Goal: Find specific page/section: Find specific page/section

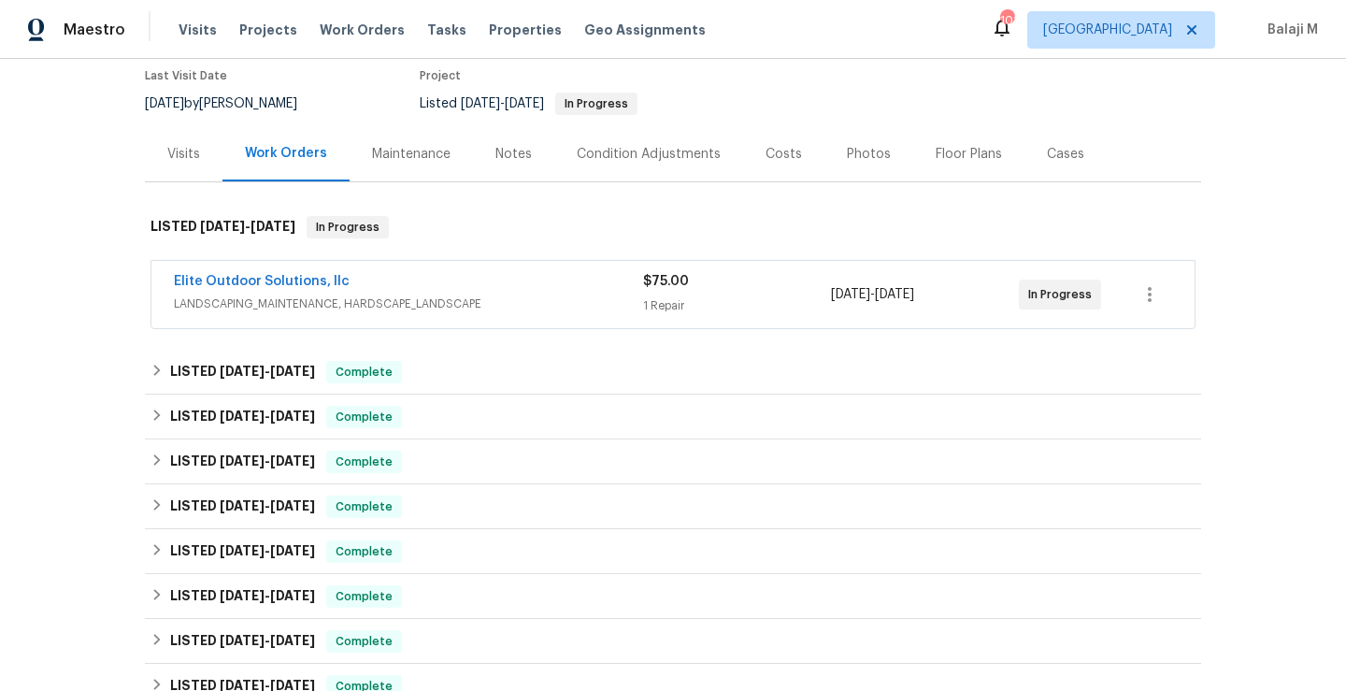
scroll to position [136, 0]
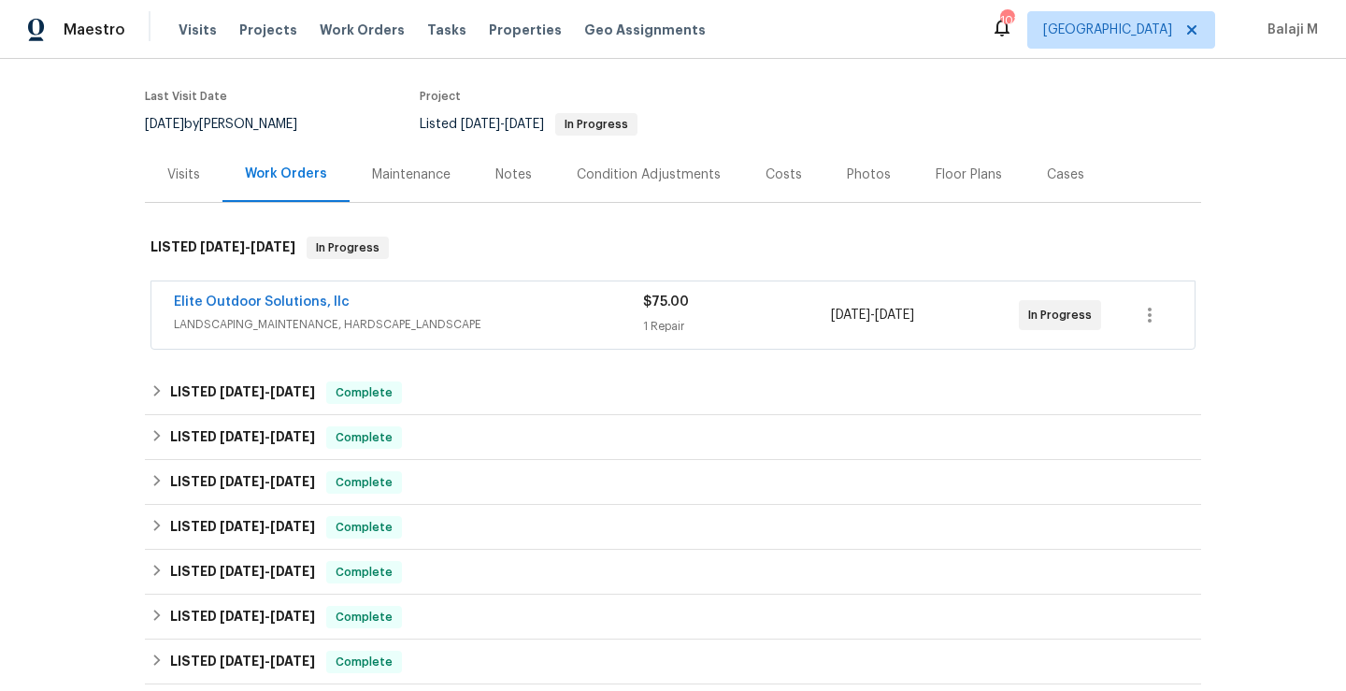
click at [415, 171] on div "Maintenance" at bounding box center [411, 174] width 78 height 19
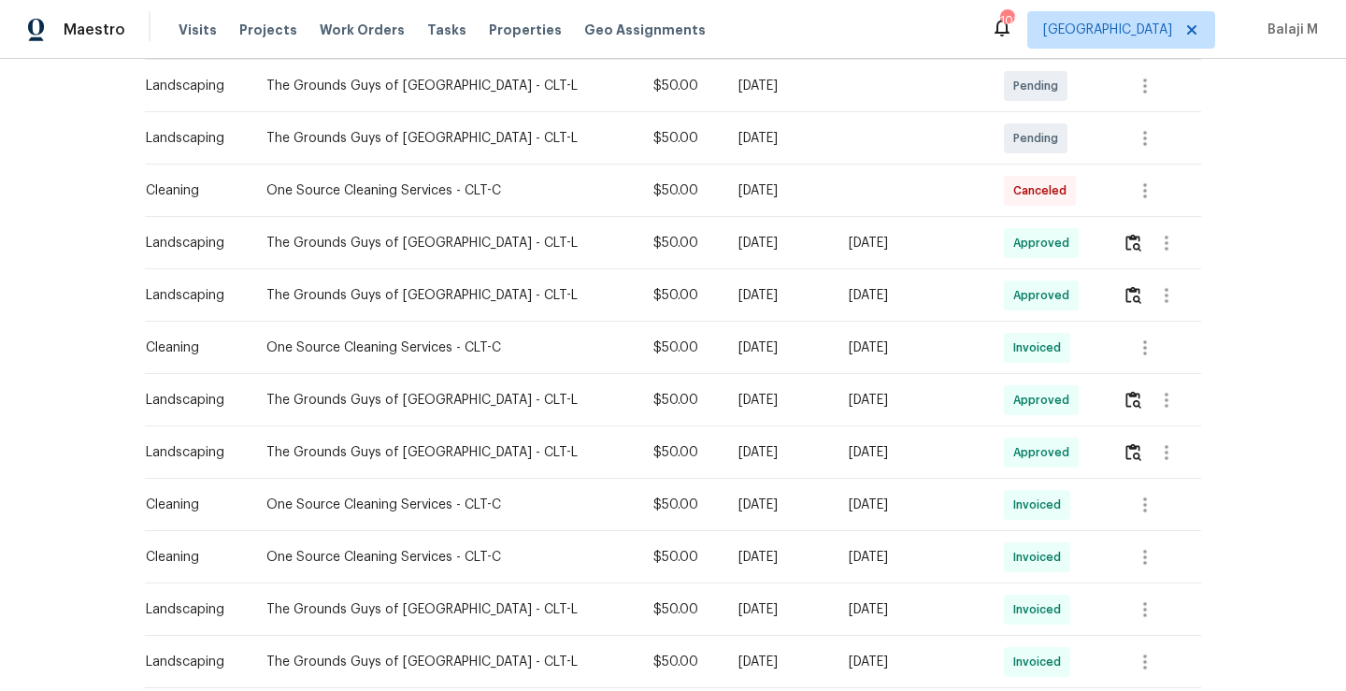
scroll to position [400, 0]
click at [653, 447] on div "$50.00" at bounding box center [680, 450] width 55 height 19
click at [1125, 450] on img "button" at bounding box center [1133, 450] width 16 height 18
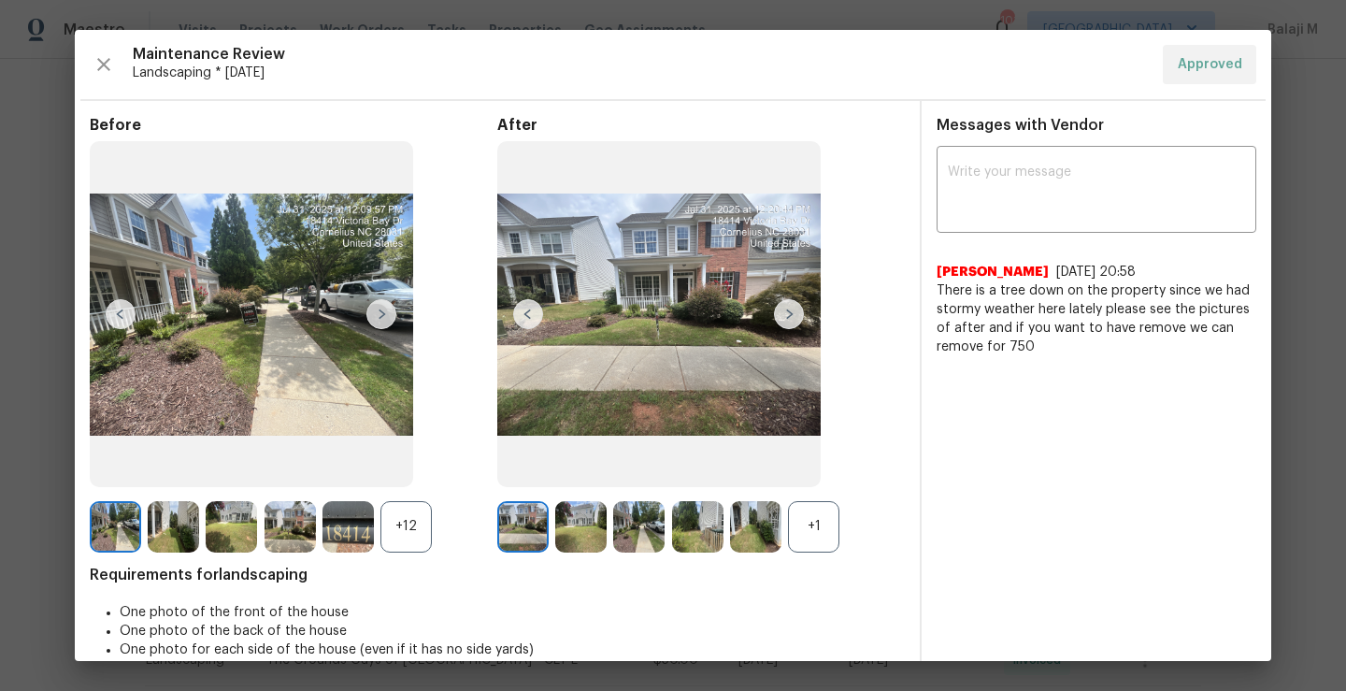
click at [402, 541] on div "+12" at bounding box center [405, 526] width 51 height 51
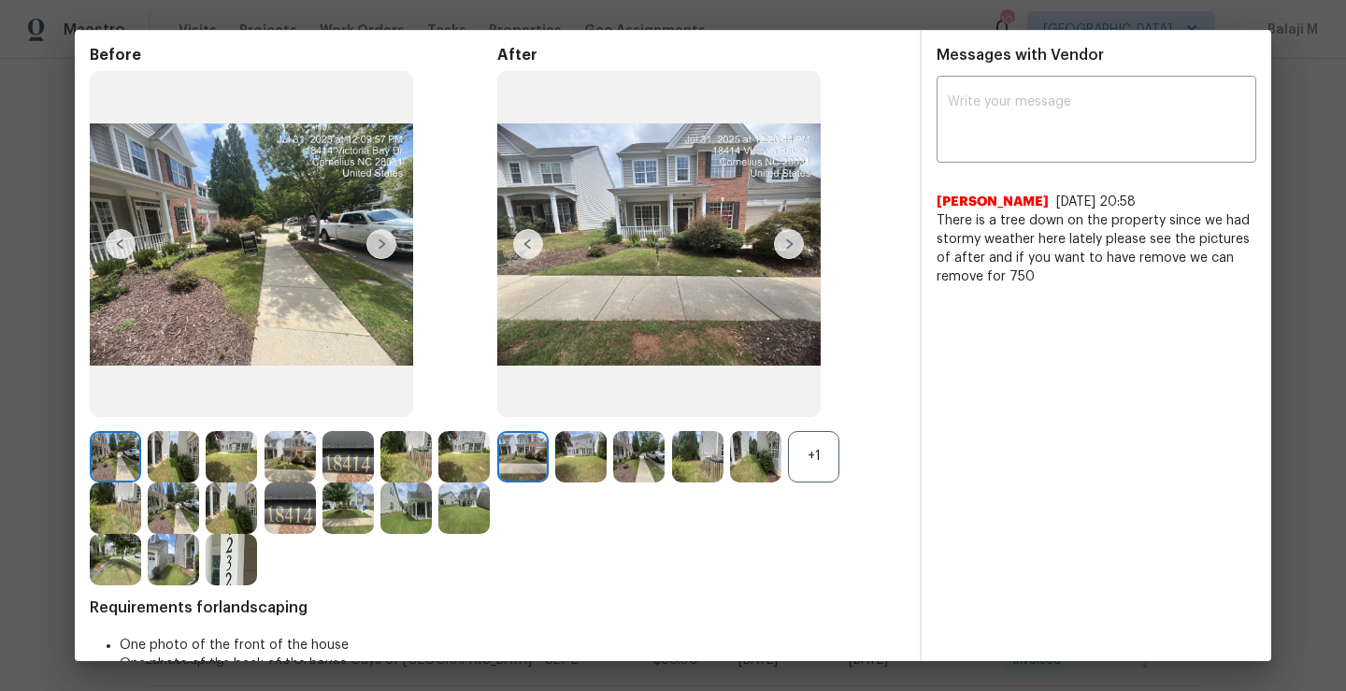
scroll to position [83, 0]
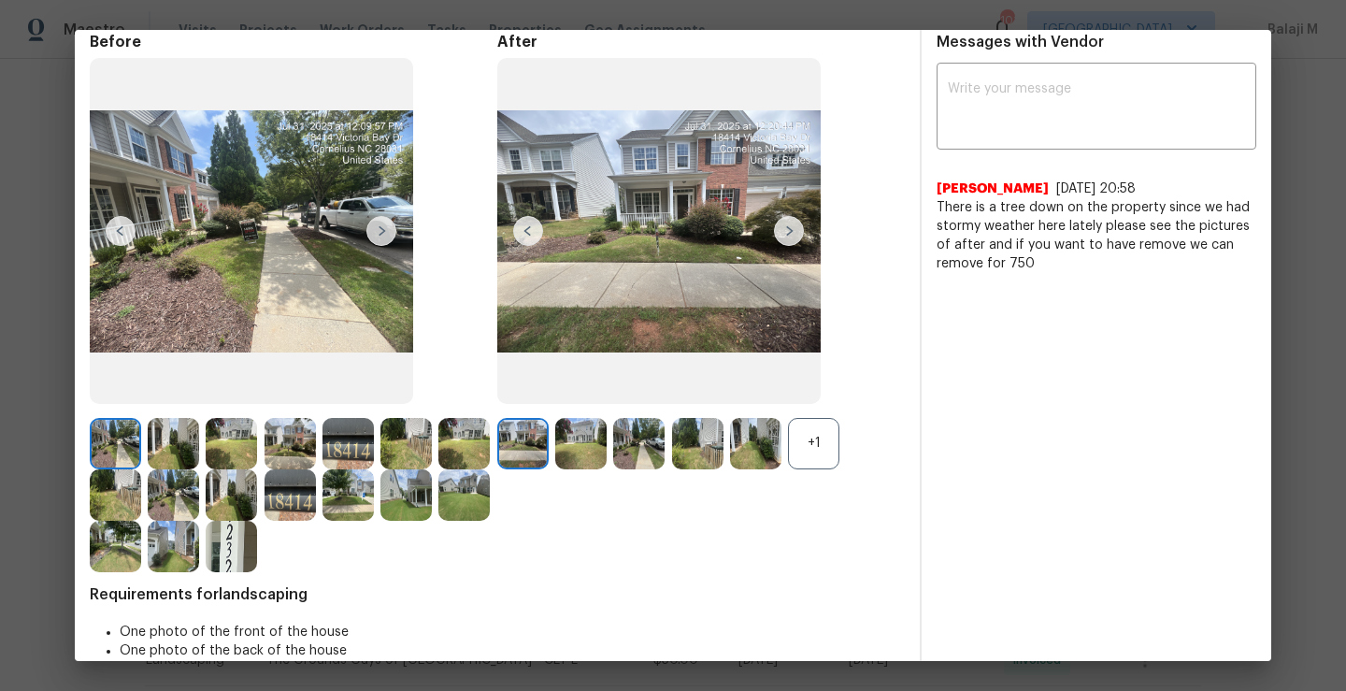
click at [135, 447] on img at bounding box center [115, 443] width 51 height 51
click at [513, 463] on img at bounding box center [522, 443] width 51 height 51
click at [810, 448] on div "+1" at bounding box center [813, 443] width 51 height 51
click at [176, 440] on img at bounding box center [173, 443] width 51 height 51
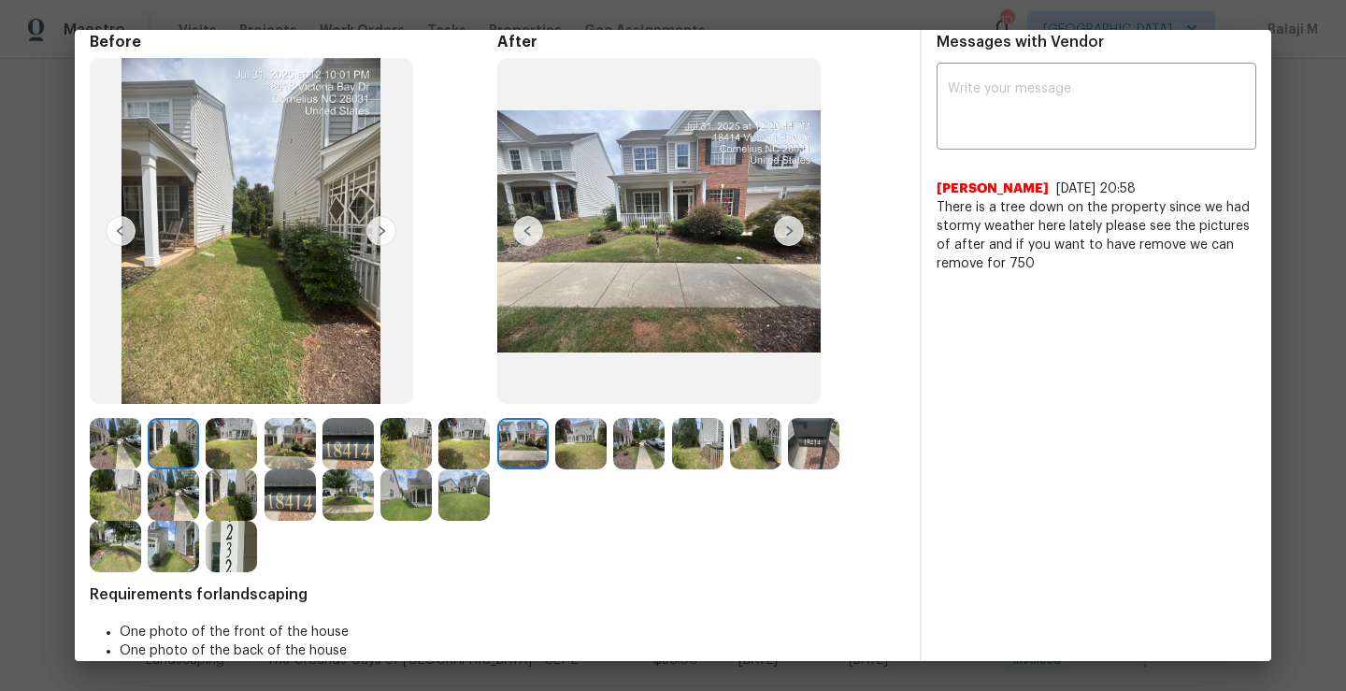
click at [226, 438] on img at bounding box center [231, 443] width 51 height 51
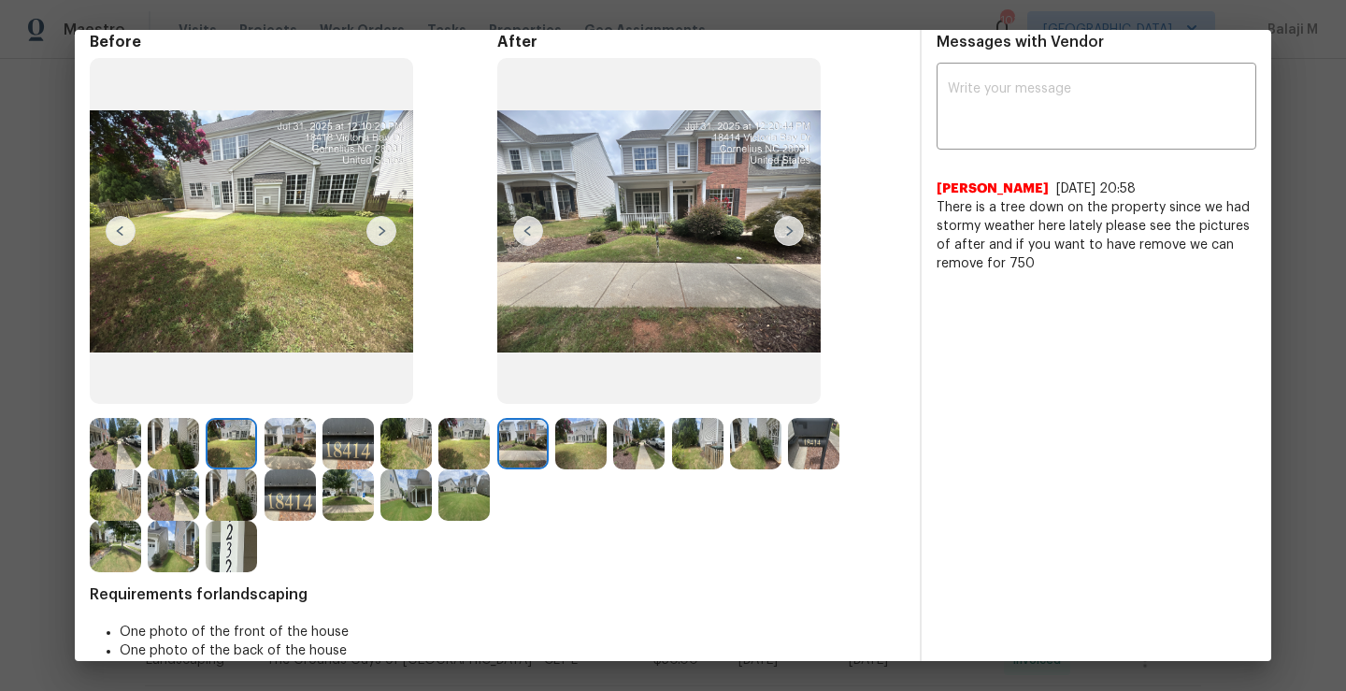
click at [285, 435] on img at bounding box center [289, 443] width 51 height 51
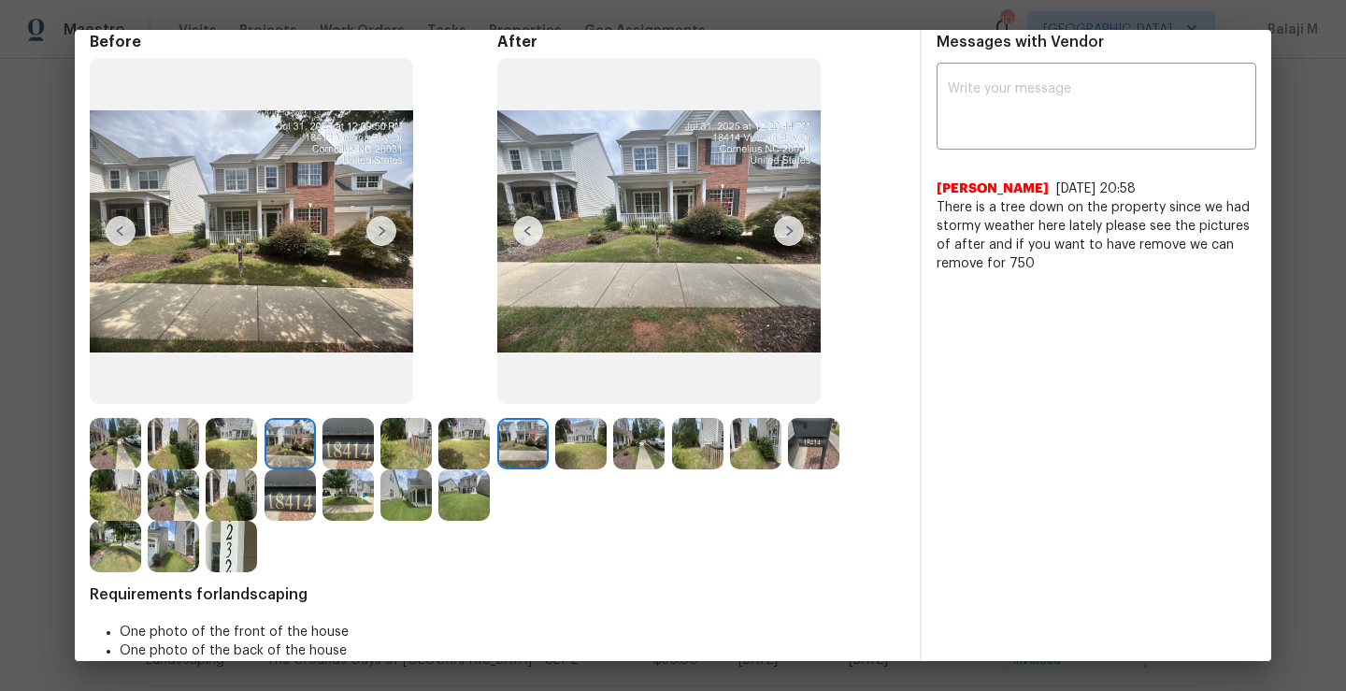
click at [321, 435] on div at bounding box center [293, 443] width 58 height 51
click at [392, 440] on img at bounding box center [405, 443] width 51 height 51
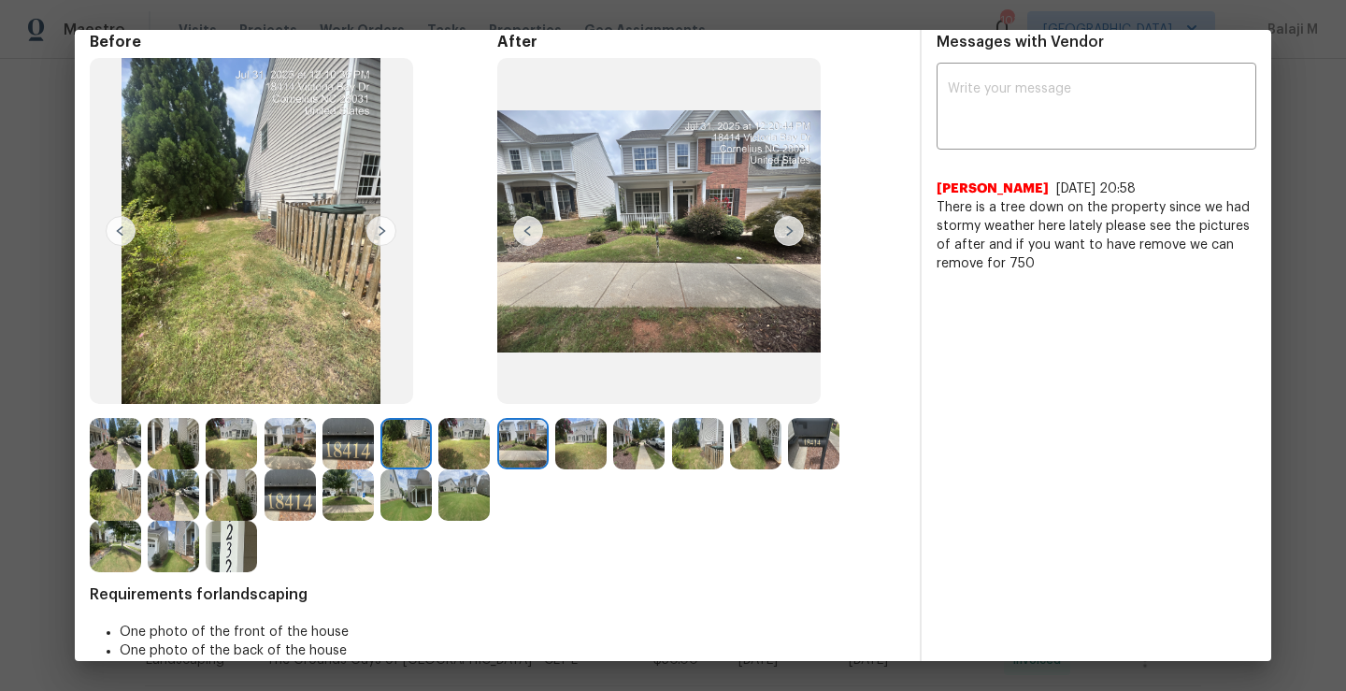
click at [575, 430] on img at bounding box center [580, 443] width 51 height 51
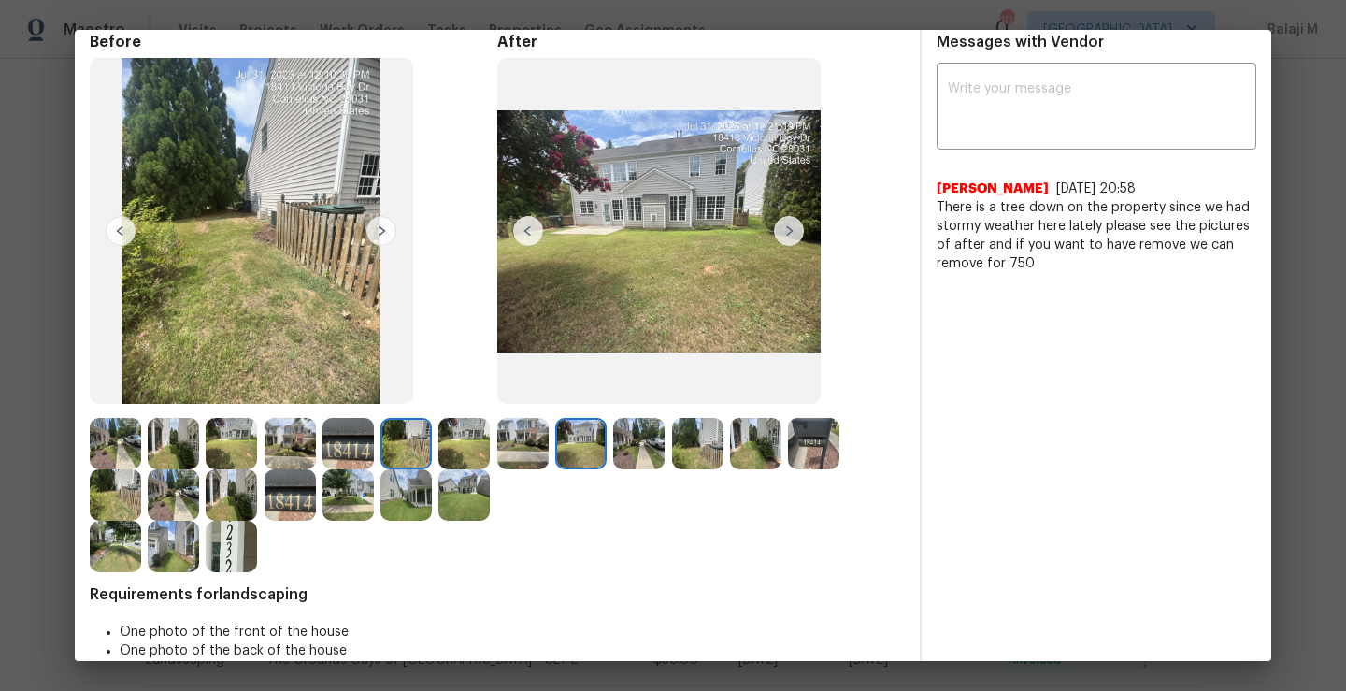
click at [626, 437] on img at bounding box center [638, 443] width 51 height 51
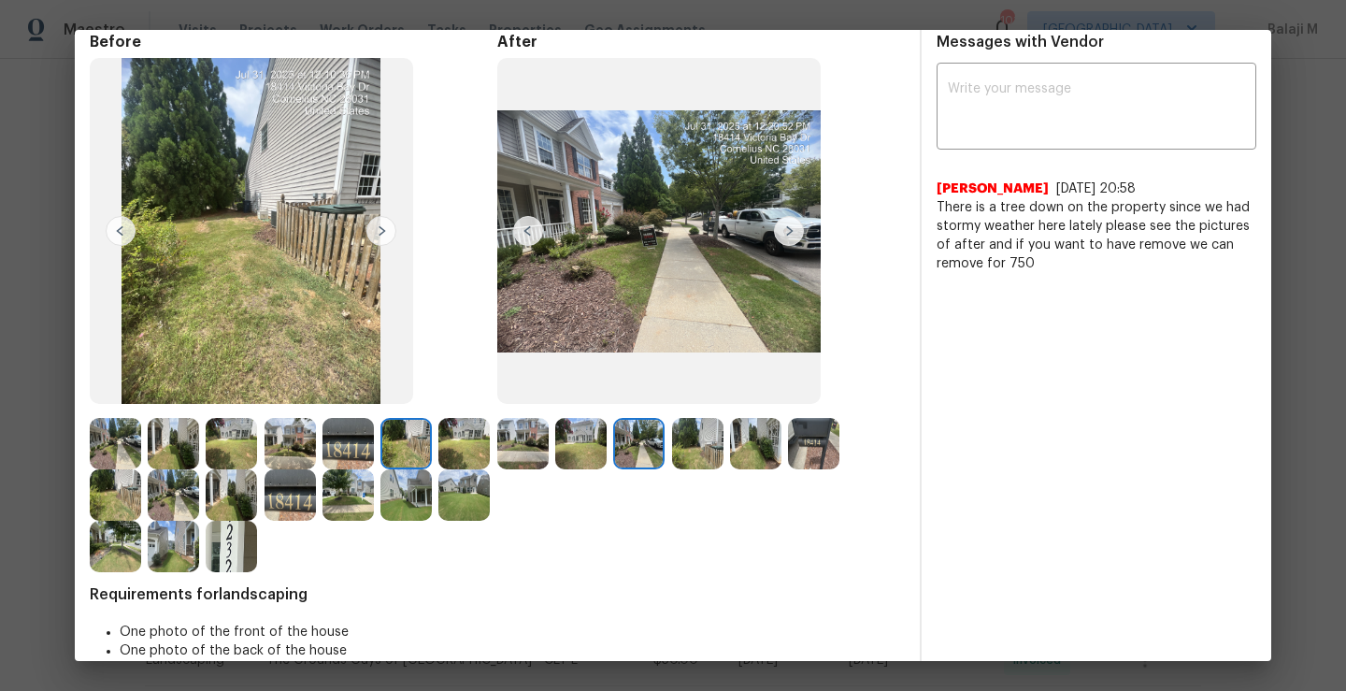
click at [520, 449] on img at bounding box center [522, 443] width 51 height 51
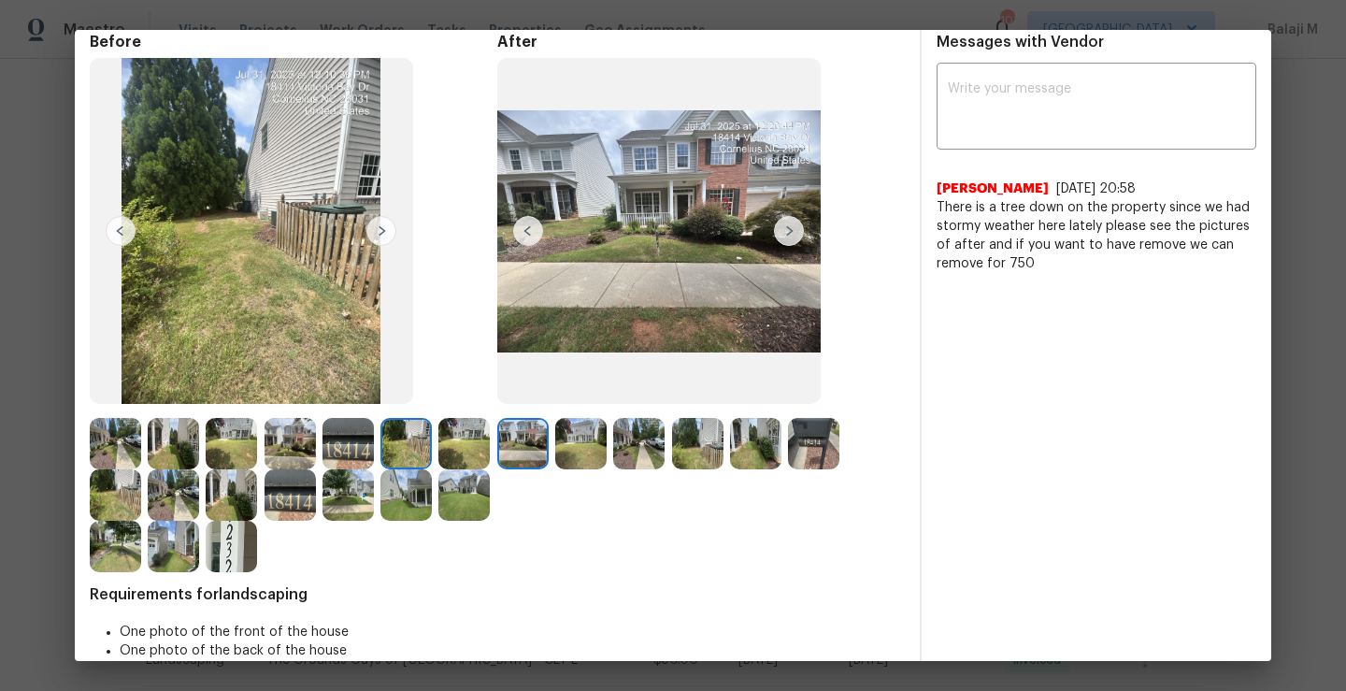
click at [520, 449] on img at bounding box center [522, 443] width 51 height 51
click at [568, 449] on img at bounding box center [580, 443] width 51 height 51
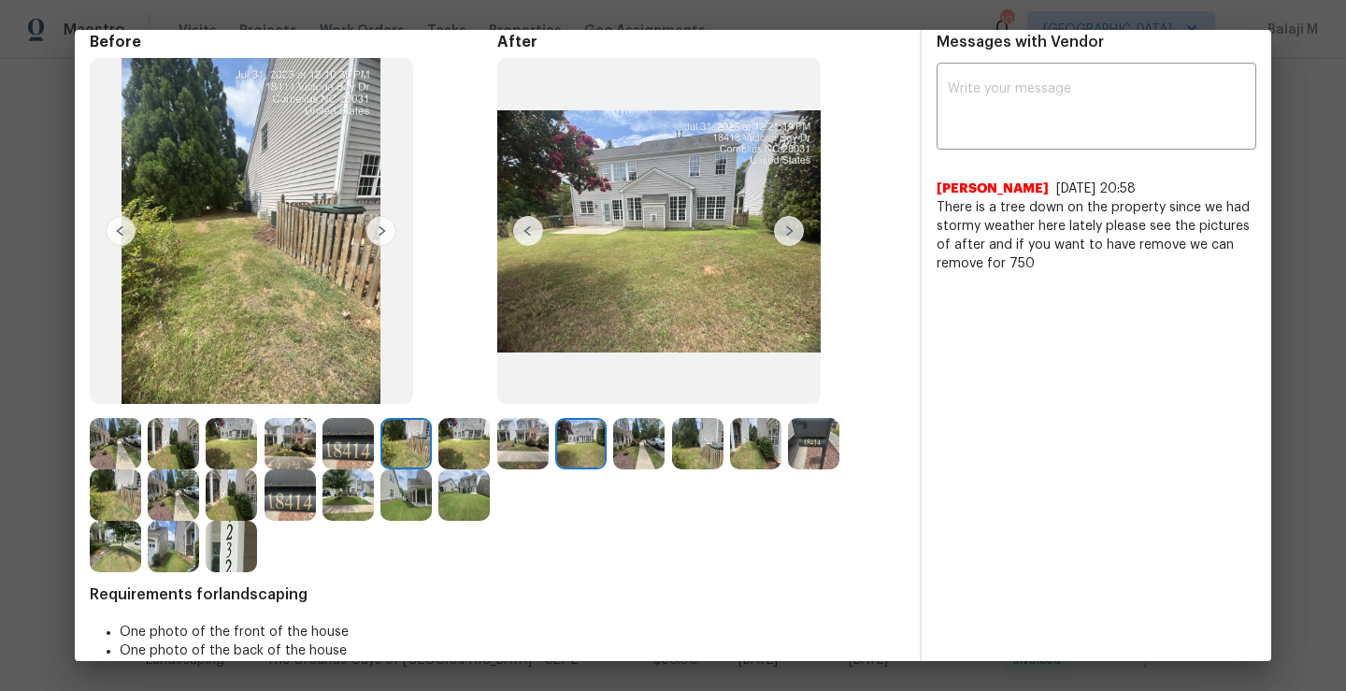
click at [568, 449] on img at bounding box center [580, 443] width 51 height 51
click at [639, 447] on img at bounding box center [638, 443] width 51 height 51
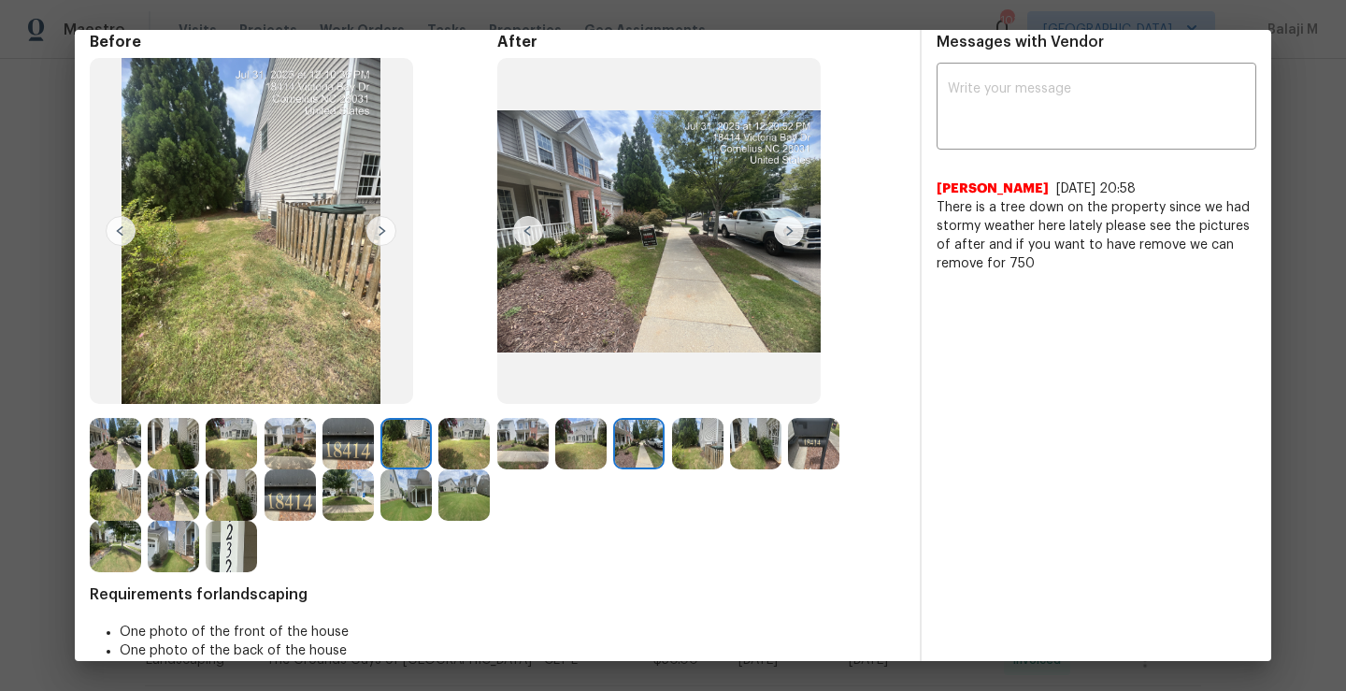
click at [681, 447] on img at bounding box center [697, 443] width 51 height 51
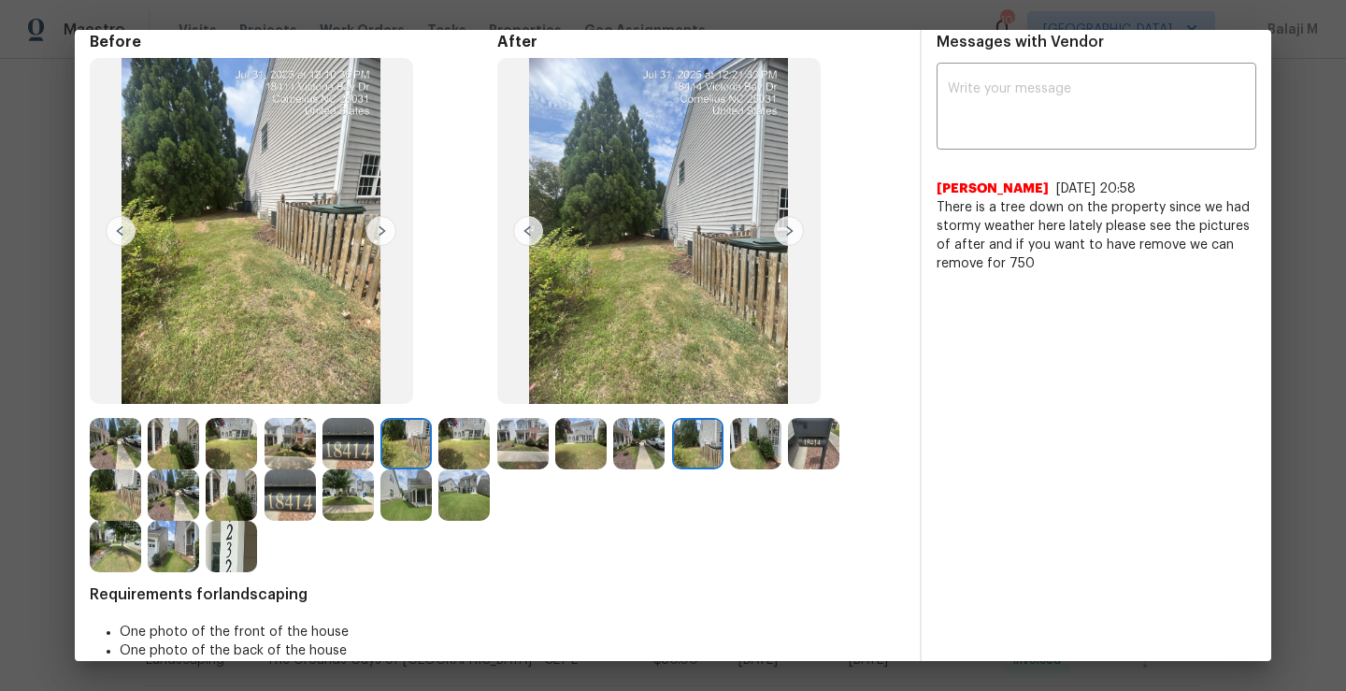
click at [757, 447] on img at bounding box center [755, 443] width 51 height 51
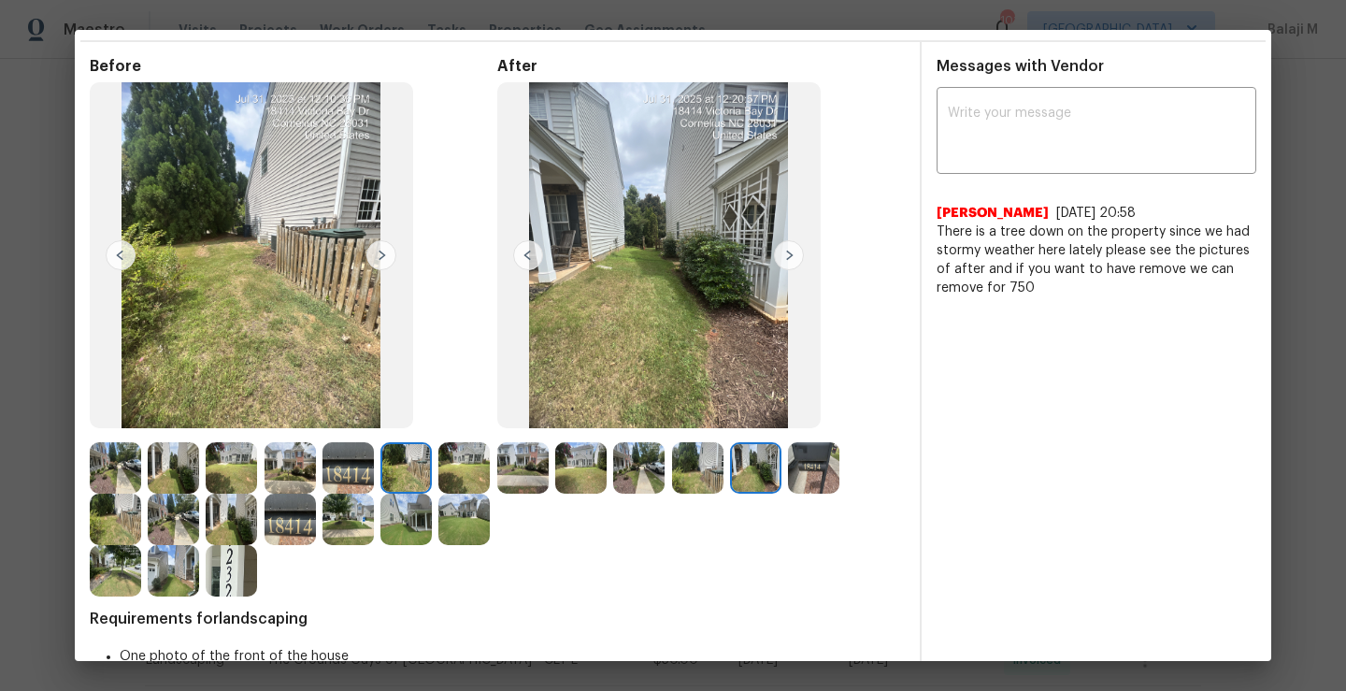
scroll to position [71, 0]
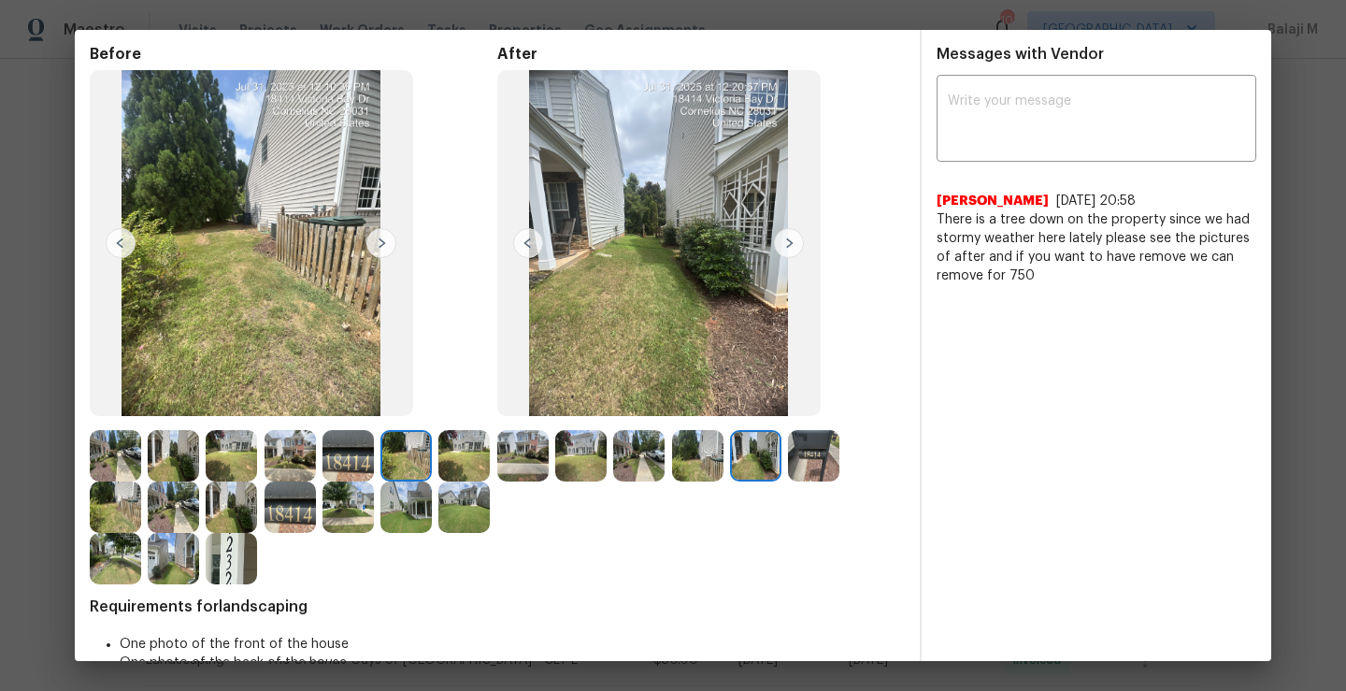
click at [806, 448] on img at bounding box center [813, 455] width 51 height 51
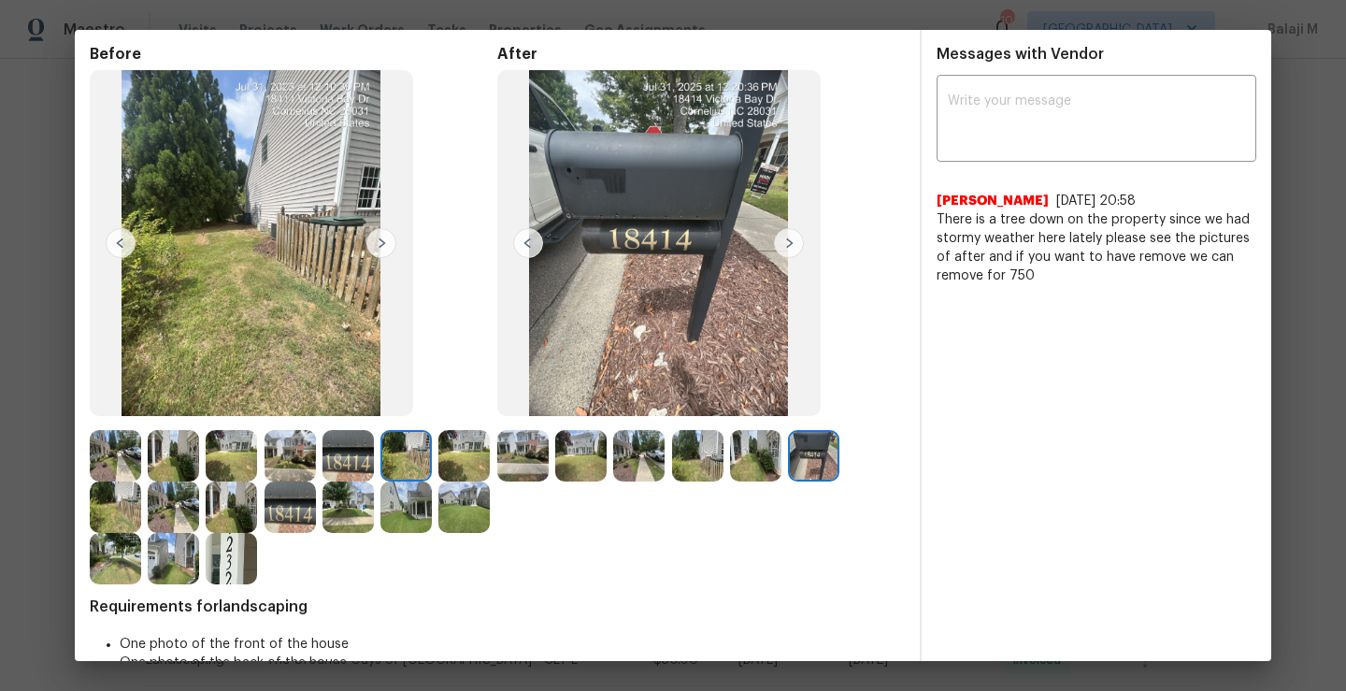
click at [805, 454] on img at bounding box center [813, 455] width 51 height 51
click at [748, 463] on img at bounding box center [755, 455] width 51 height 51
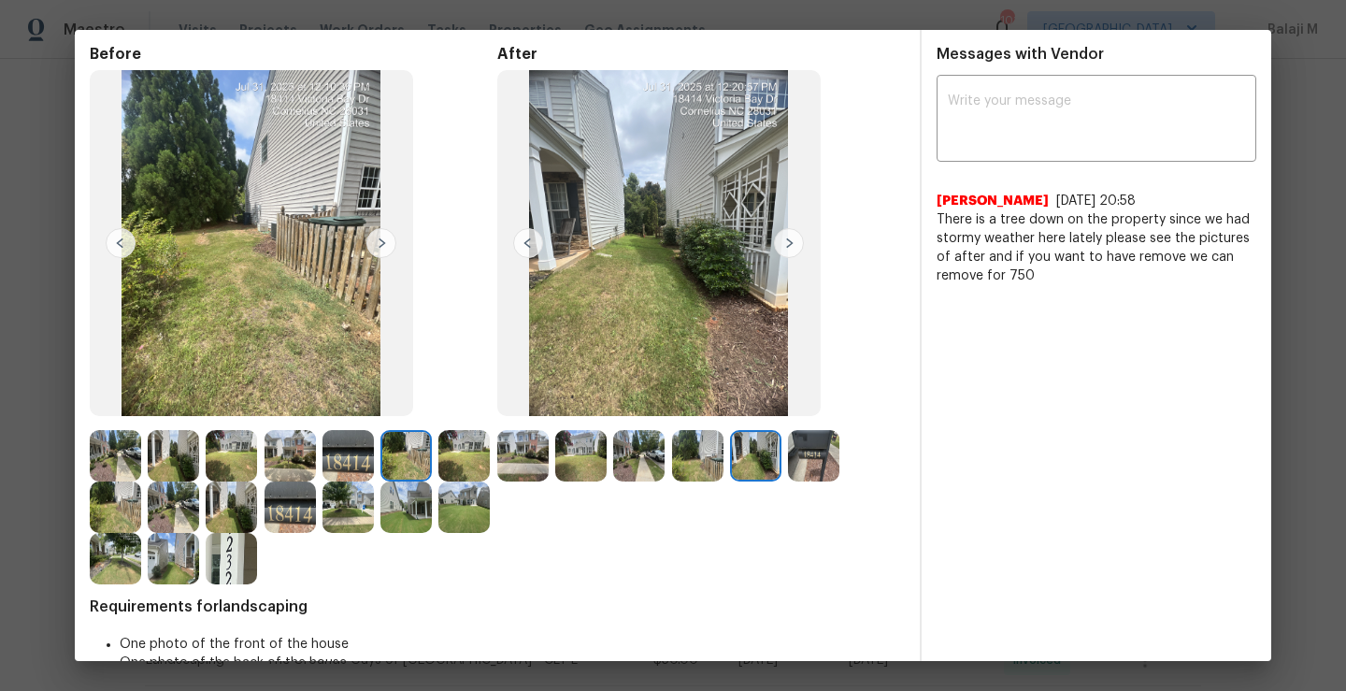
click at [704, 458] on img at bounding box center [697, 455] width 51 height 51
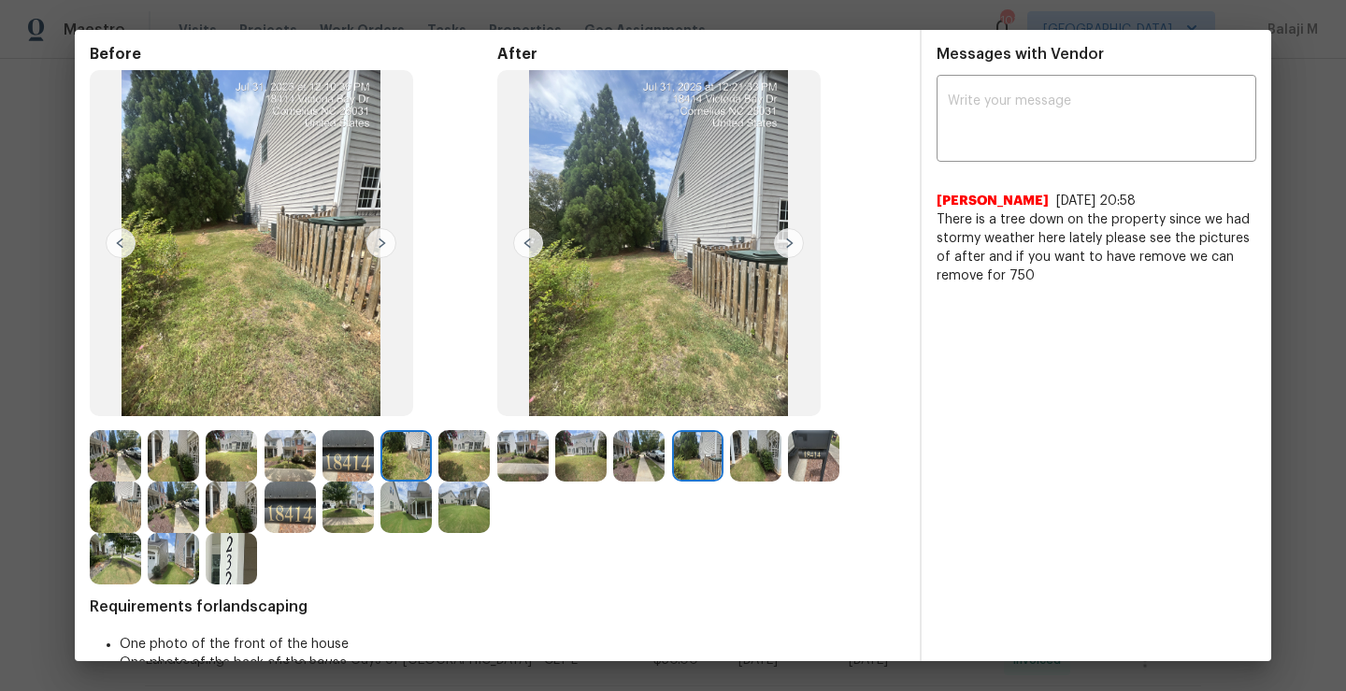
click at [621, 465] on img at bounding box center [638, 455] width 51 height 51
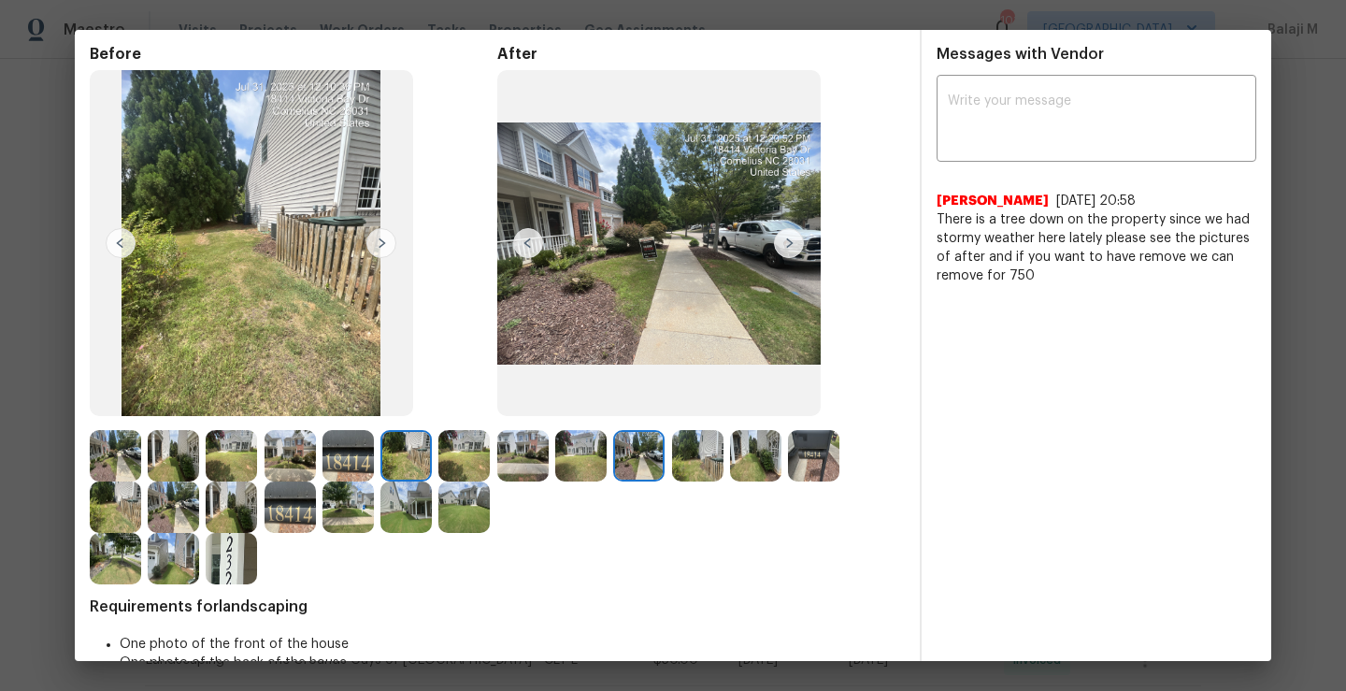
click at [569, 474] on img at bounding box center [580, 455] width 51 height 51
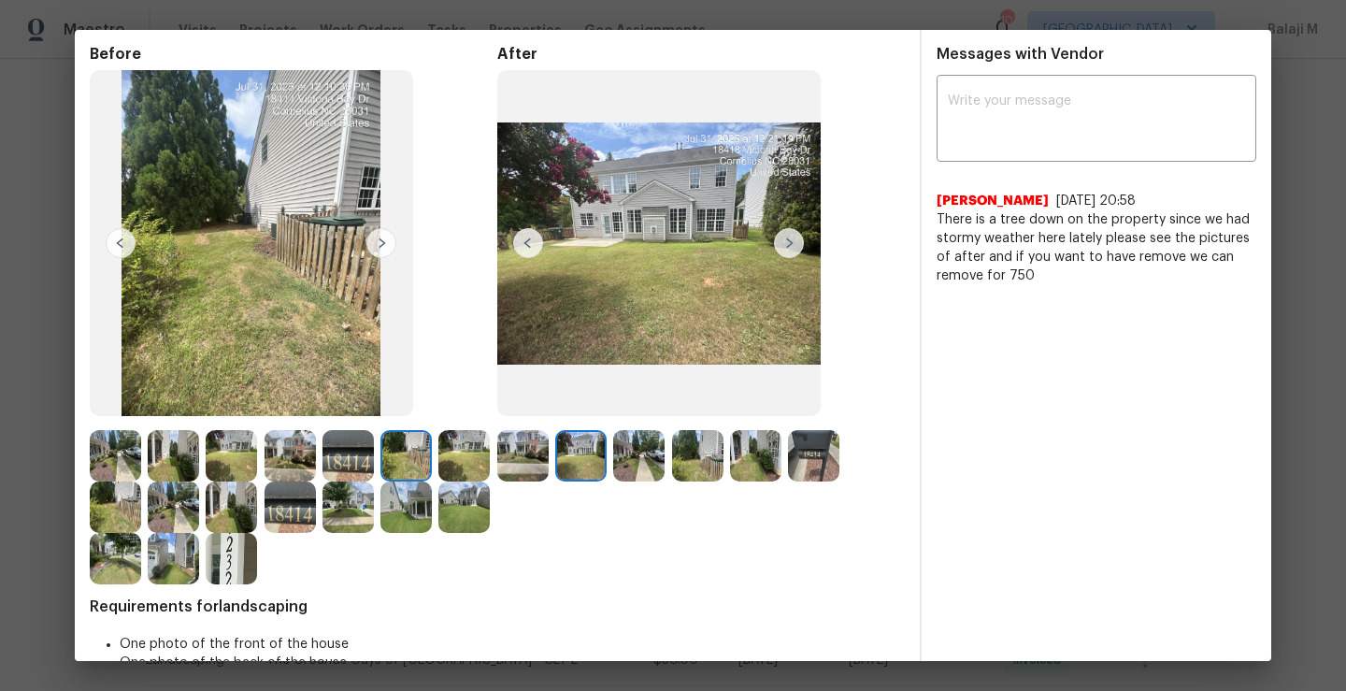
click at [515, 476] on img at bounding box center [522, 455] width 51 height 51
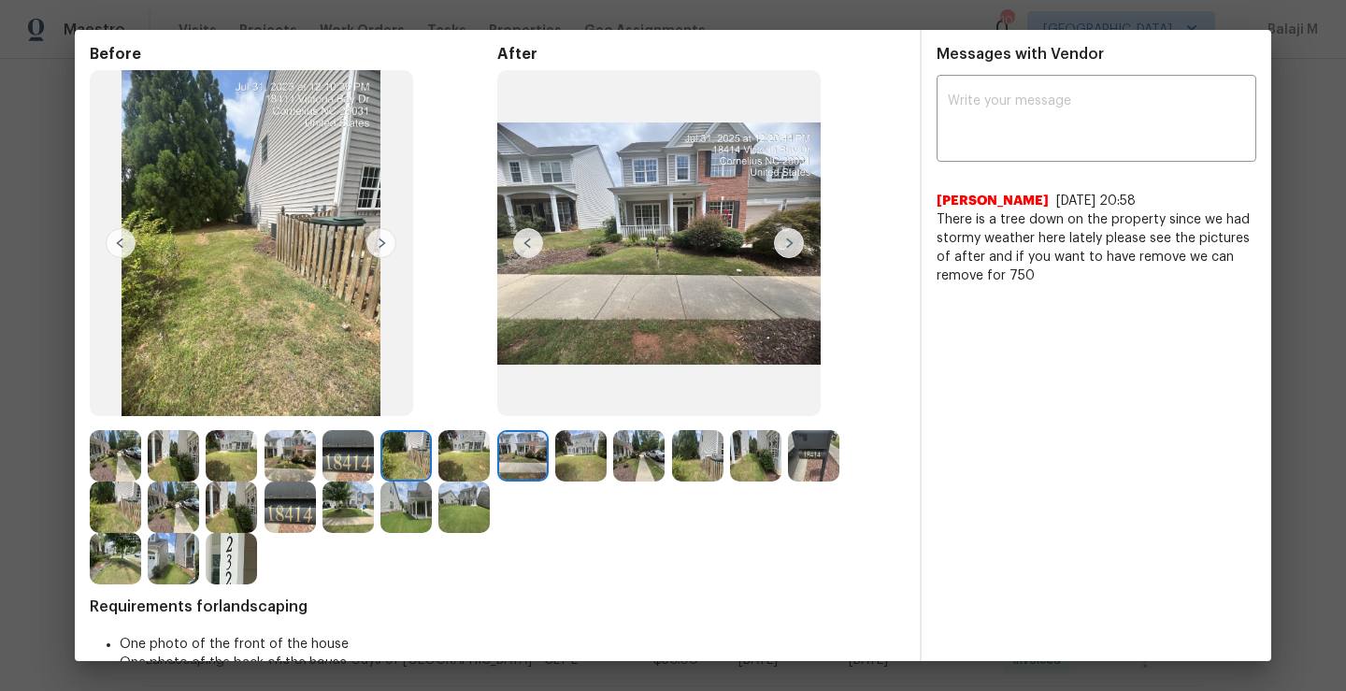
click at [404, 467] on img at bounding box center [405, 455] width 51 height 51
click at [374, 506] on img at bounding box center [347, 506] width 51 height 51
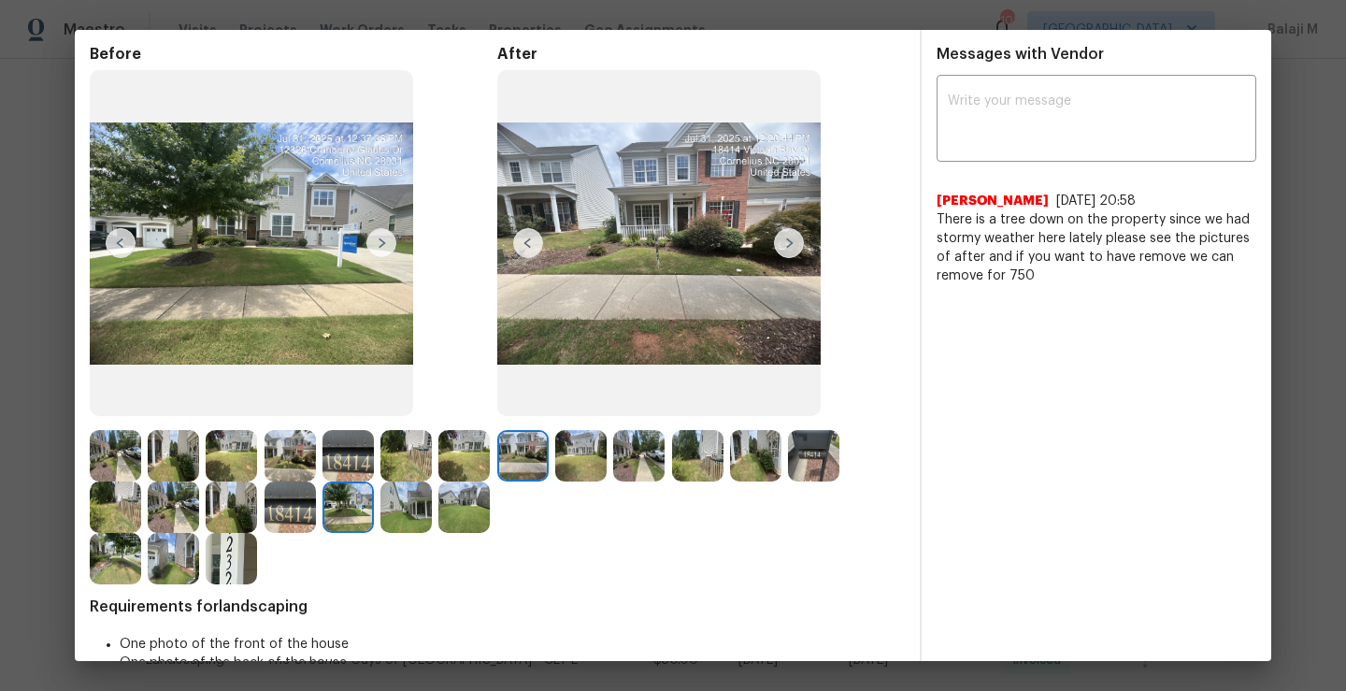
click at [316, 521] on img at bounding box center [289, 506] width 51 height 51
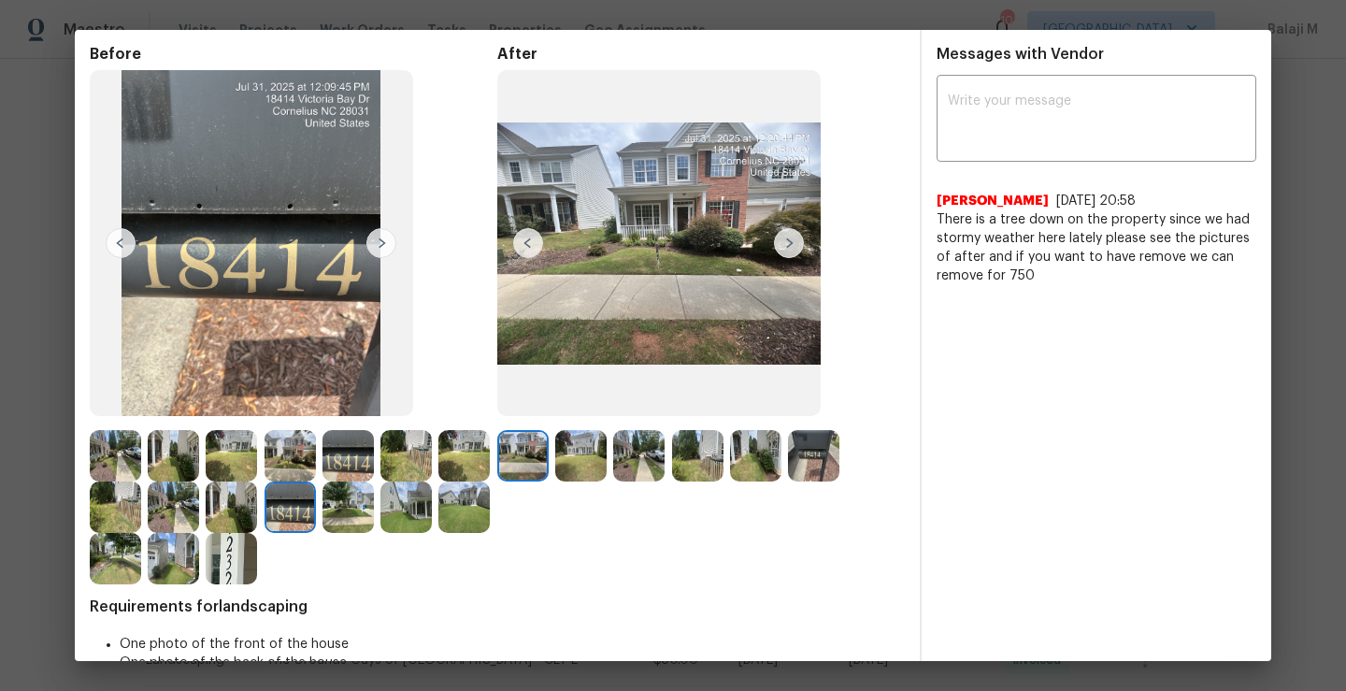
click at [257, 521] on img at bounding box center [231, 506] width 51 height 51
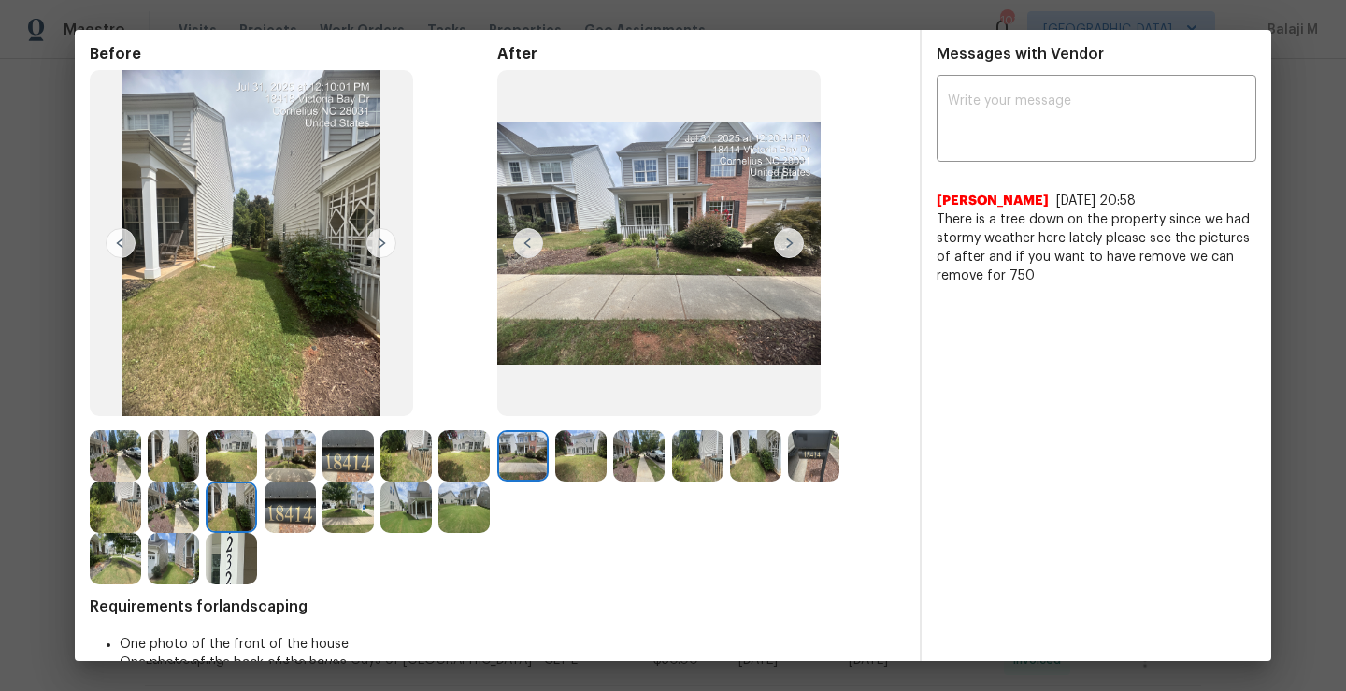
click at [199, 521] on img at bounding box center [173, 506] width 51 height 51
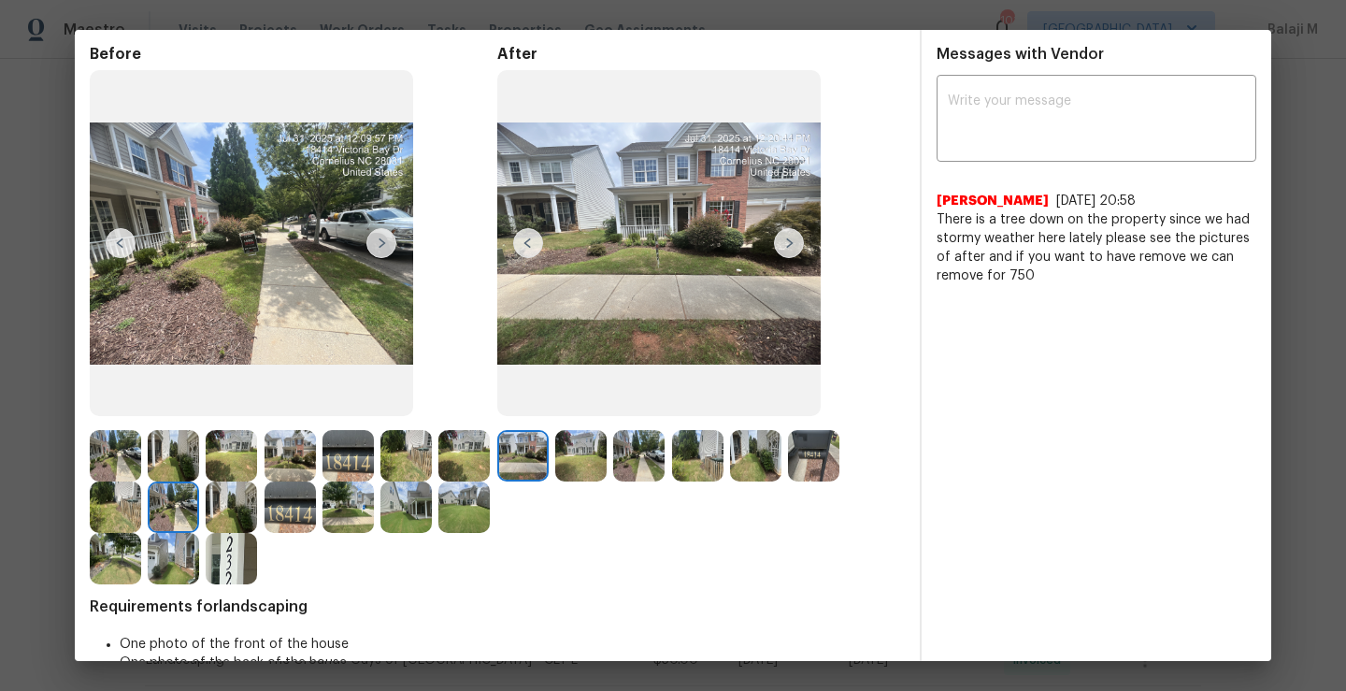
click at [141, 519] on img at bounding box center [115, 506] width 51 height 51
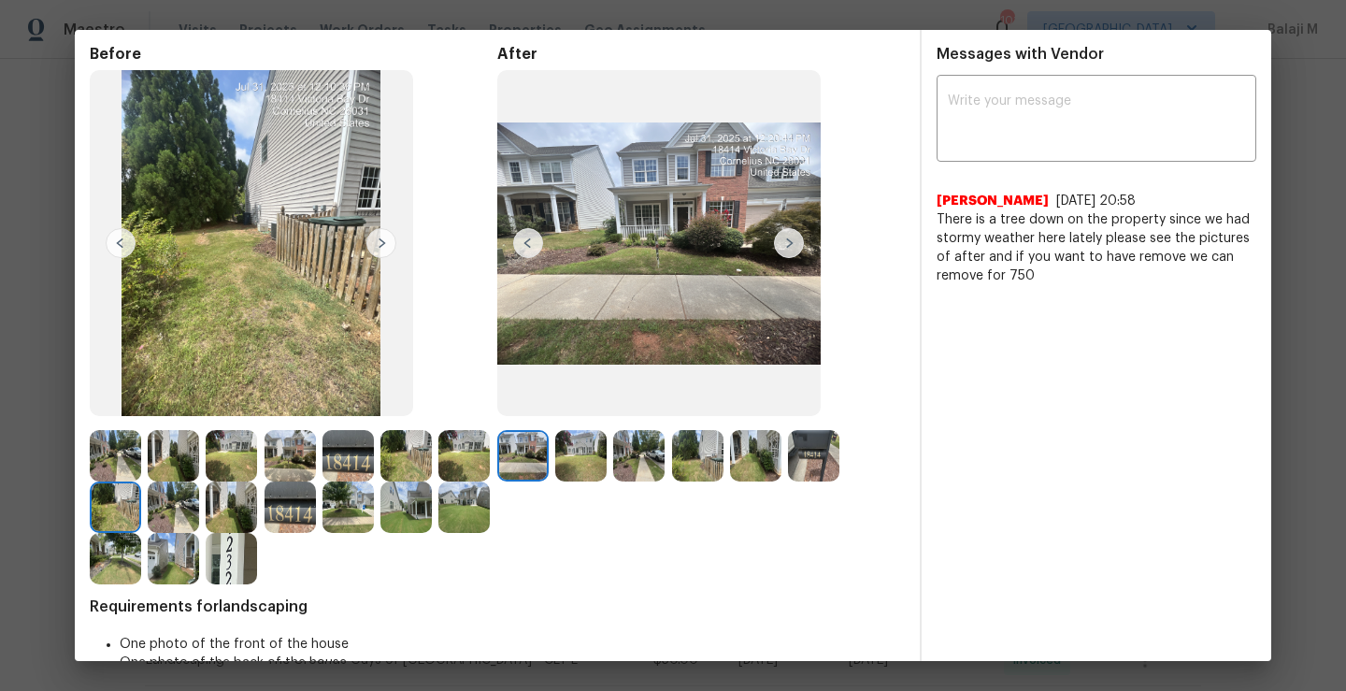
click at [199, 564] on img at bounding box center [173, 558] width 51 height 51
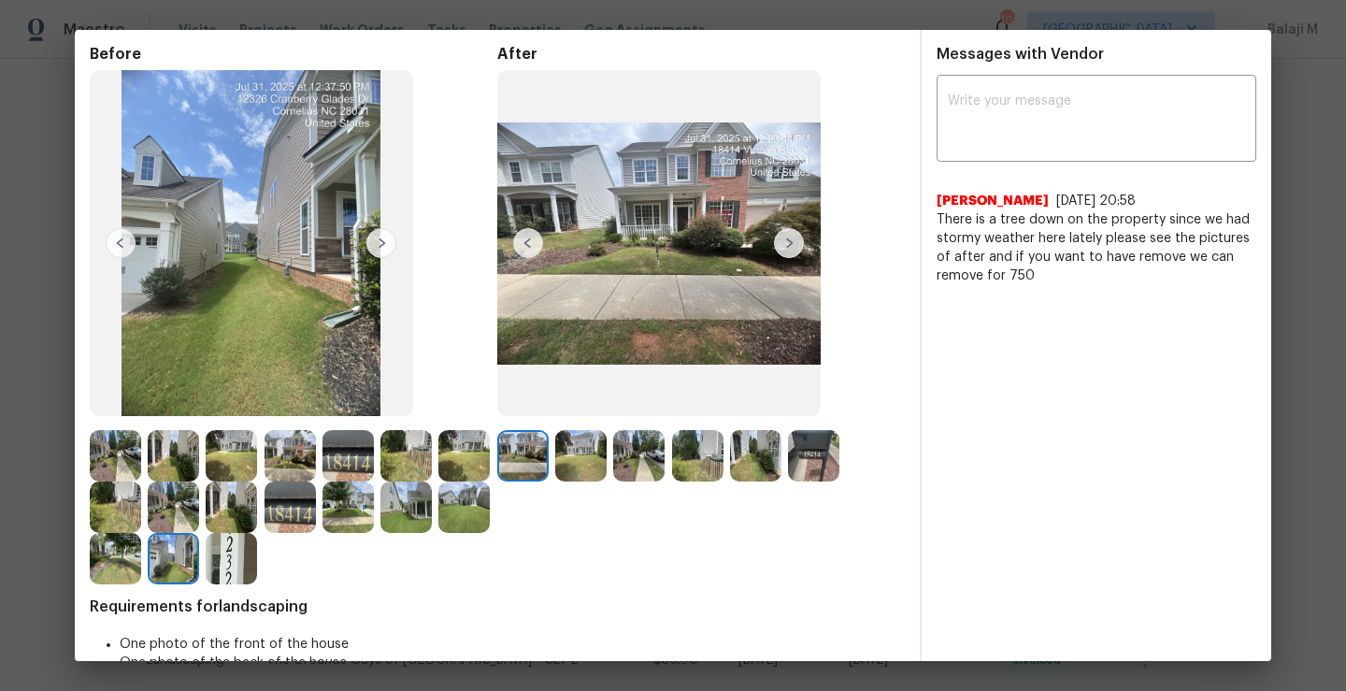
click at [141, 563] on img at bounding box center [115, 558] width 51 height 51
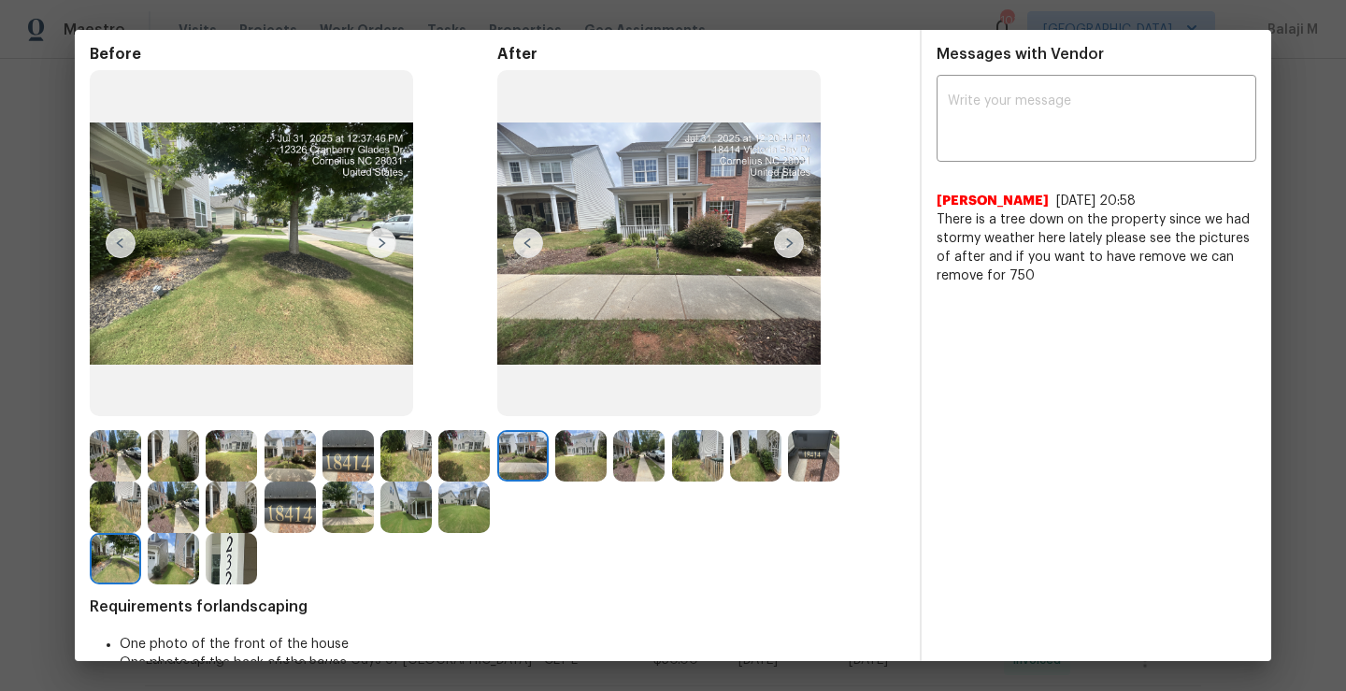
click at [141, 554] on img at bounding box center [115, 558] width 51 height 51
click at [199, 561] on img at bounding box center [173, 558] width 51 height 51
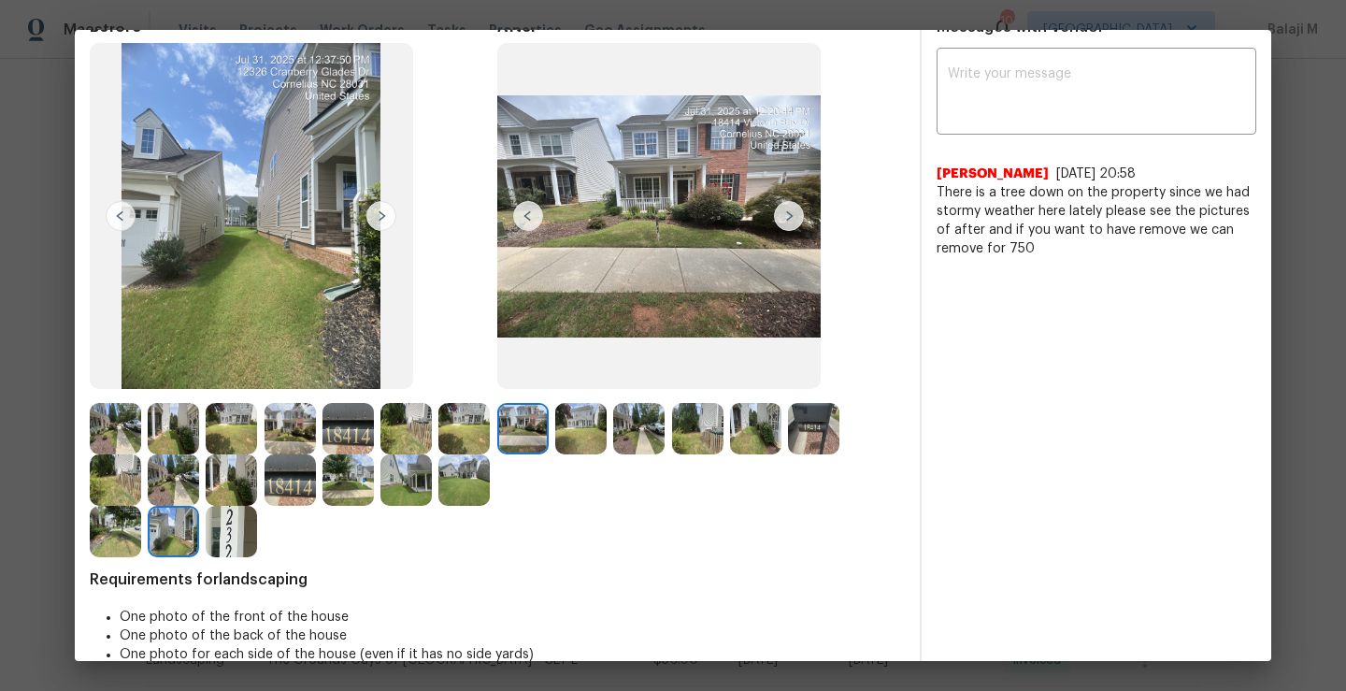
scroll to position [92, 0]
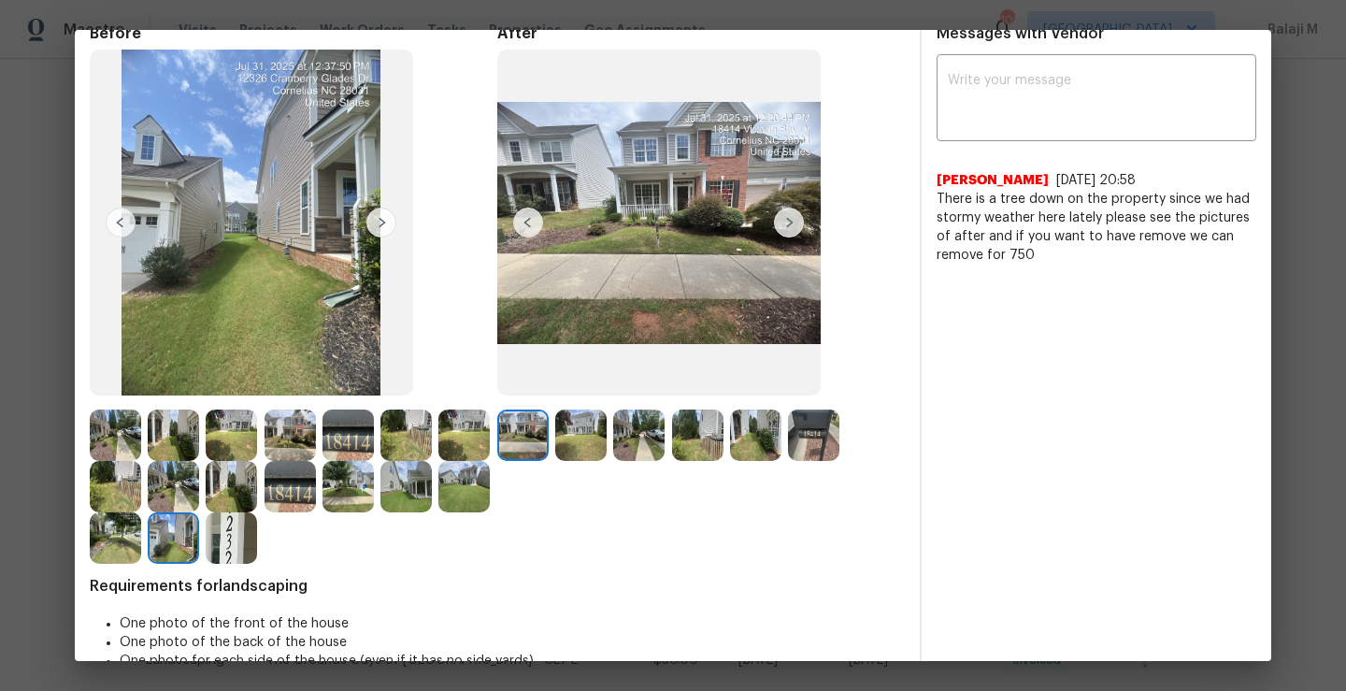
click at [791, 218] on img at bounding box center [789, 222] width 30 height 30
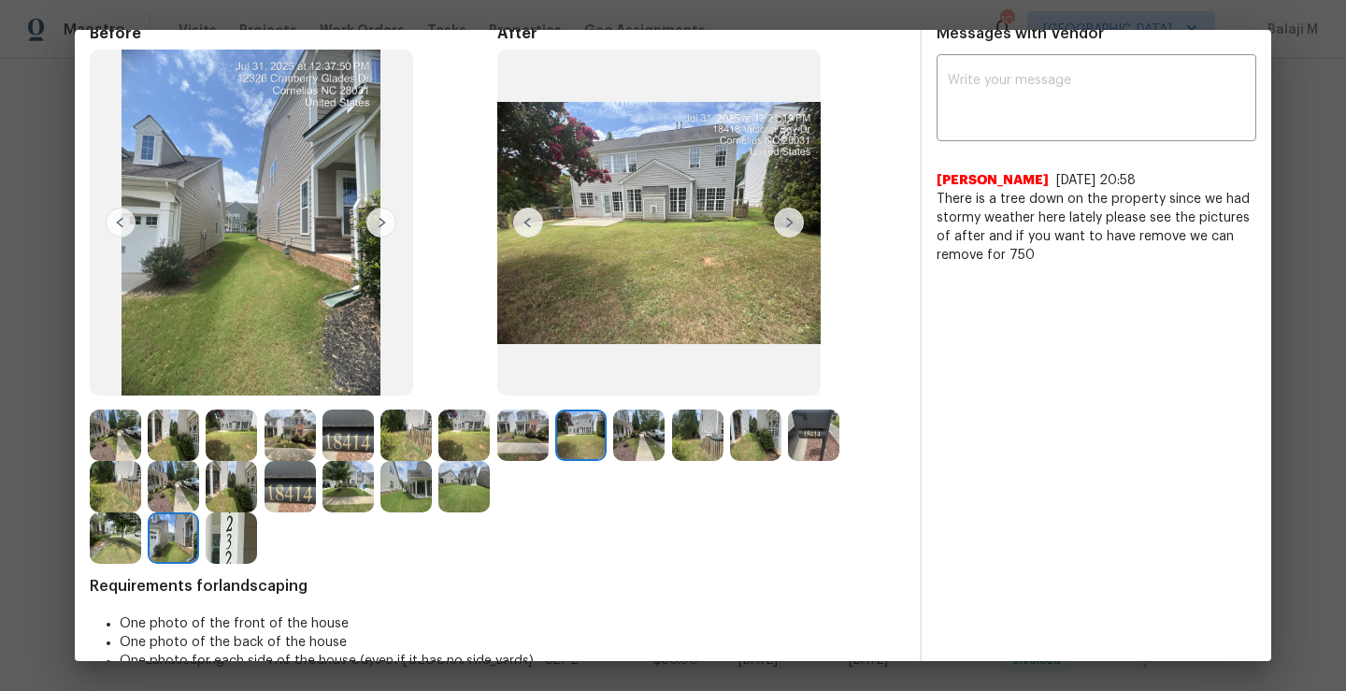
click at [791, 219] on img at bounding box center [789, 222] width 30 height 30
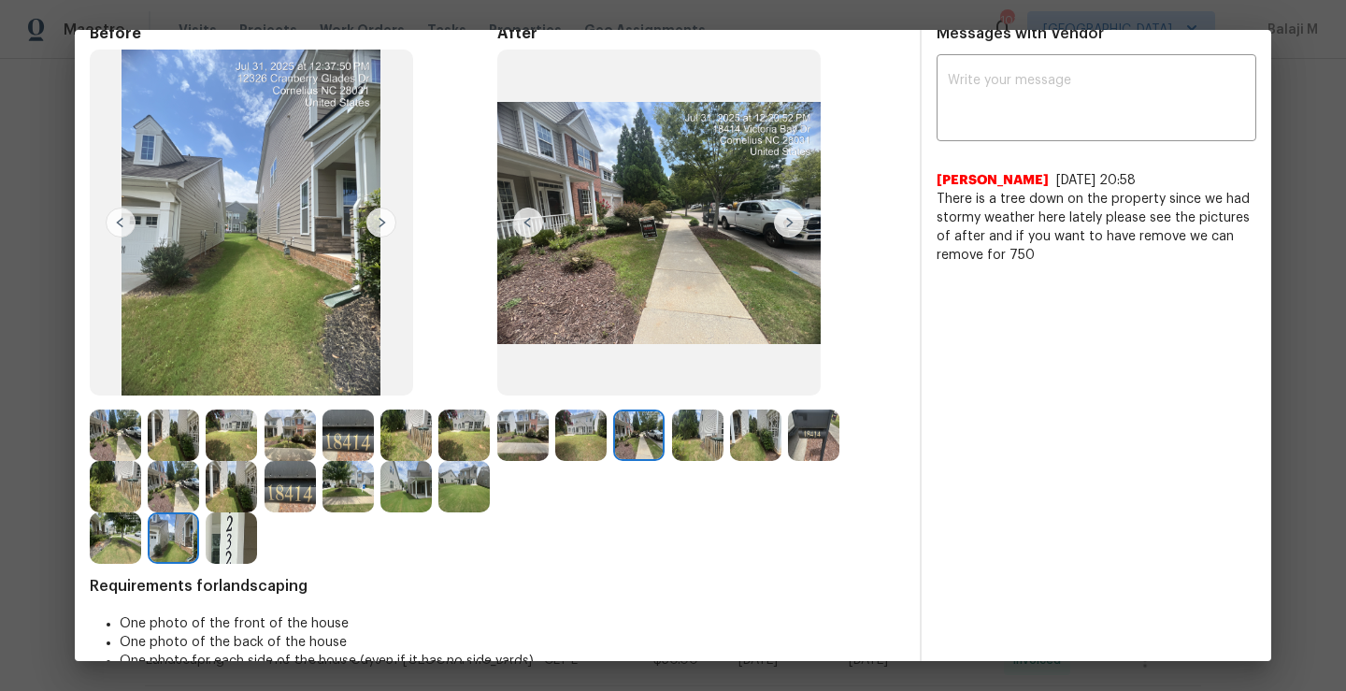
click at [781, 223] on img at bounding box center [789, 222] width 30 height 30
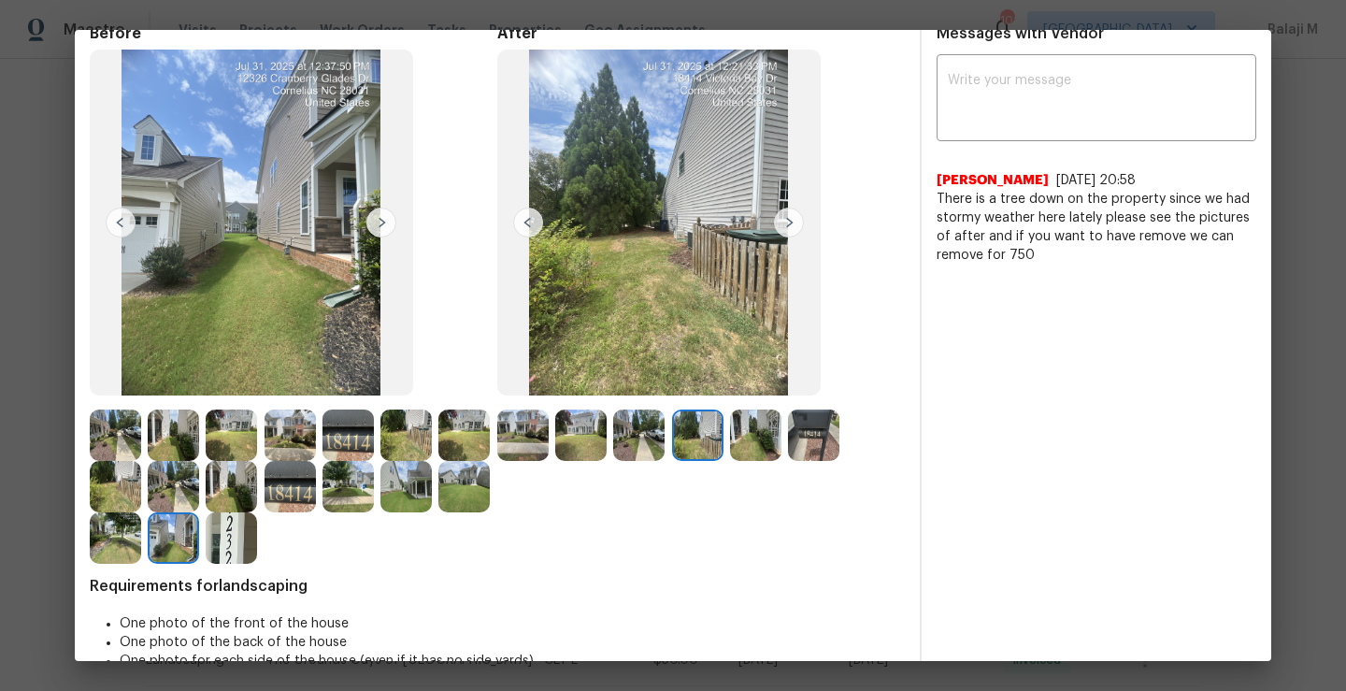
click at [678, 460] on div "After" at bounding box center [700, 293] width 407 height 539
click at [684, 427] on img at bounding box center [697, 434] width 51 height 51
click at [752, 442] on img at bounding box center [755, 434] width 51 height 51
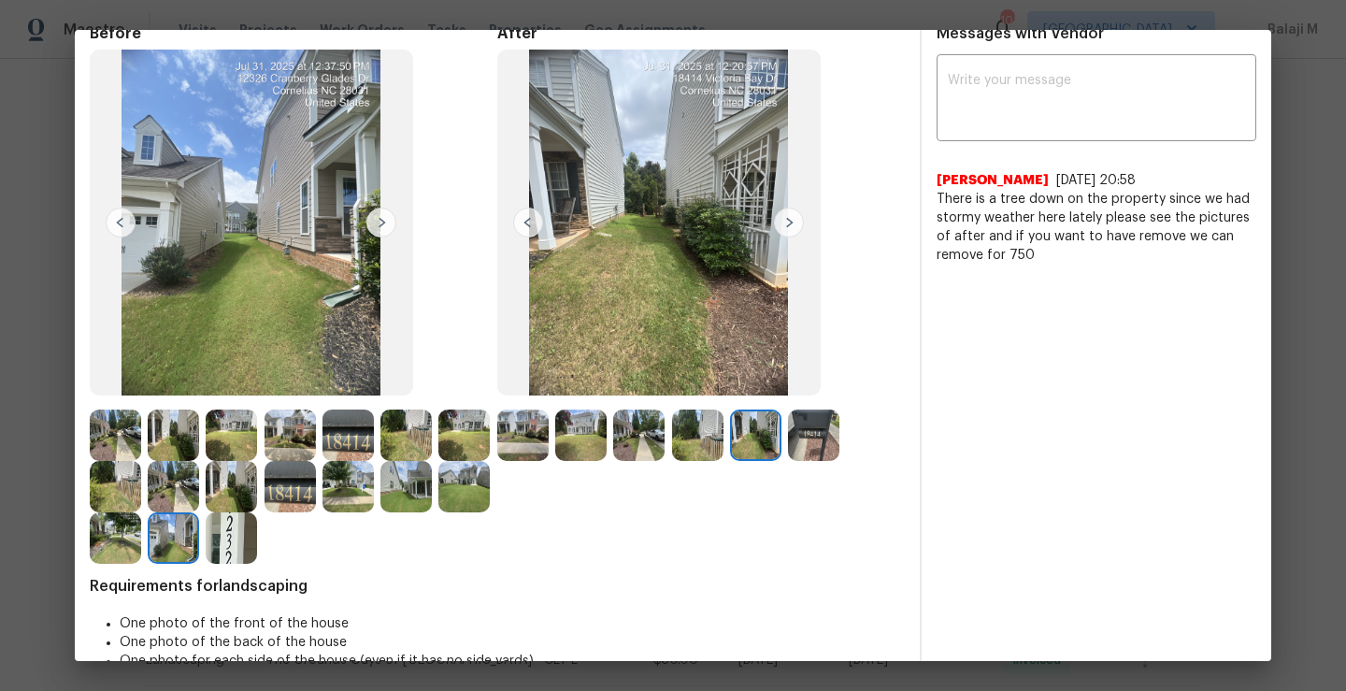
click at [800, 446] on img at bounding box center [813, 434] width 51 height 51
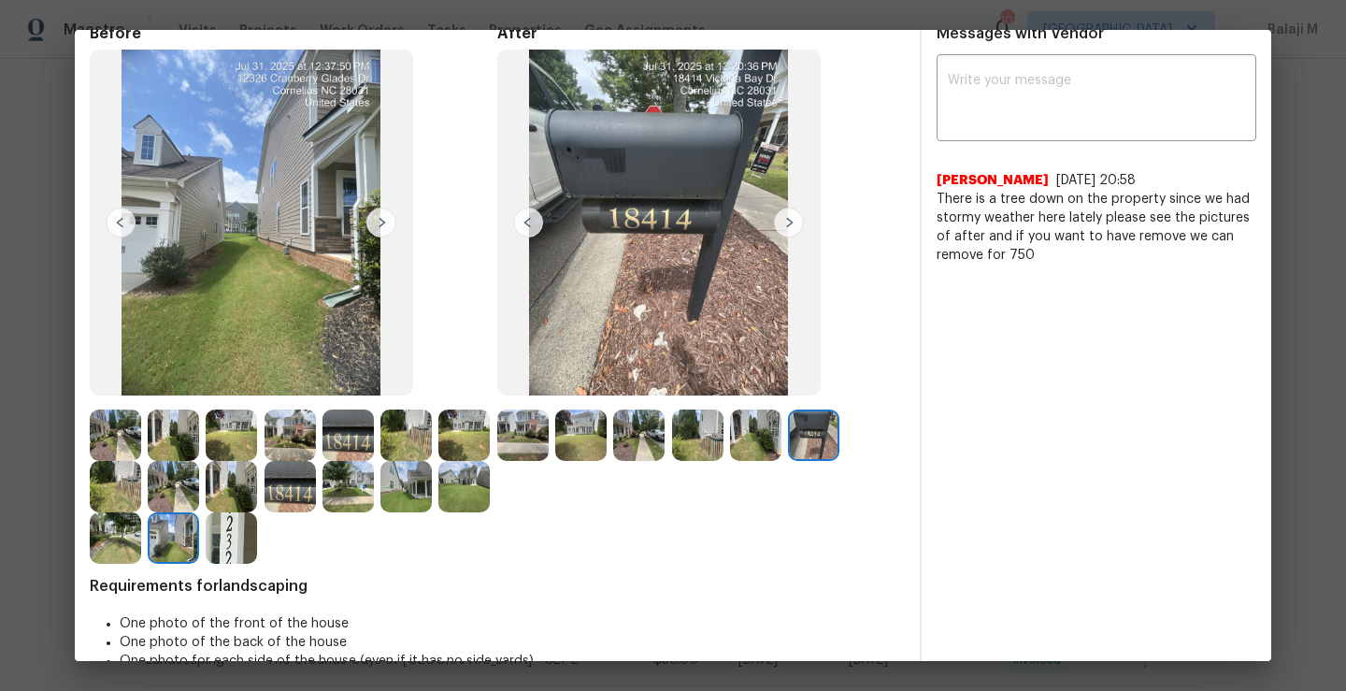
click at [518, 440] on img at bounding box center [522, 434] width 51 height 51
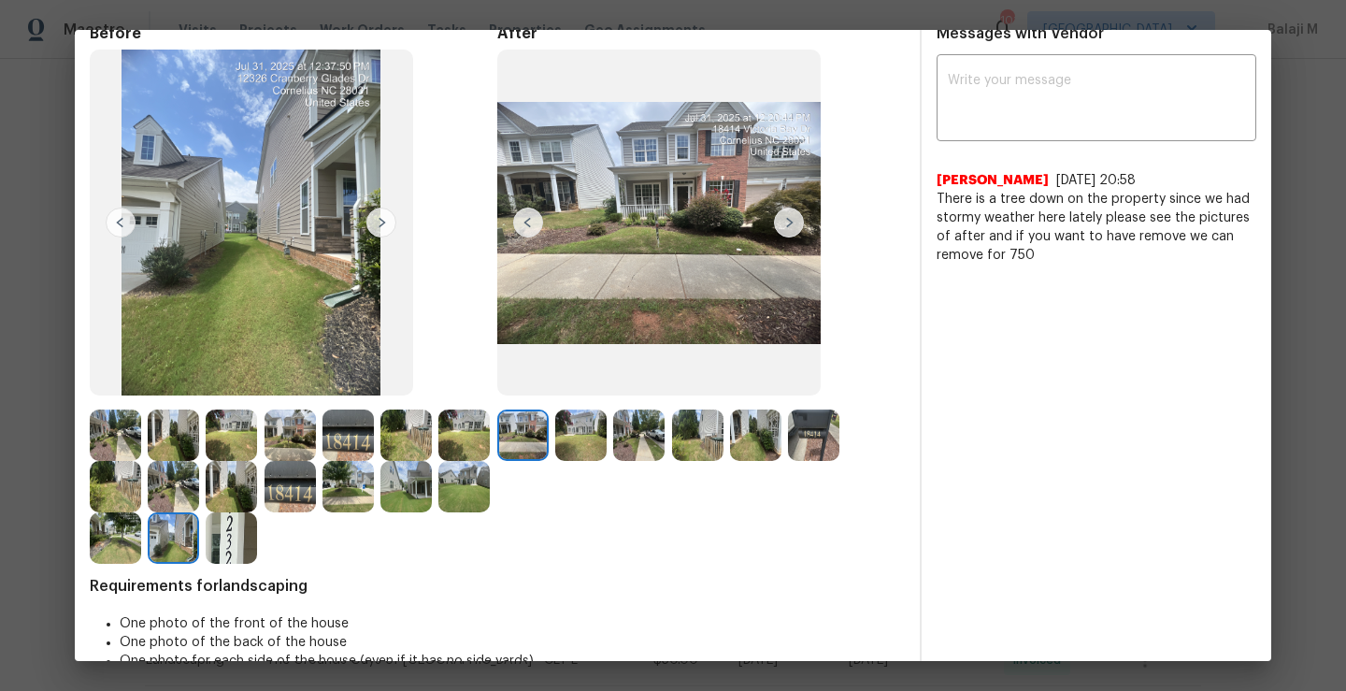
click at [157, 442] on img at bounding box center [173, 434] width 51 height 51
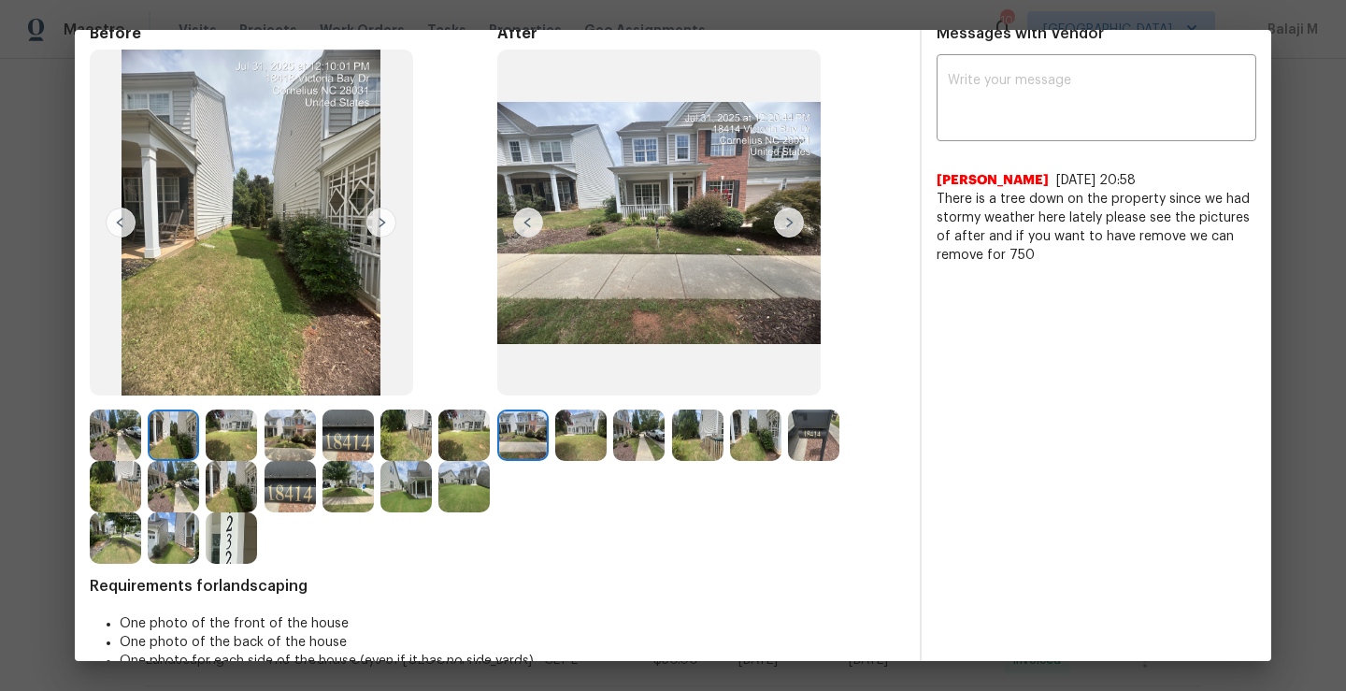
click at [129, 440] on img at bounding box center [115, 434] width 51 height 51
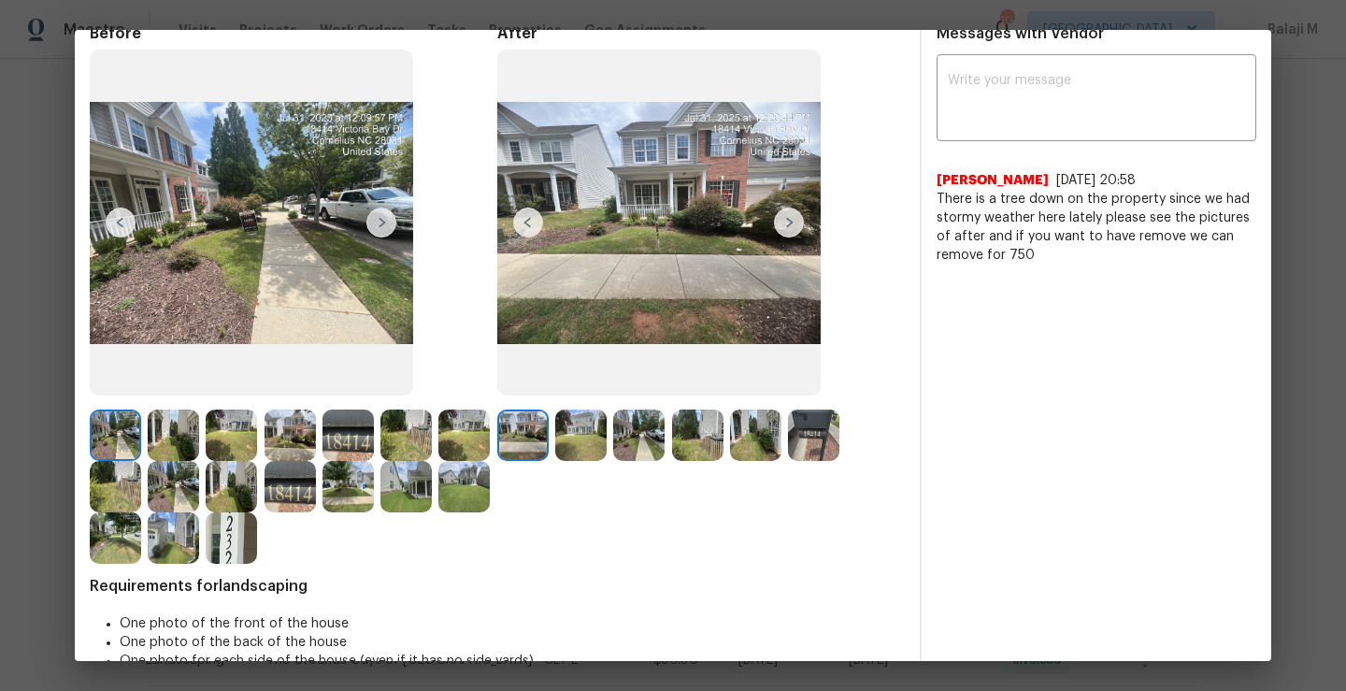
click at [171, 439] on img at bounding box center [173, 434] width 51 height 51
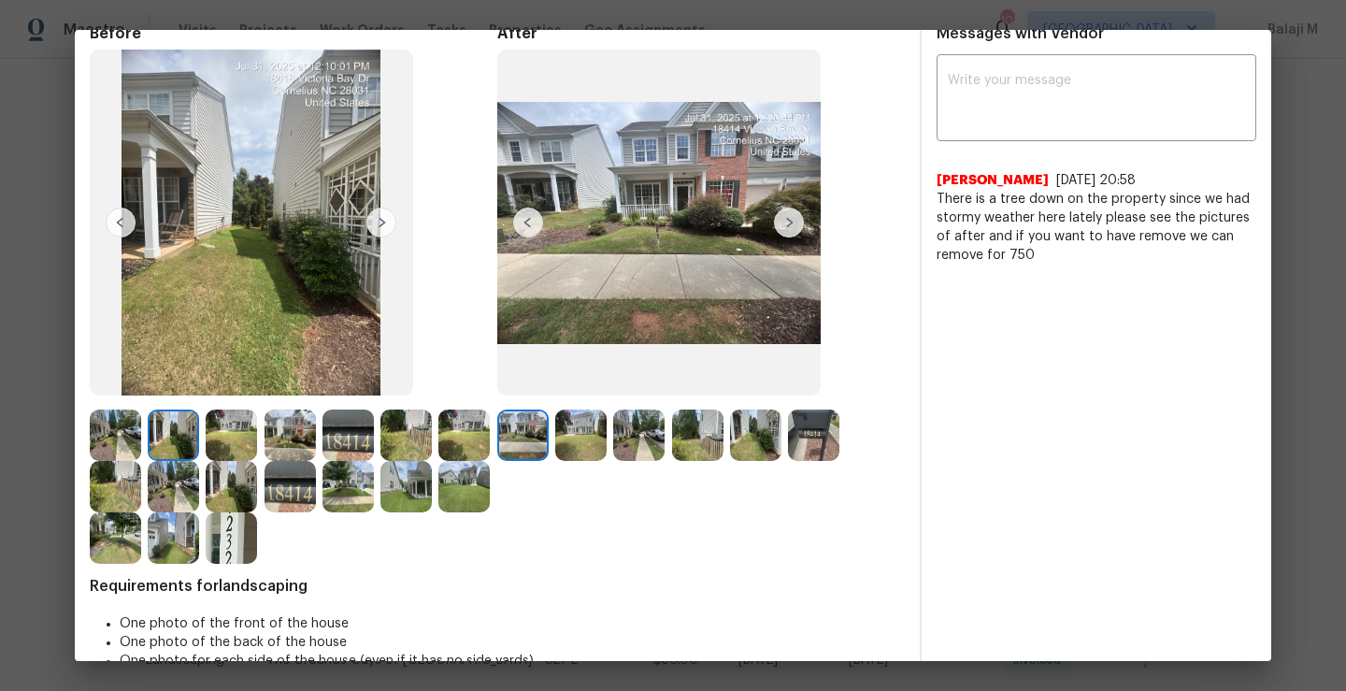
click at [237, 445] on img at bounding box center [231, 434] width 51 height 51
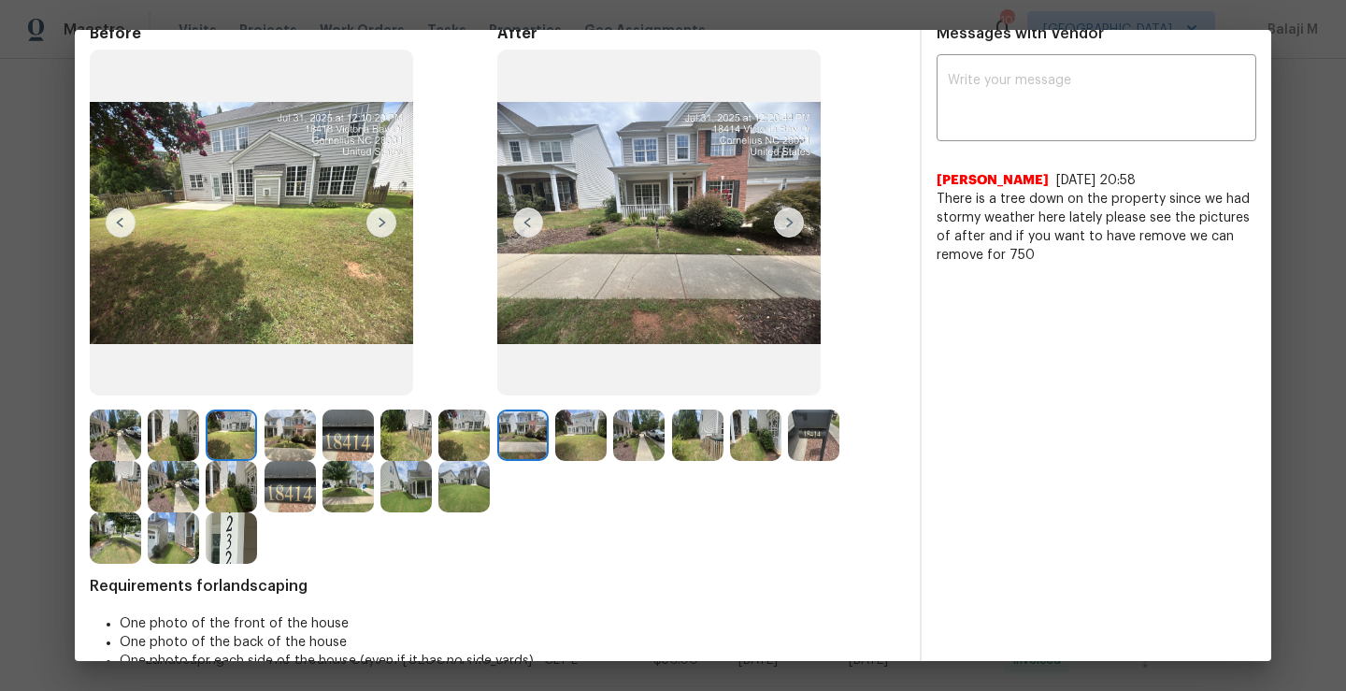
click at [286, 438] on img at bounding box center [289, 434] width 51 height 51
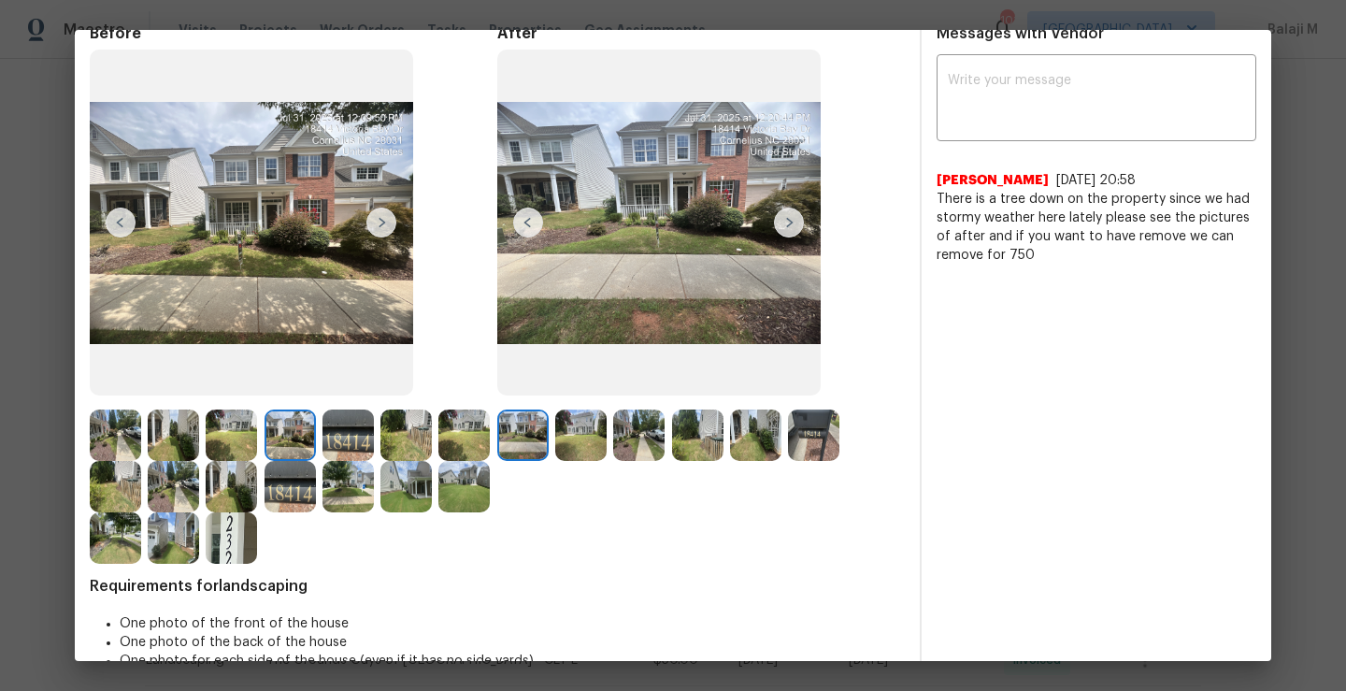
click at [297, 437] on img at bounding box center [289, 434] width 51 height 51
click at [331, 437] on img at bounding box center [347, 434] width 51 height 51
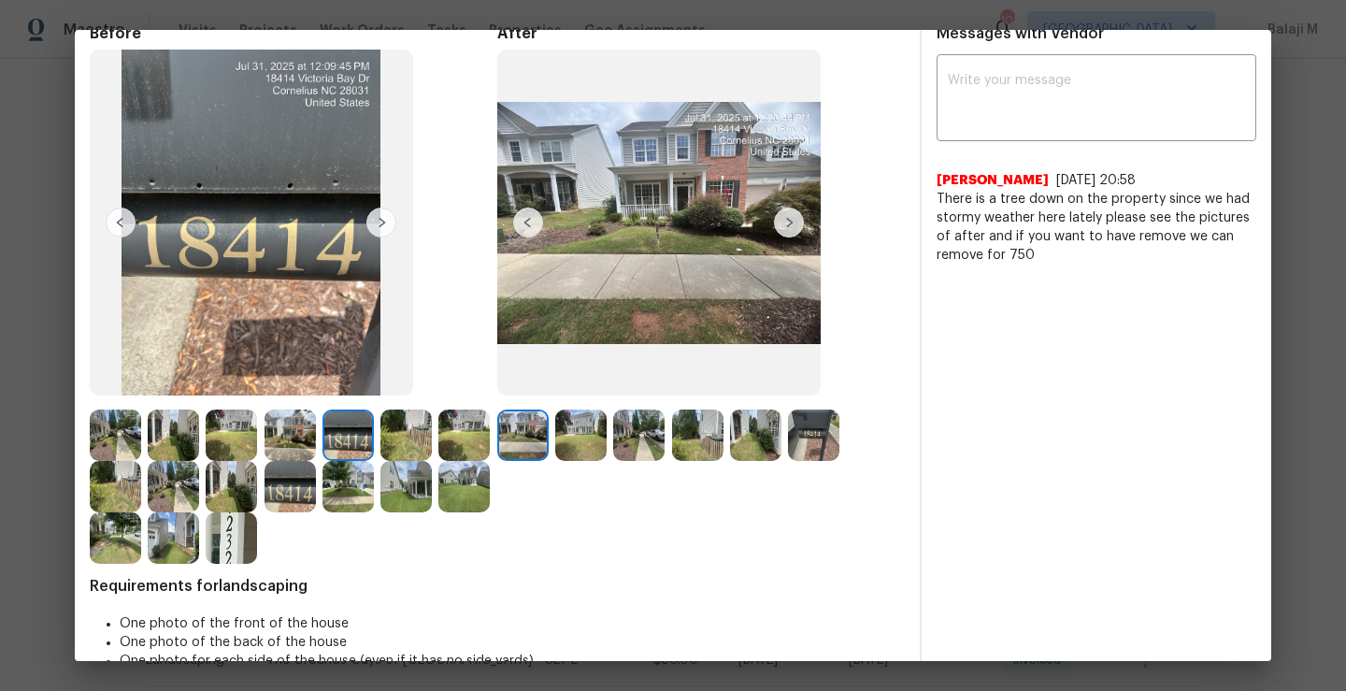
click at [389, 441] on img at bounding box center [405, 434] width 51 height 51
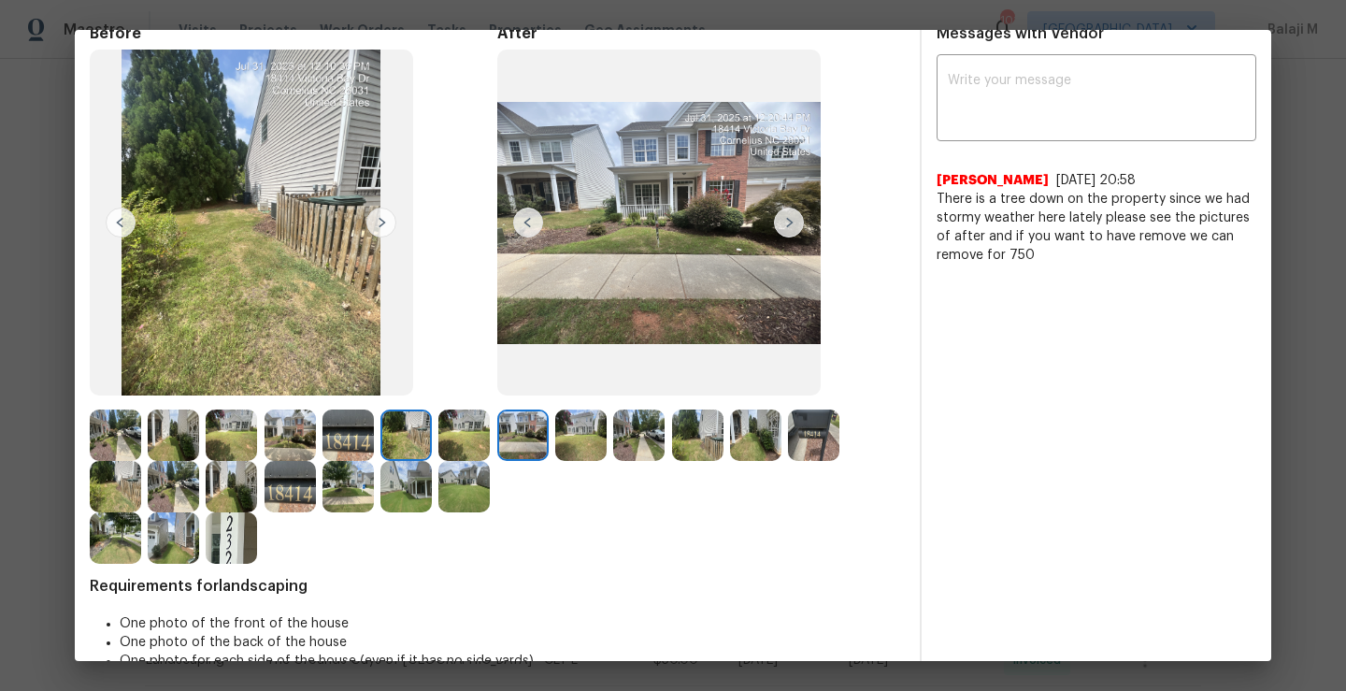
click at [389, 441] on img at bounding box center [405, 434] width 51 height 51
click at [257, 479] on img at bounding box center [231, 486] width 51 height 51
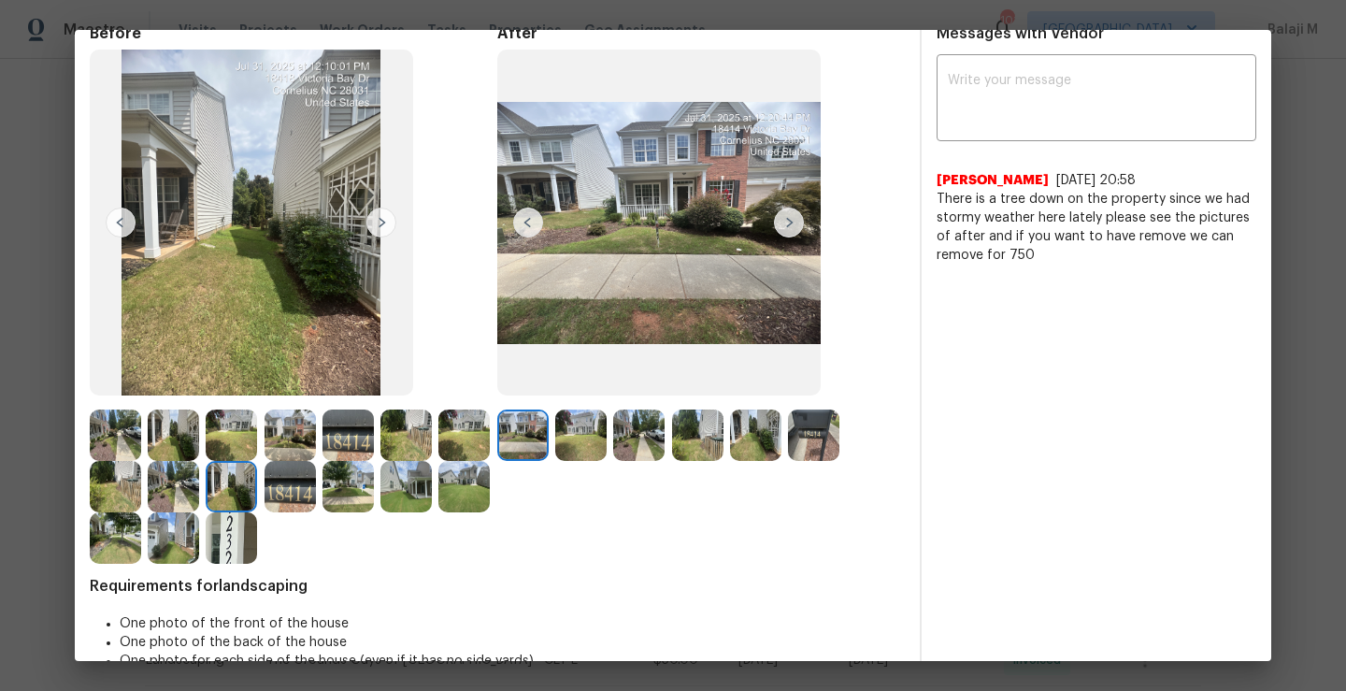
click at [199, 489] on img at bounding box center [173, 486] width 51 height 51
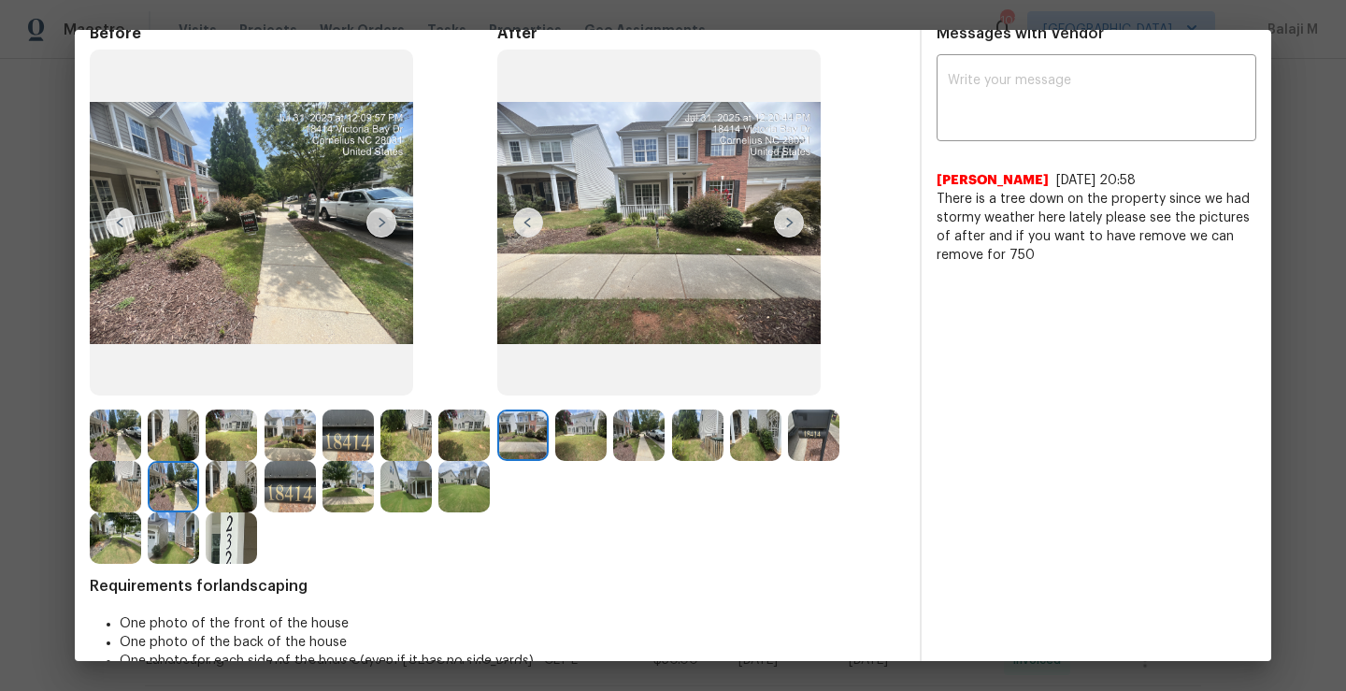
click at [141, 486] on img at bounding box center [115, 486] width 51 height 51
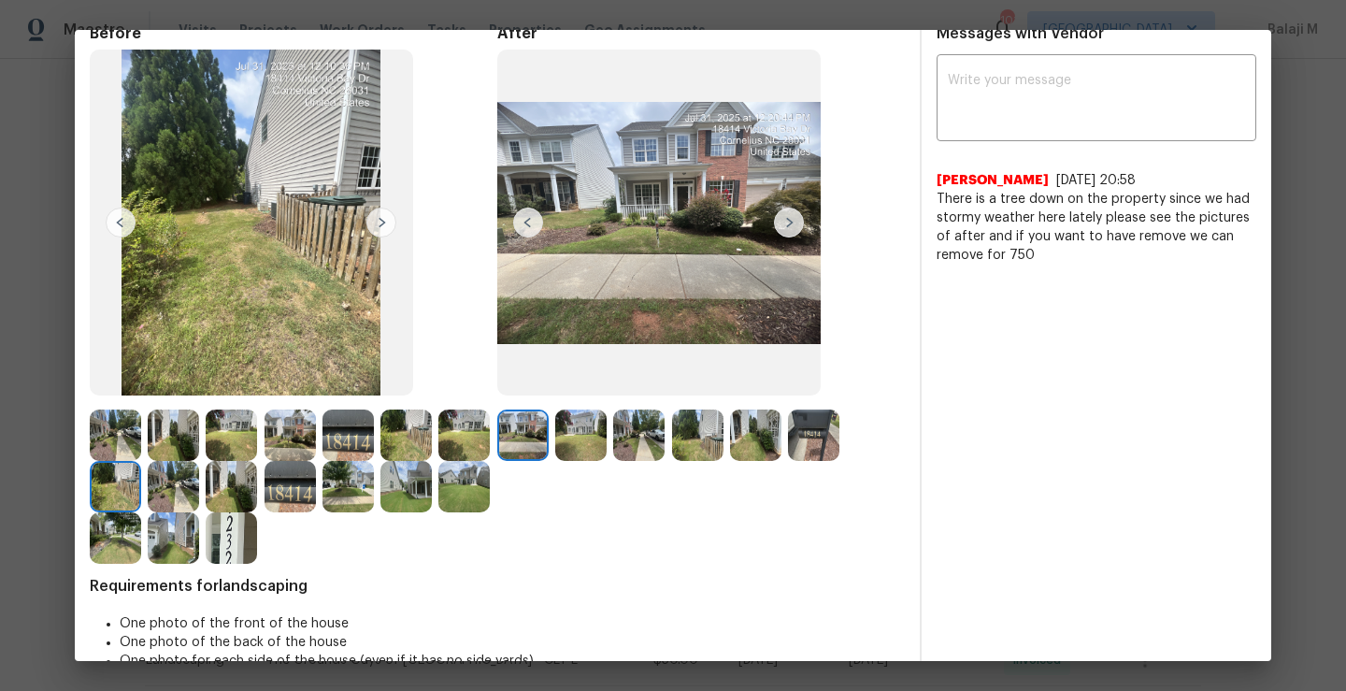
click at [570, 436] on img at bounding box center [580, 434] width 51 height 51
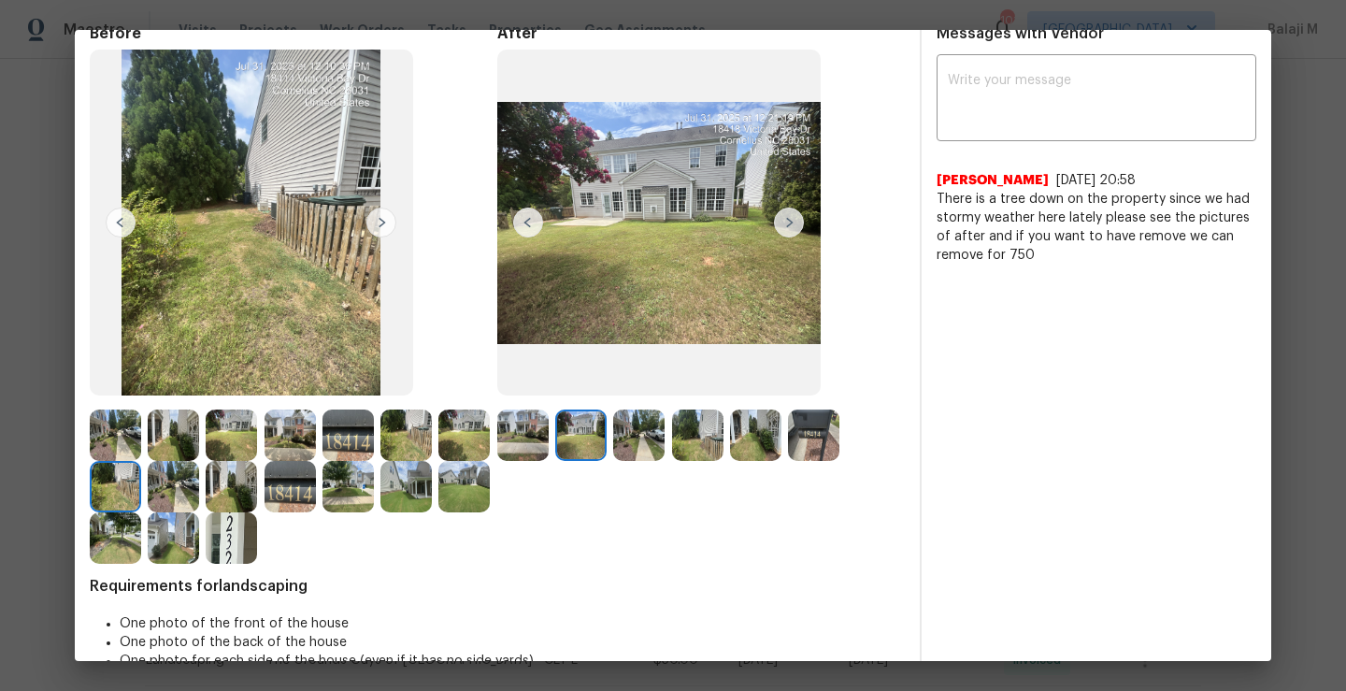
click at [633, 446] on img at bounding box center [638, 434] width 51 height 51
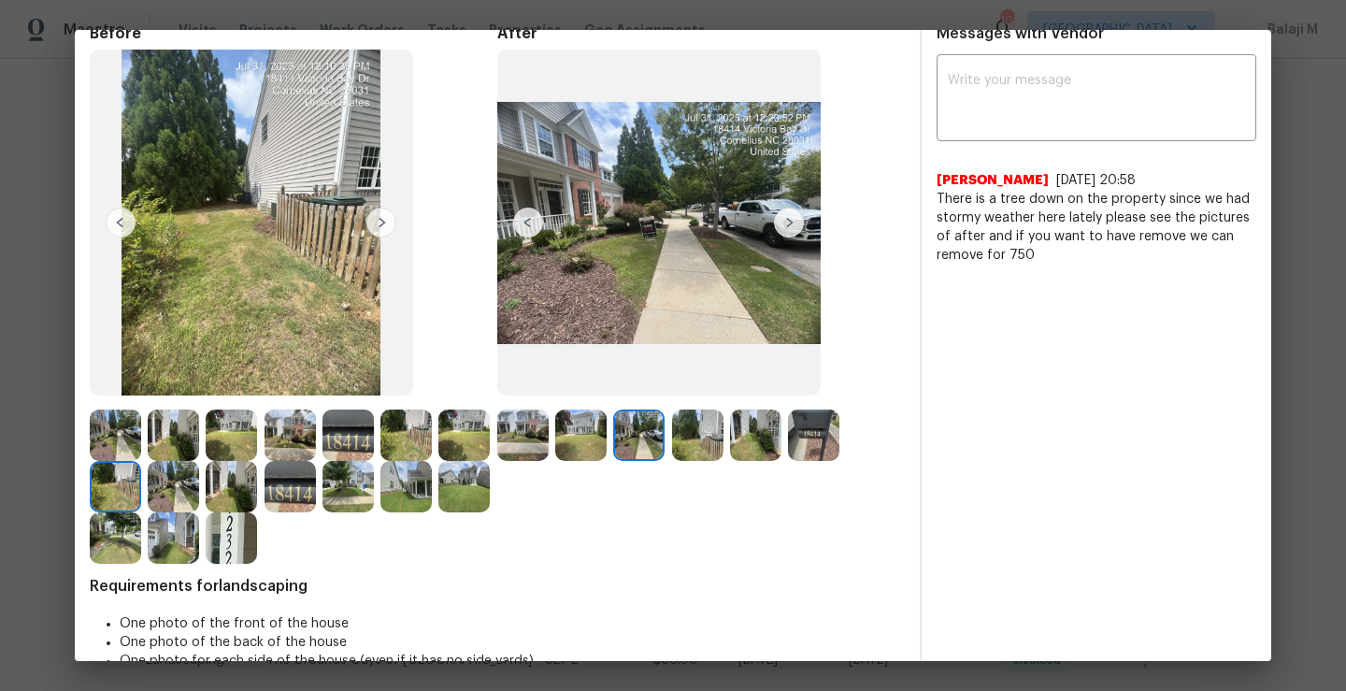
click at [695, 444] on img at bounding box center [697, 434] width 51 height 51
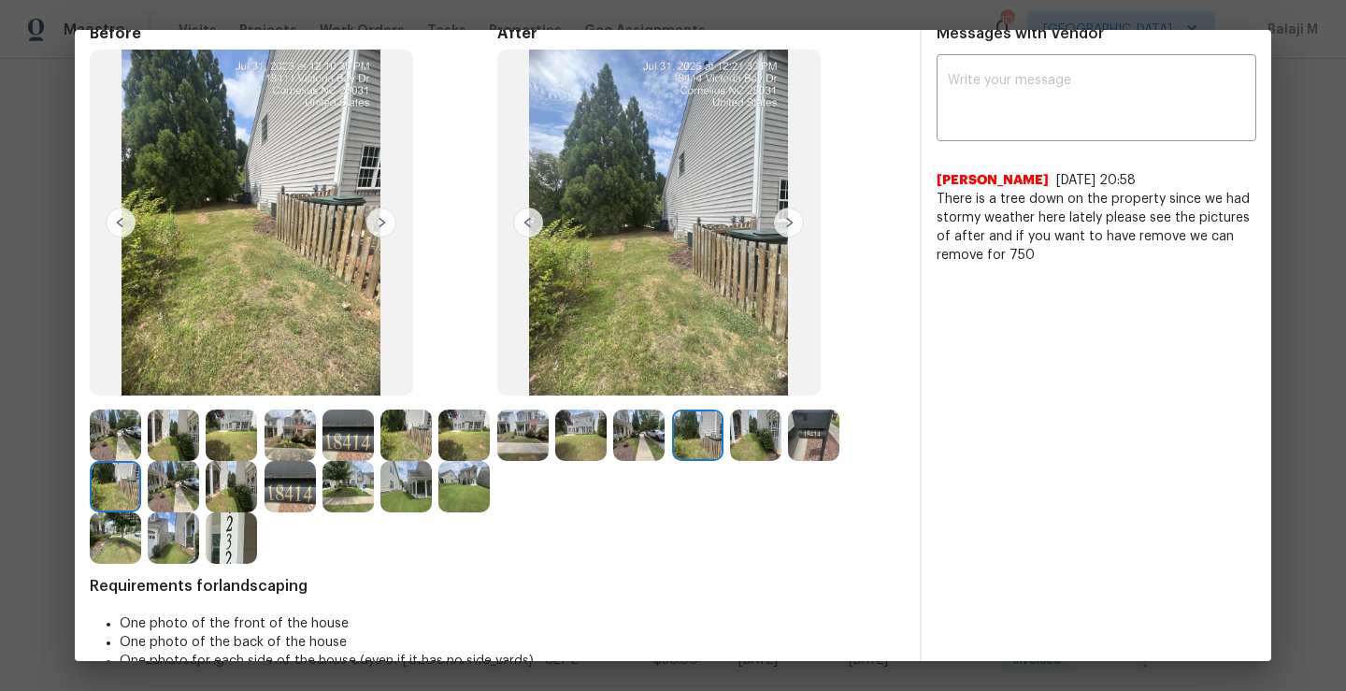
click at [761, 441] on img at bounding box center [755, 434] width 51 height 51
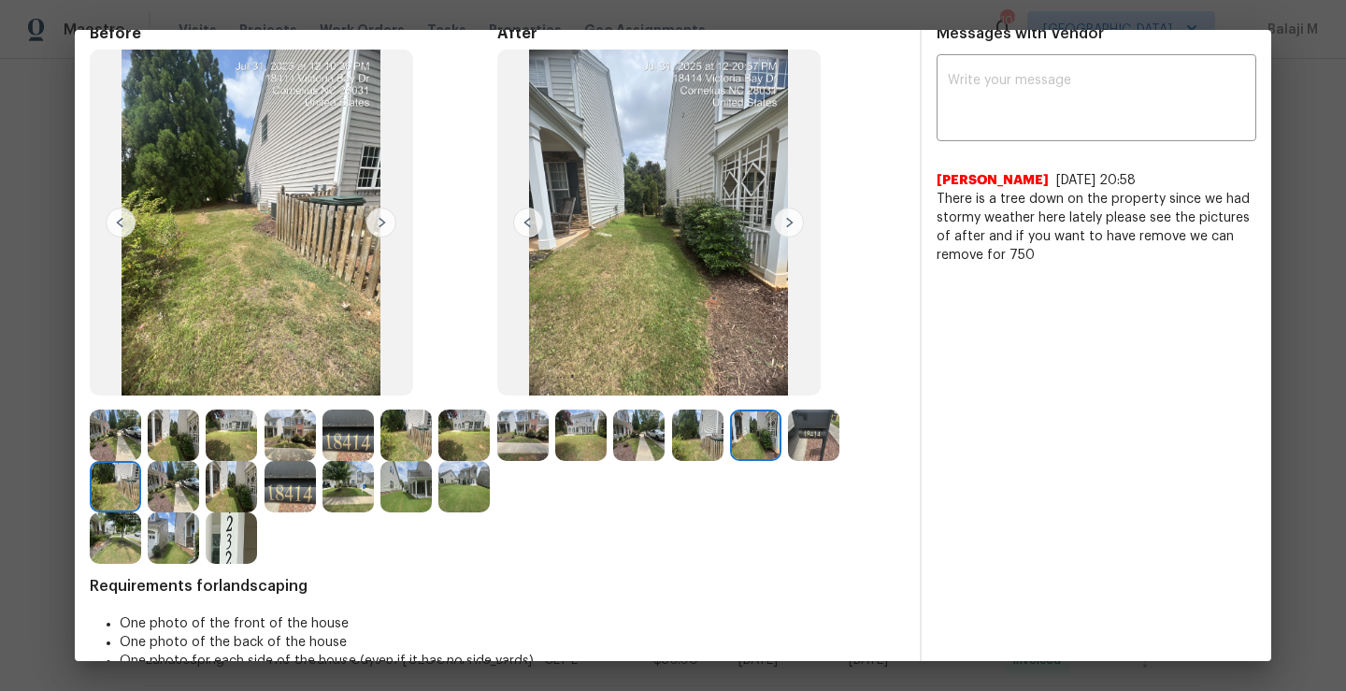
click at [800, 450] on img at bounding box center [813, 434] width 51 height 51
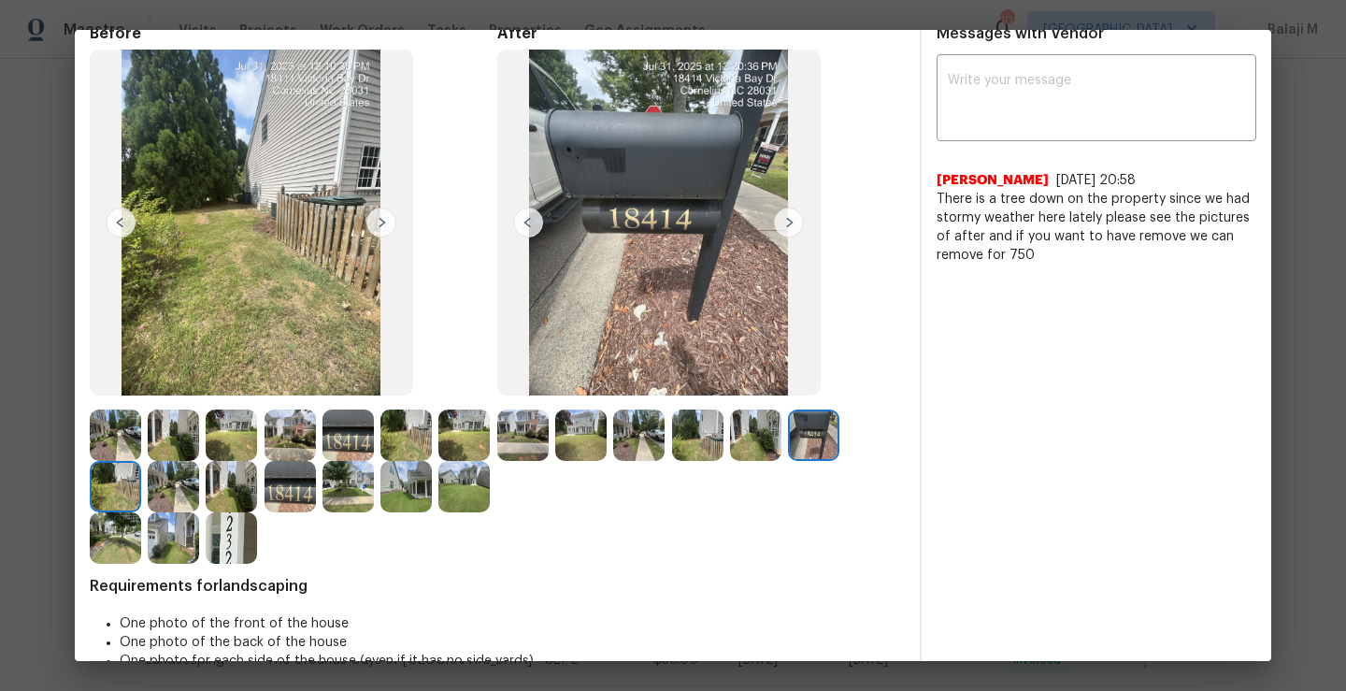
click at [760, 446] on img at bounding box center [755, 434] width 51 height 51
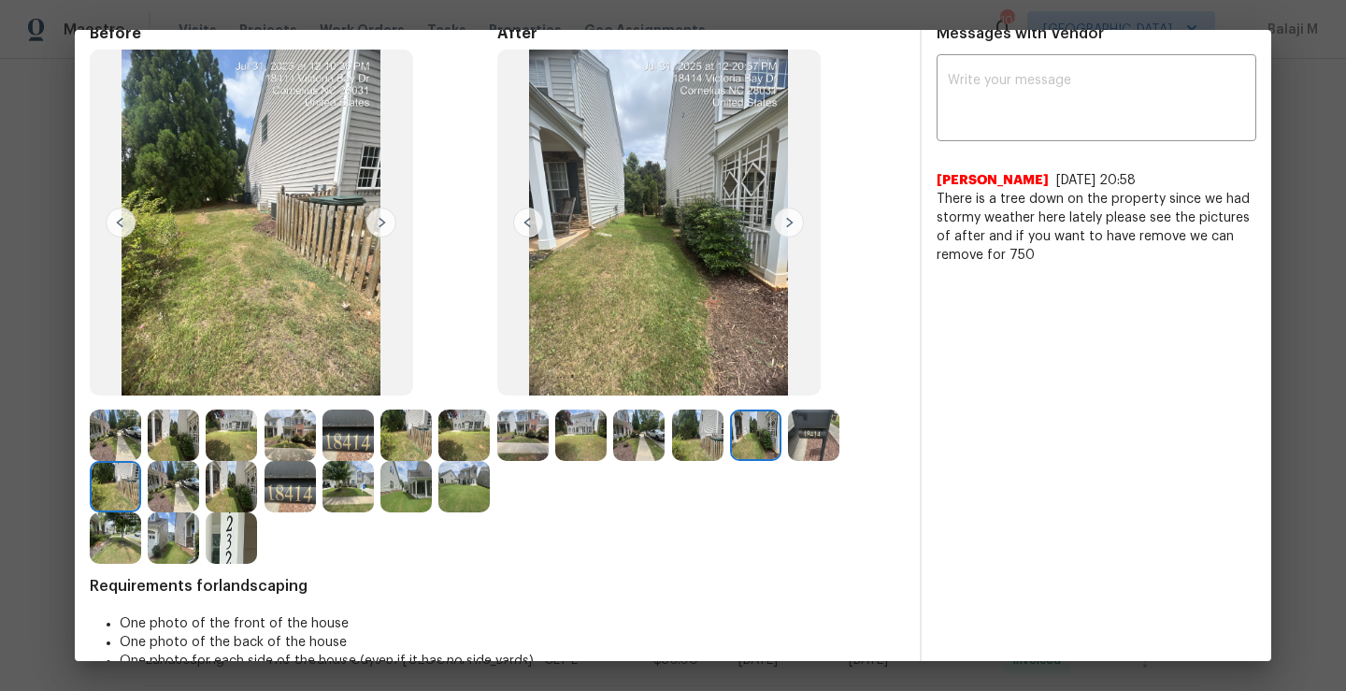
click at [695, 449] on img at bounding box center [697, 434] width 51 height 51
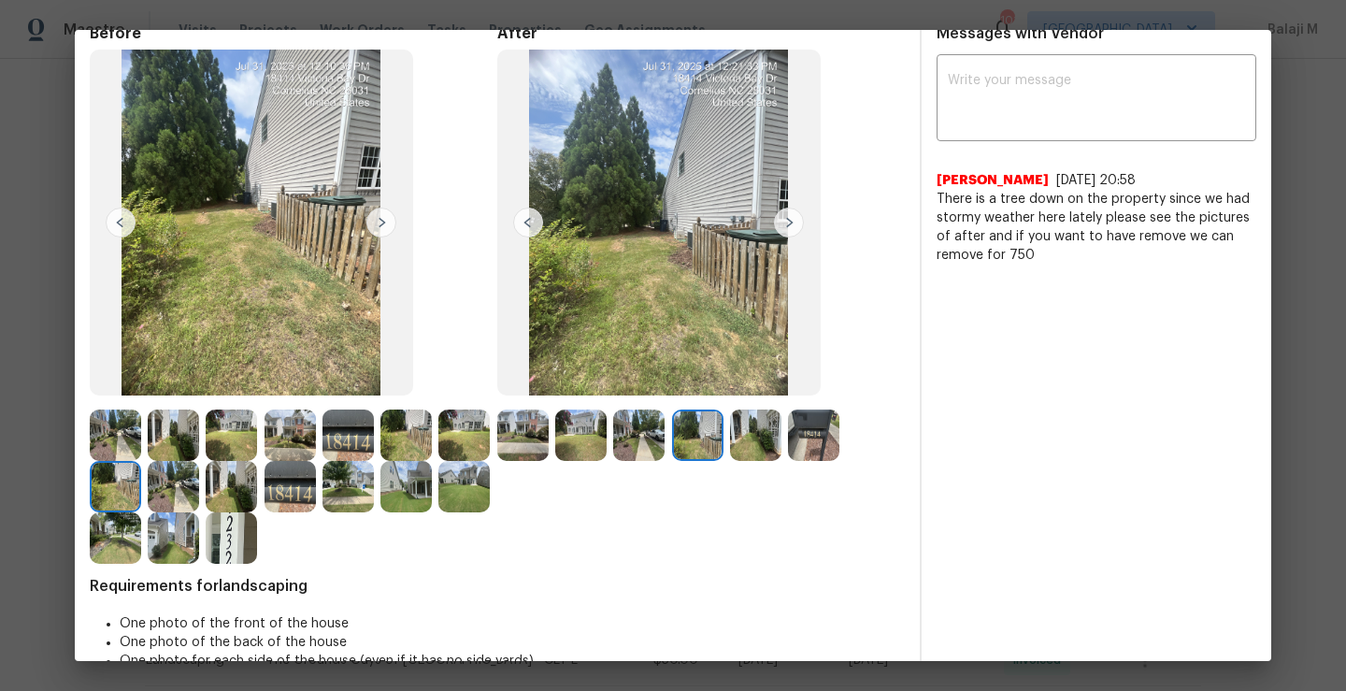
click at [637, 449] on img at bounding box center [638, 434] width 51 height 51
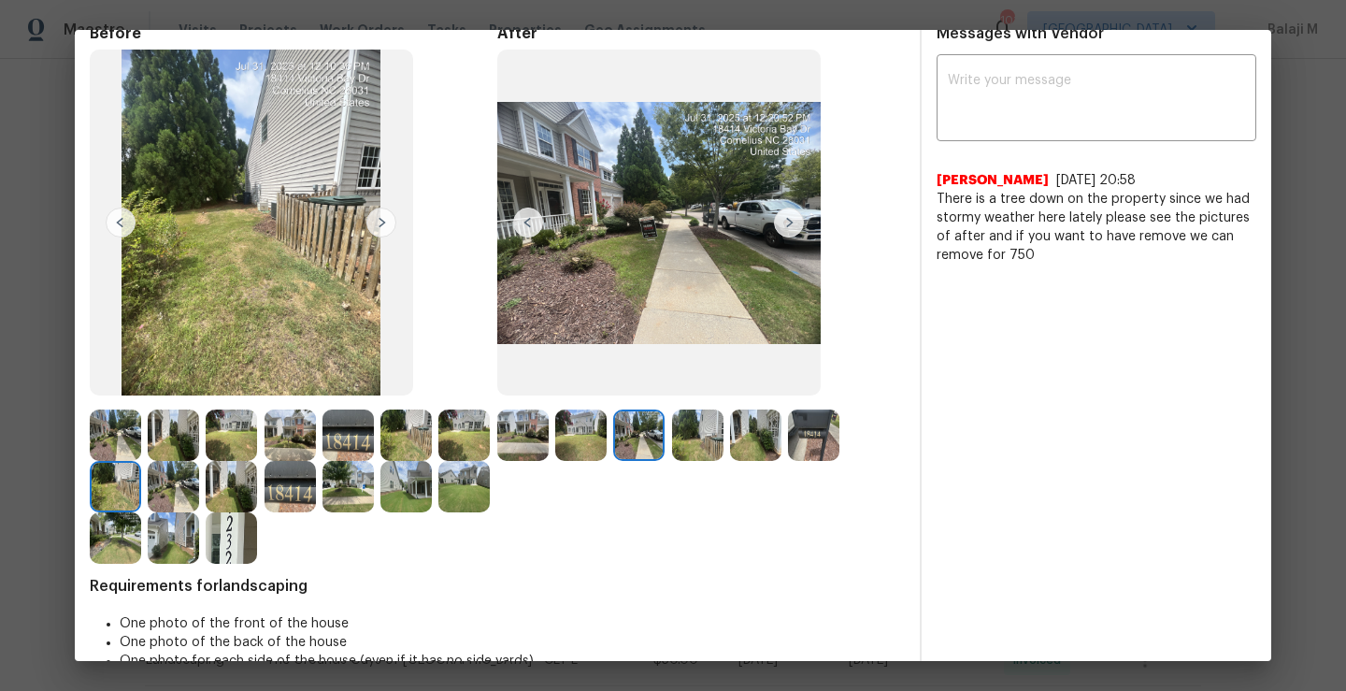
click at [575, 450] on img at bounding box center [580, 434] width 51 height 51
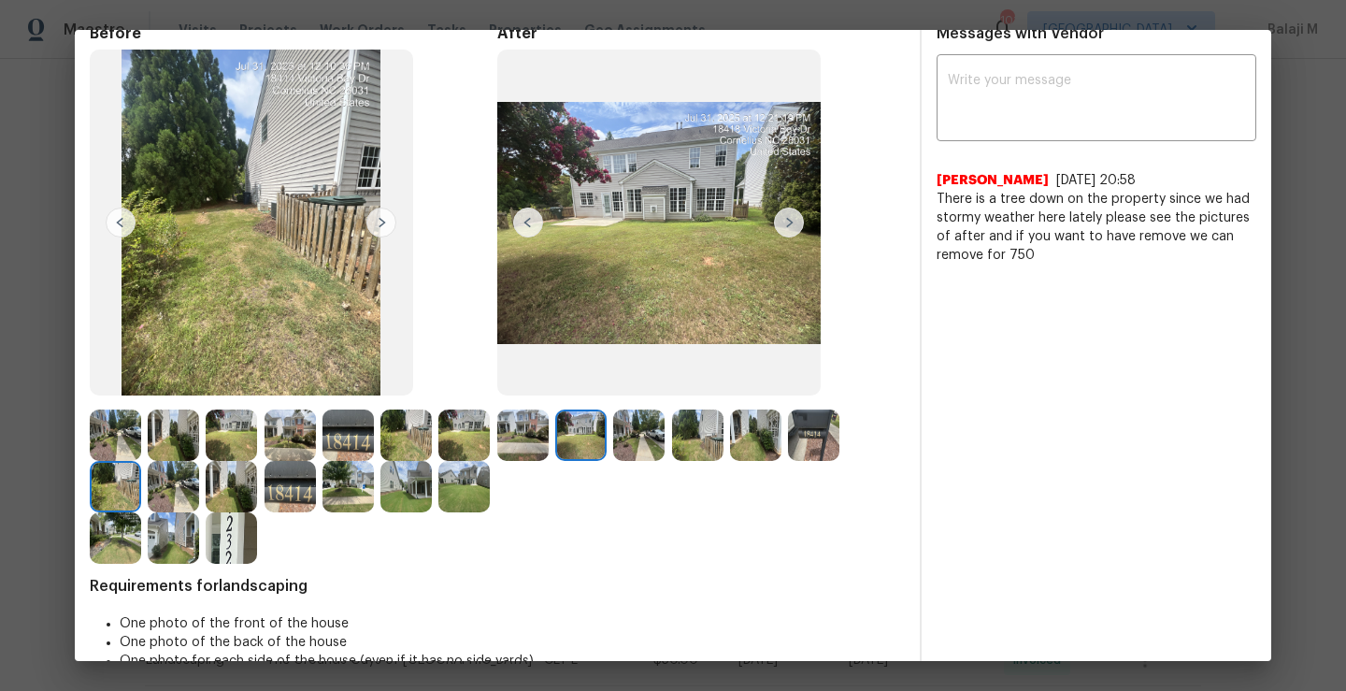
click at [511, 449] on img at bounding box center [522, 434] width 51 height 51
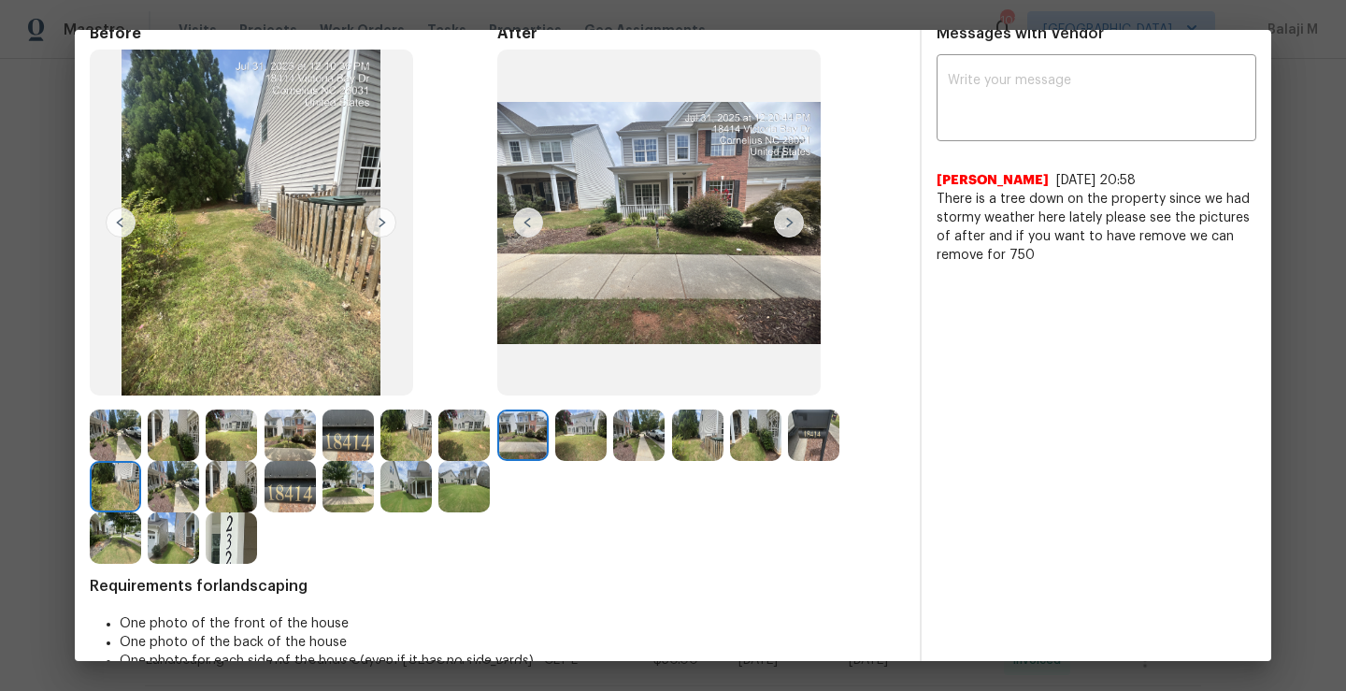
click at [592, 450] on img at bounding box center [580, 434] width 51 height 51
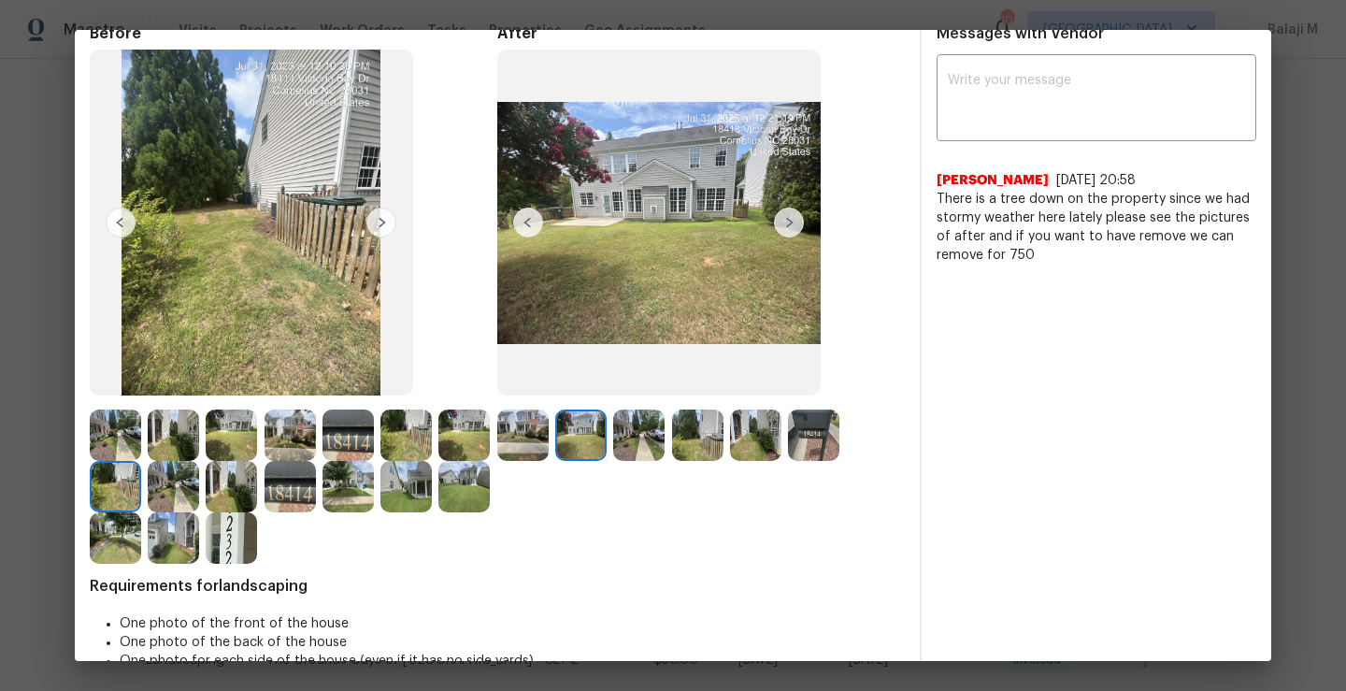
click at [640, 441] on img at bounding box center [638, 434] width 51 height 51
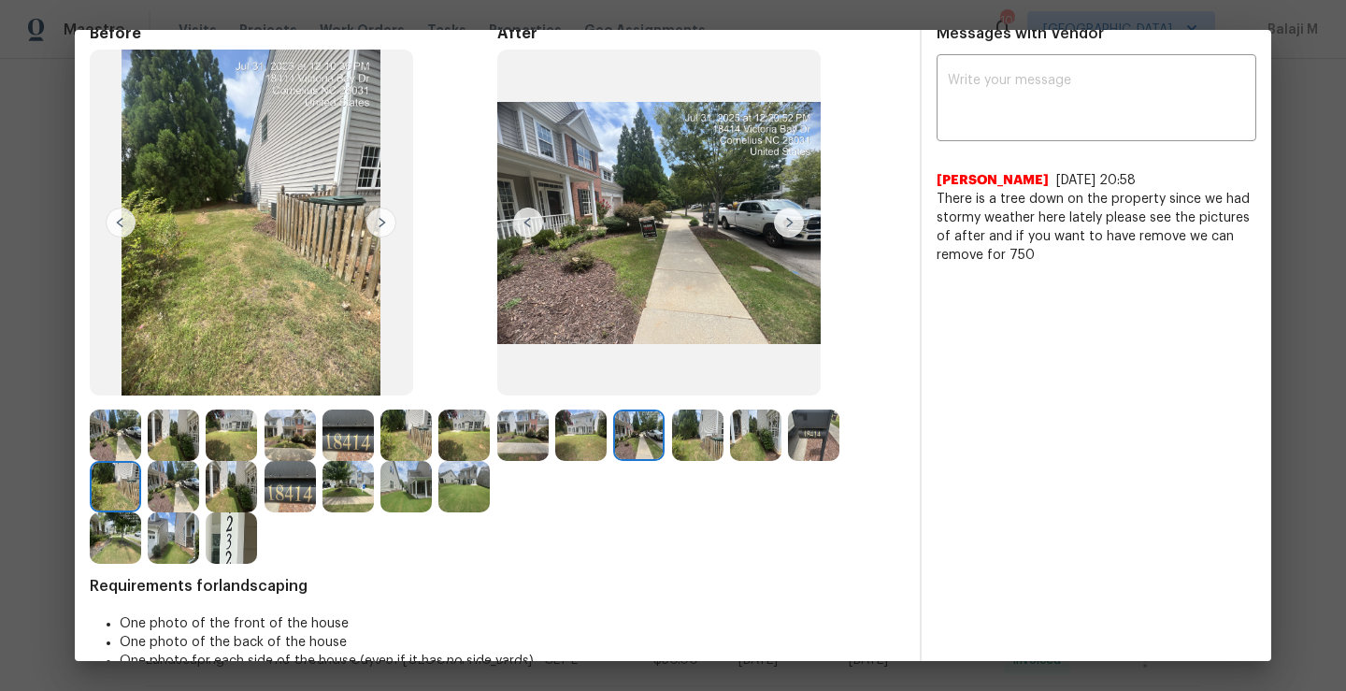
click at [640, 441] on img at bounding box center [638, 434] width 51 height 51
click at [700, 446] on img at bounding box center [697, 434] width 51 height 51
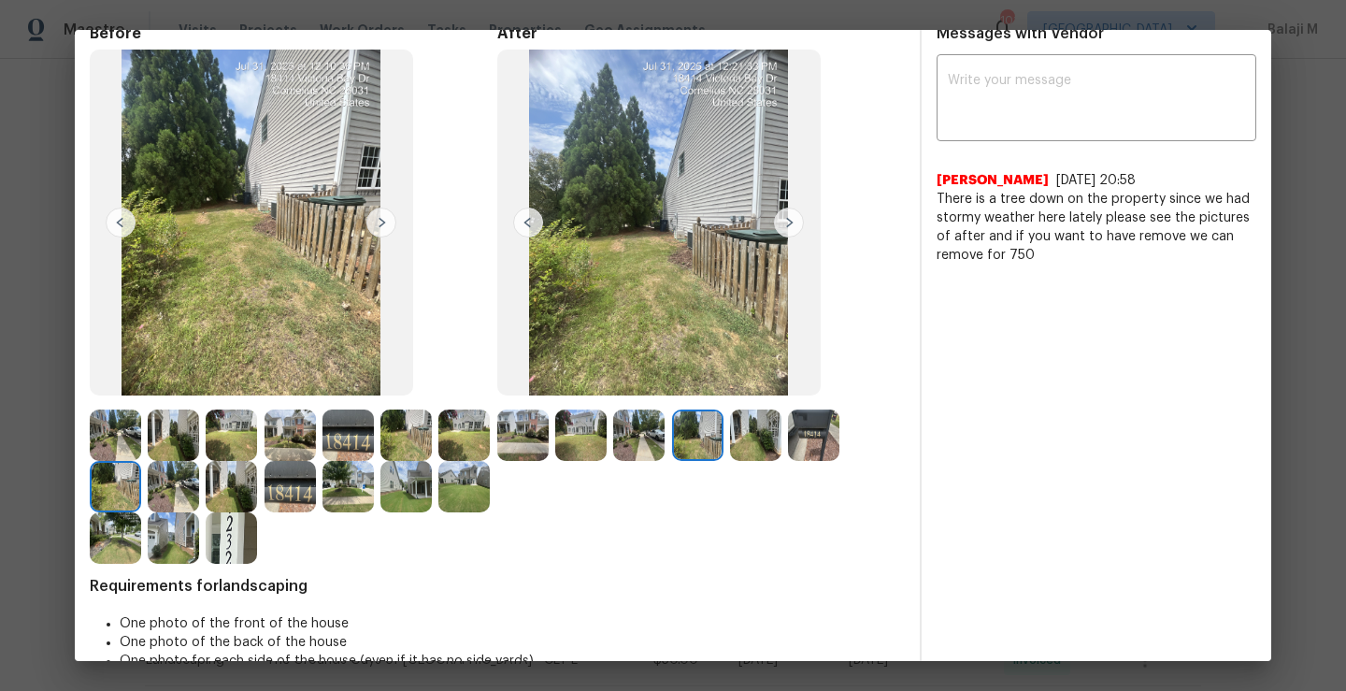
click at [700, 446] on img at bounding box center [697, 434] width 51 height 51
click at [762, 446] on img at bounding box center [755, 434] width 51 height 51
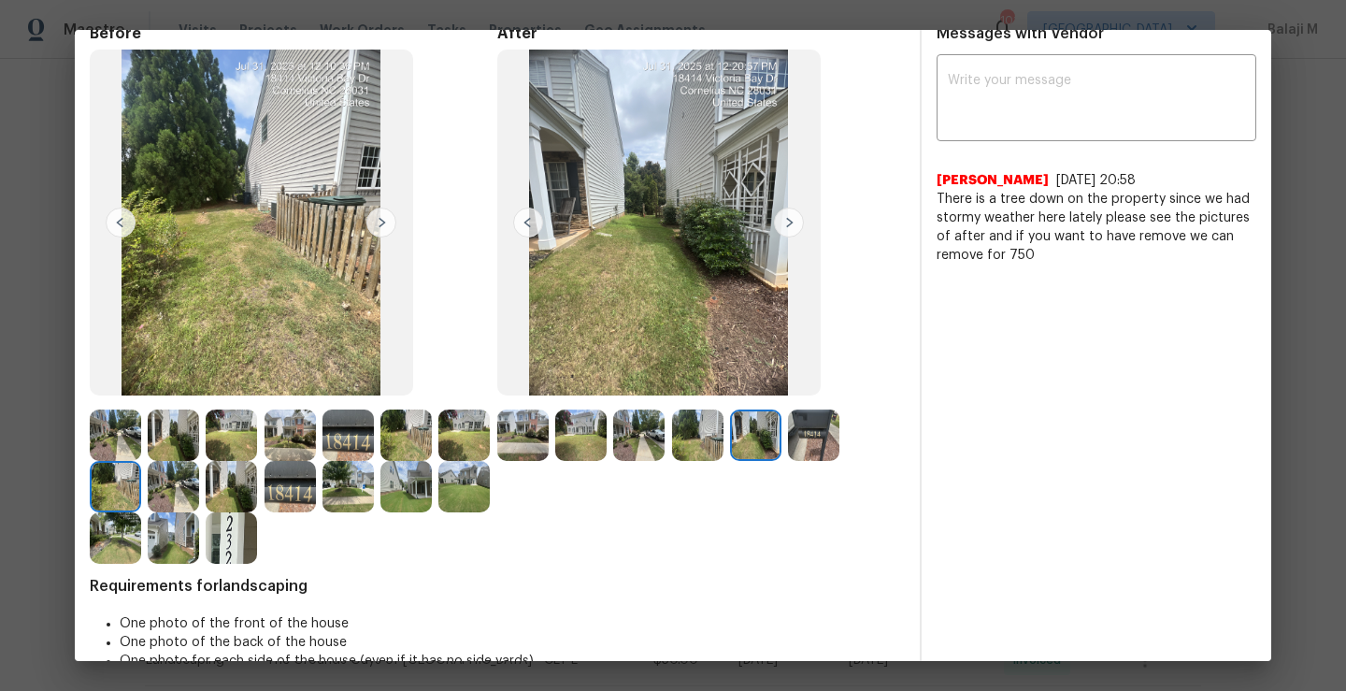
click at [803, 449] on img at bounding box center [813, 434] width 51 height 51
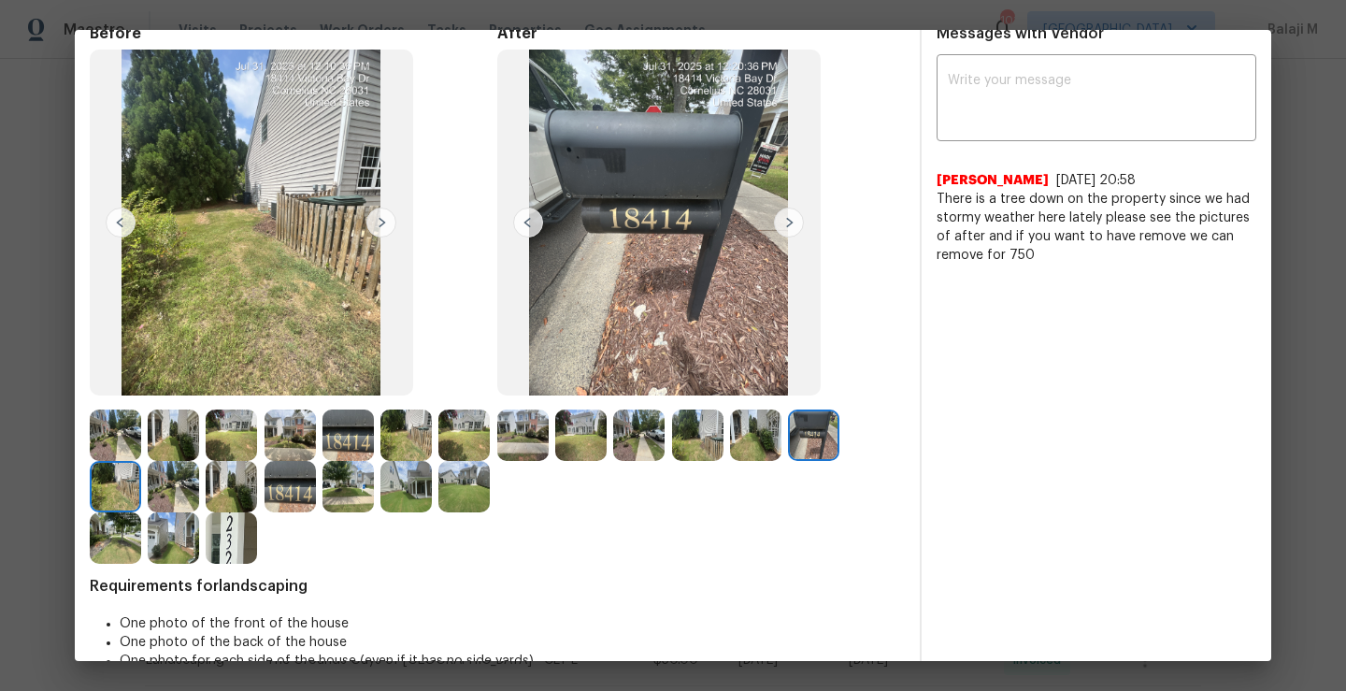
click at [745, 449] on img at bounding box center [755, 434] width 51 height 51
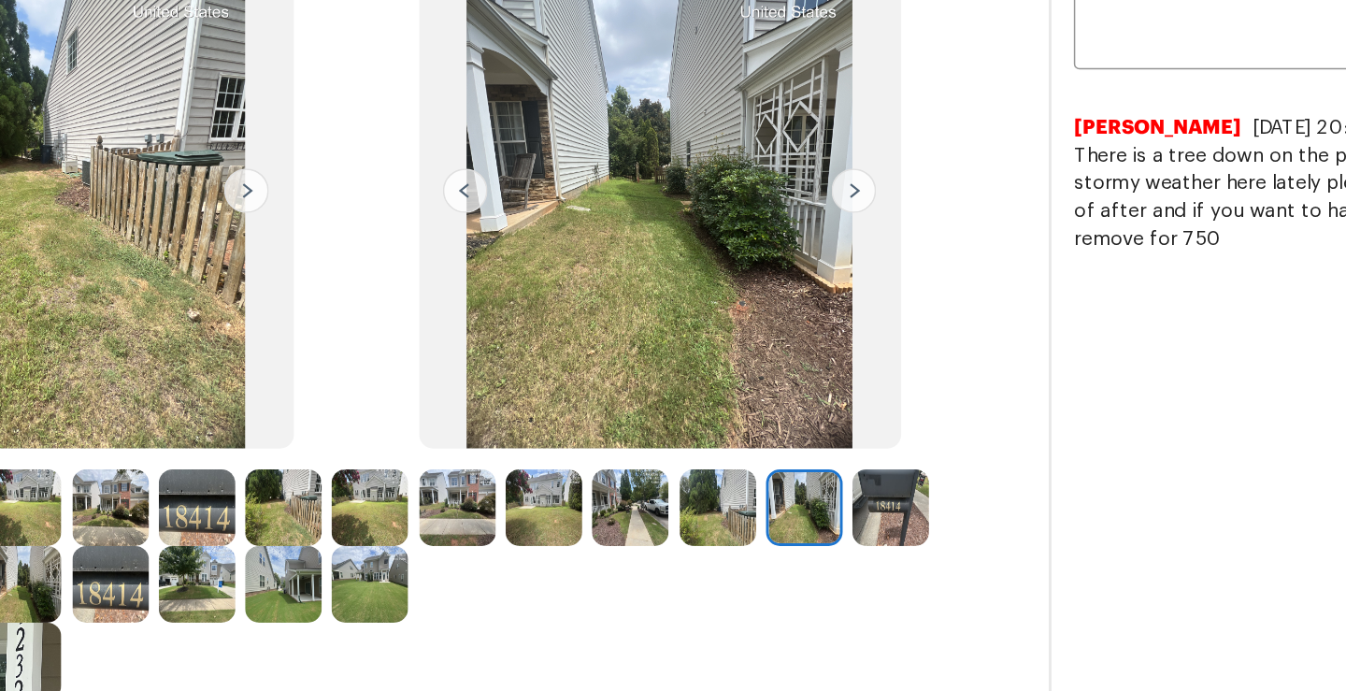
click at [751, 435] on img at bounding box center [755, 434] width 51 height 51
click at [681, 443] on img at bounding box center [697, 434] width 51 height 51
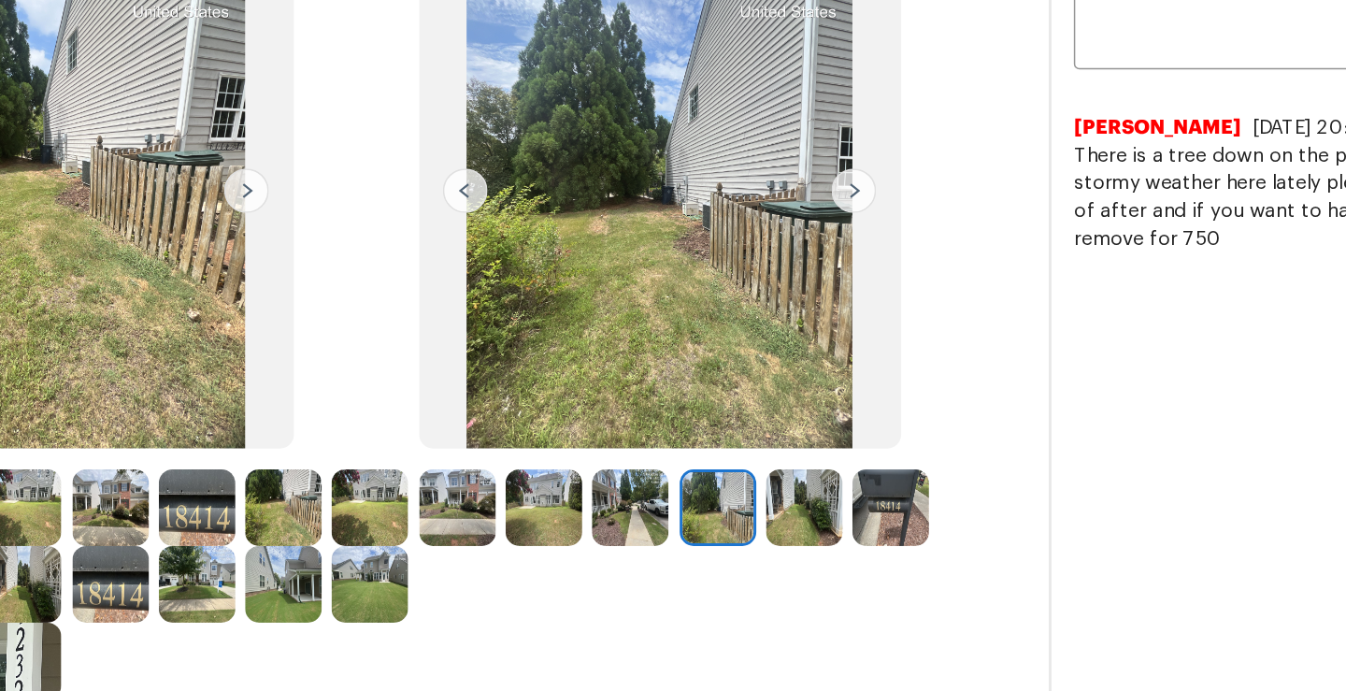
click at [681, 443] on img at bounding box center [697, 434] width 51 height 51
click at [630, 440] on img at bounding box center [638, 434] width 51 height 51
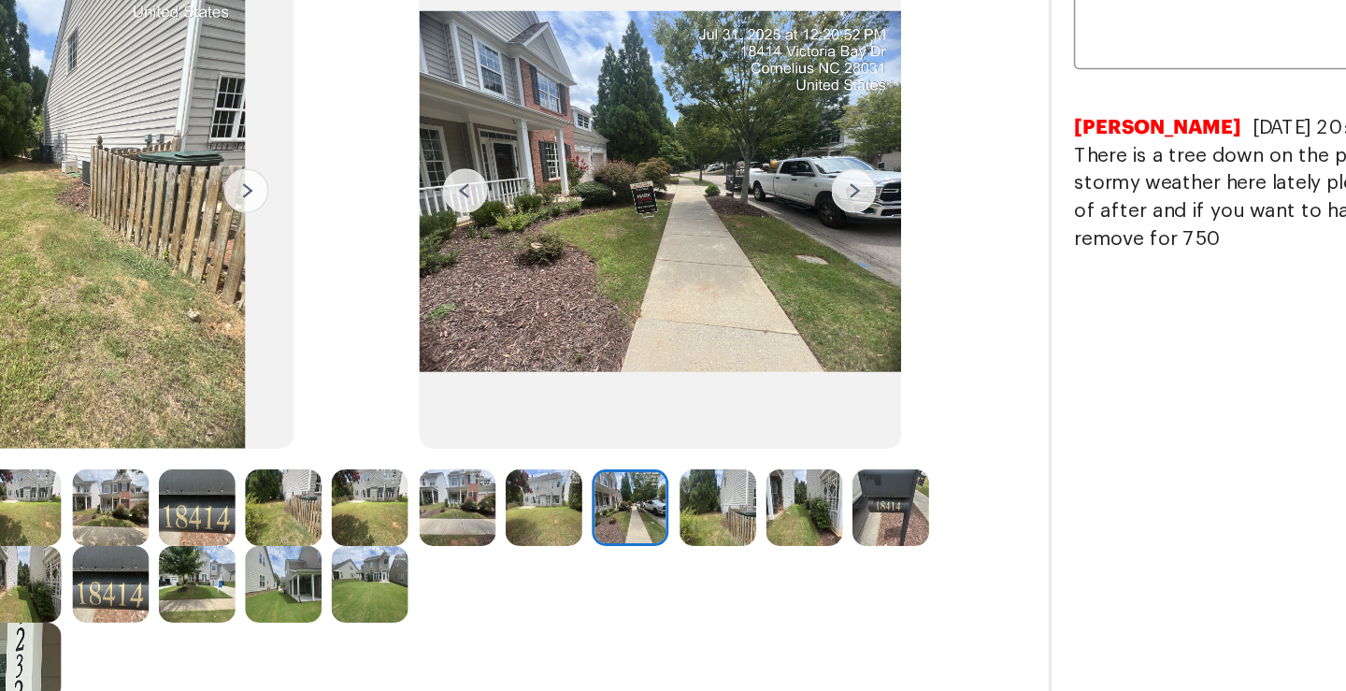
click at [563, 440] on img at bounding box center [580, 434] width 51 height 51
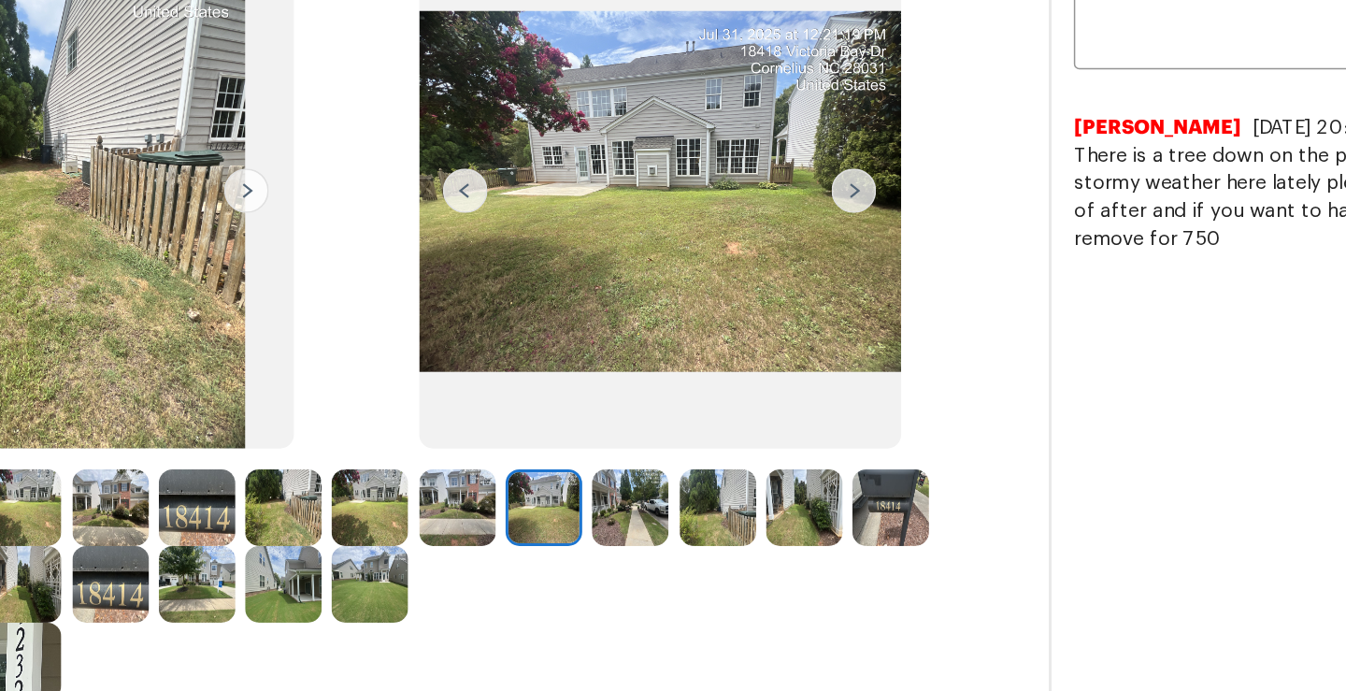
click at [630, 441] on img at bounding box center [638, 434] width 51 height 51
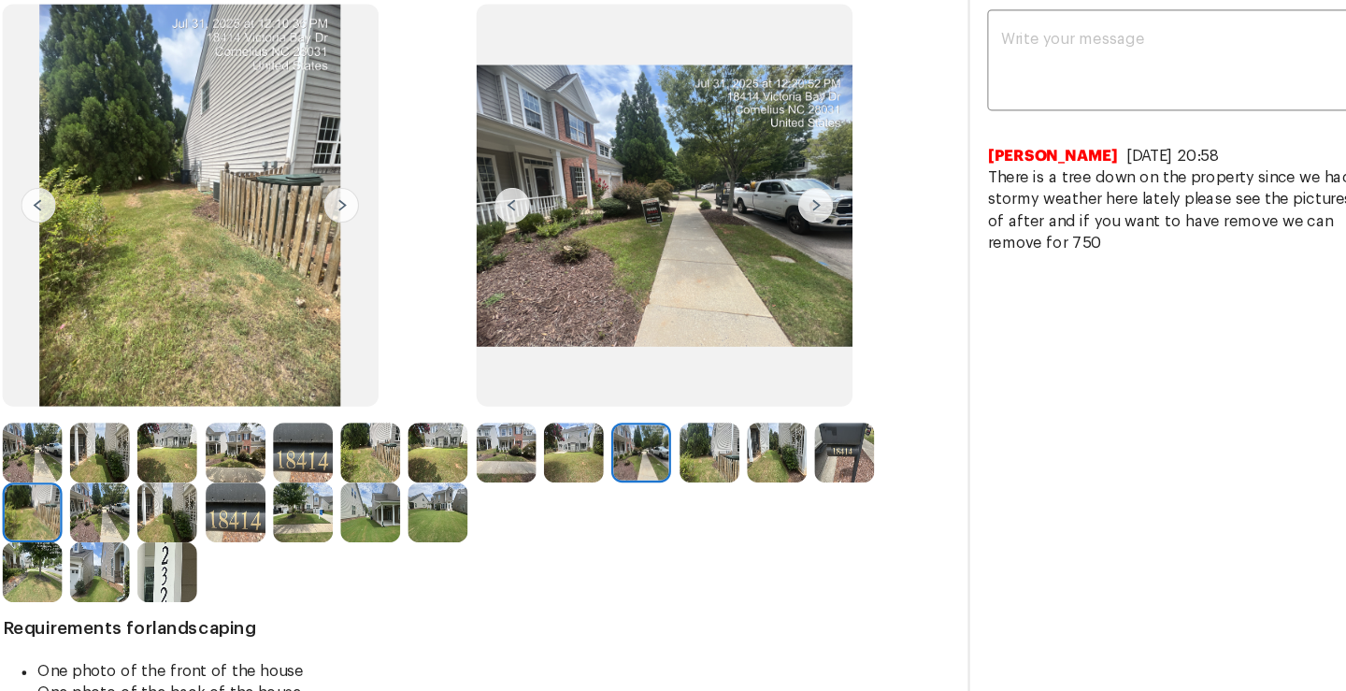
click at [816, 433] on img at bounding box center [813, 434] width 51 height 51
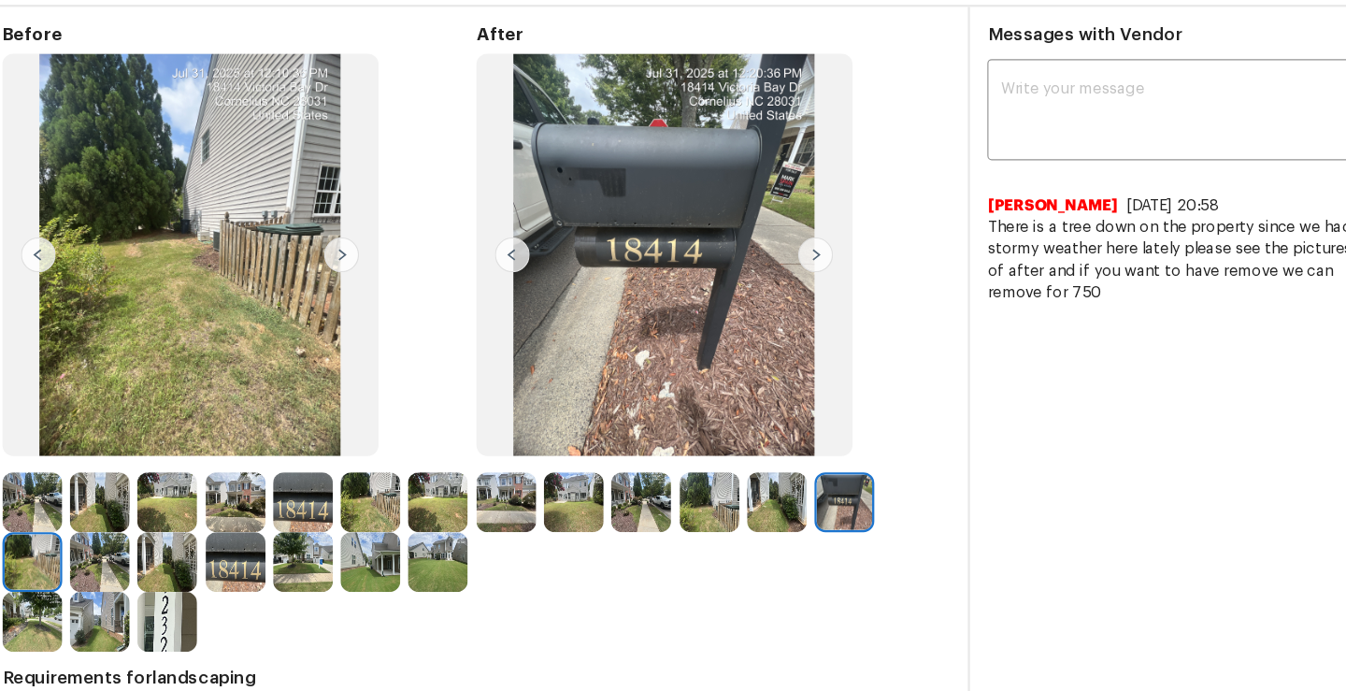
scroll to position [0, 0]
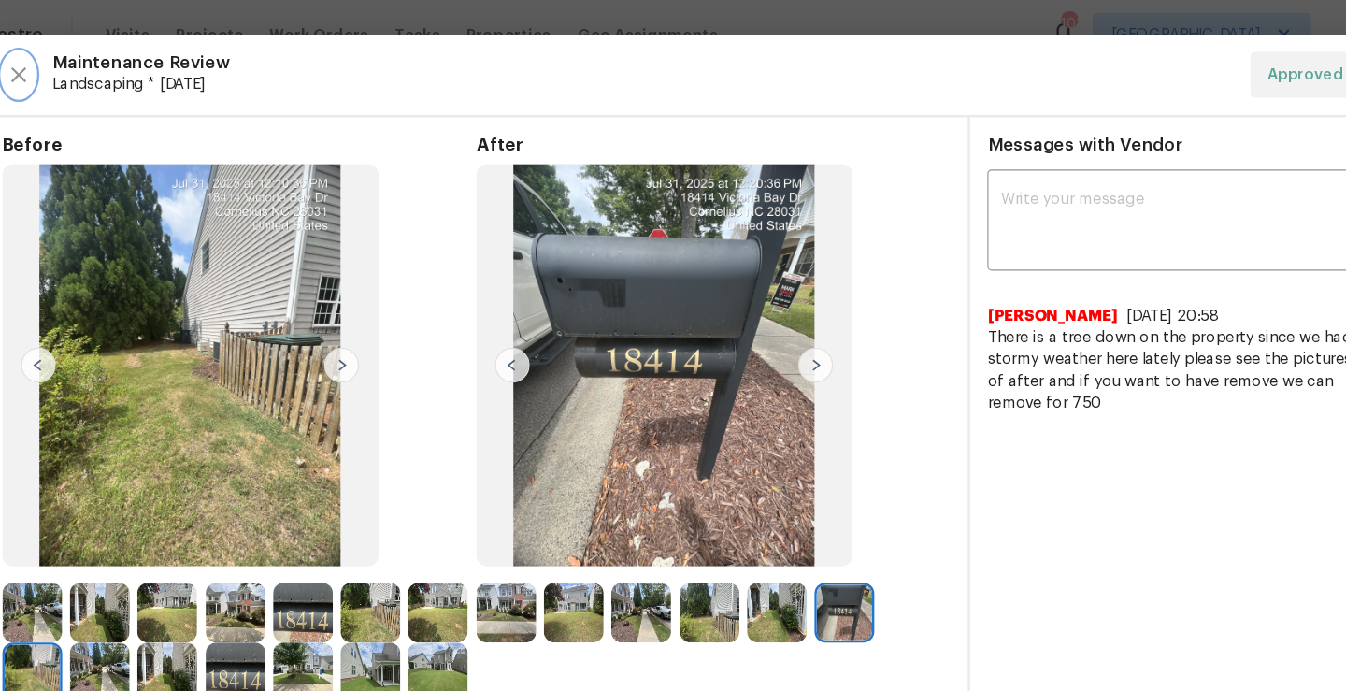
click at [108, 60] on icon "button" at bounding box center [103, 64] width 13 height 13
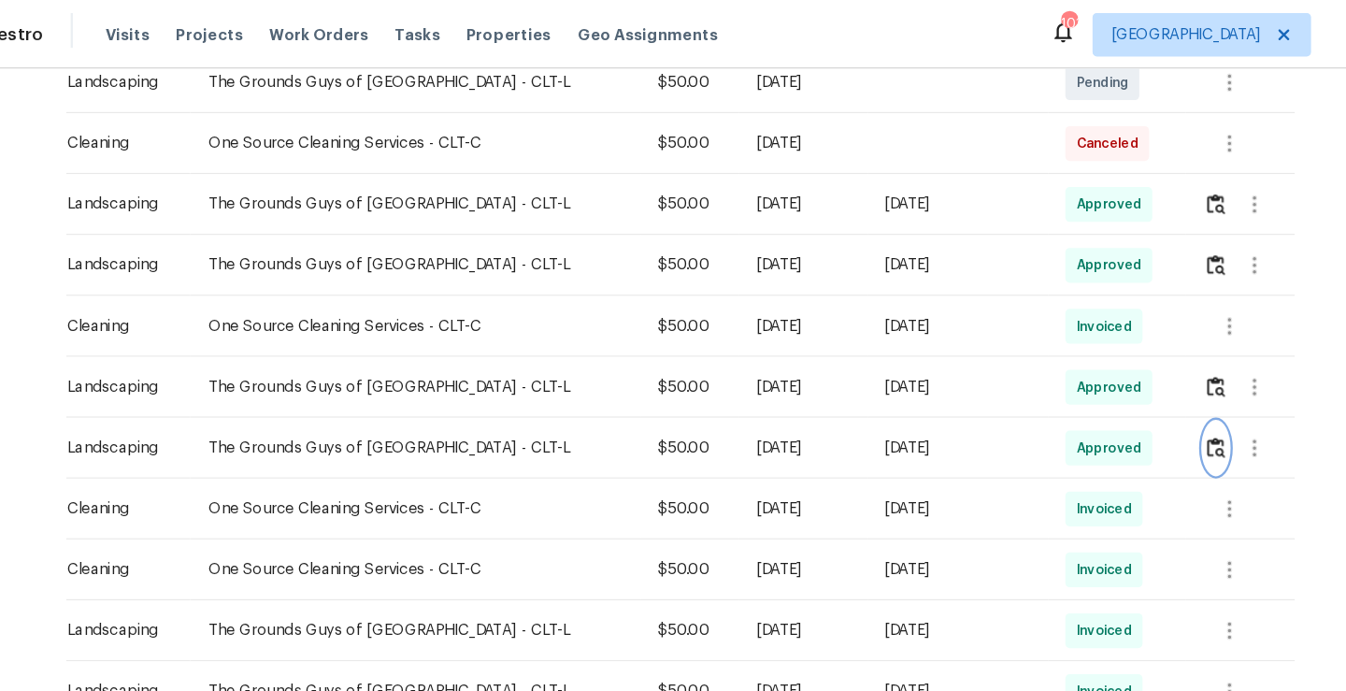
scroll to position [467, 0]
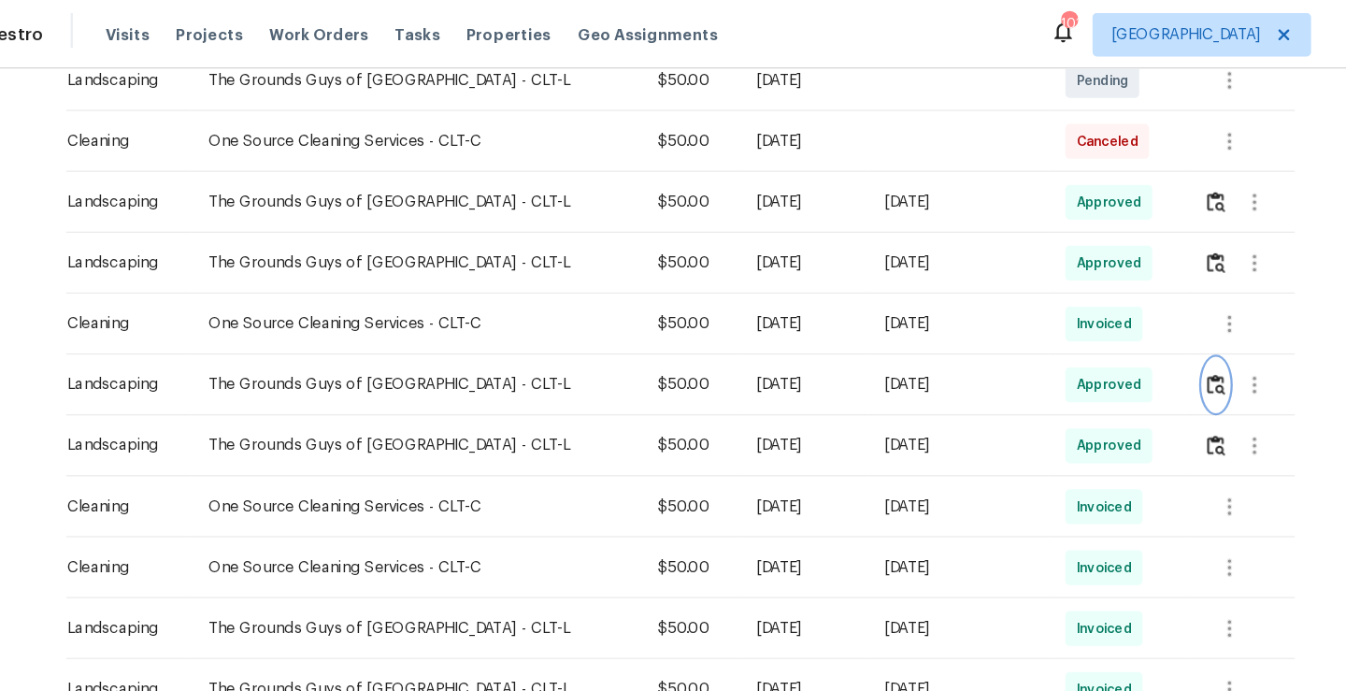
click at [1125, 332] on img "button" at bounding box center [1133, 330] width 16 height 18
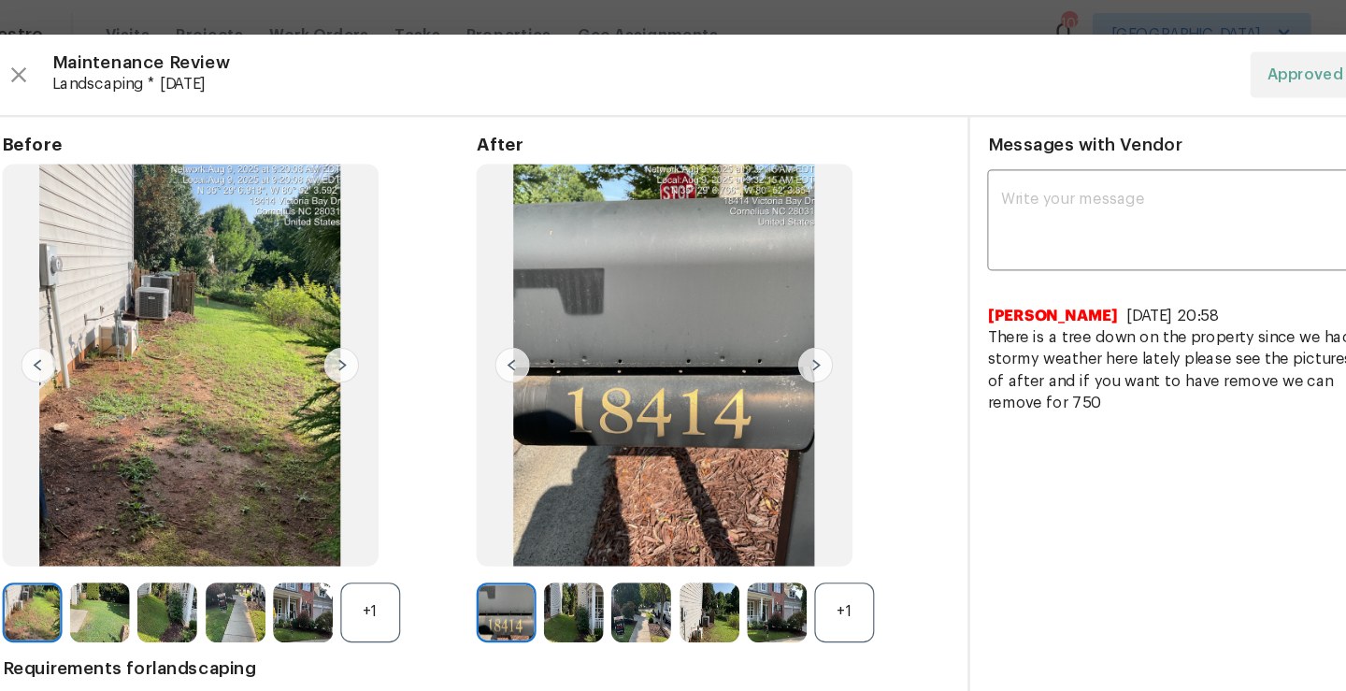
scroll to position [25, 0]
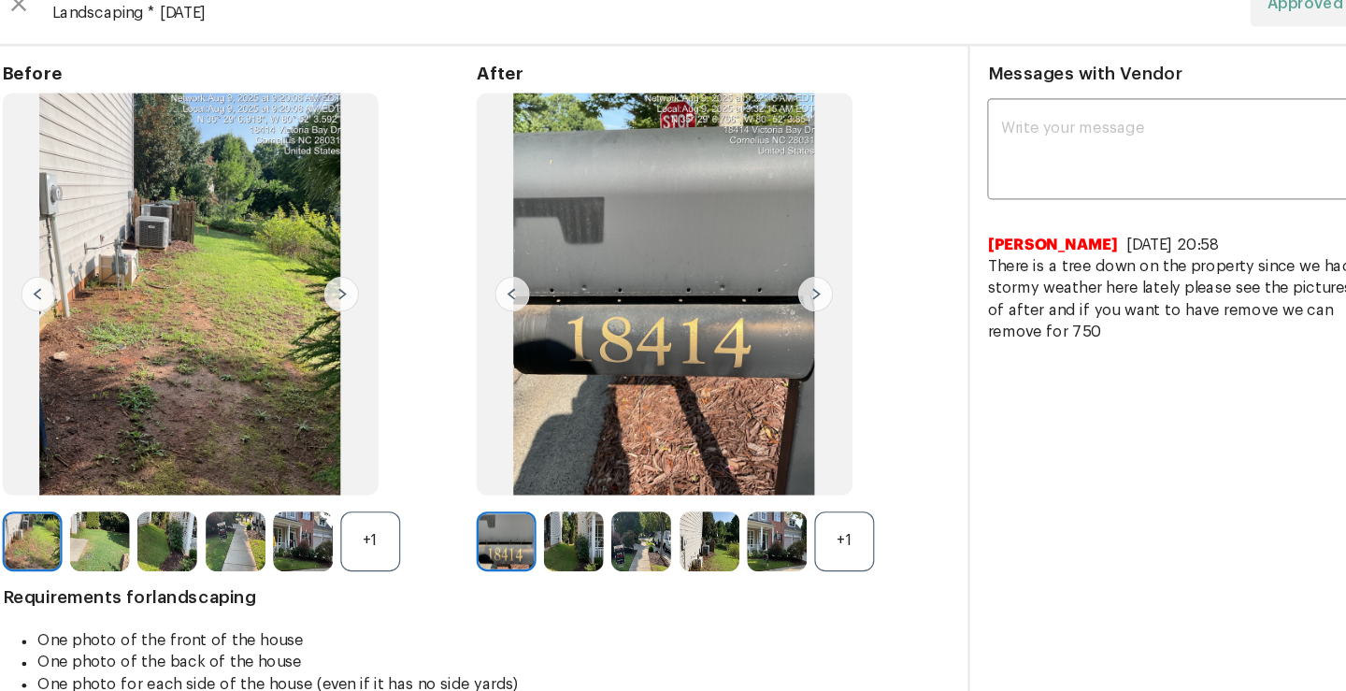
click at [511, 495] on img at bounding box center [522, 501] width 51 height 51
click at [573, 506] on img at bounding box center [580, 501] width 51 height 51
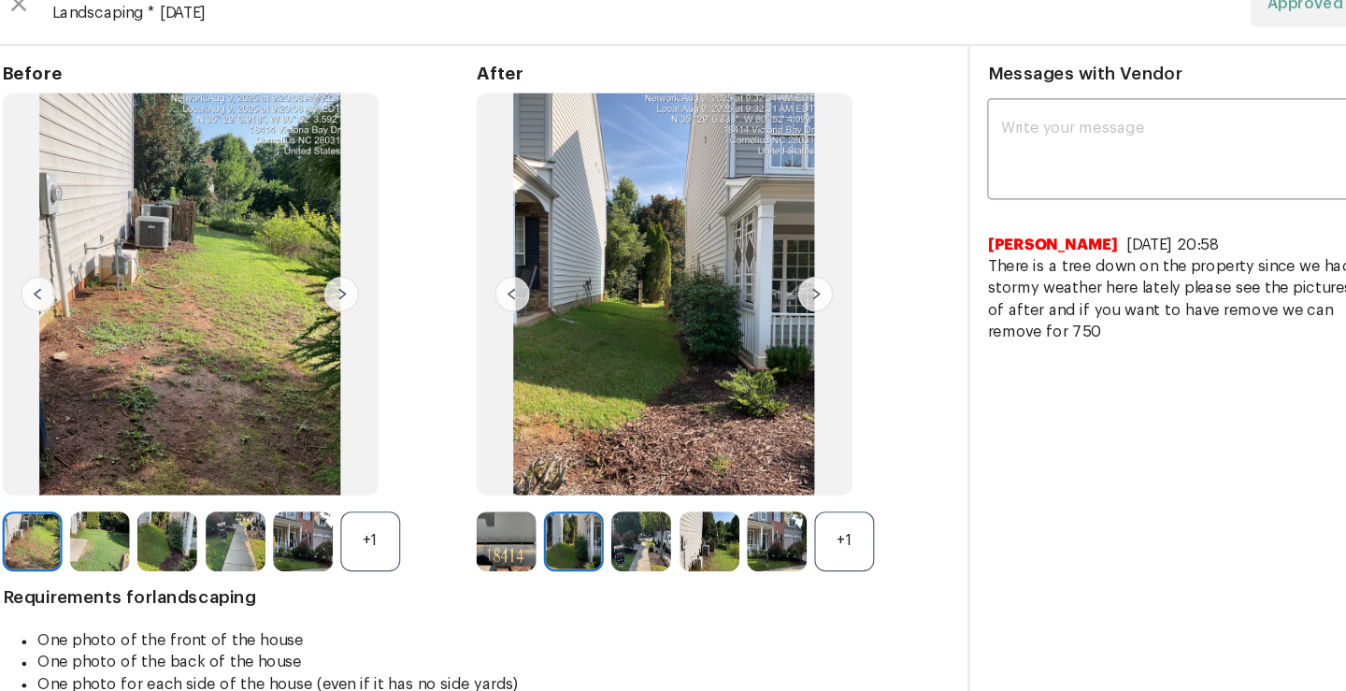
click at [573, 506] on img at bounding box center [580, 501] width 51 height 51
click at [628, 506] on img at bounding box center [638, 501] width 51 height 51
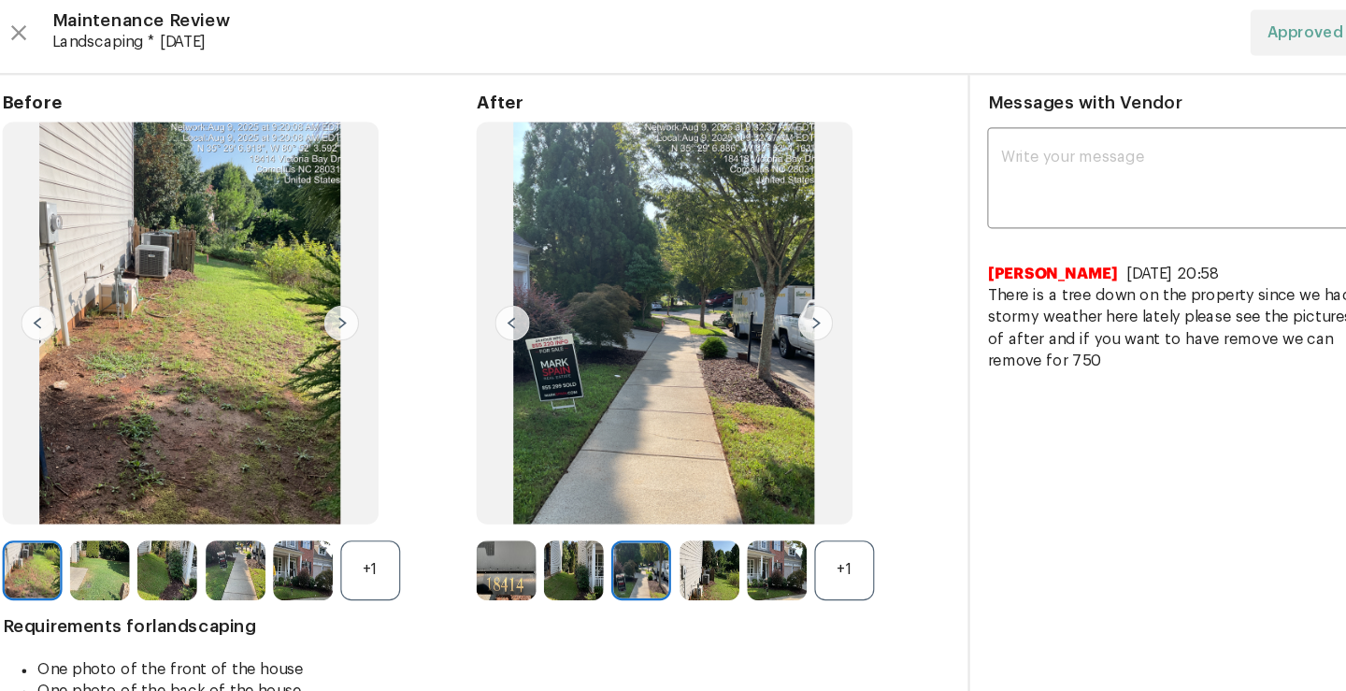
scroll to position [1, 0]
click at [665, 521] on div at bounding box center [642, 525] width 58 height 51
click at [705, 525] on img at bounding box center [697, 525] width 51 height 51
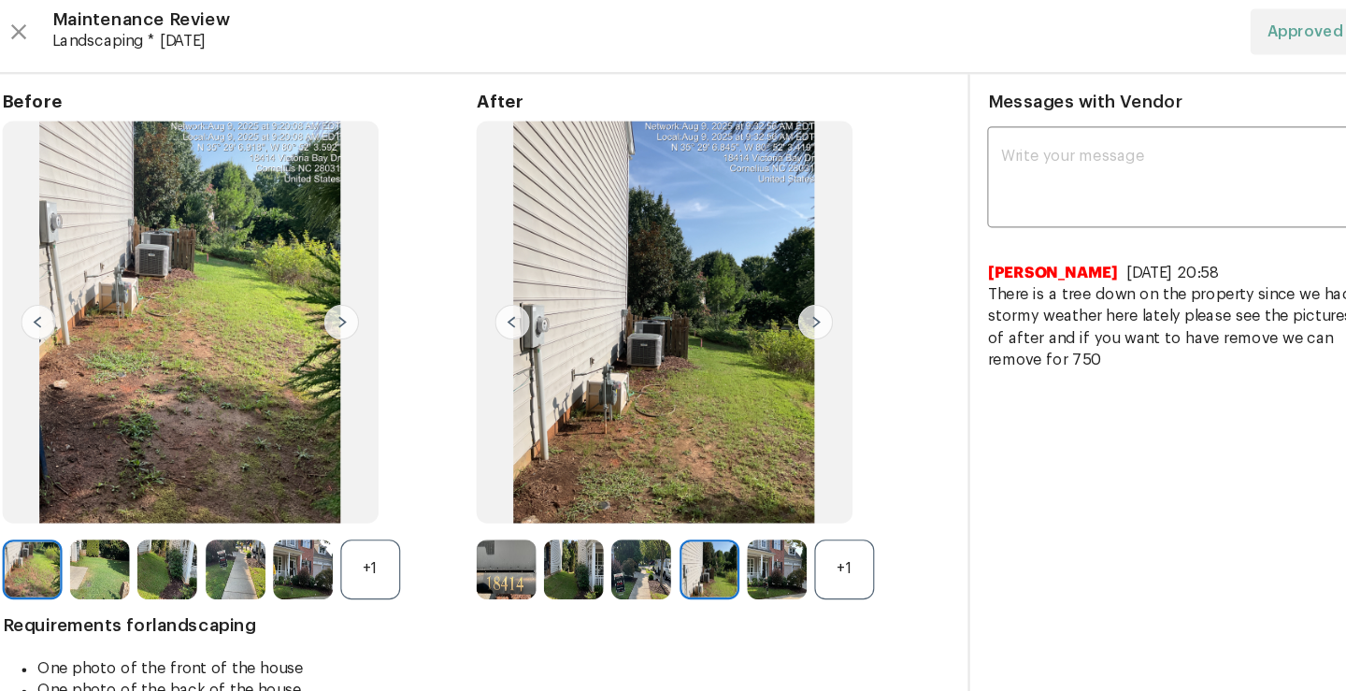
click at [704, 534] on img at bounding box center [697, 525] width 51 height 51
click at [748, 527] on img at bounding box center [755, 525] width 51 height 51
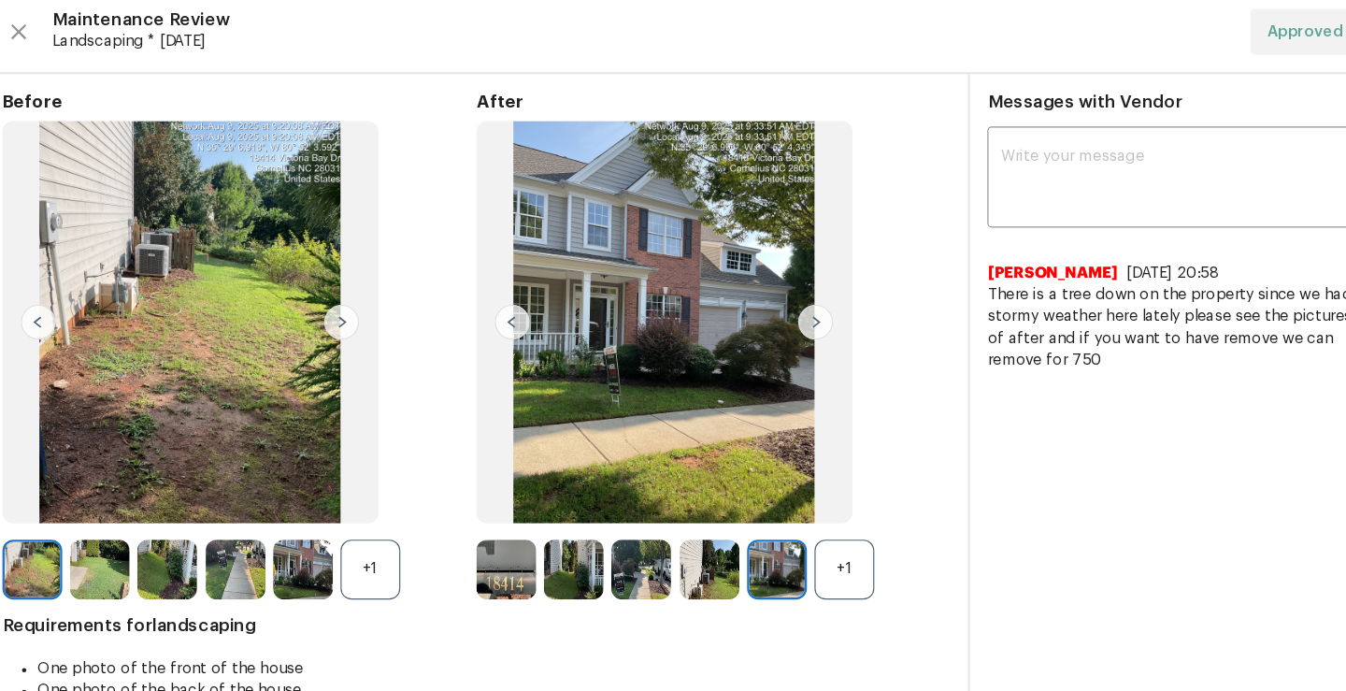
click at [814, 520] on div "+1" at bounding box center [813, 525] width 51 height 51
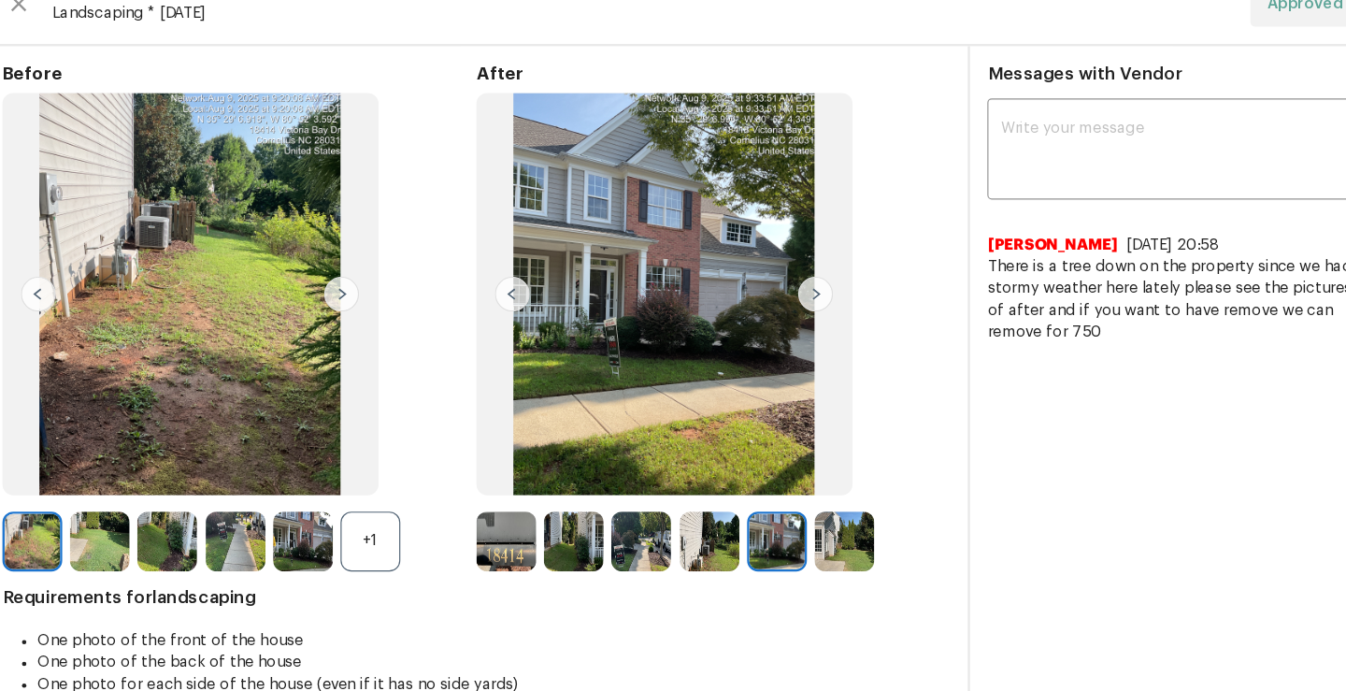
click at [813, 509] on img at bounding box center [813, 501] width 51 height 51
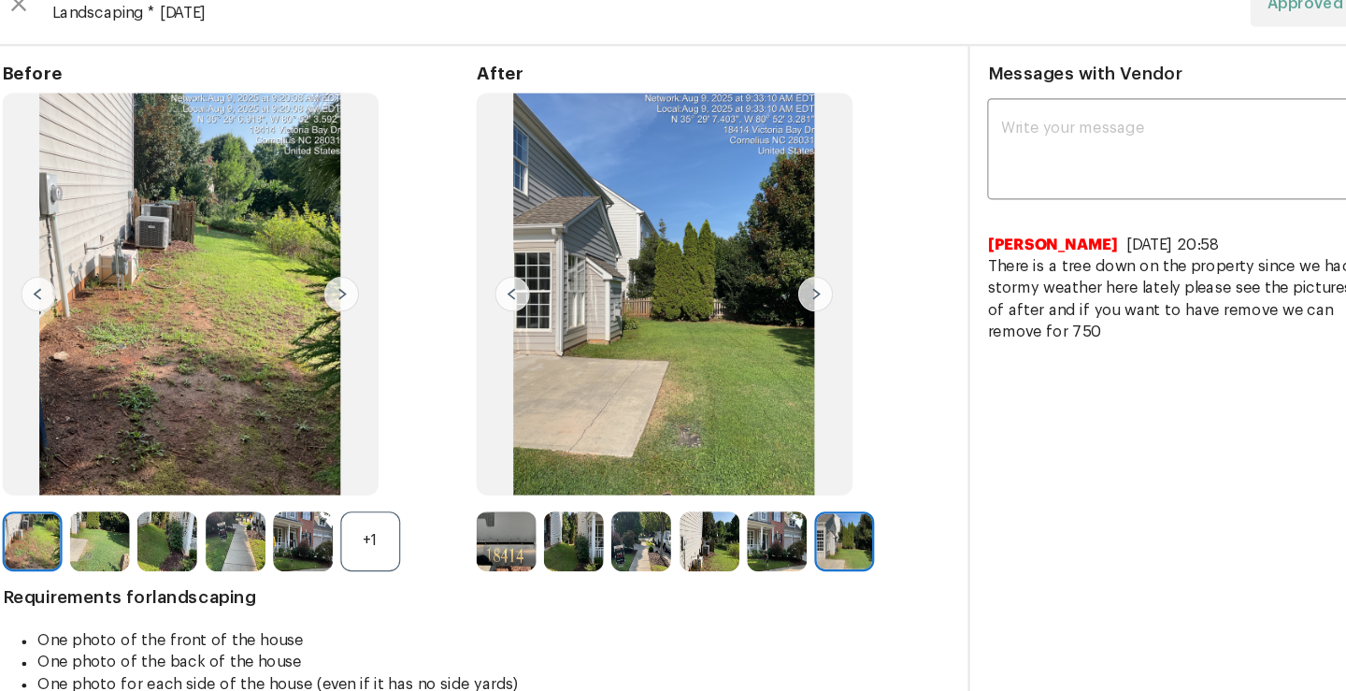
click at [770, 513] on img at bounding box center [755, 501] width 51 height 51
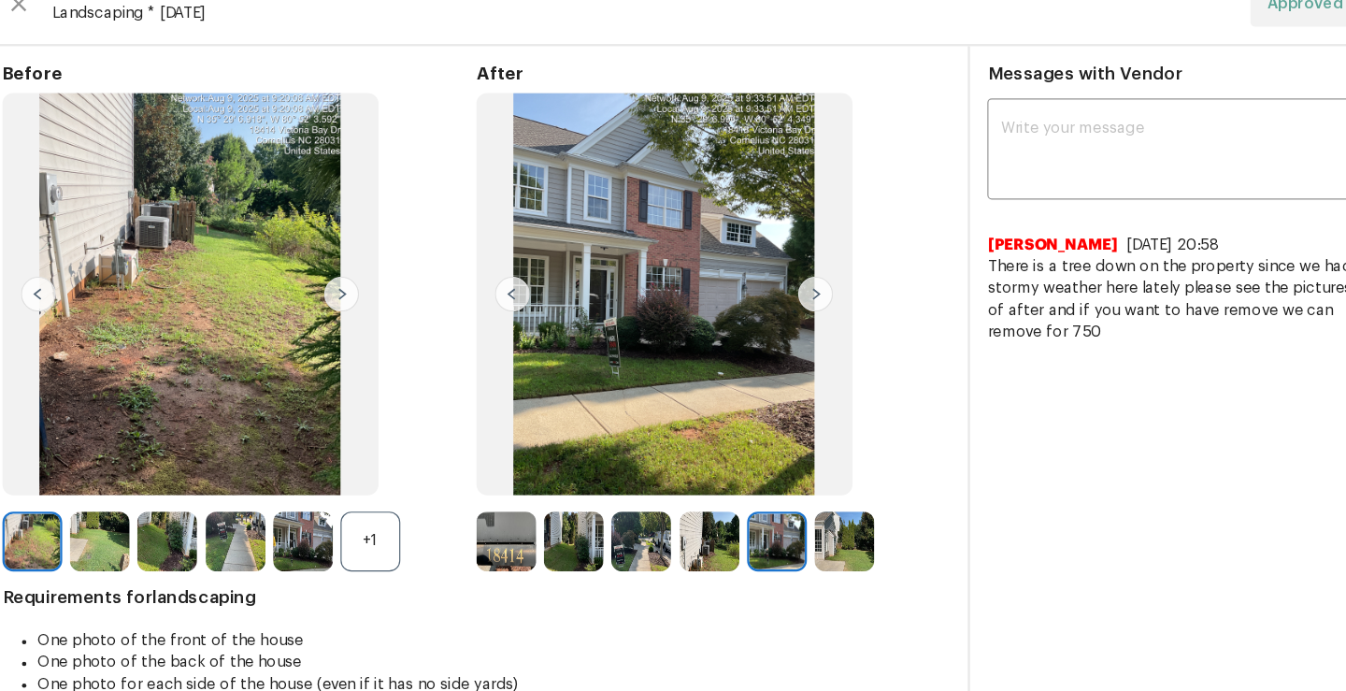
click at [763, 517] on img at bounding box center [755, 501] width 51 height 51
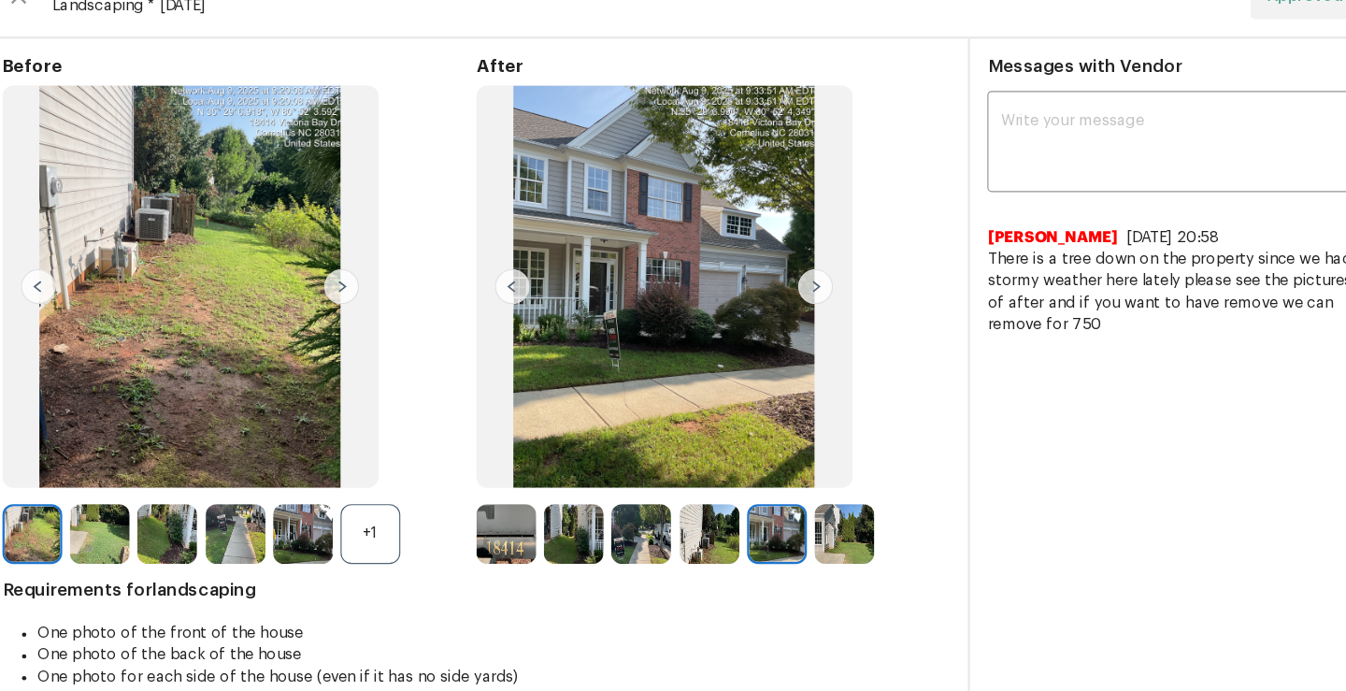
click at [712, 519] on img at bounding box center [697, 501] width 51 height 51
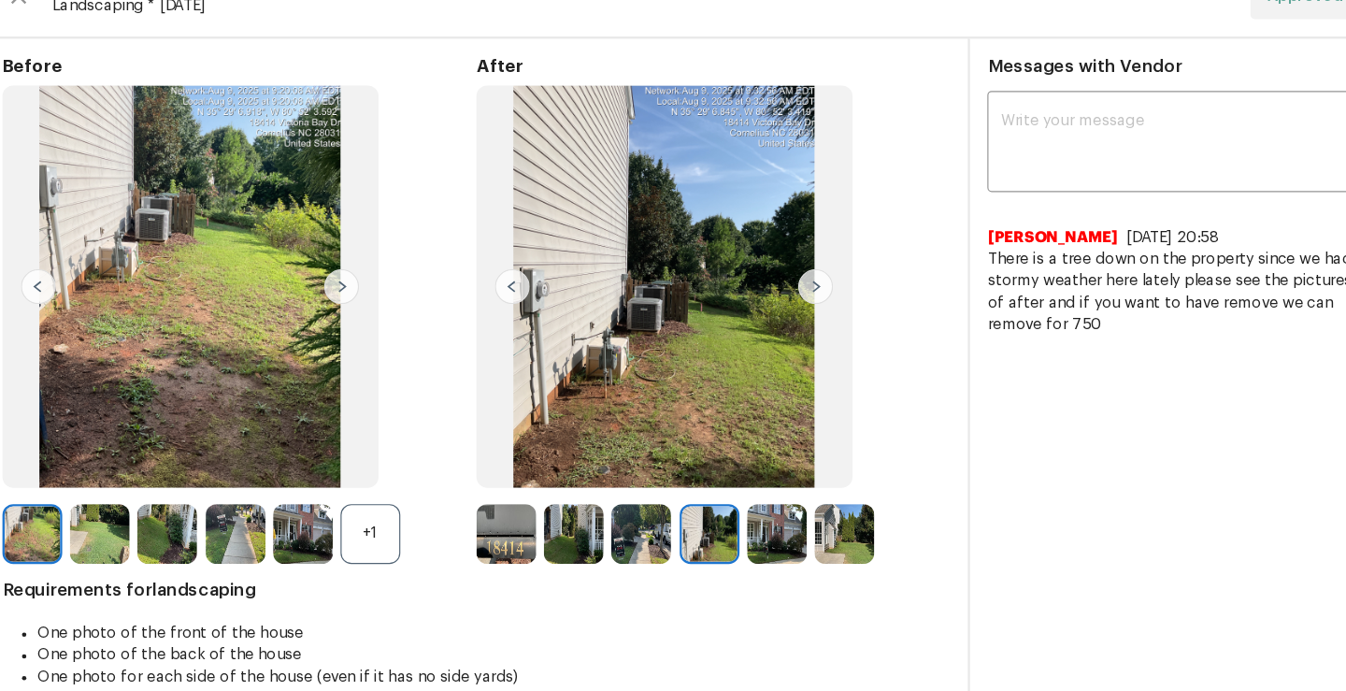
click at [633, 519] on img at bounding box center [638, 501] width 51 height 51
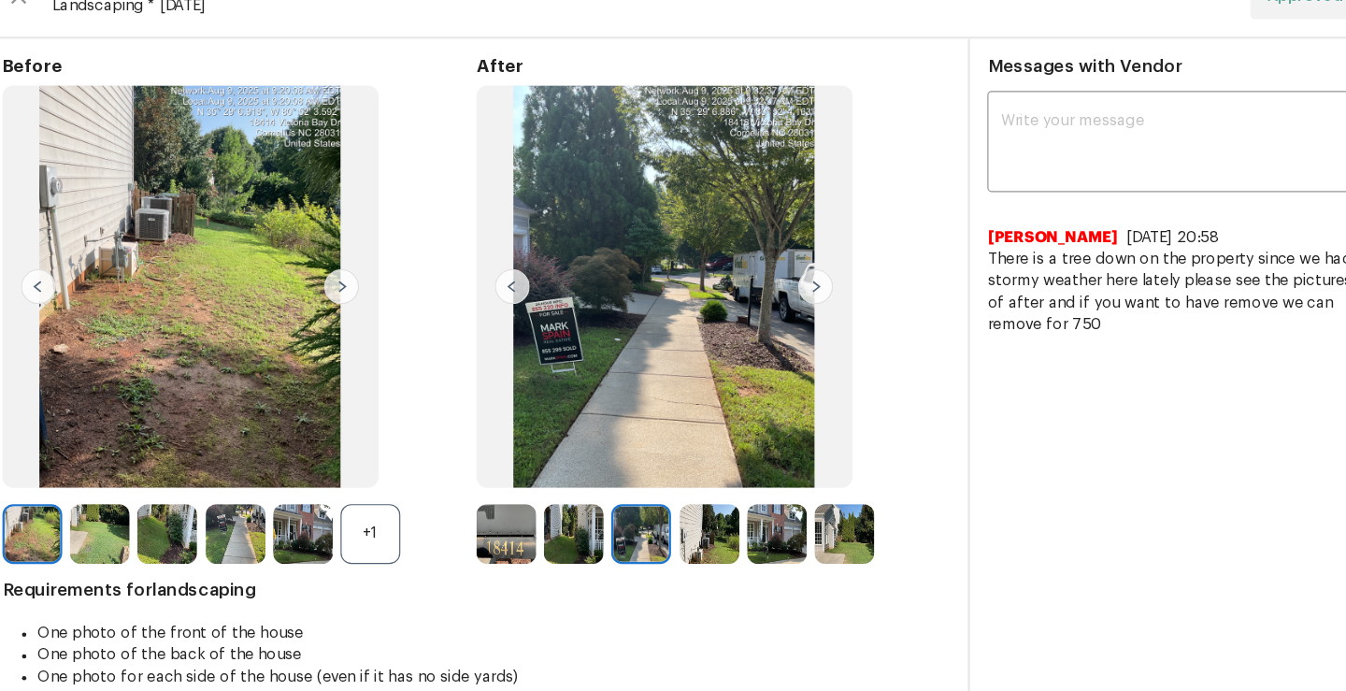
click at [691, 514] on img at bounding box center [697, 501] width 51 height 51
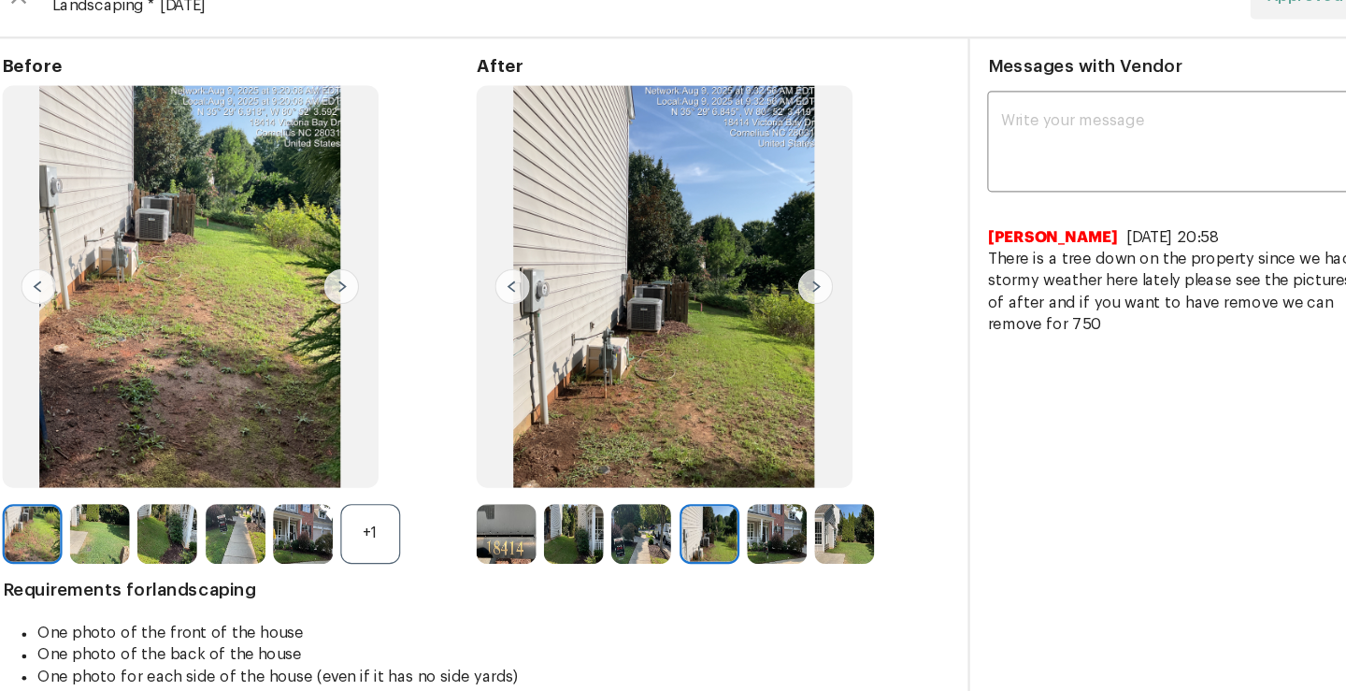
click at [747, 512] on img at bounding box center [755, 501] width 51 height 51
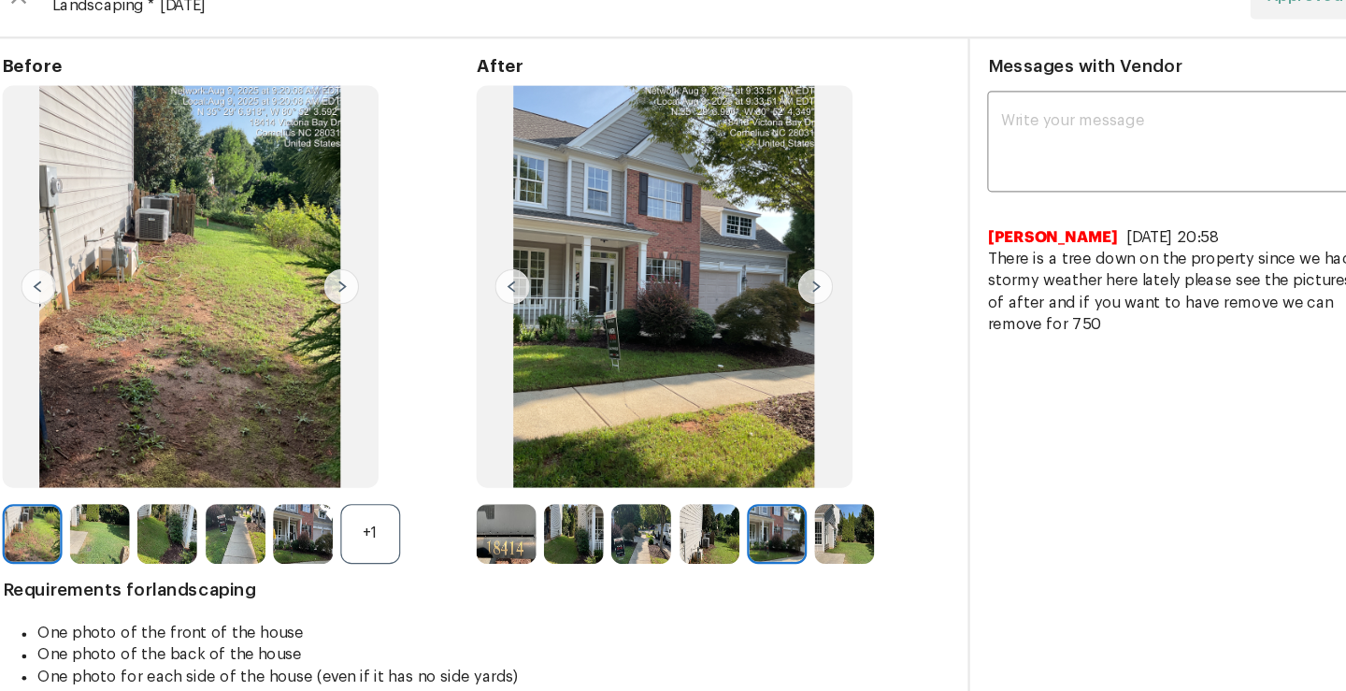
click at [701, 515] on img at bounding box center [697, 501] width 51 height 51
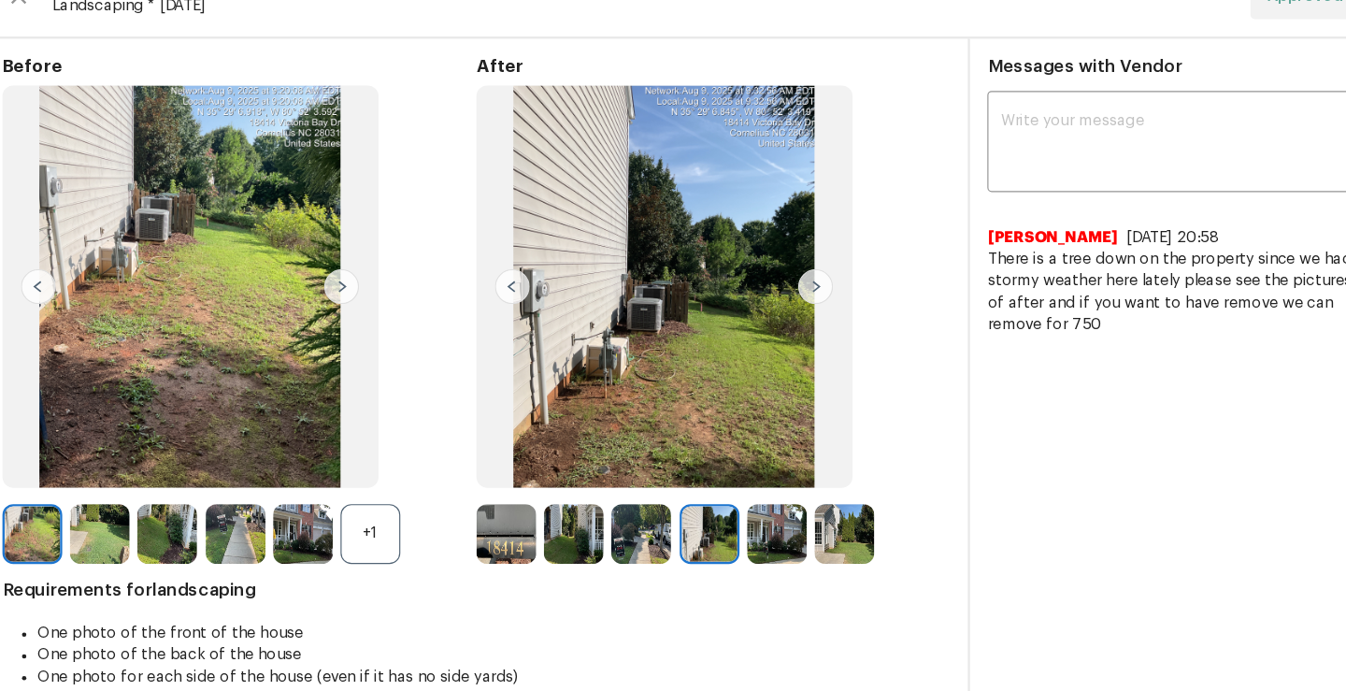
click at [805, 492] on img at bounding box center [813, 501] width 51 height 51
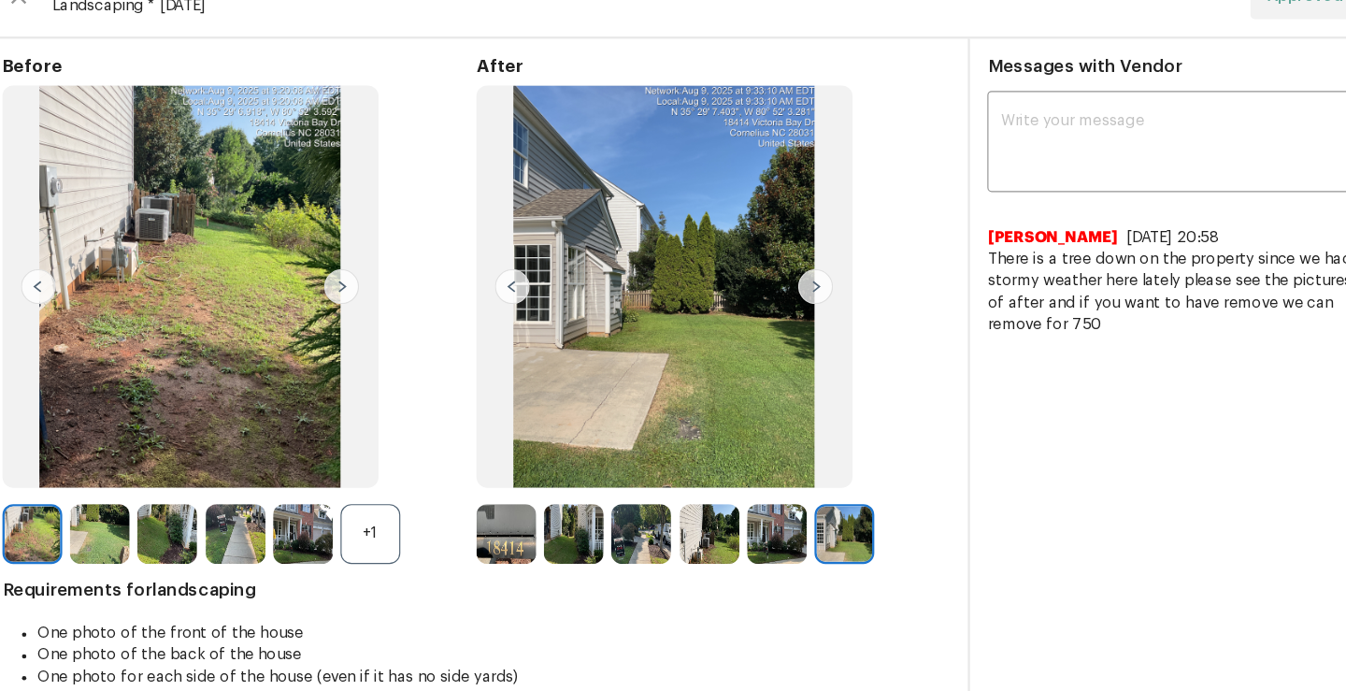
click at [794, 499] on img at bounding box center [813, 501] width 51 height 51
click at [759, 506] on img at bounding box center [755, 501] width 51 height 51
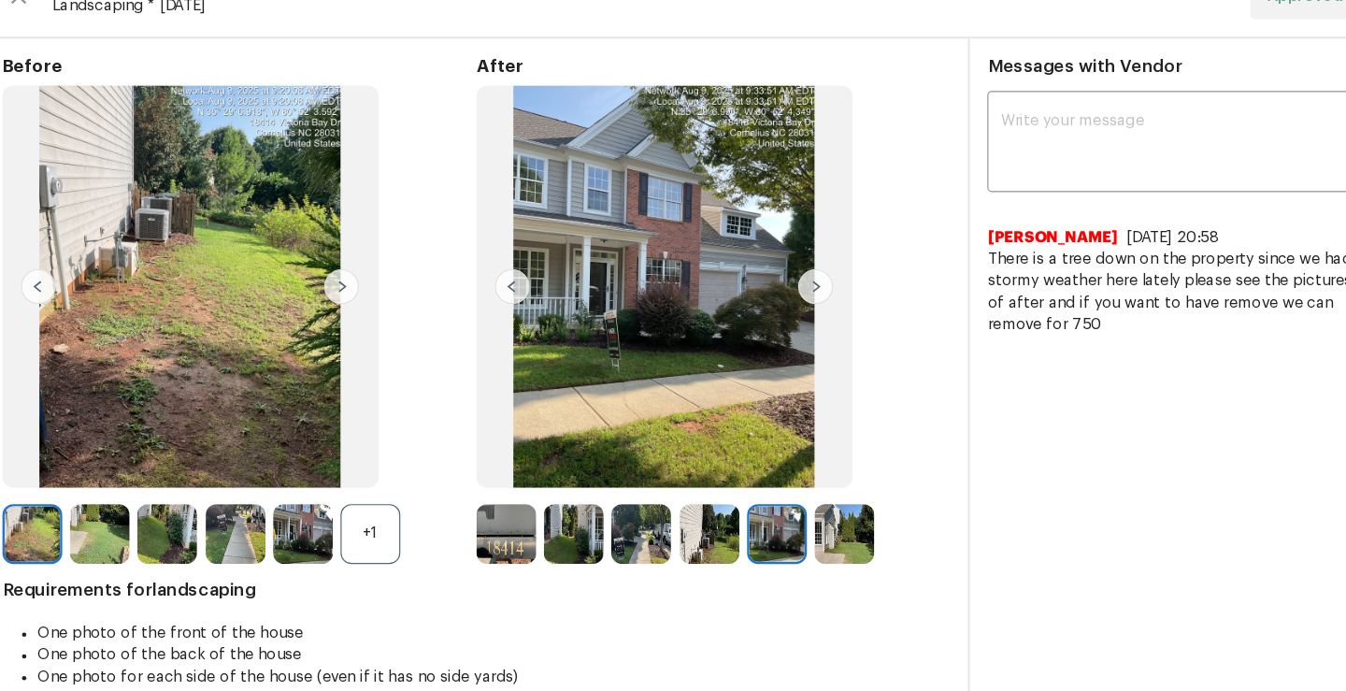
click at [705, 519] on img at bounding box center [697, 501] width 51 height 51
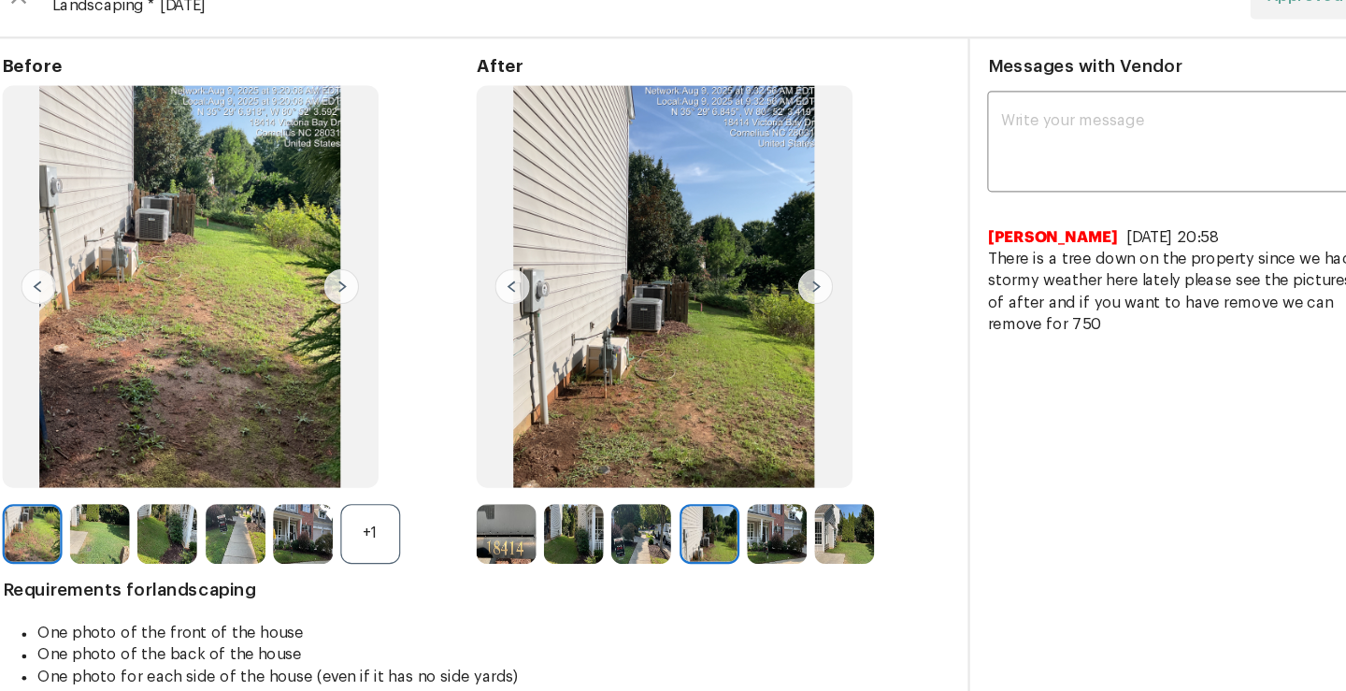
click at [636, 511] on img at bounding box center [638, 501] width 51 height 51
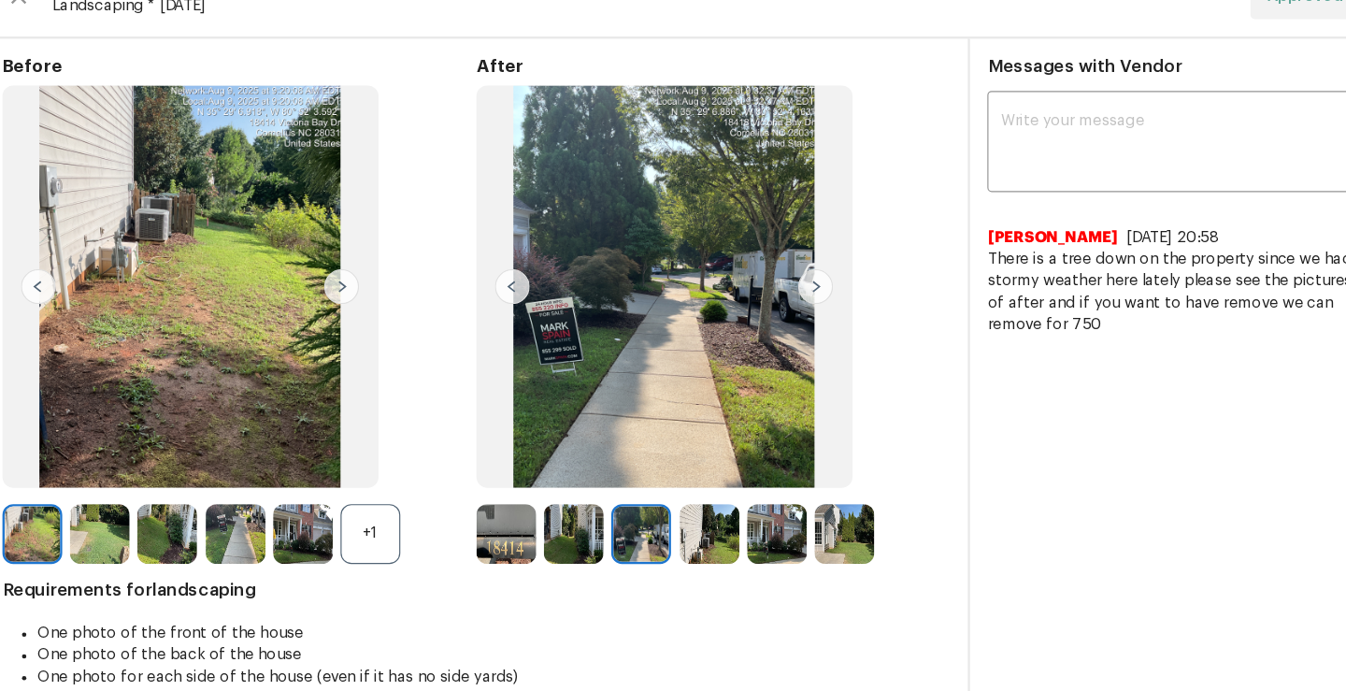
click at [571, 514] on img at bounding box center [580, 501] width 51 height 51
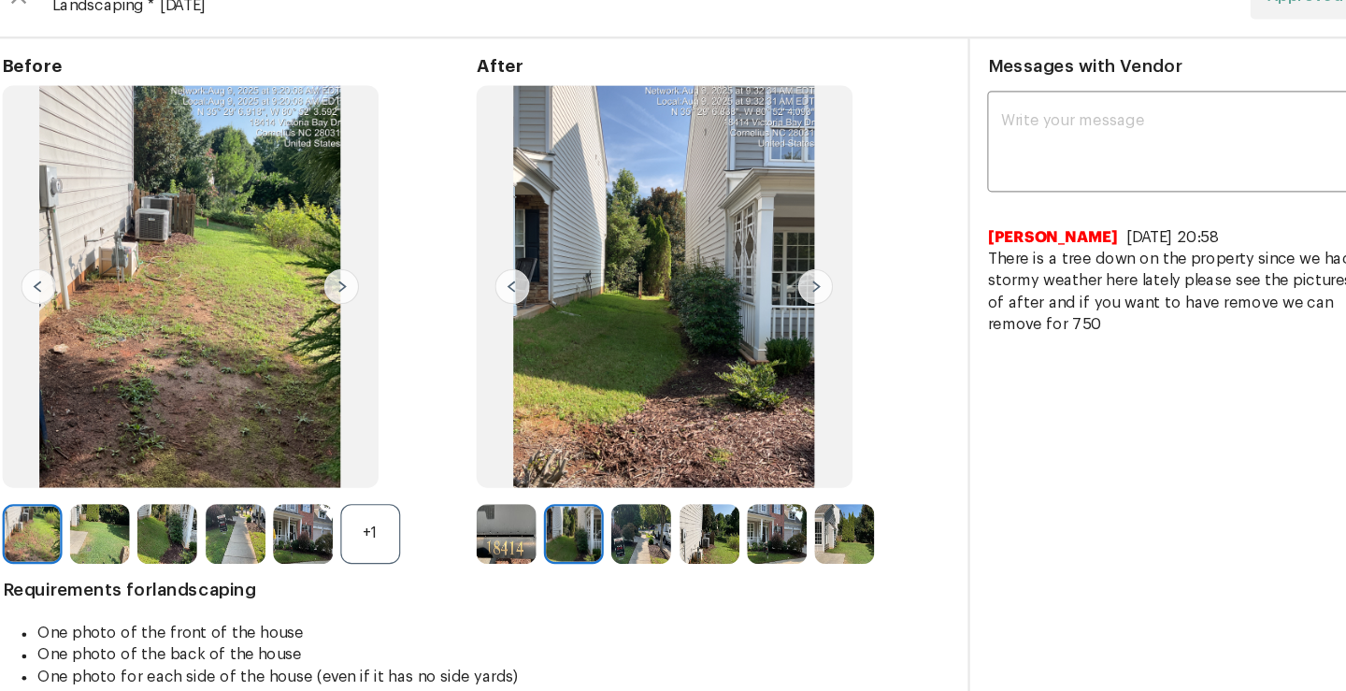
click at [516, 515] on img at bounding box center [522, 501] width 51 height 51
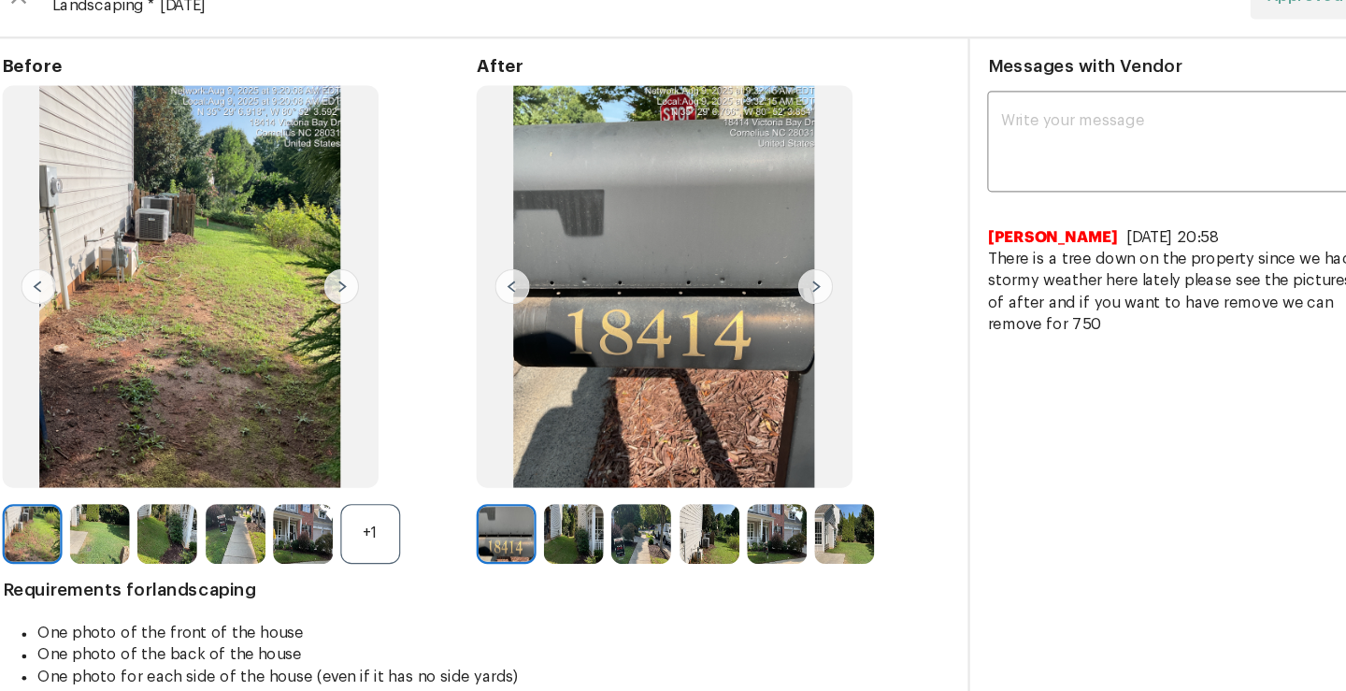
click at [555, 516] on img at bounding box center [580, 501] width 51 height 51
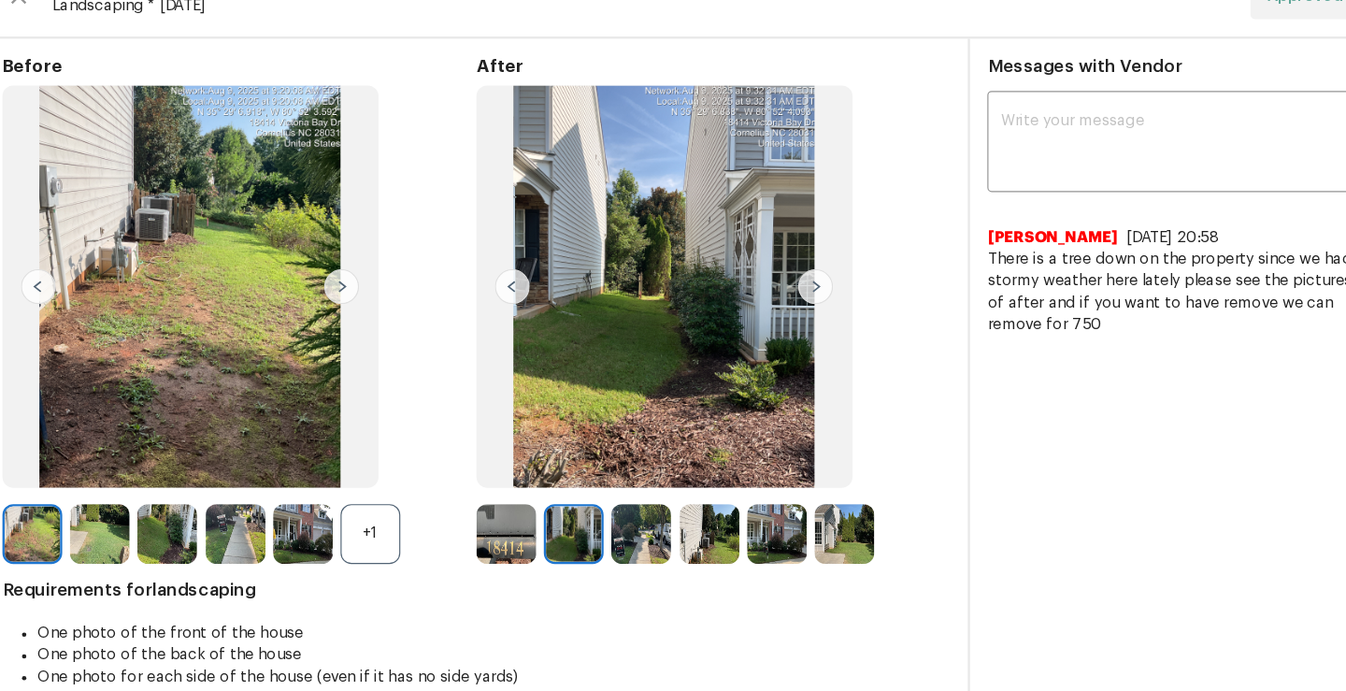
click at [634, 517] on img at bounding box center [638, 501] width 51 height 51
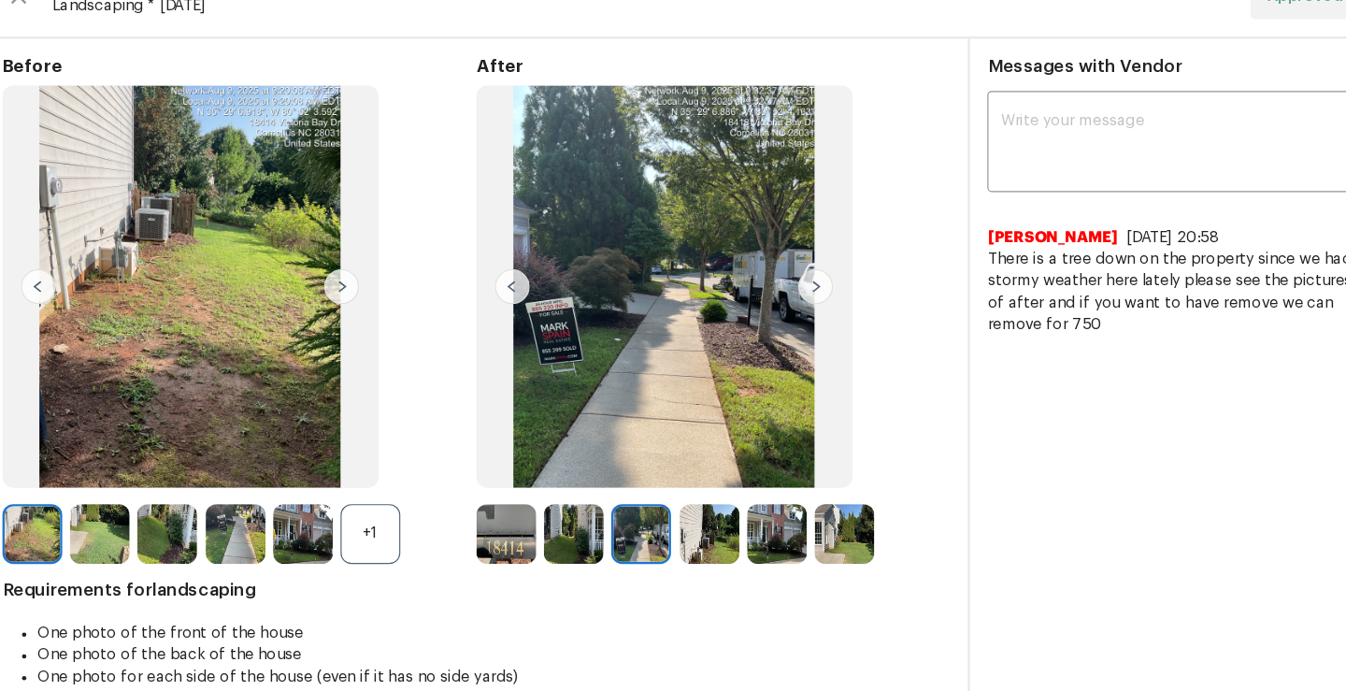
click at [686, 514] on img at bounding box center [697, 501] width 51 height 51
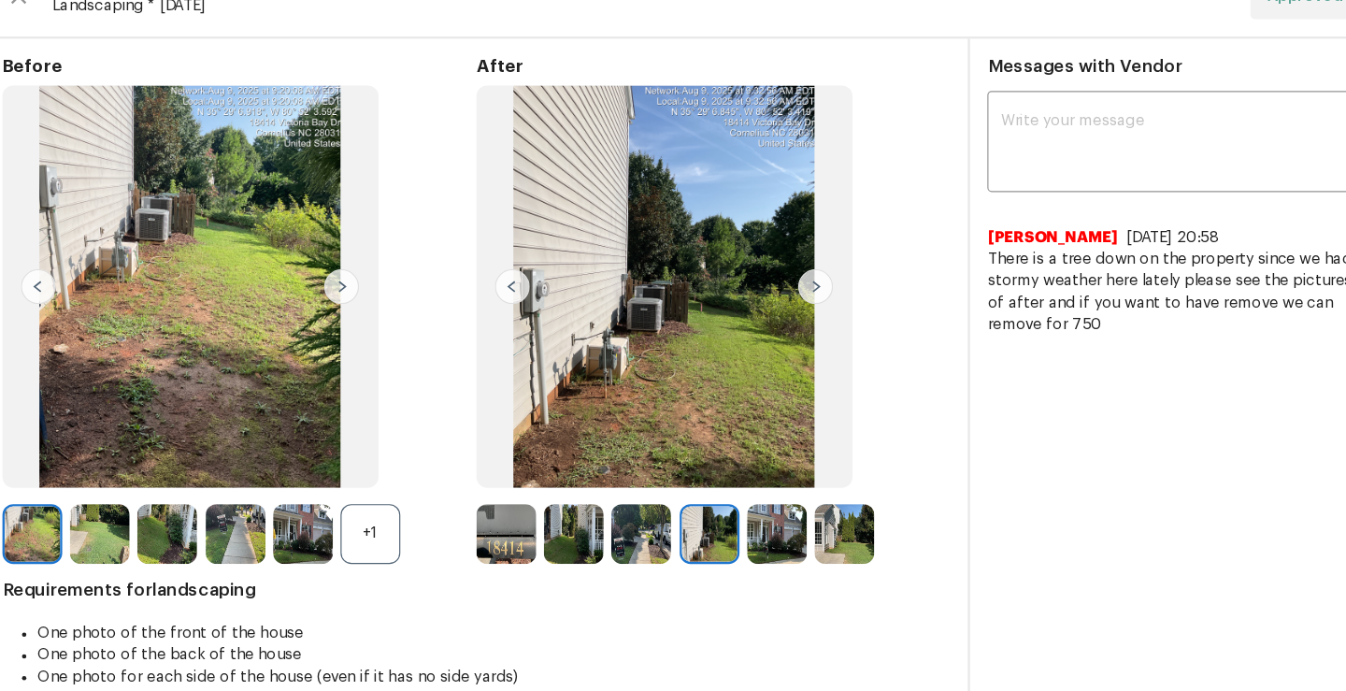
click at [751, 513] on img at bounding box center [755, 501] width 51 height 51
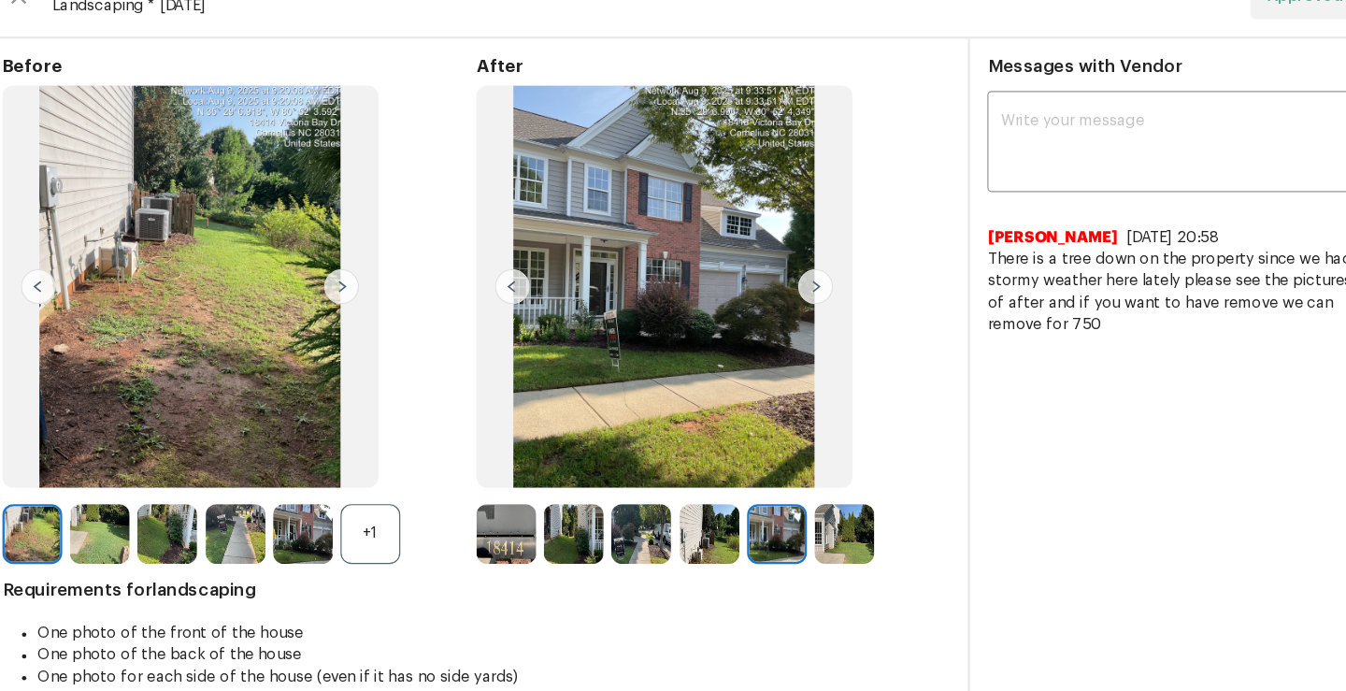
click at [819, 509] on img at bounding box center [813, 501] width 51 height 51
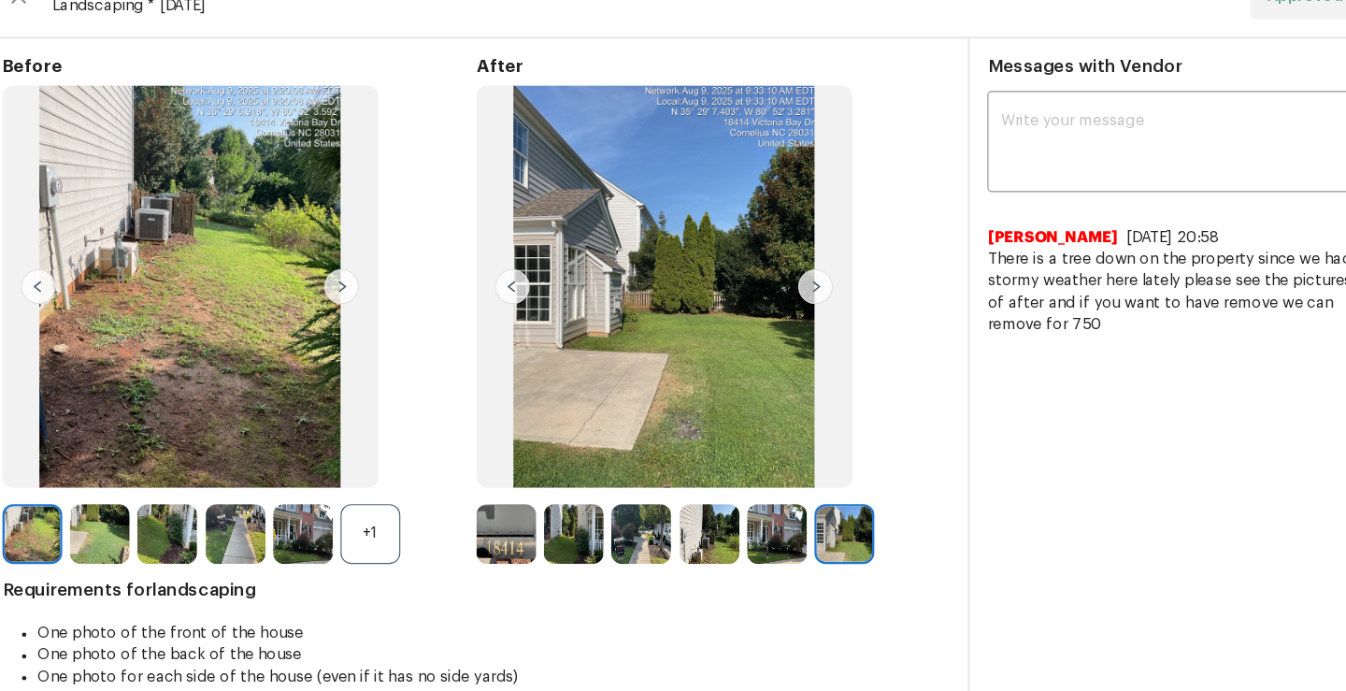
scroll to position [0, 0]
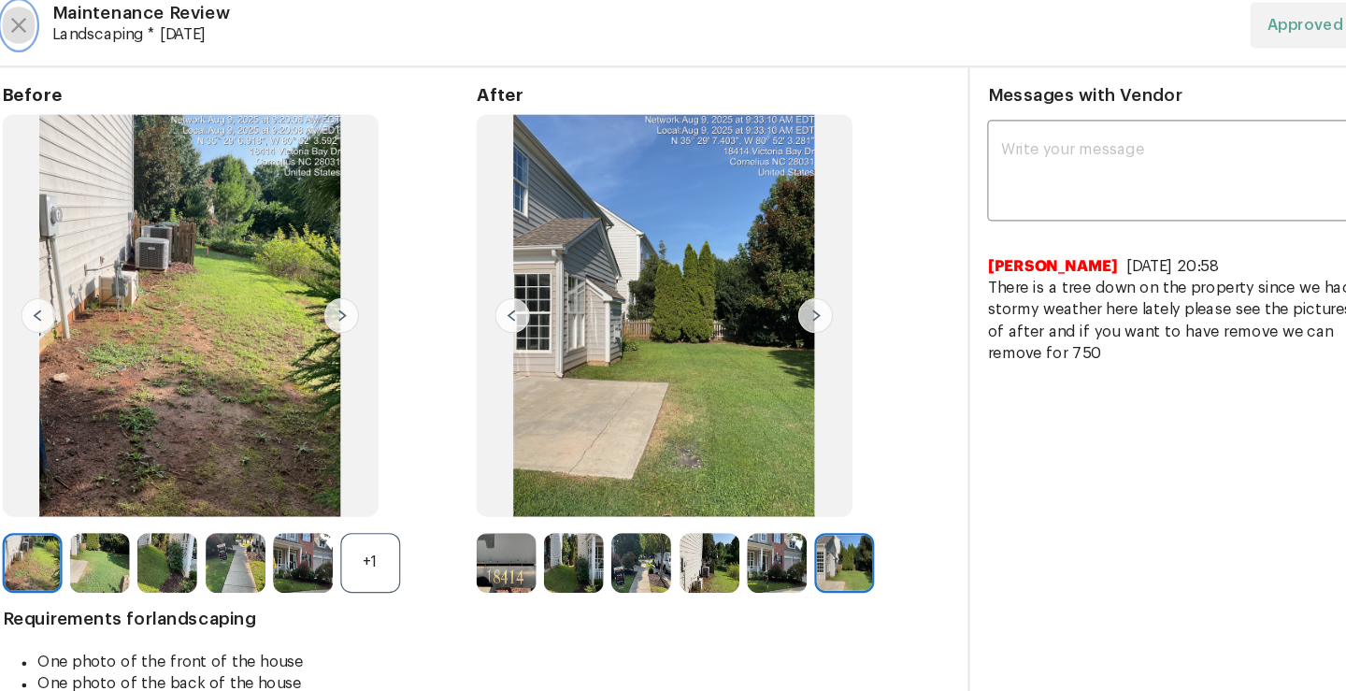
click at [105, 61] on icon "button" at bounding box center [104, 64] width 22 height 22
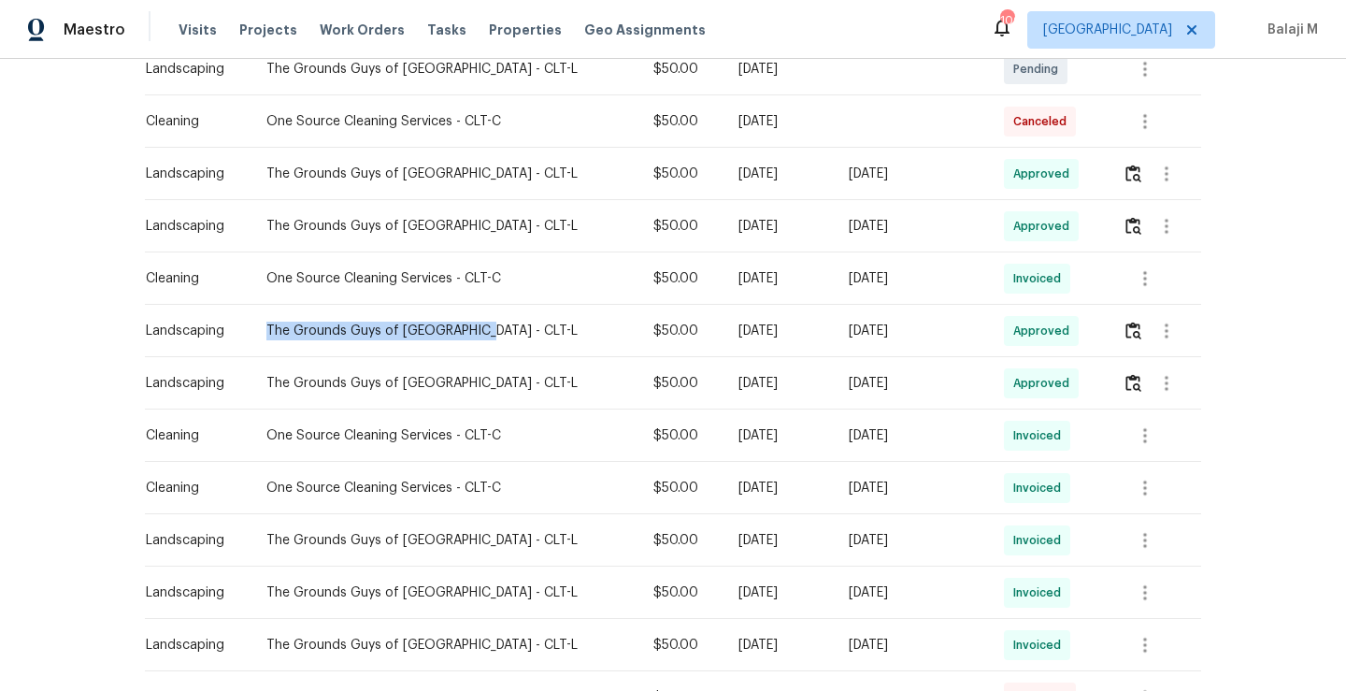
drag, startPoint x: 261, startPoint y: 323, endPoint x: 463, endPoint y: 335, distance: 203.1
click at [463, 335] on div "The Grounds Guys of Huntersville - CLT-L" at bounding box center [444, 330] width 357 height 19
copy div "The Grounds Guys of Huntersville"
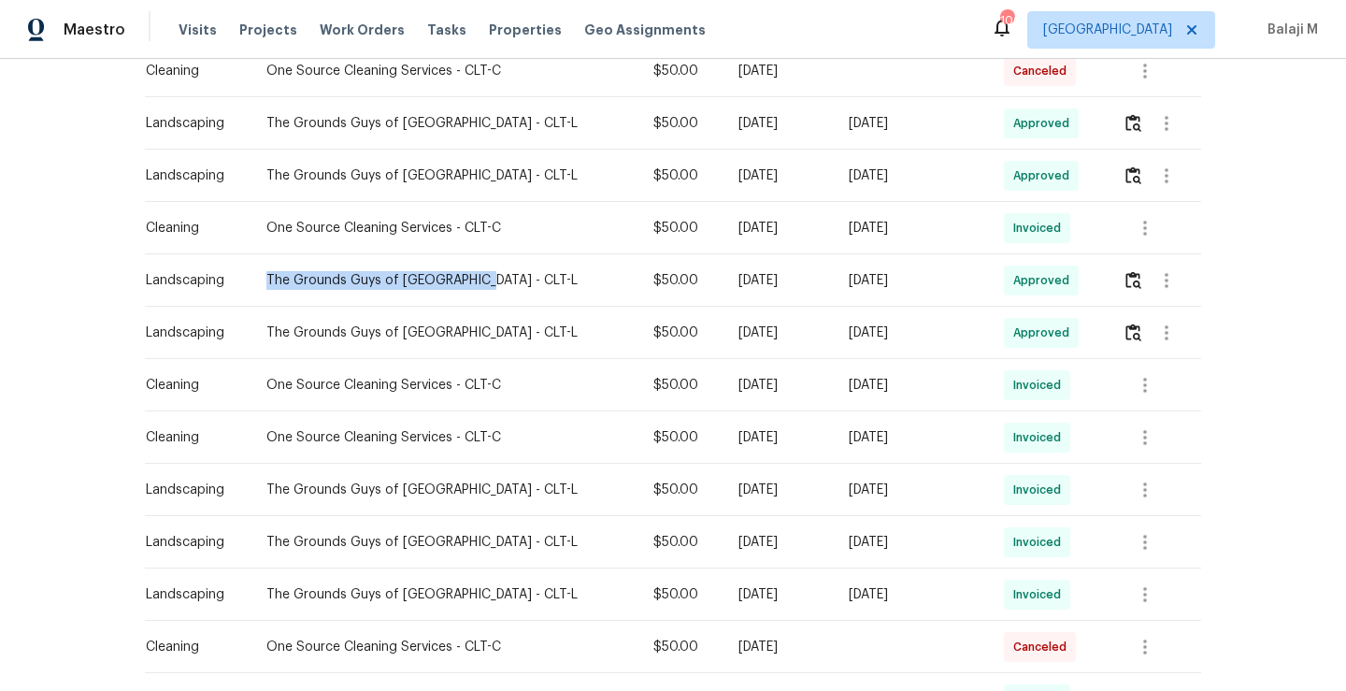
scroll to position [545, 0]
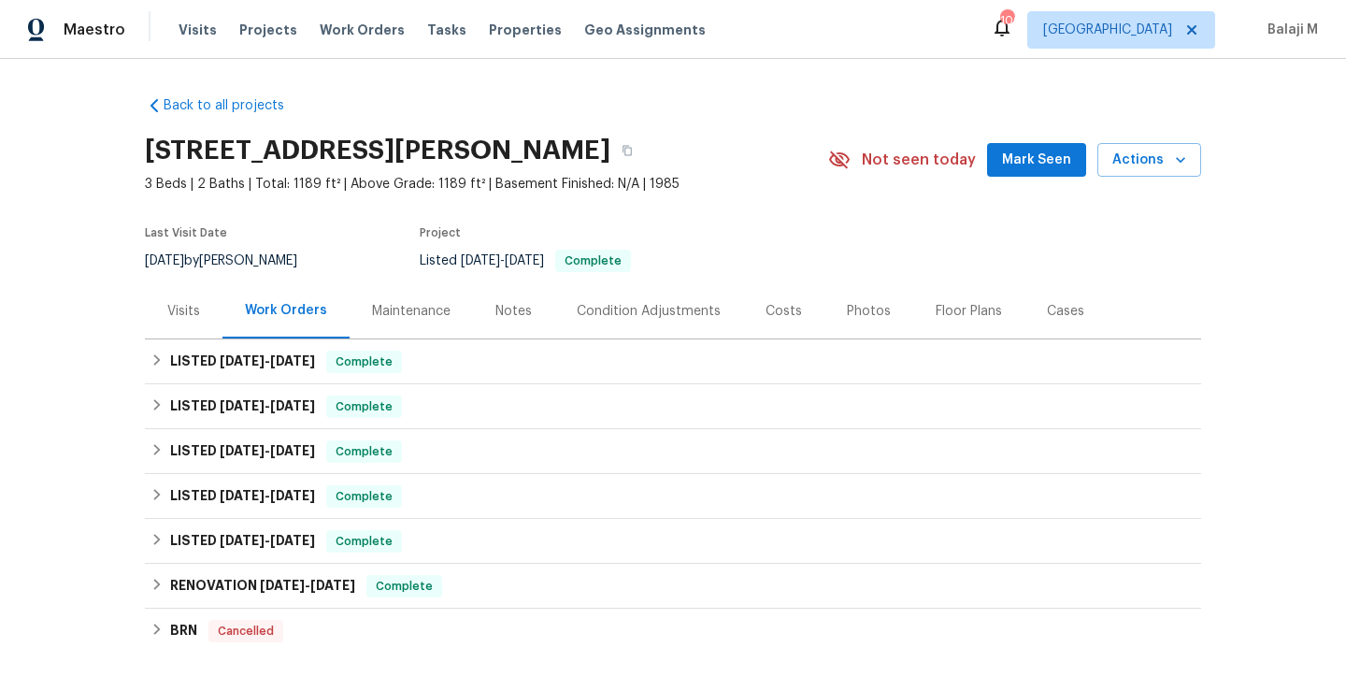
click at [419, 313] on div "Maintenance" at bounding box center [411, 311] width 78 height 19
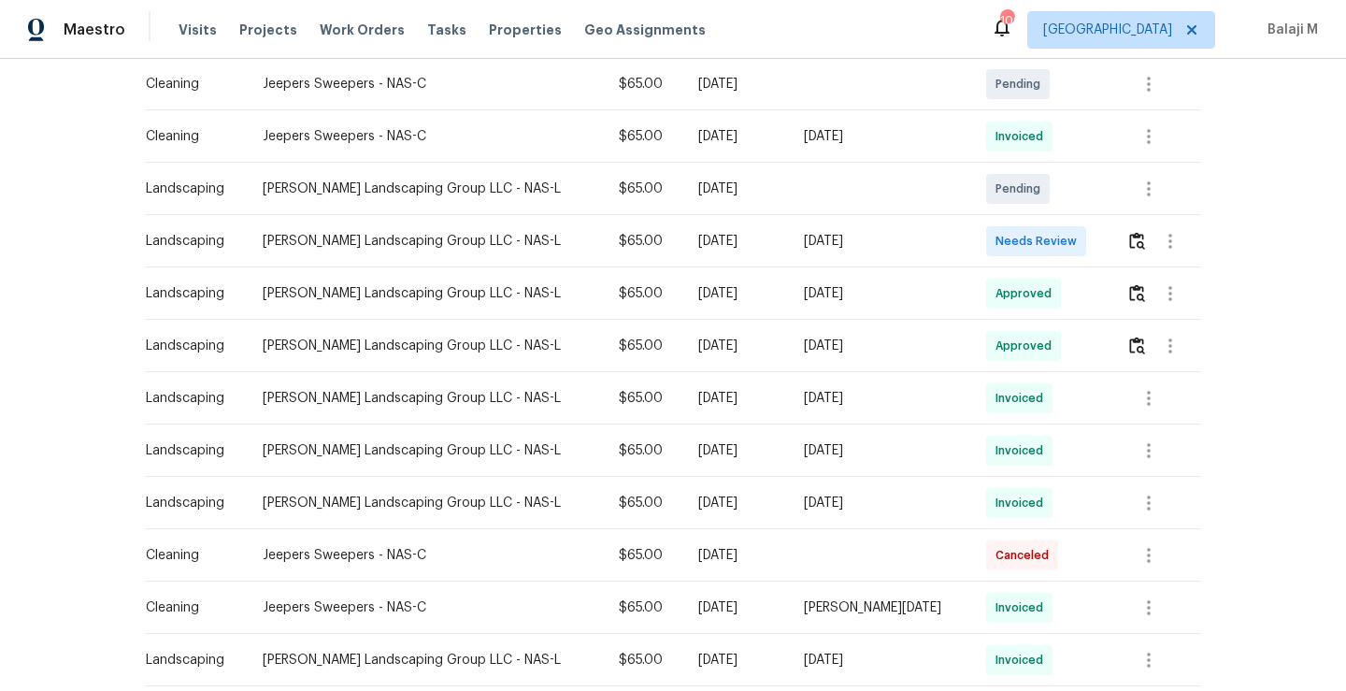
scroll to position [504, 0]
click at [1021, 405] on span "Invoiced" at bounding box center [1022, 399] width 55 height 19
click at [1008, 398] on span "Invoiced" at bounding box center [1022, 399] width 55 height 19
click at [1147, 402] on icon "button" at bounding box center [1148, 399] width 22 height 22
click at [1171, 431] on li "View details" at bounding box center [1182, 429] width 131 height 31
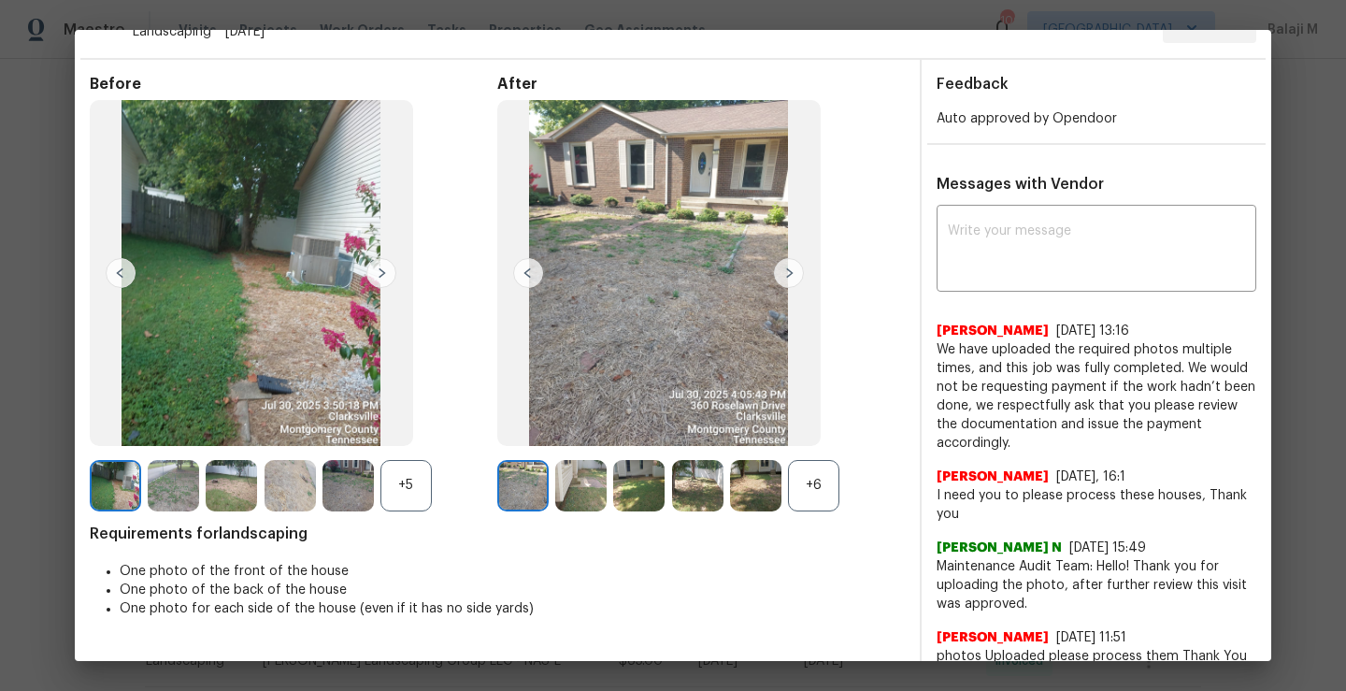
scroll to position [31, 0]
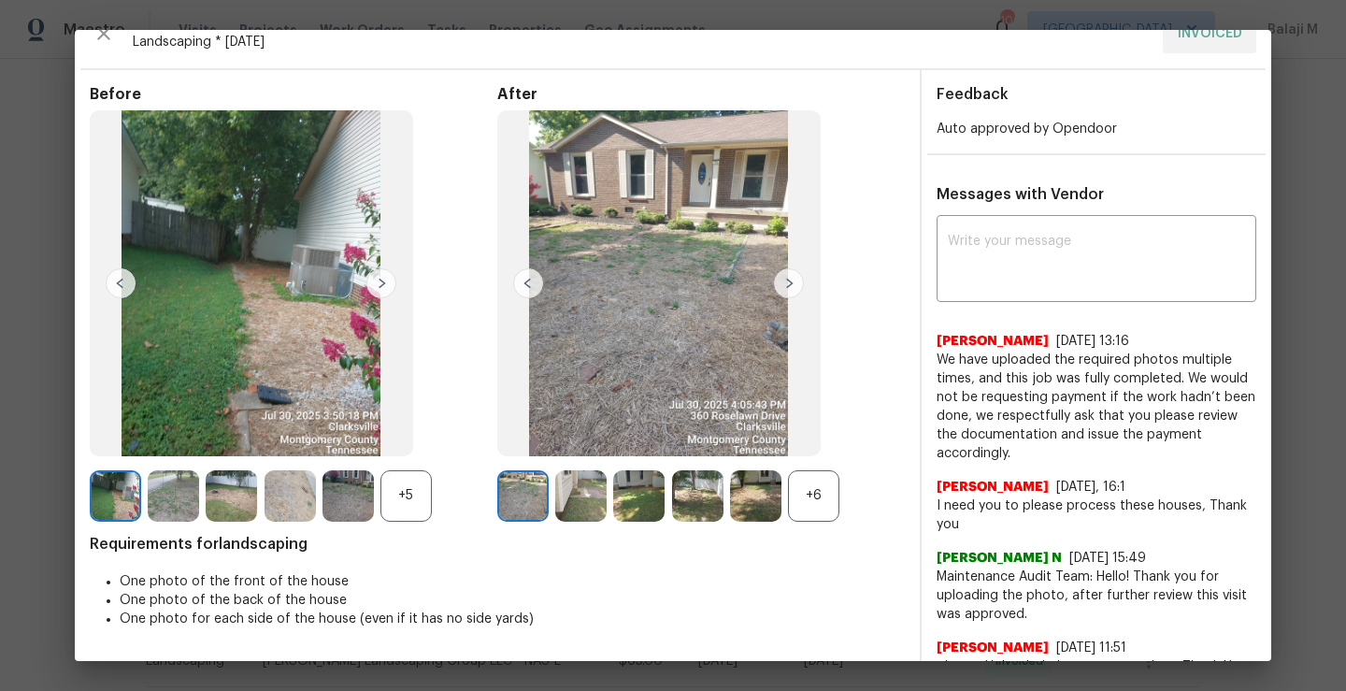
click at [568, 501] on img at bounding box center [580, 495] width 51 height 51
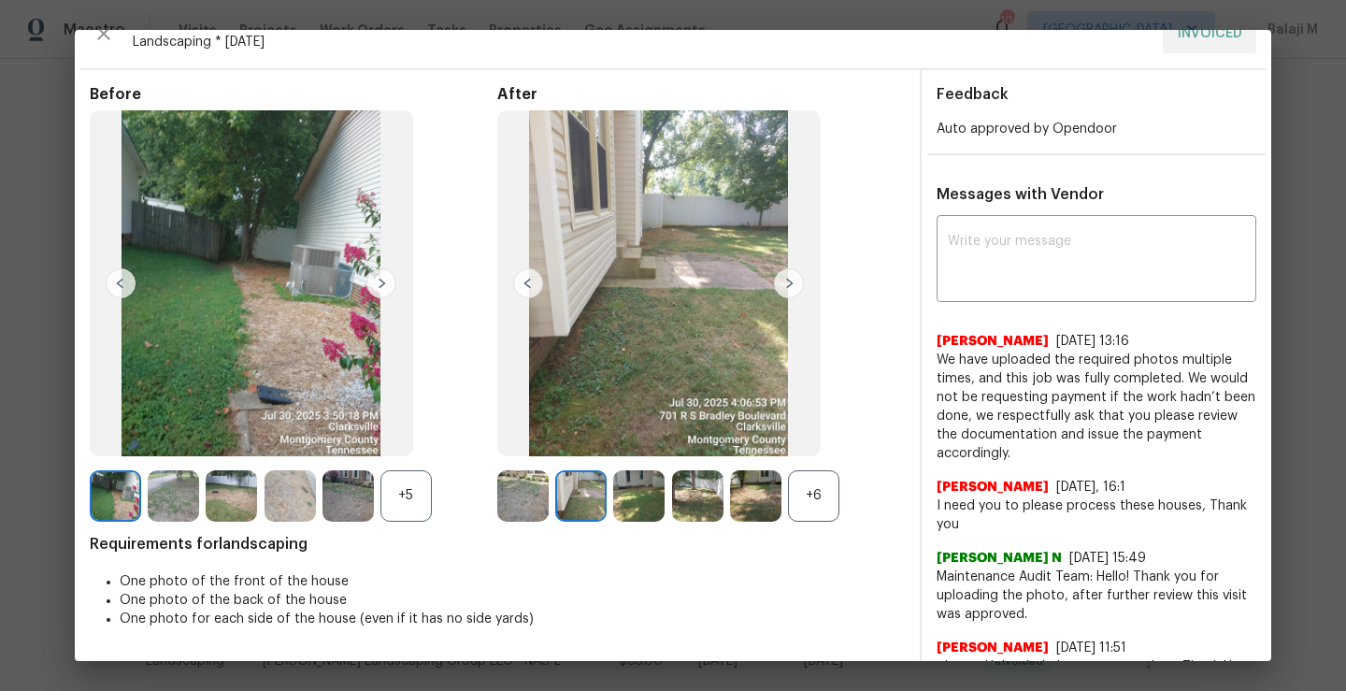
click at [792, 497] on div "+6" at bounding box center [813, 495] width 51 height 51
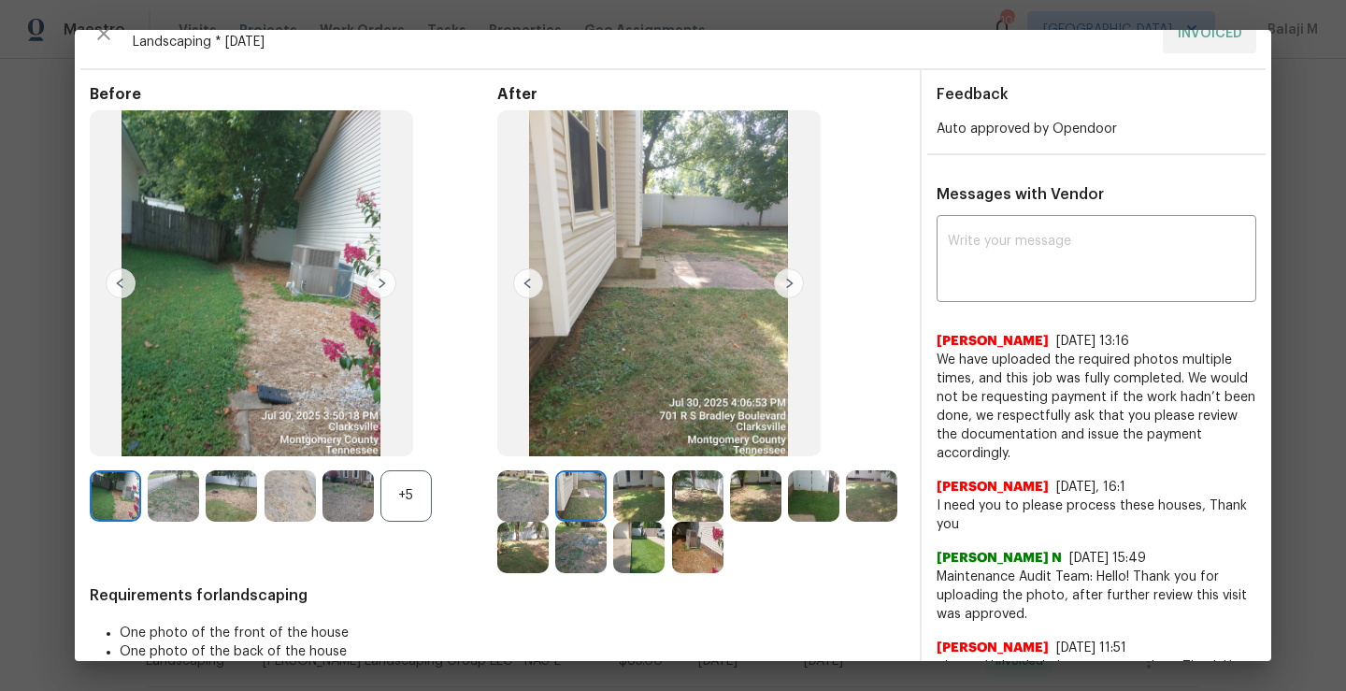
click at [626, 506] on img at bounding box center [638, 495] width 51 height 51
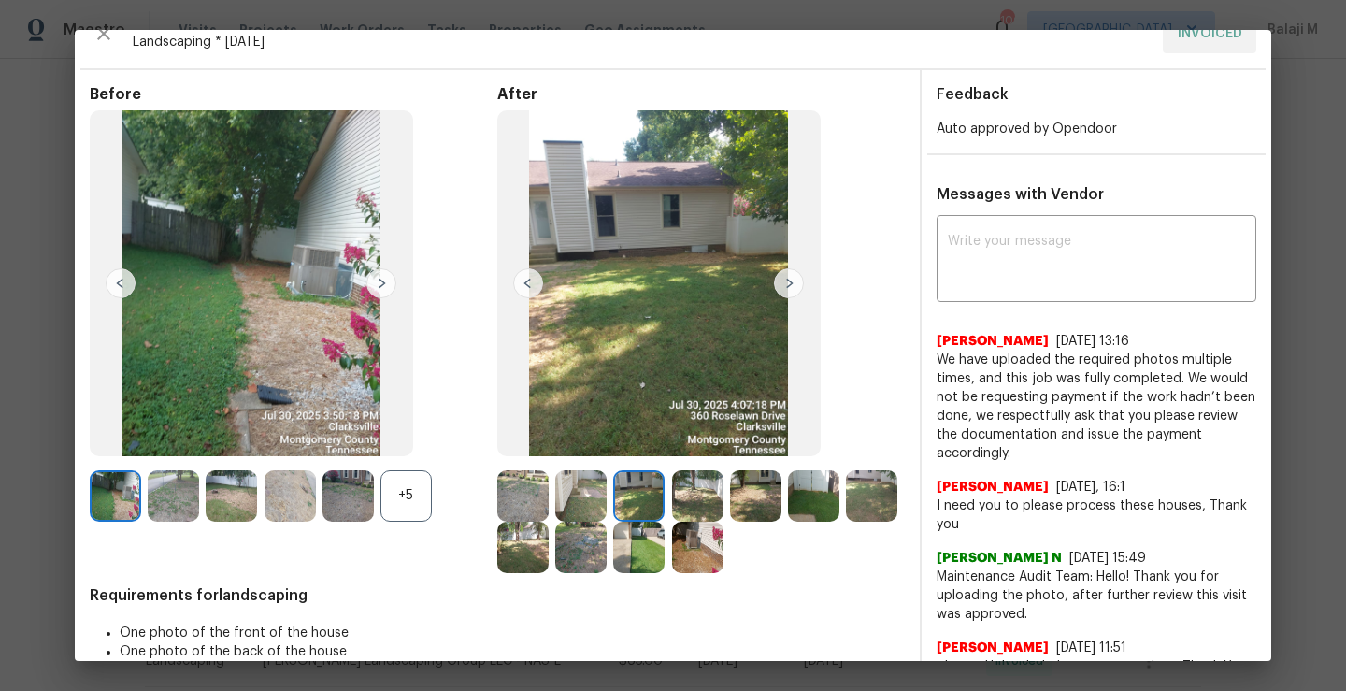
click at [695, 501] on img at bounding box center [697, 495] width 51 height 51
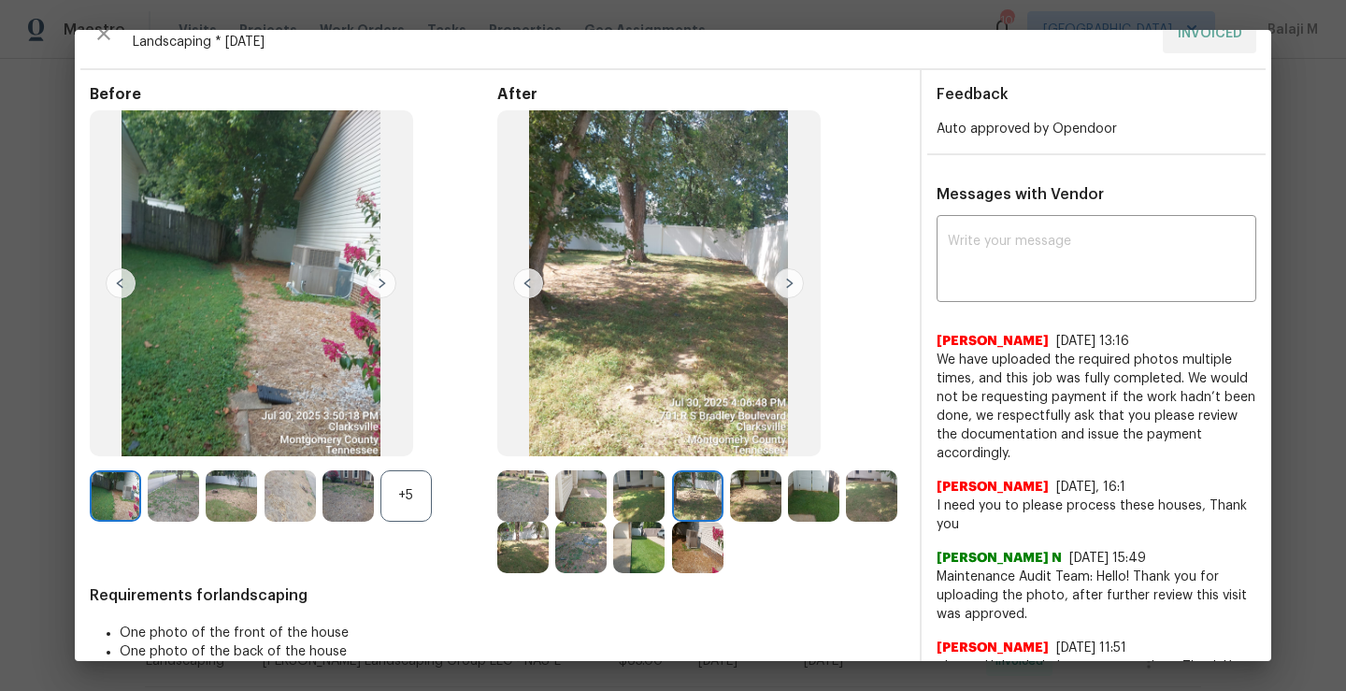
click at [737, 495] on img at bounding box center [755, 495] width 51 height 51
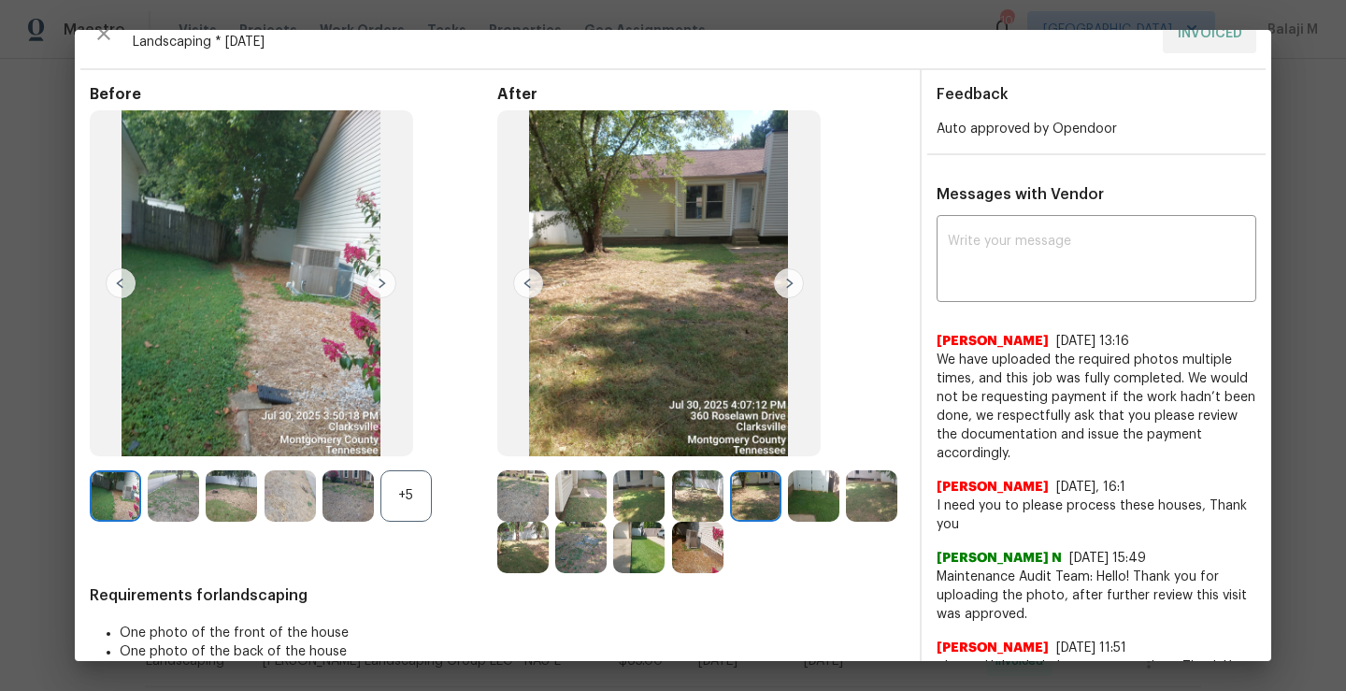
click at [797, 496] on img at bounding box center [813, 495] width 51 height 51
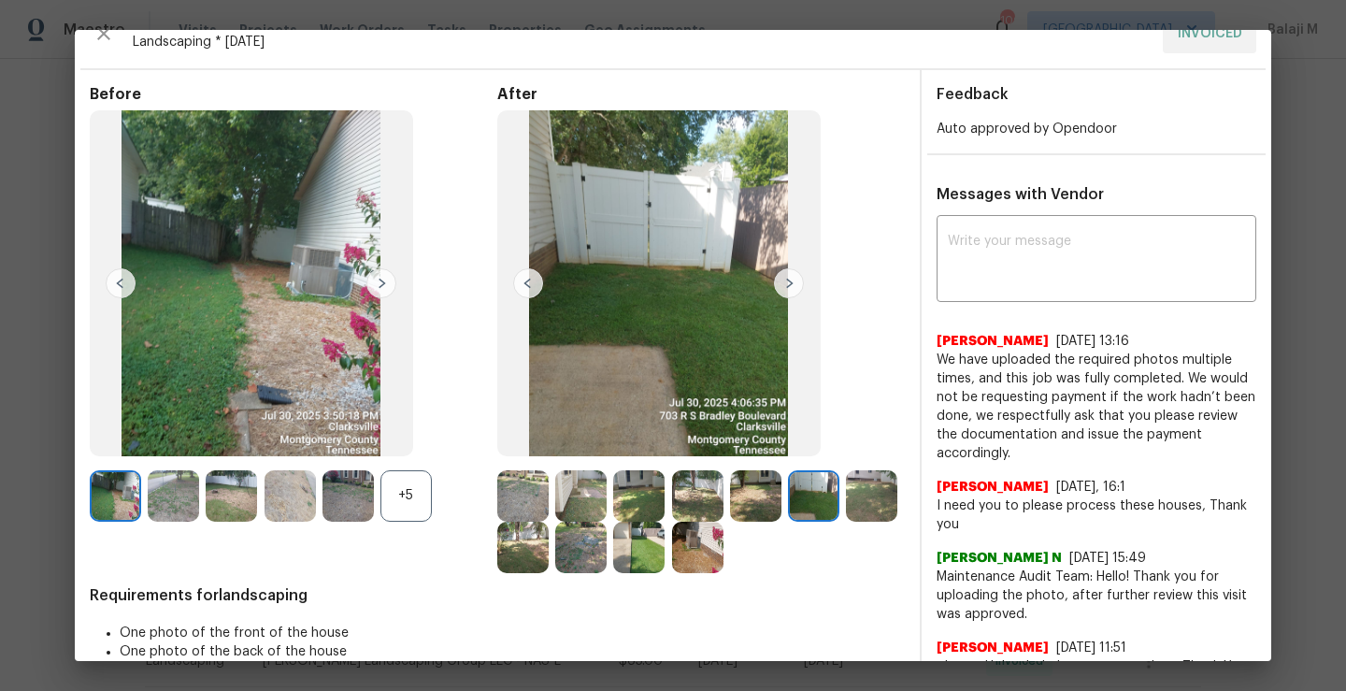
click at [846, 521] on img at bounding box center [871, 495] width 51 height 51
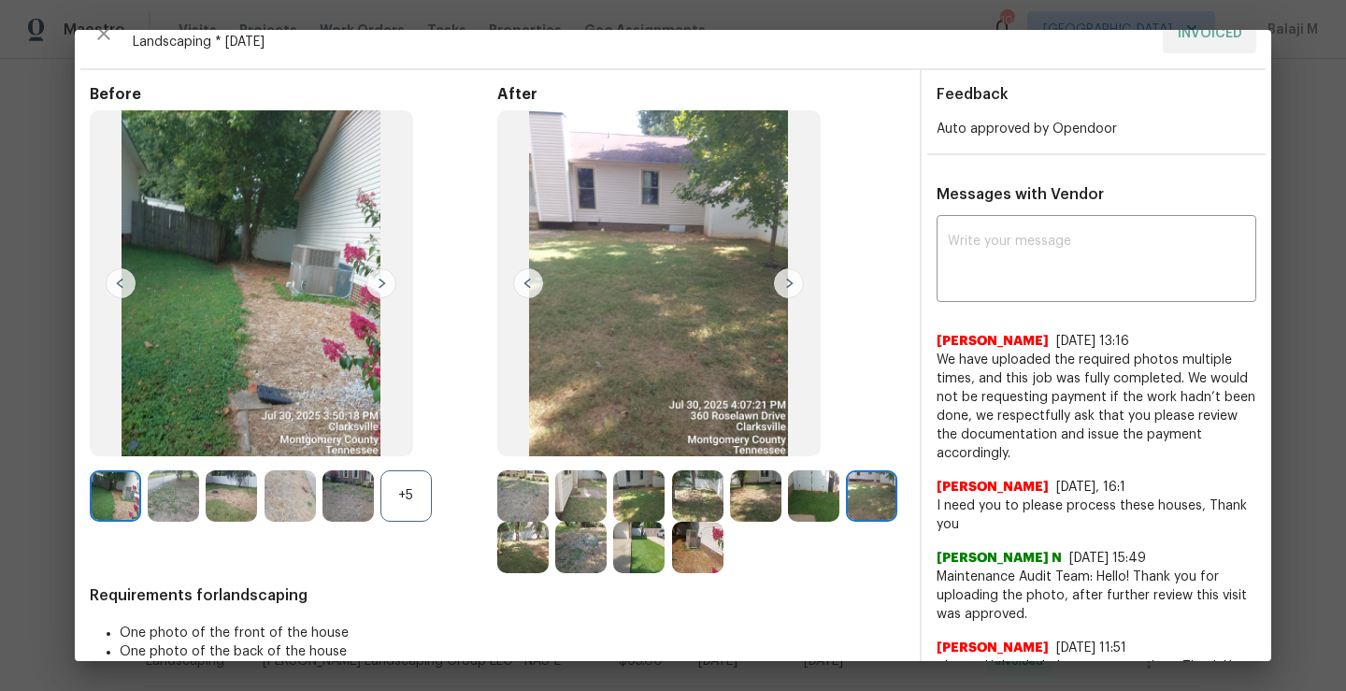
click at [549, 553] on img at bounding box center [522, 546] width 51 height 51
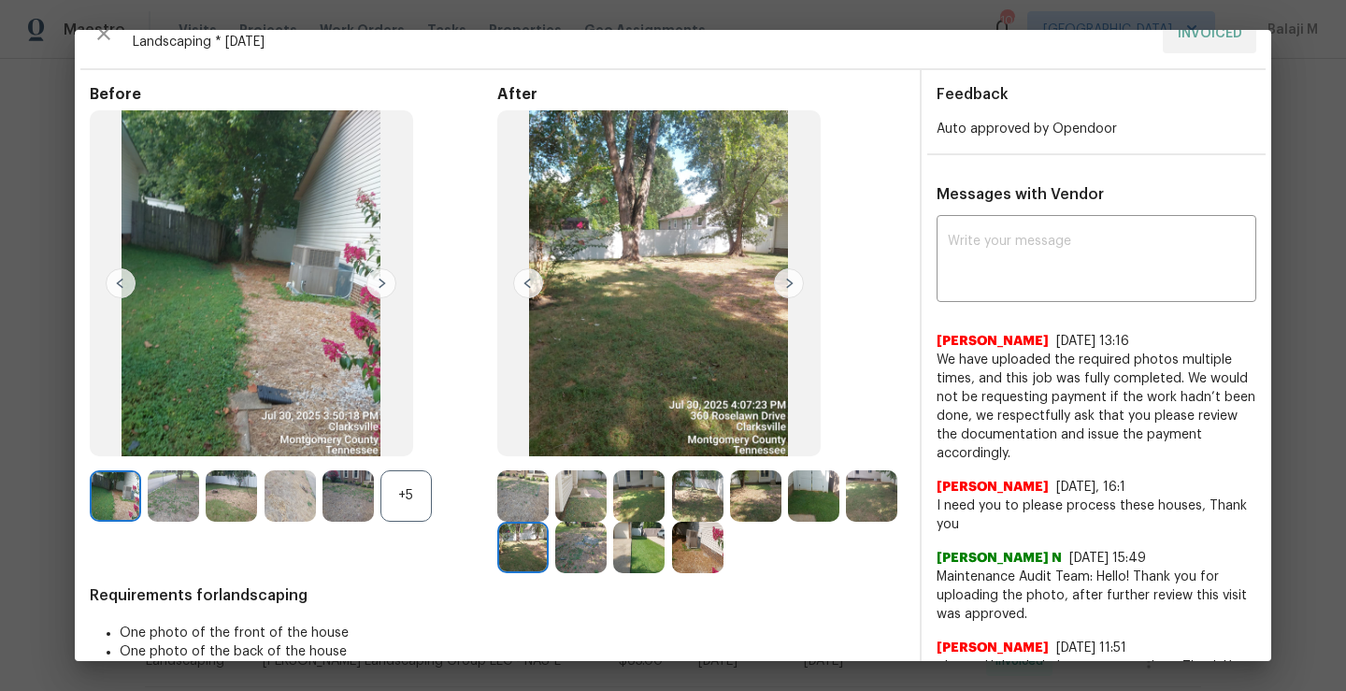
click at [606, 552] on img at bounding box center [580, 546] width 51 height 51
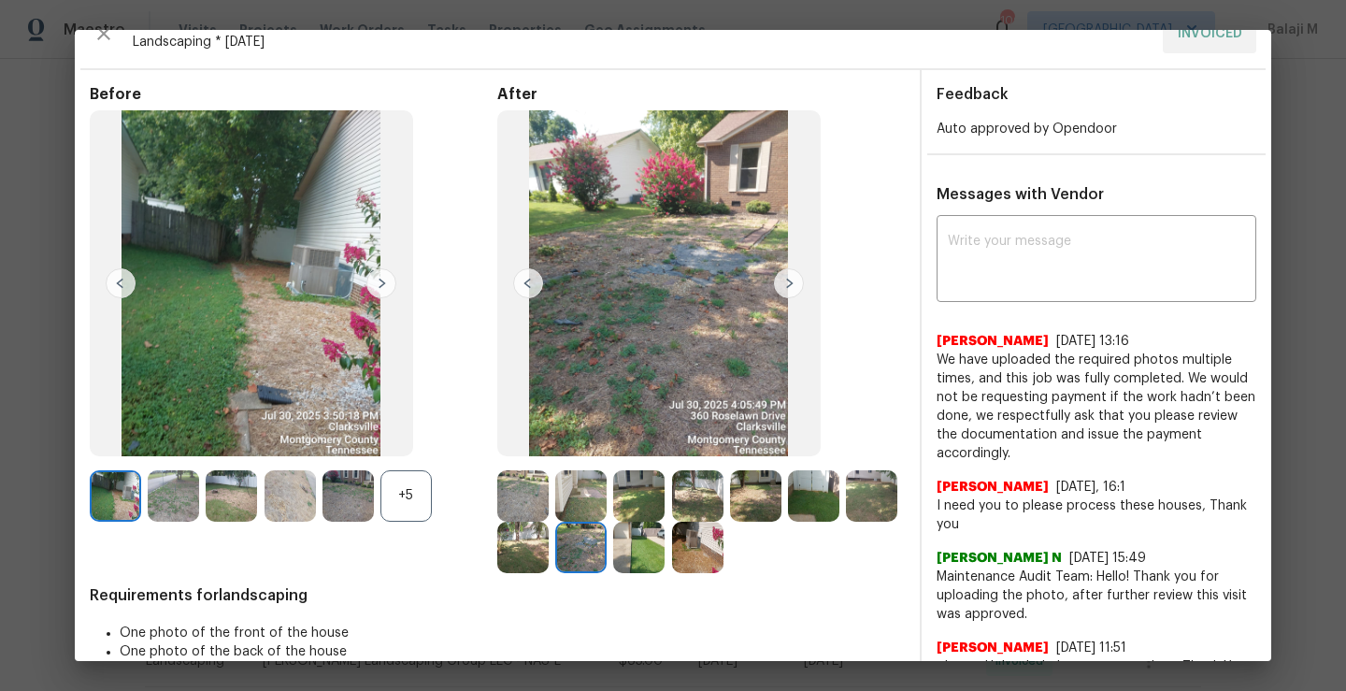
click at [664, 549] on img at bounding box center [638, 546] width 51 height 51
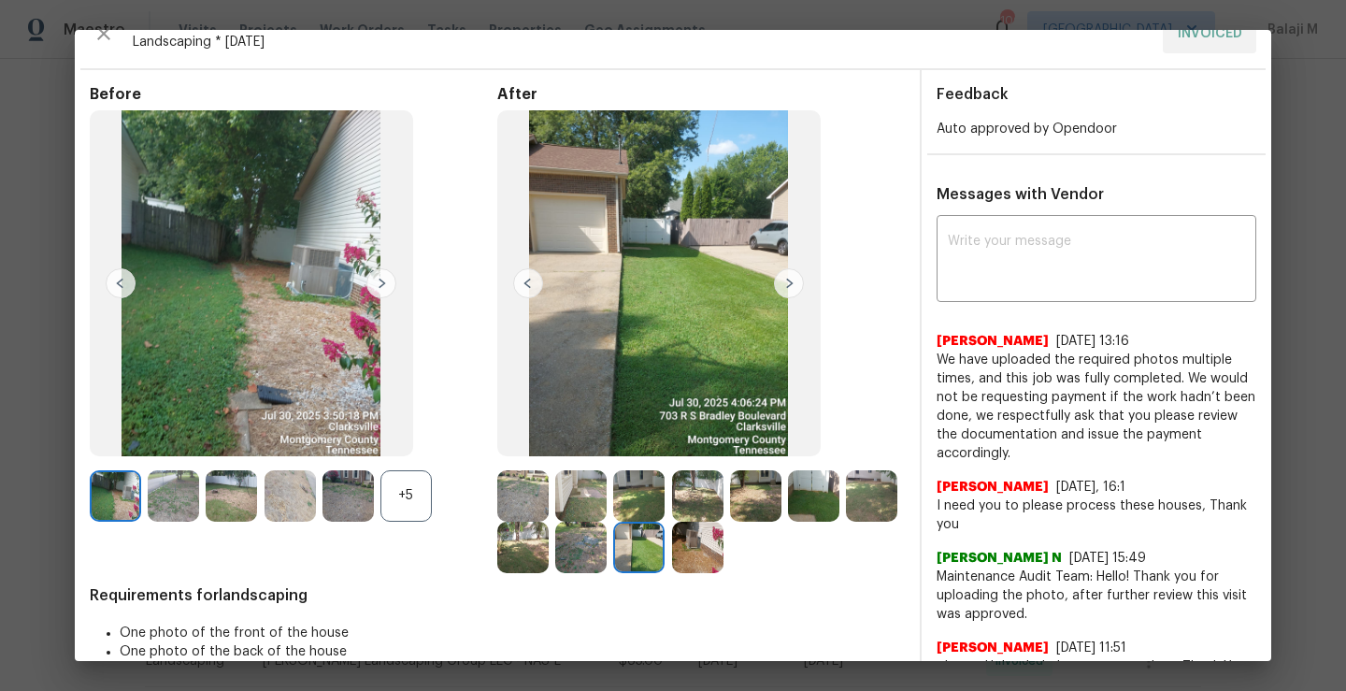
click at [723, 562] on img at bounding box center [697, 546] width 51 height 51
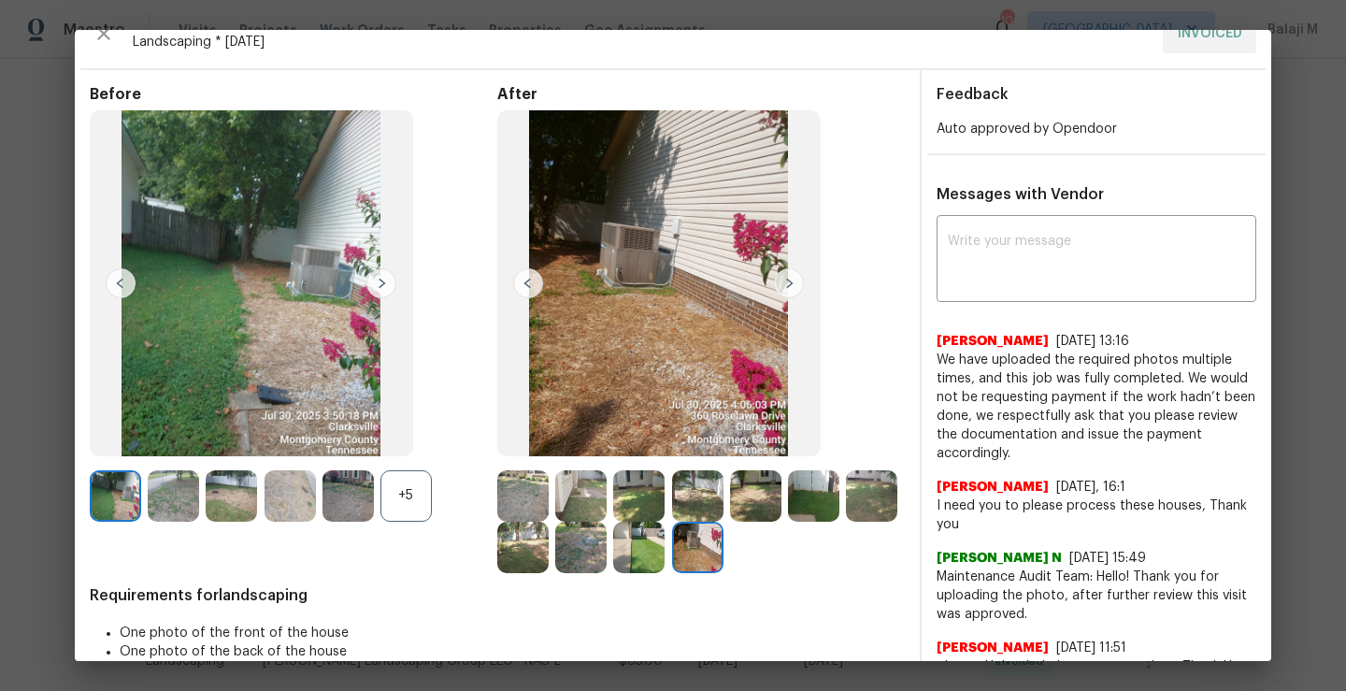
click at [664, 558] on img at bounding box center [638, 546] width 51 height 51
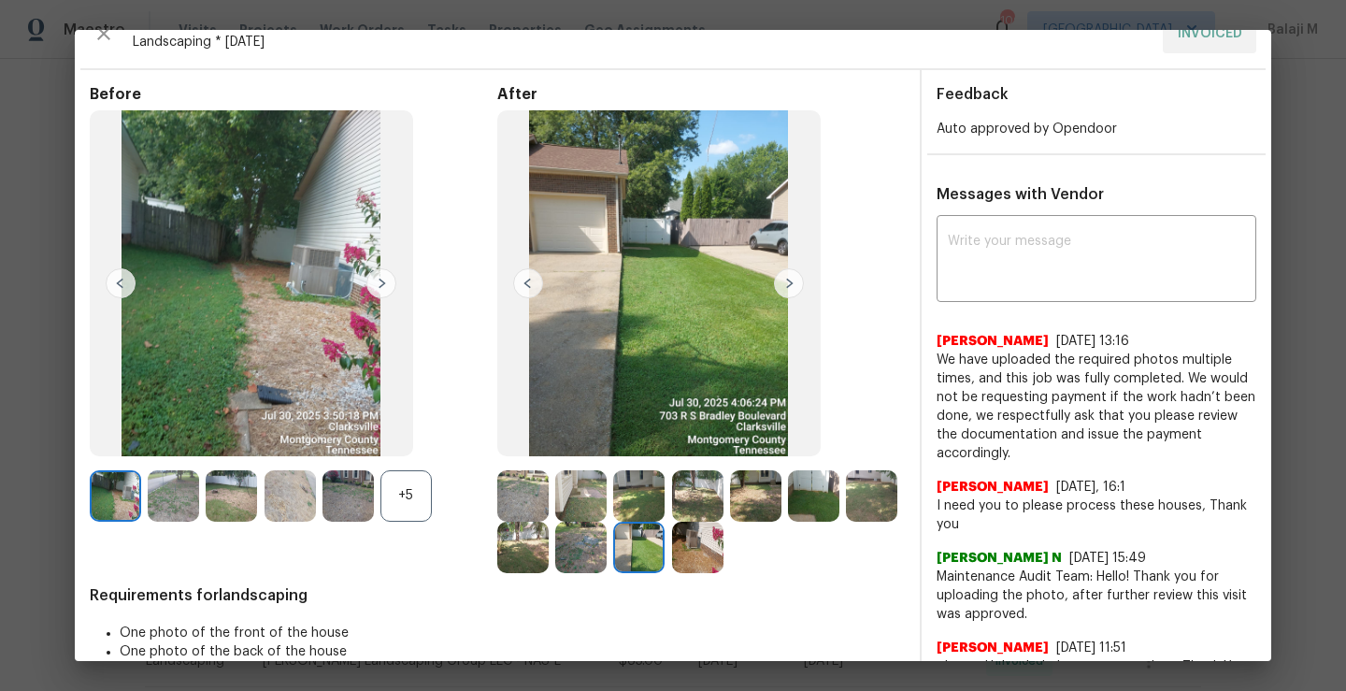
click at [606, 559] on img at bounding box center [580, 546] width 51 height 51
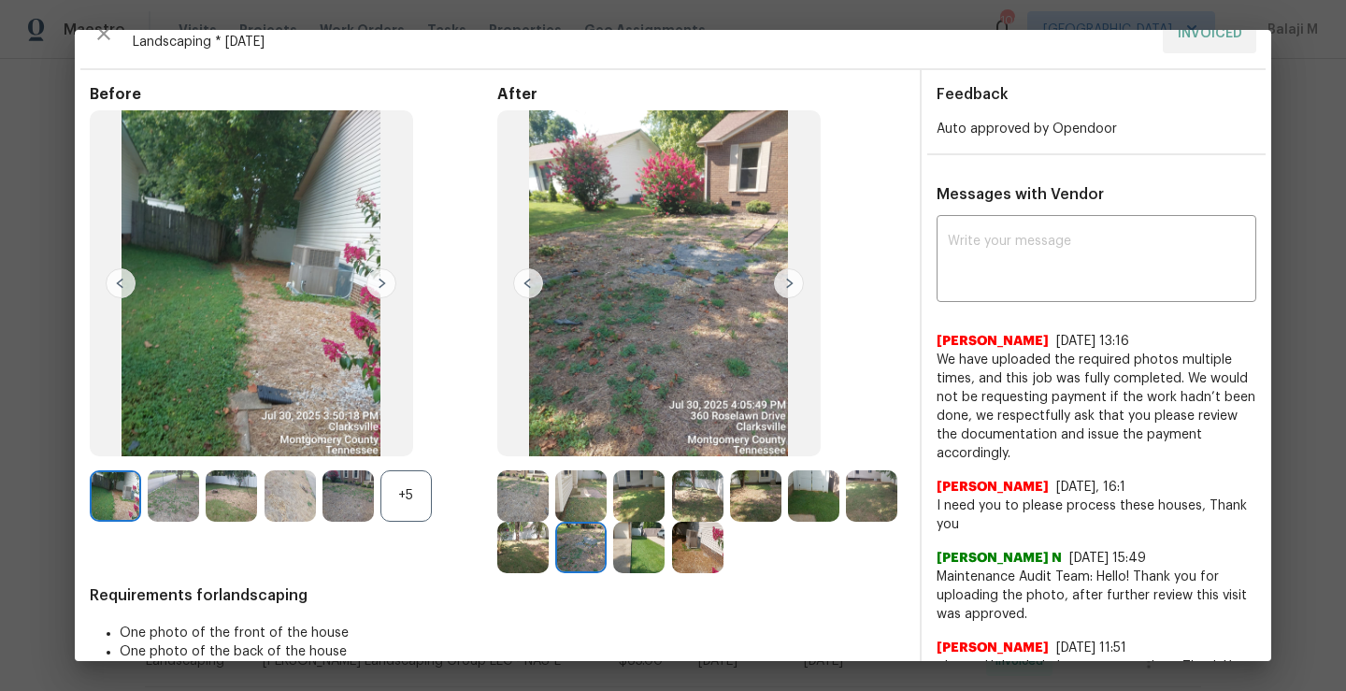
click at [549, 548] on img at bounding box center [522, 546] width 51 height 51
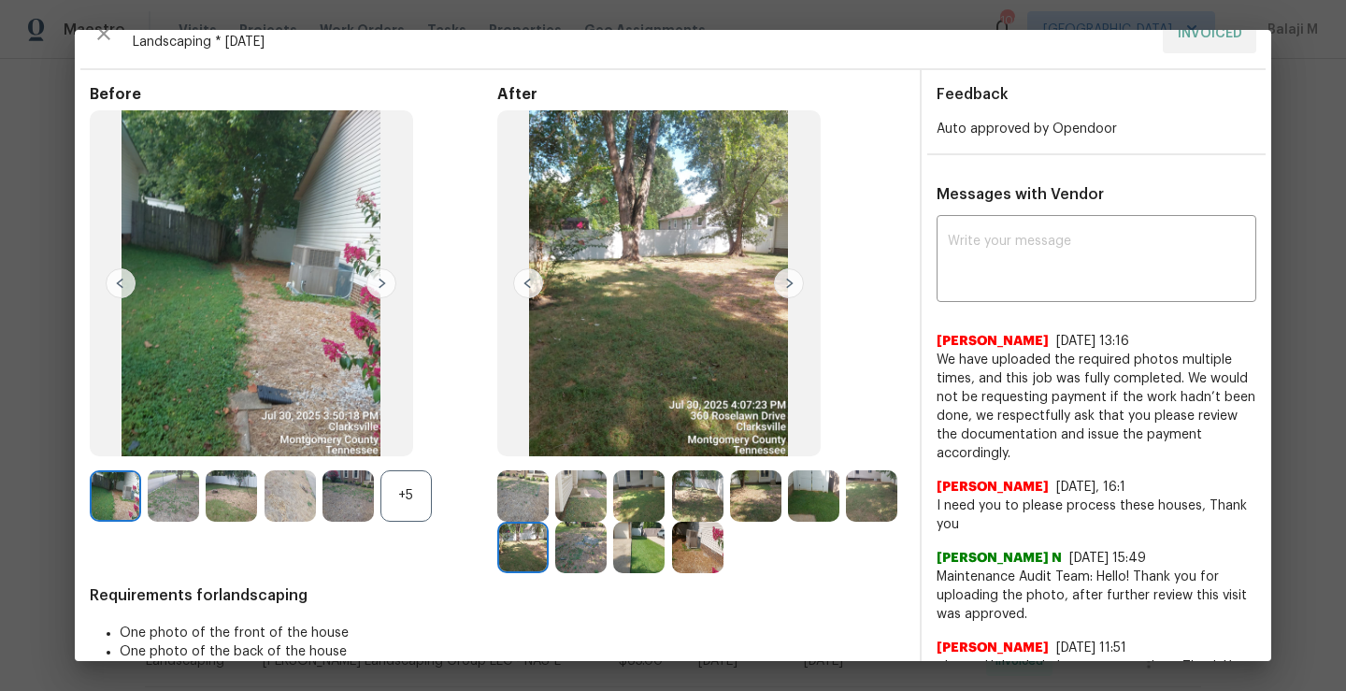
click at [846, 521] on img at bounding box center [871, 495] width 51 height 51
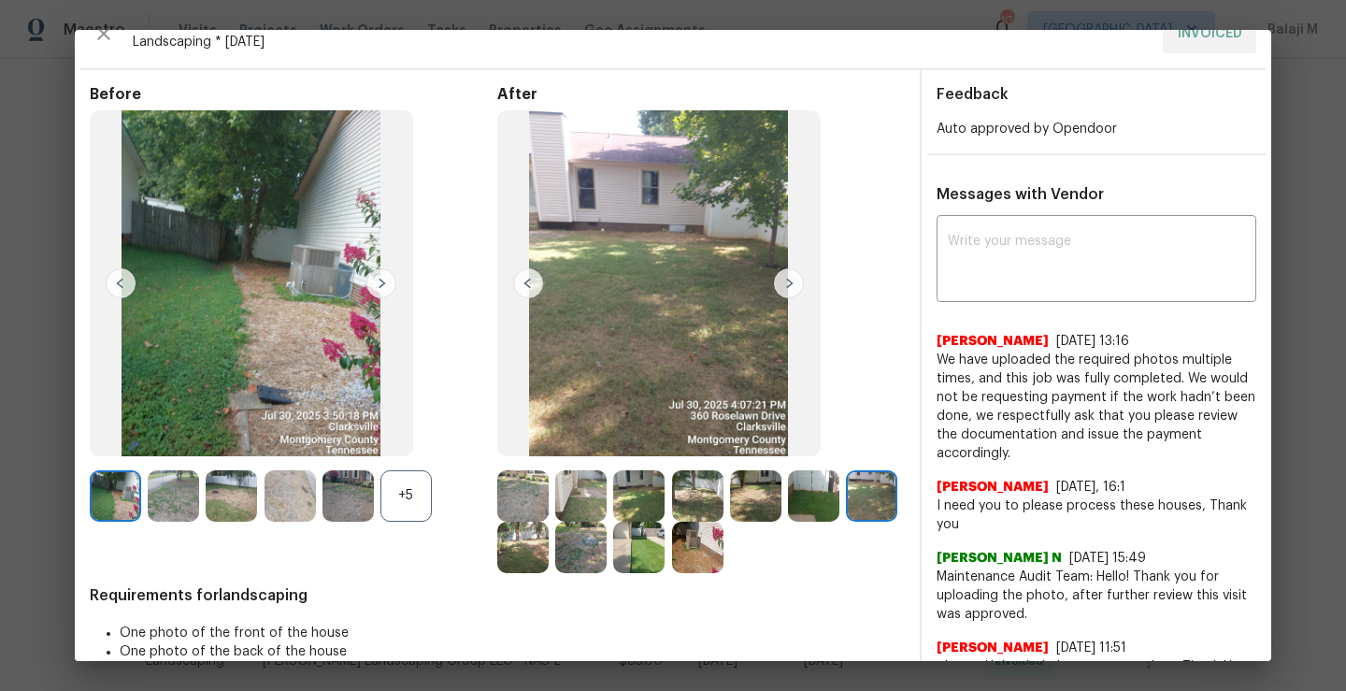
click at [520, 484] on img at bounding box center [522, 495] width 51 height 51
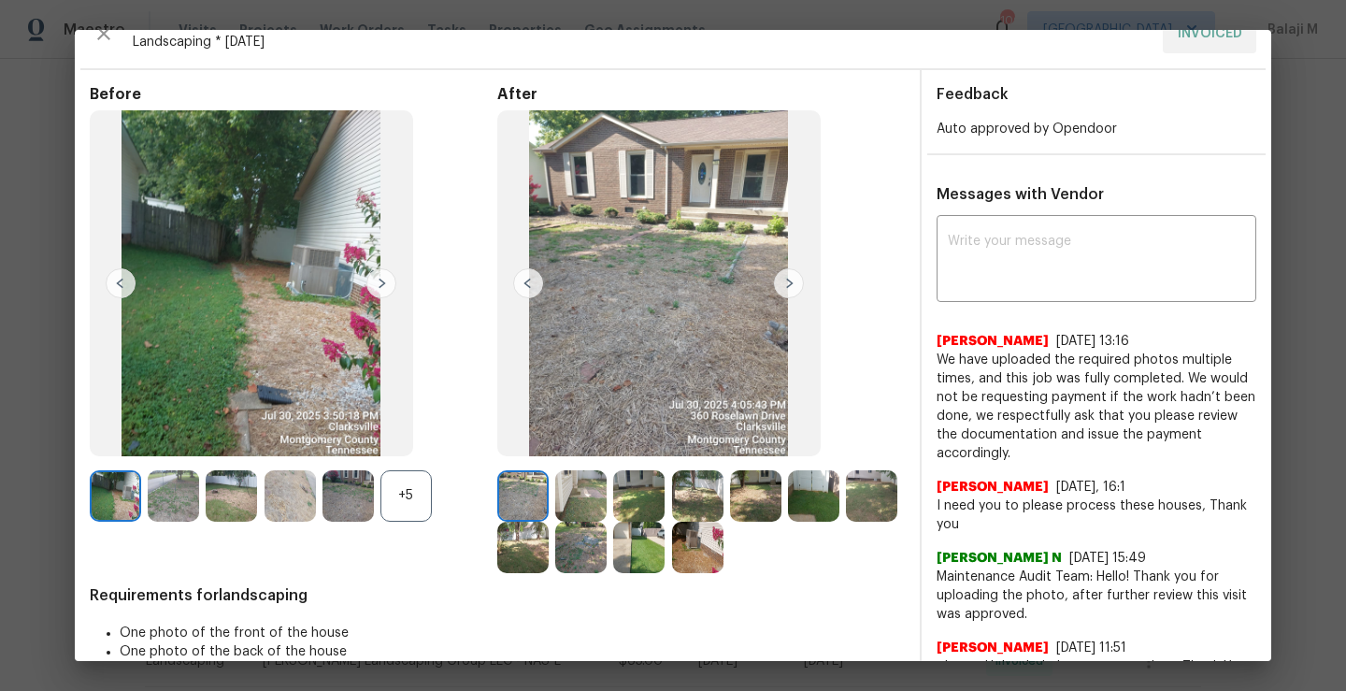
click at [567, 496] on img at bounding box center [580, 495] width 51 height 51
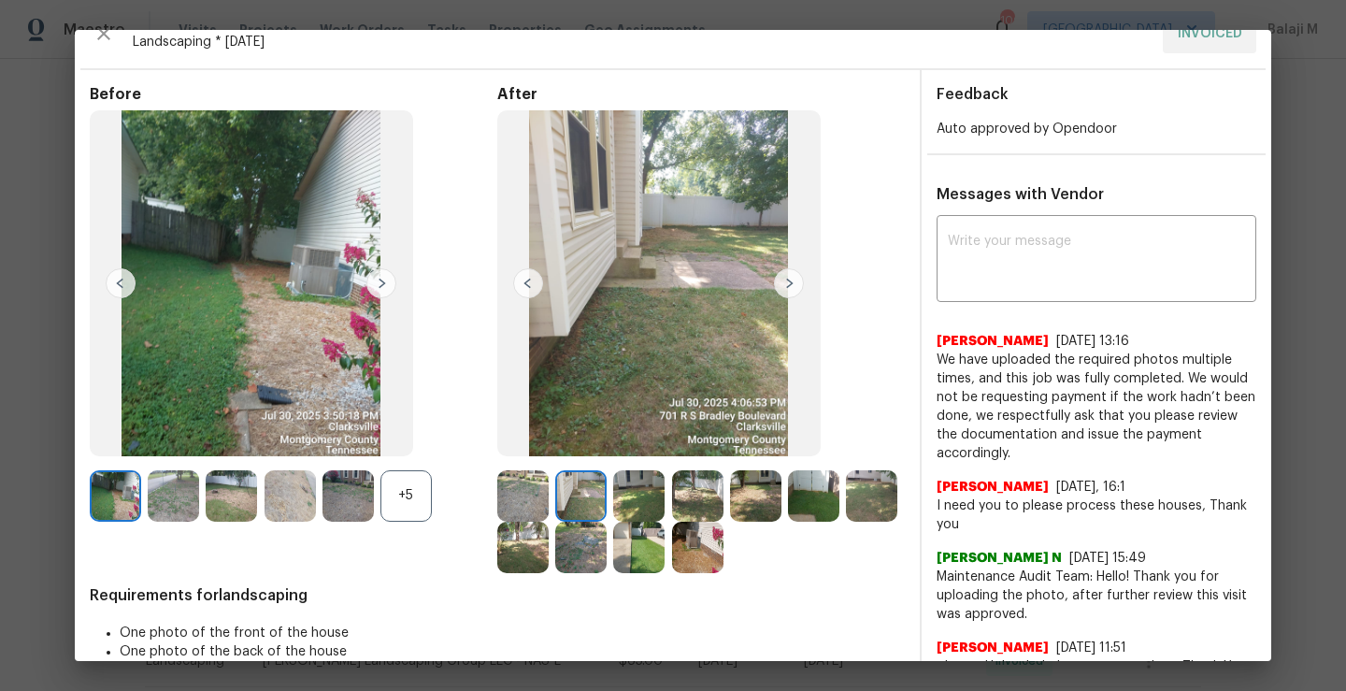
click at [626, 495] on img at bounding box center [638, 495] width 51 height 51
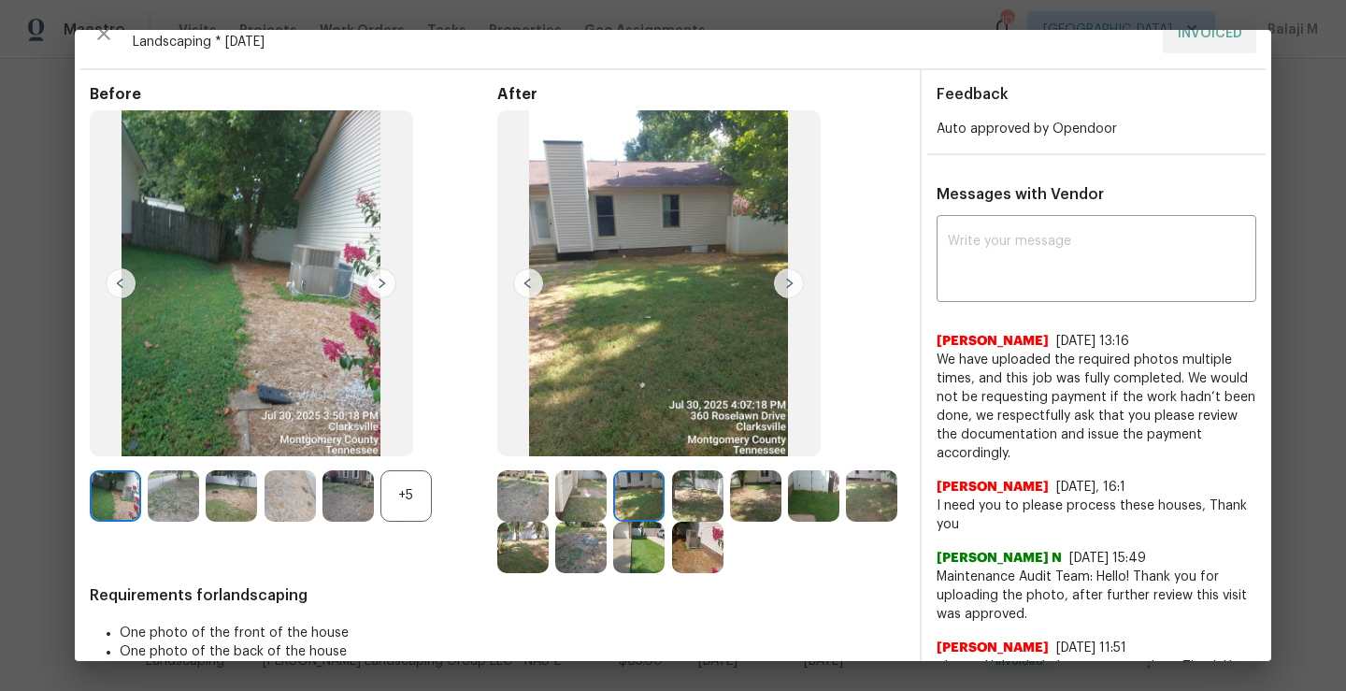
click at [675, 495] on img at bounding box center [697, 495] width 51 height 51
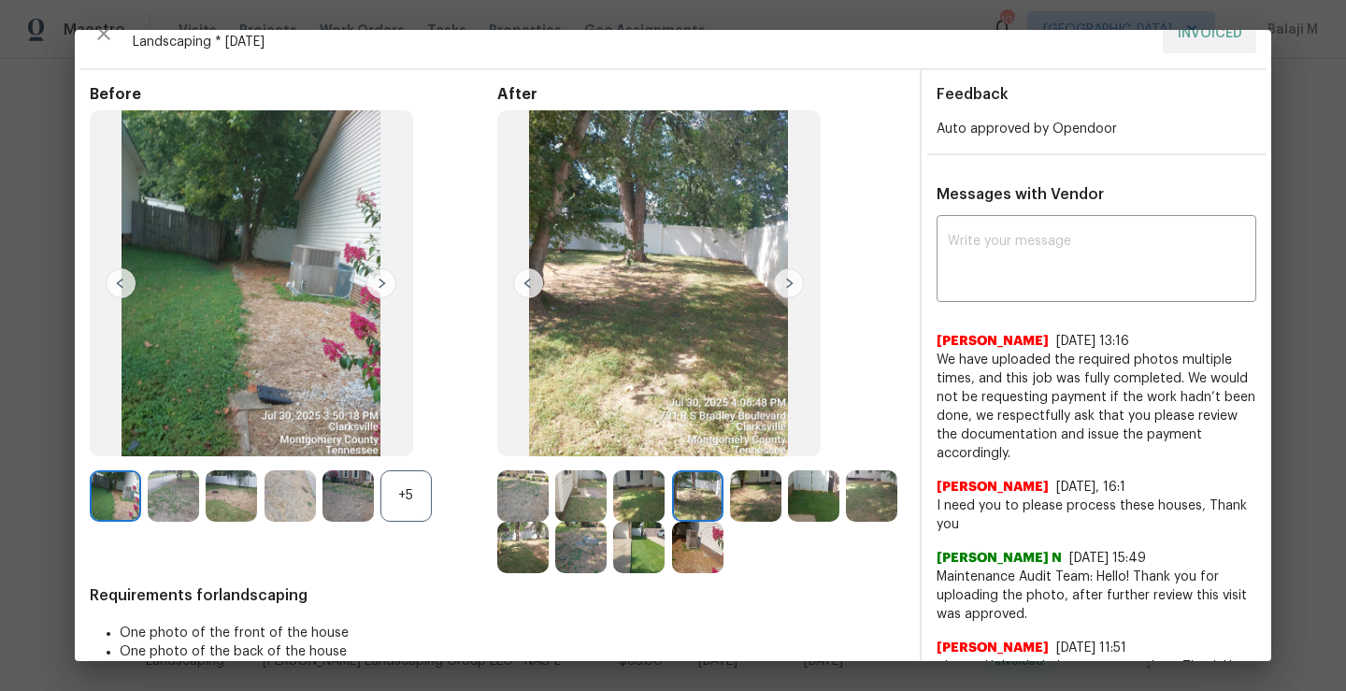
click at [736, 499] on img at bounding box center [755, 495] width 51 height 51
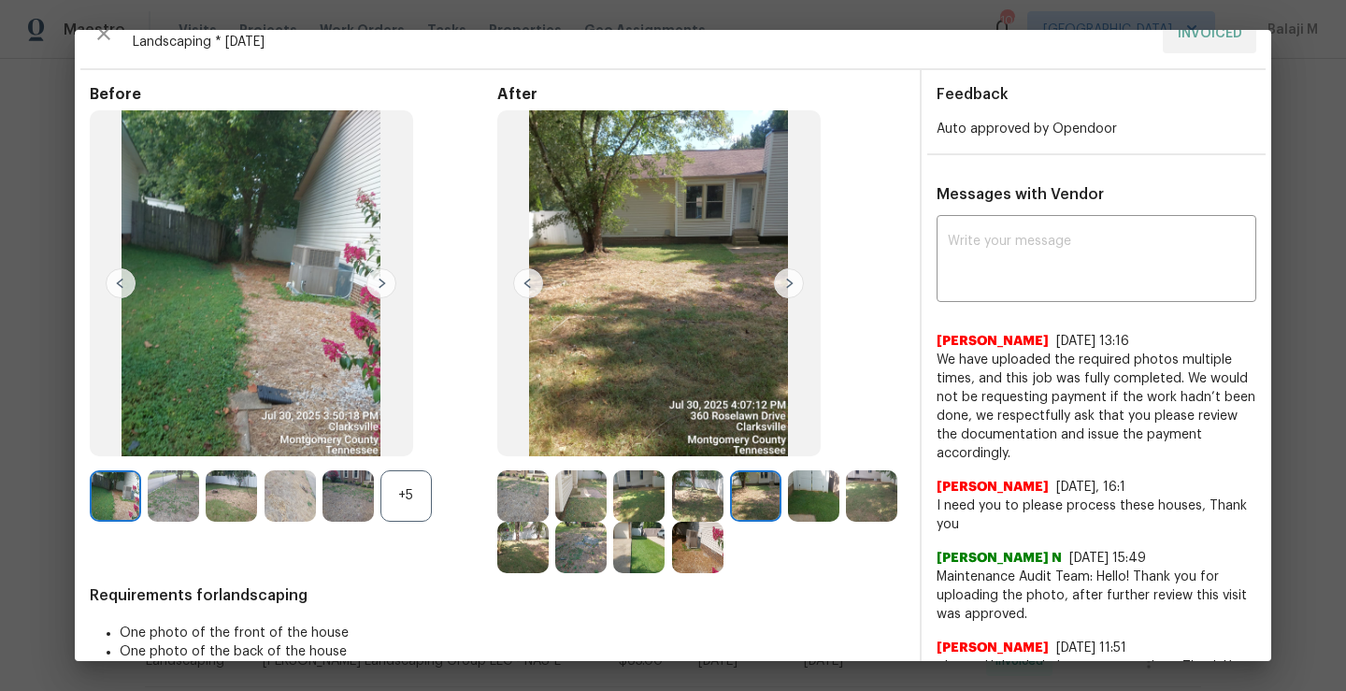
click at [818, 498] on img at bounding box center [813, 495] width 51 height 51
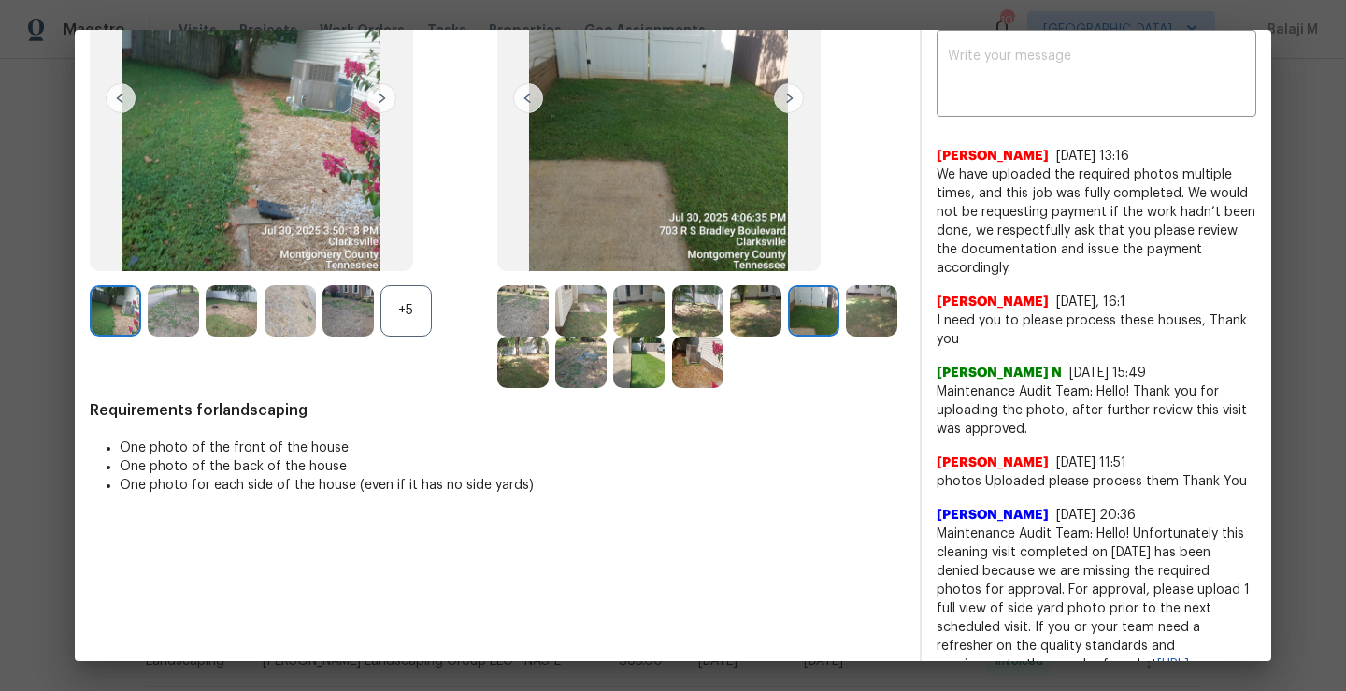
scroll to position [0, 0]
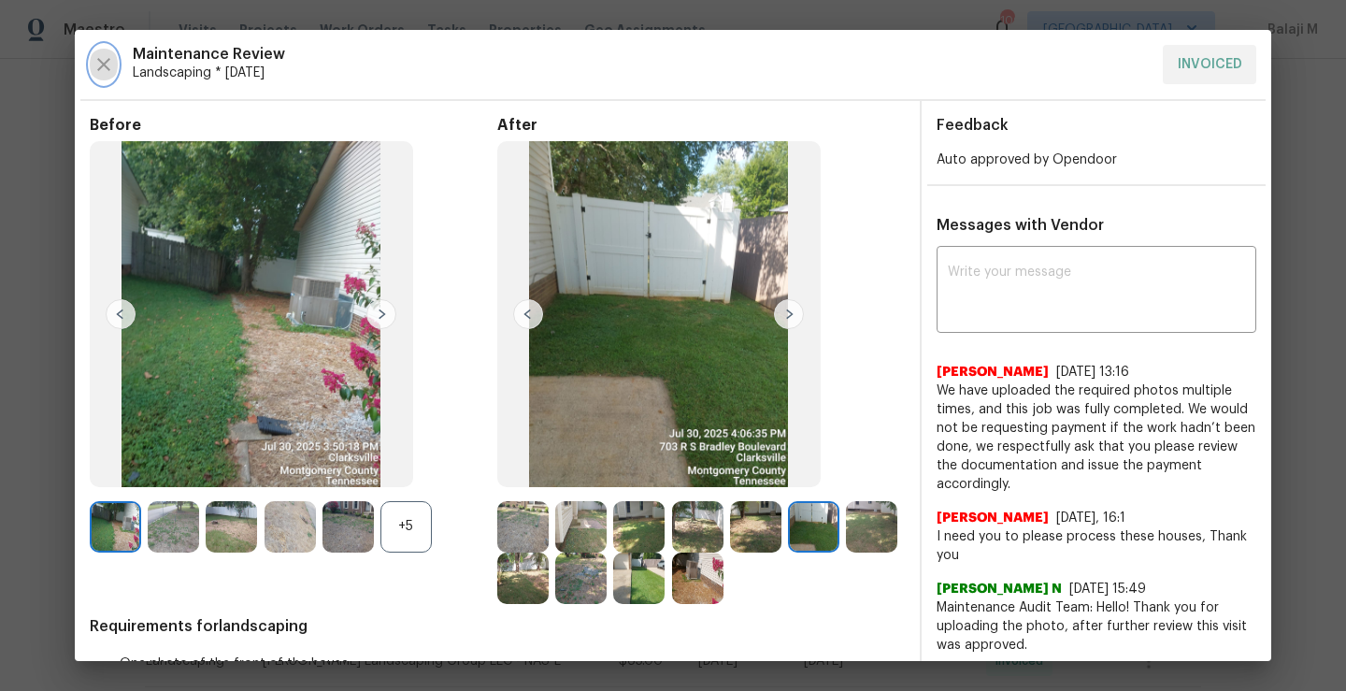
click at [95, 64] on icon "button" at bounding box center [104, 64] width 22 height 22
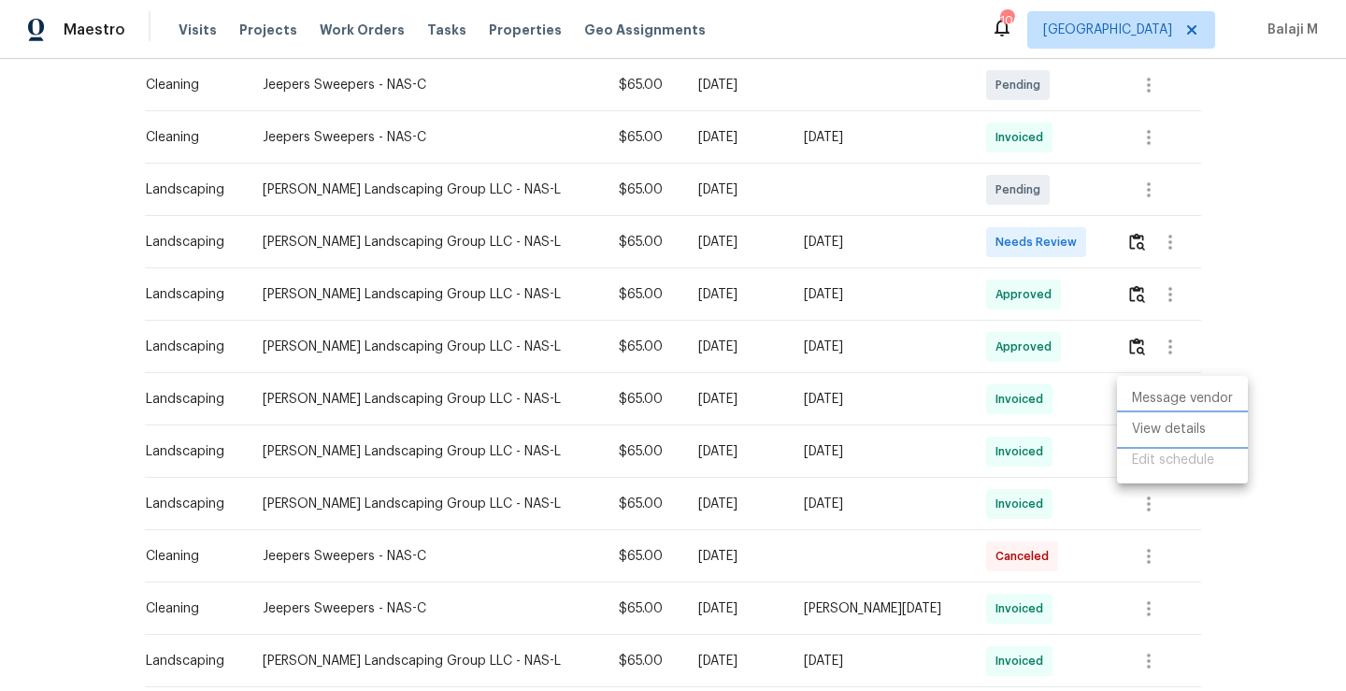
click at [1161, 438] on li "View details" at bounding box center [1182, 429] width 131 height 31
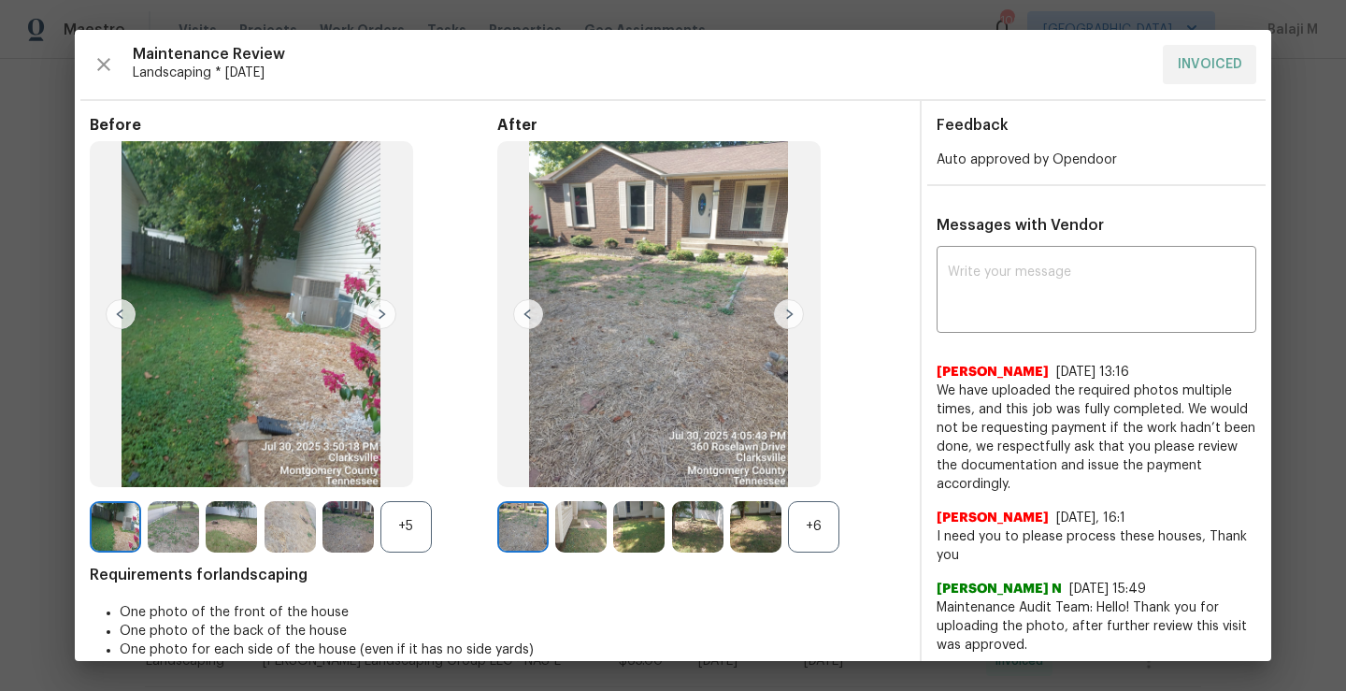
click at [783, 314] on img at bounding box center [789, 314] width 30 height 30
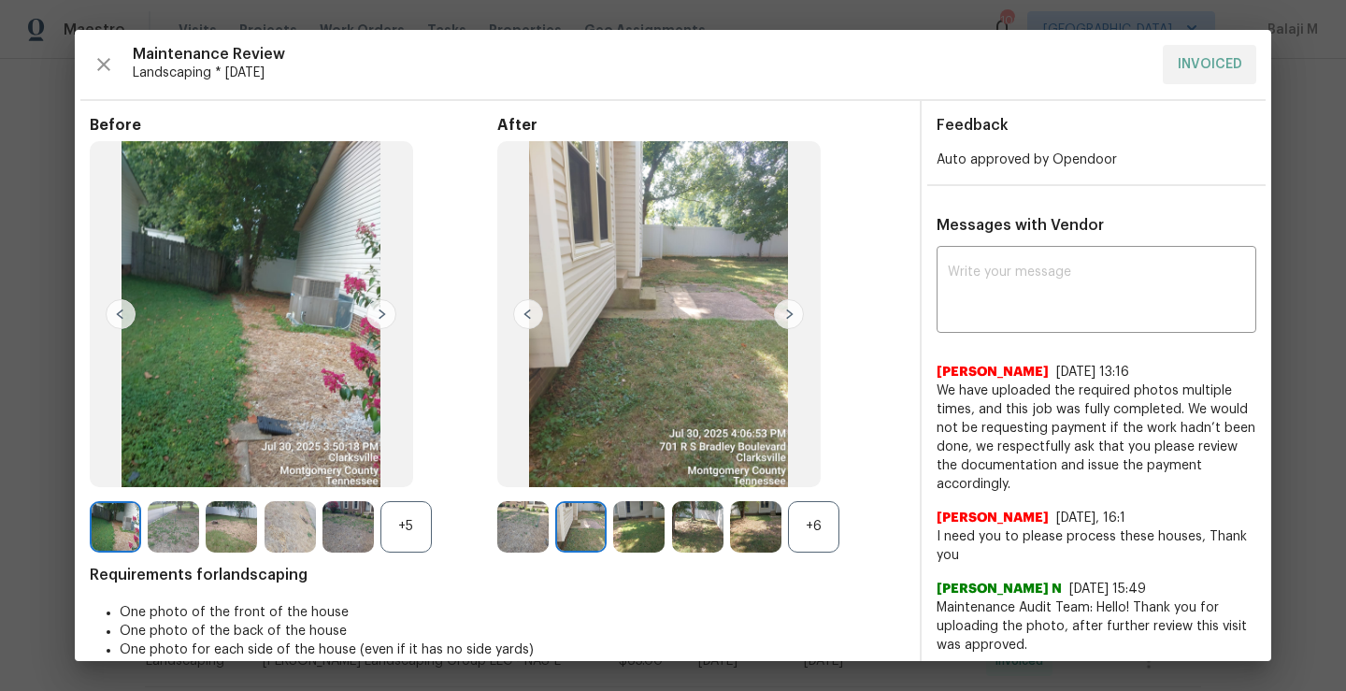
click at [527, 535] on img at bounding box center [522, 526] width 51 height 51
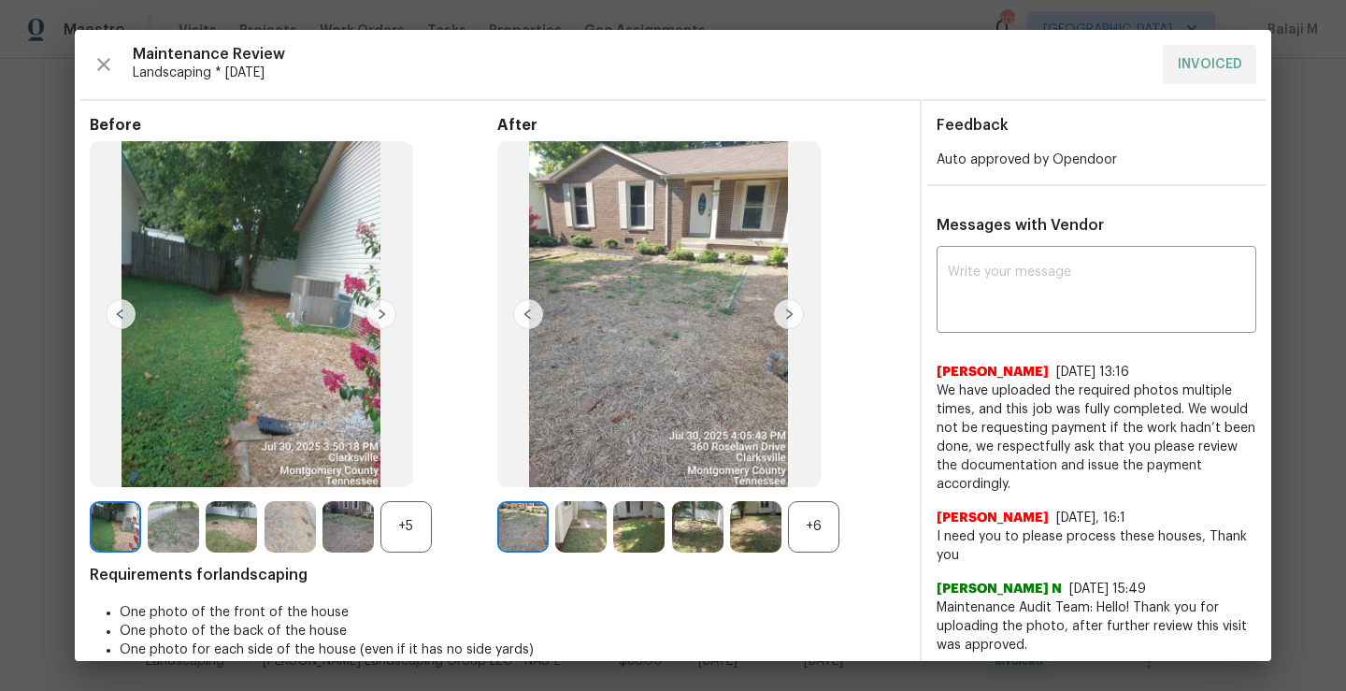
click at [527, 535] on img at bounding box center [522, 526] width 51 height 51
click at [523, 523] on img at bounding box center [522, 526] width 51 height 51
click at [577, 524] on img at bounding box center [580, 526] width 51 height 51
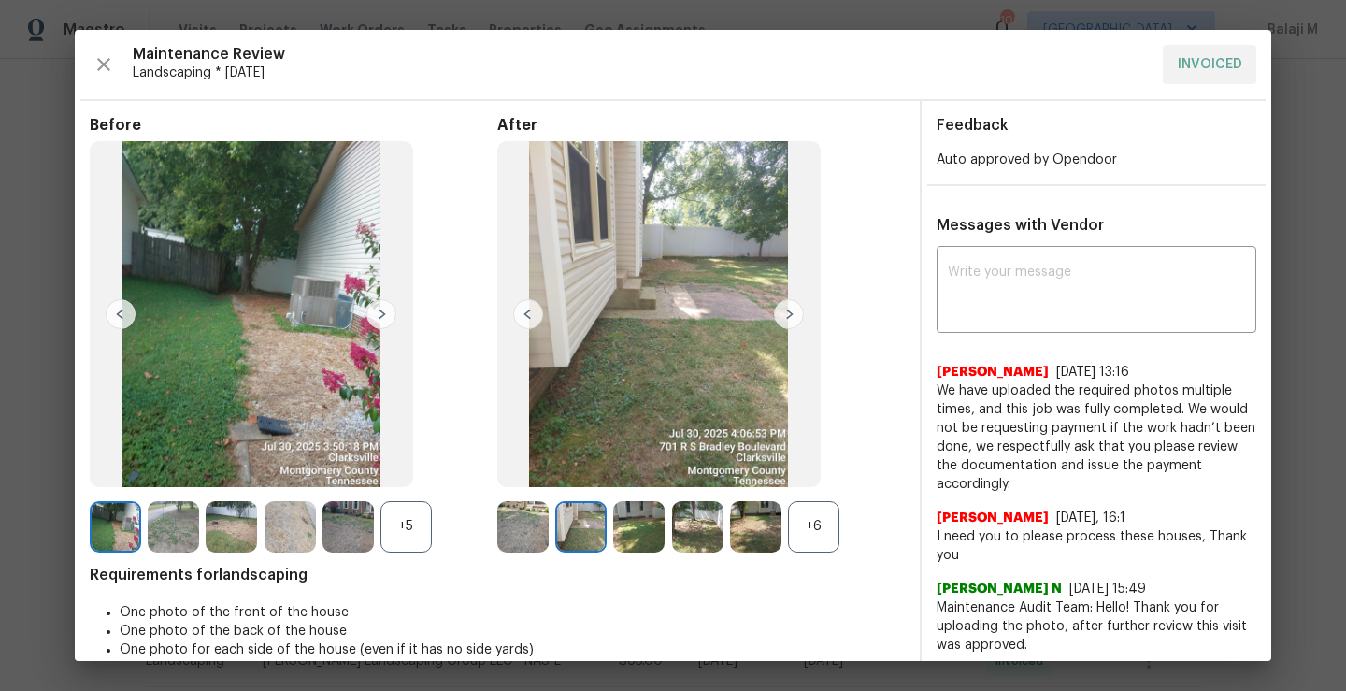
click at [520, 529] on img at bounding box center [522, 526] width 51 height 51
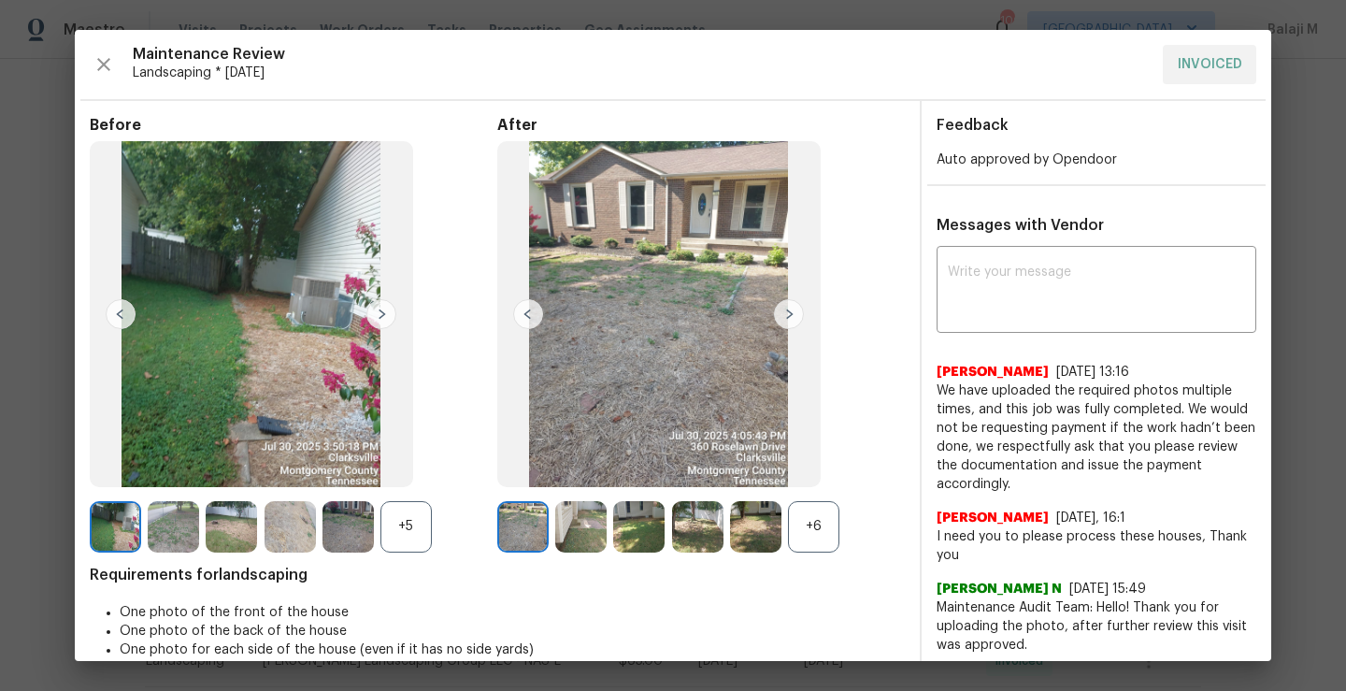
click at [825, 516] on div "+6" at bounding box center [813, 526] width 51 height 51
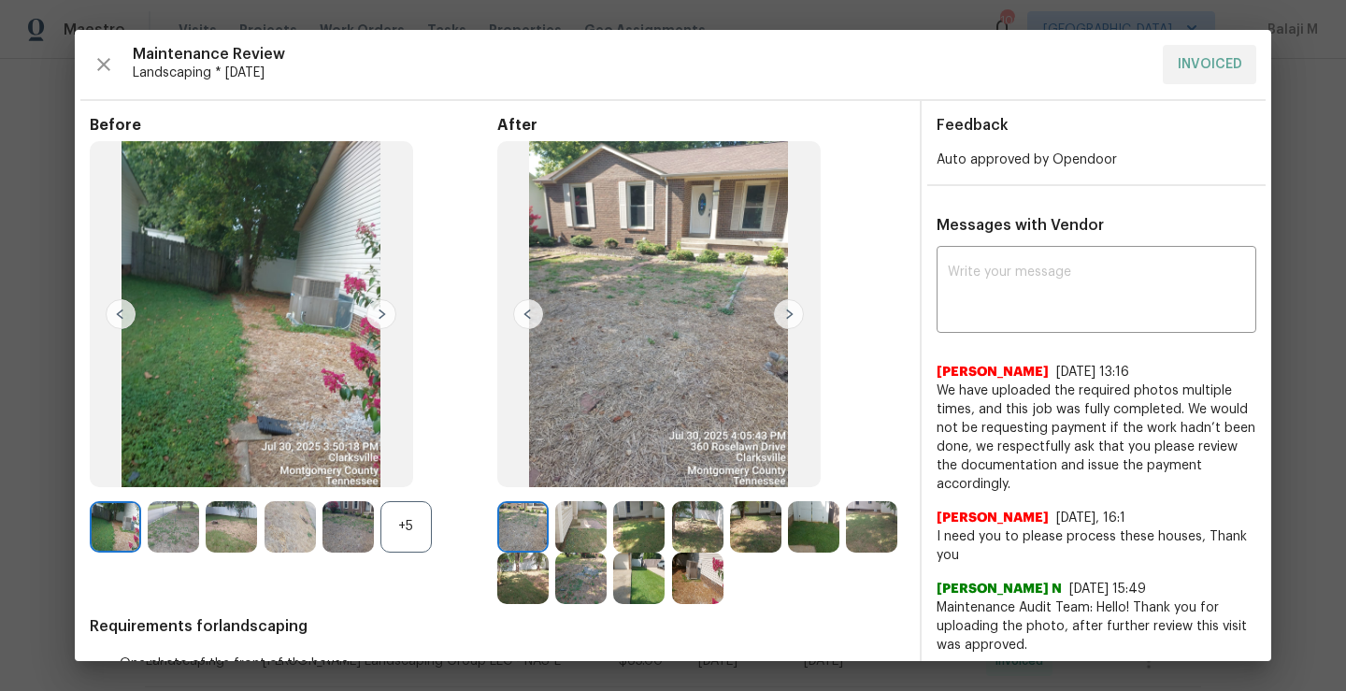
click at [402, 519] on div "+5" at bounding box center [405, 526] width 51 height 51
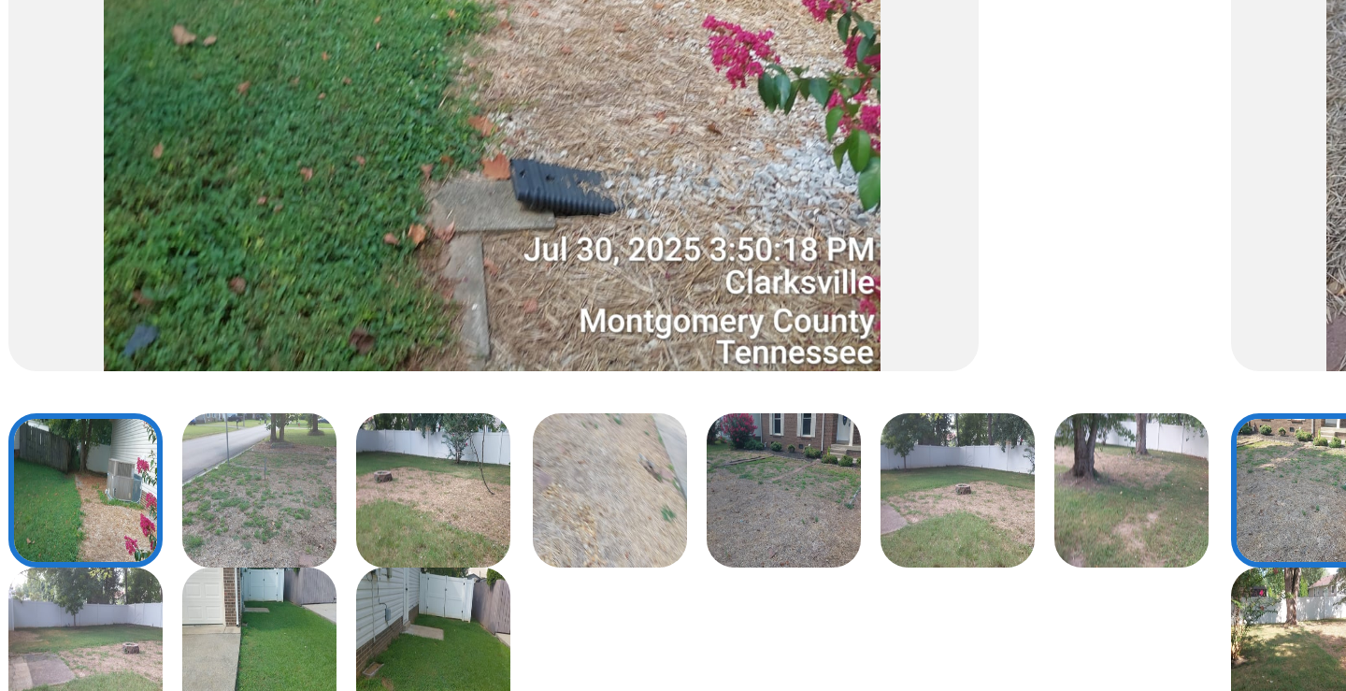
scroll to position [226, 0]
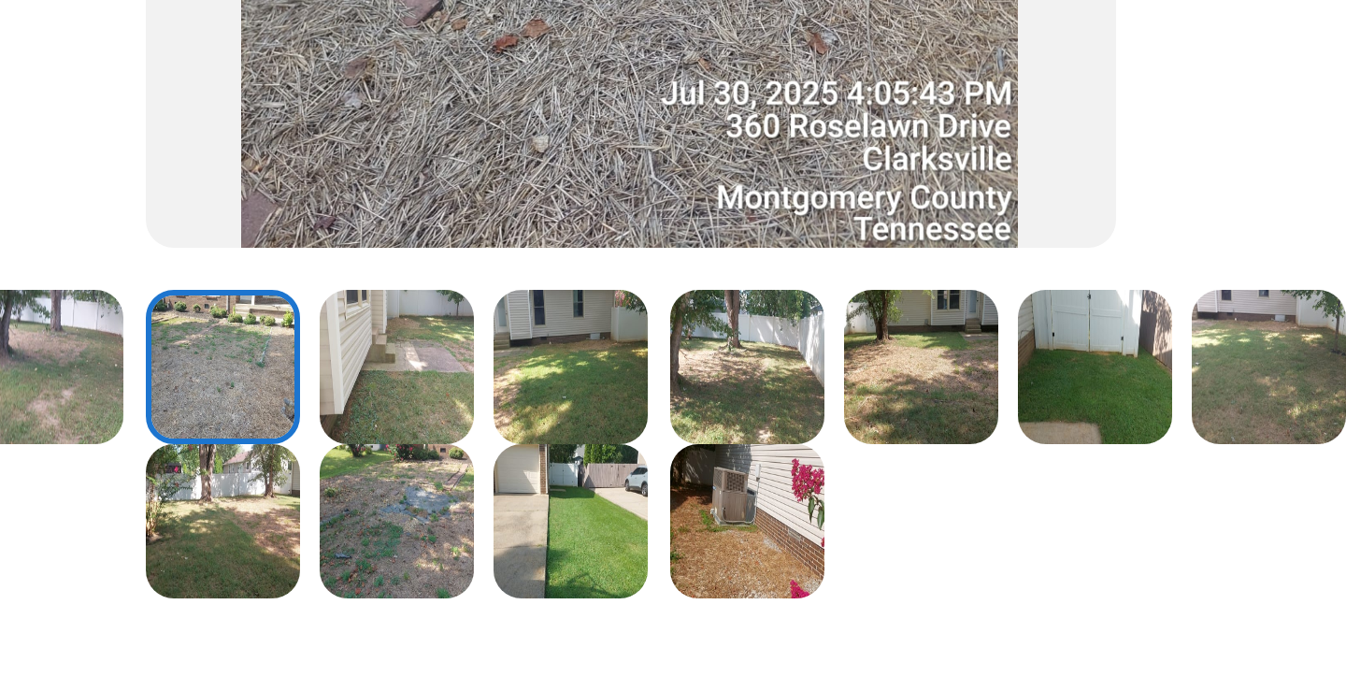
click at [549, 345] on img at bounding box center [522, 351] width 51 height 51
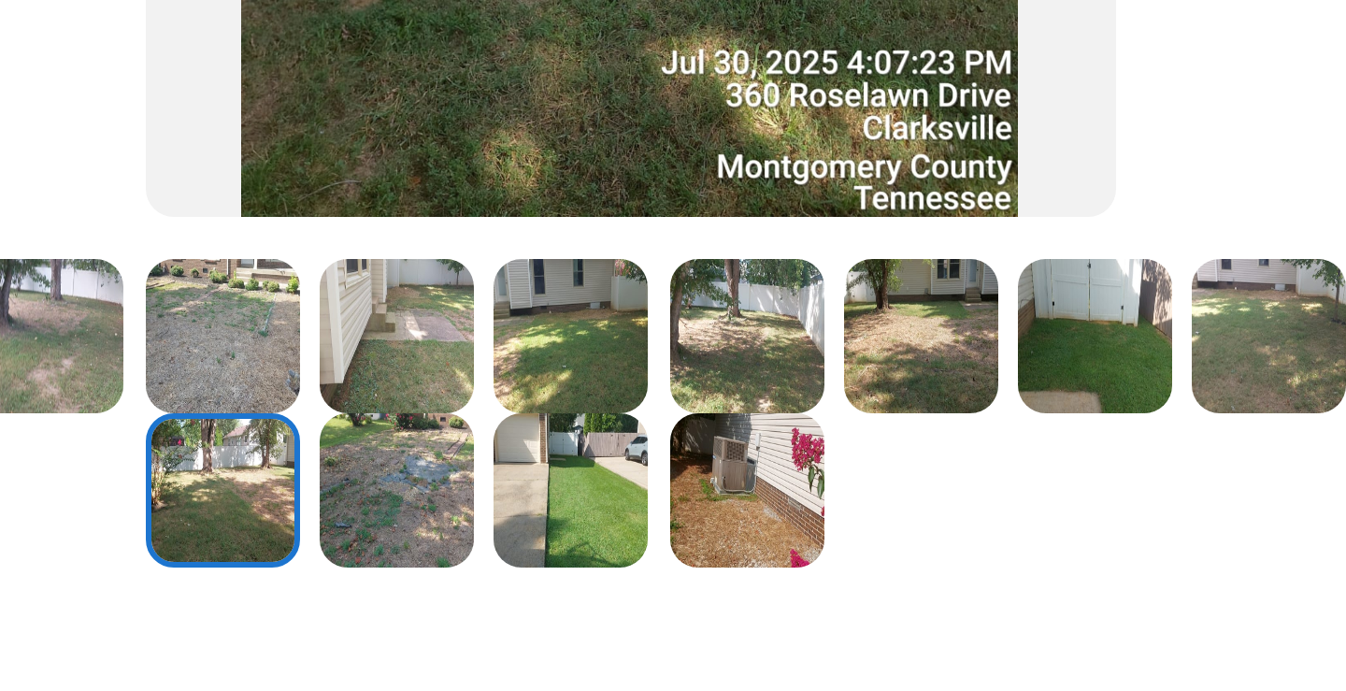
scroll to position [244, 0]
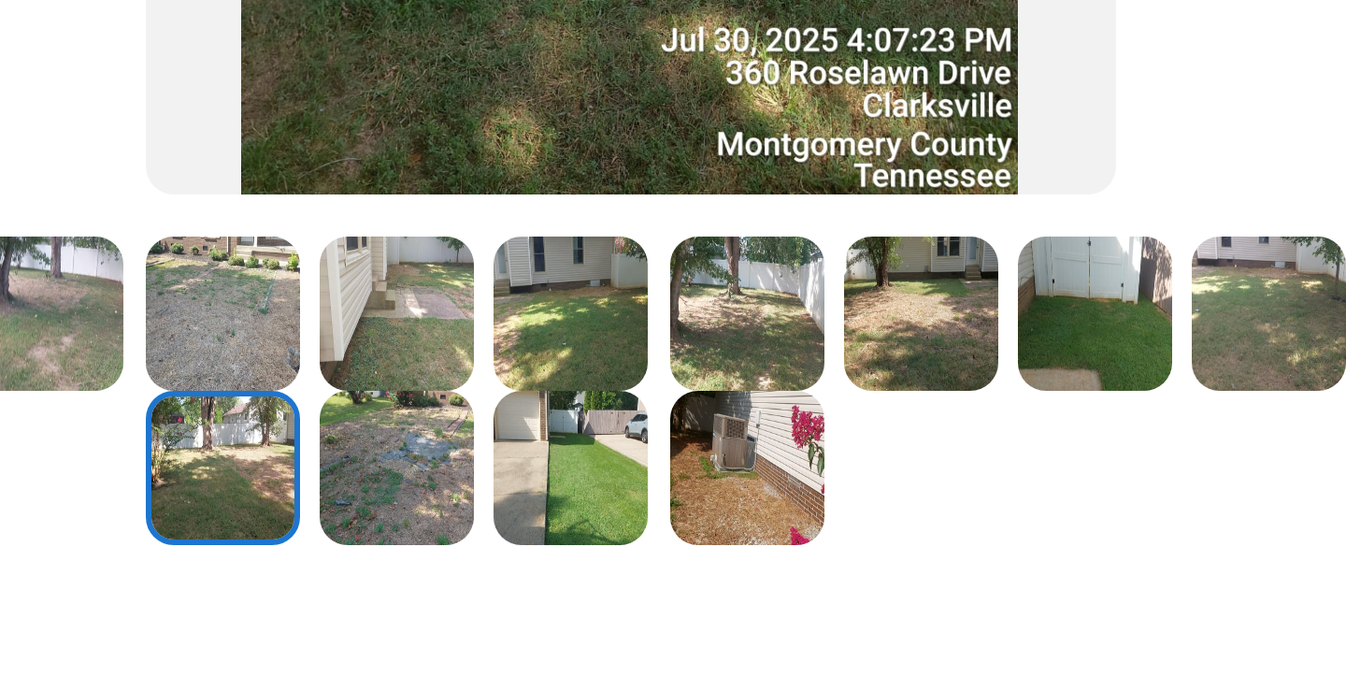
click at [535, 291] on img at bounding box center [522, 282] width 51 height 51
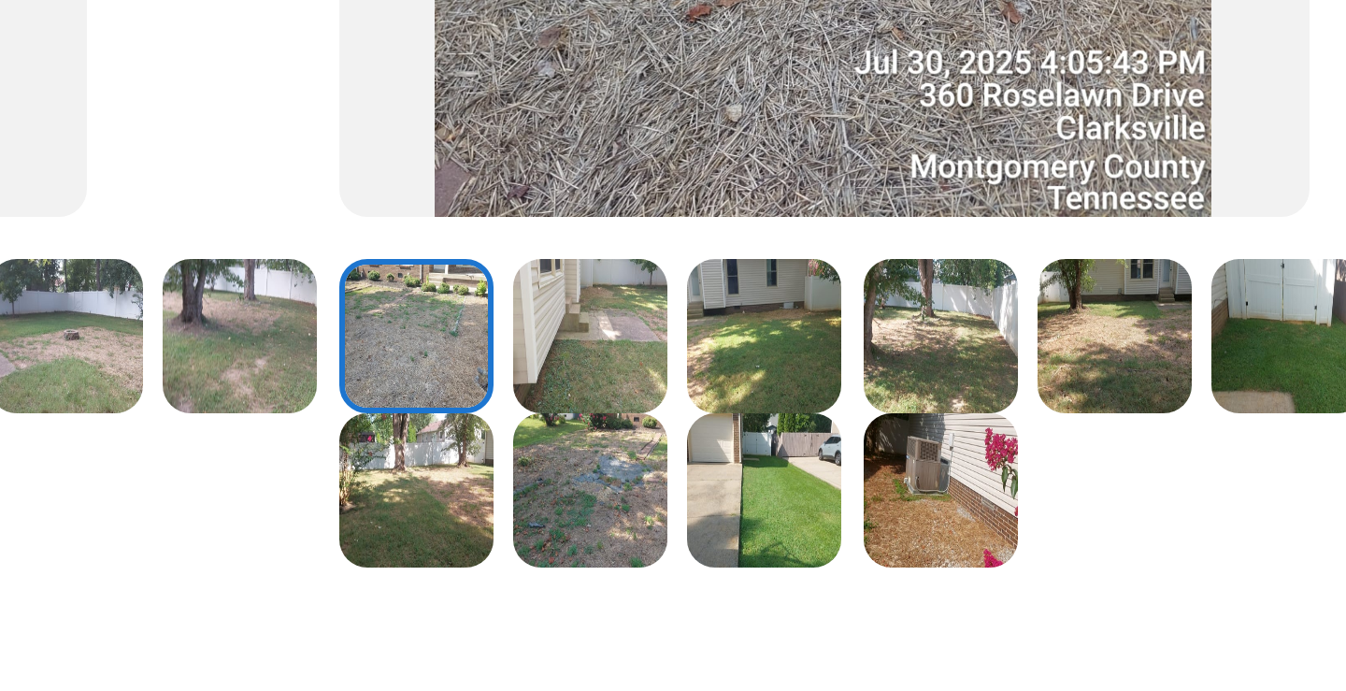
scroll to position [203, 0]
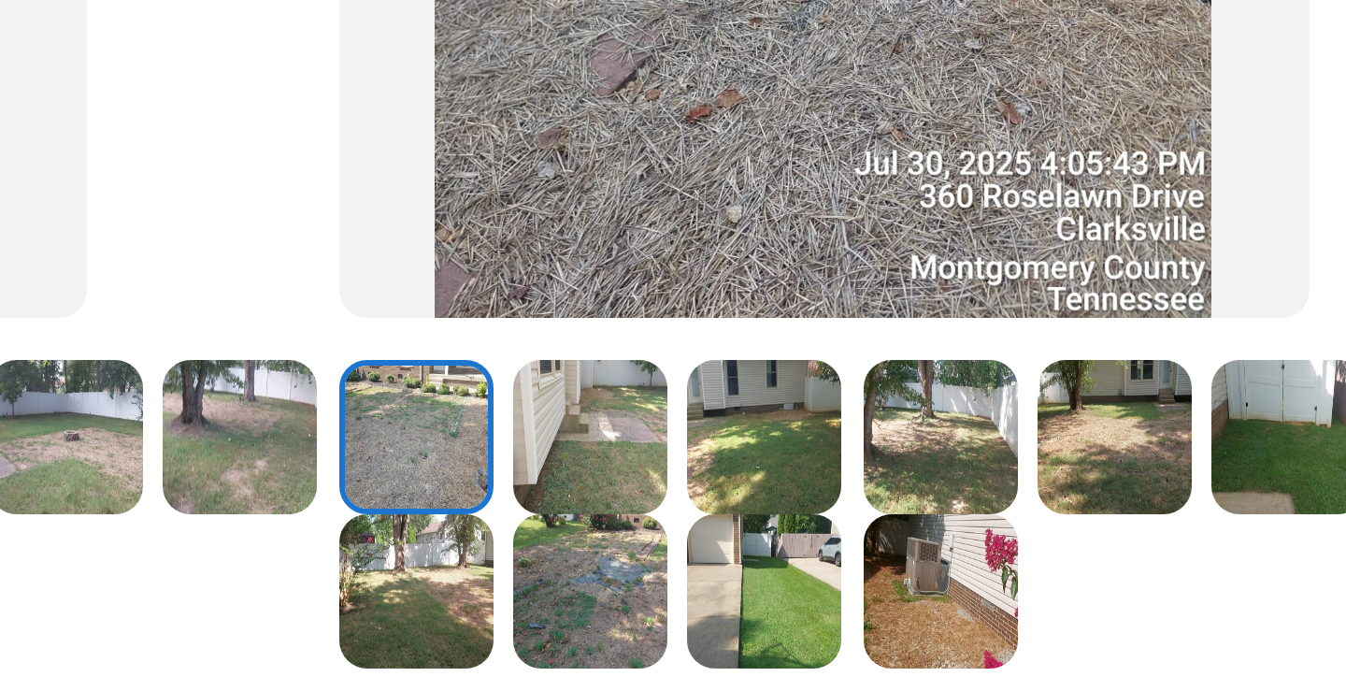
click at [696, 326] on img at bounding box center [697, 323] width 51 height 51
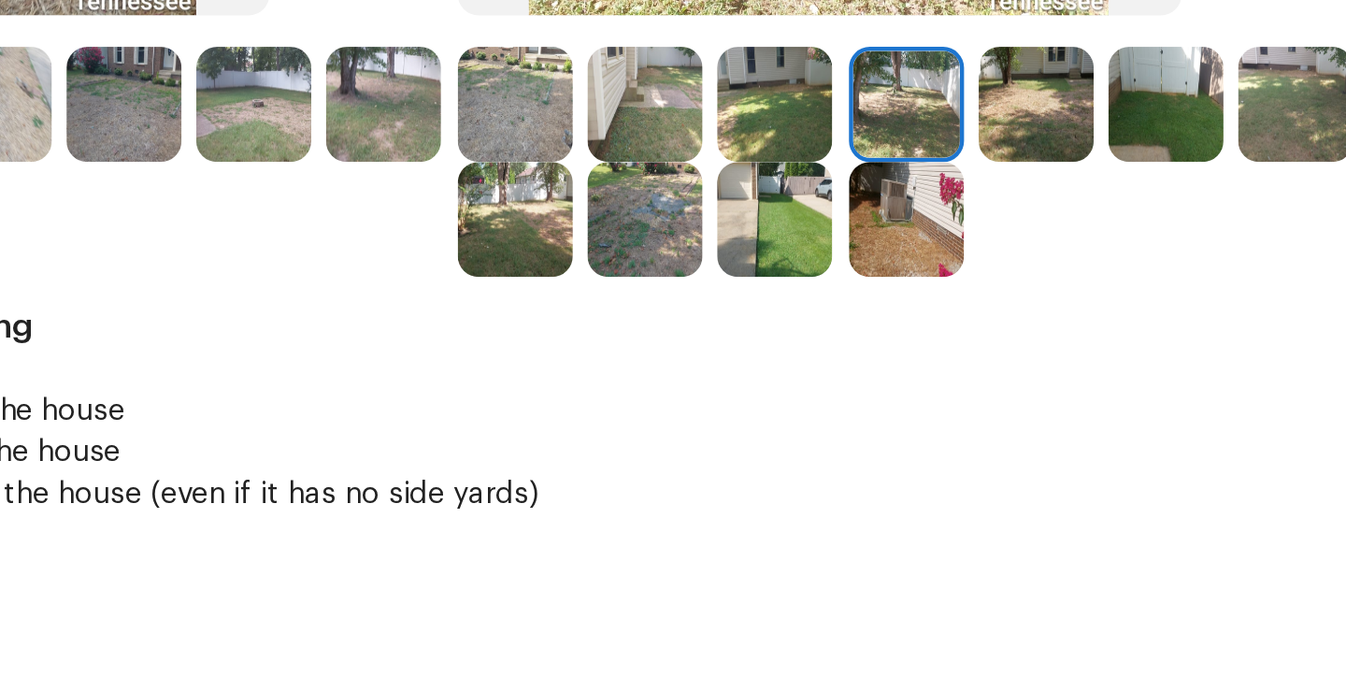
scroll to position [335, 0]
click at [723, 256] on img at bounding box center [697, 242] width 51 height 51
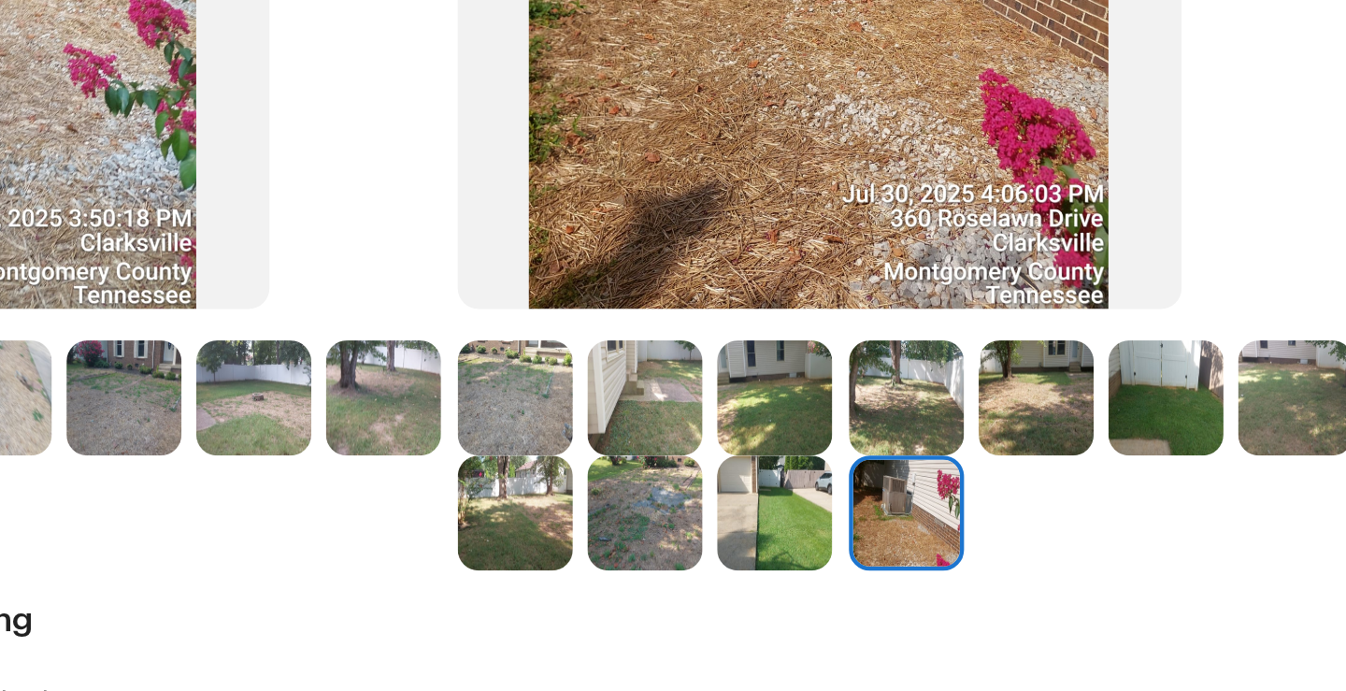
scroll to position [244, 0]
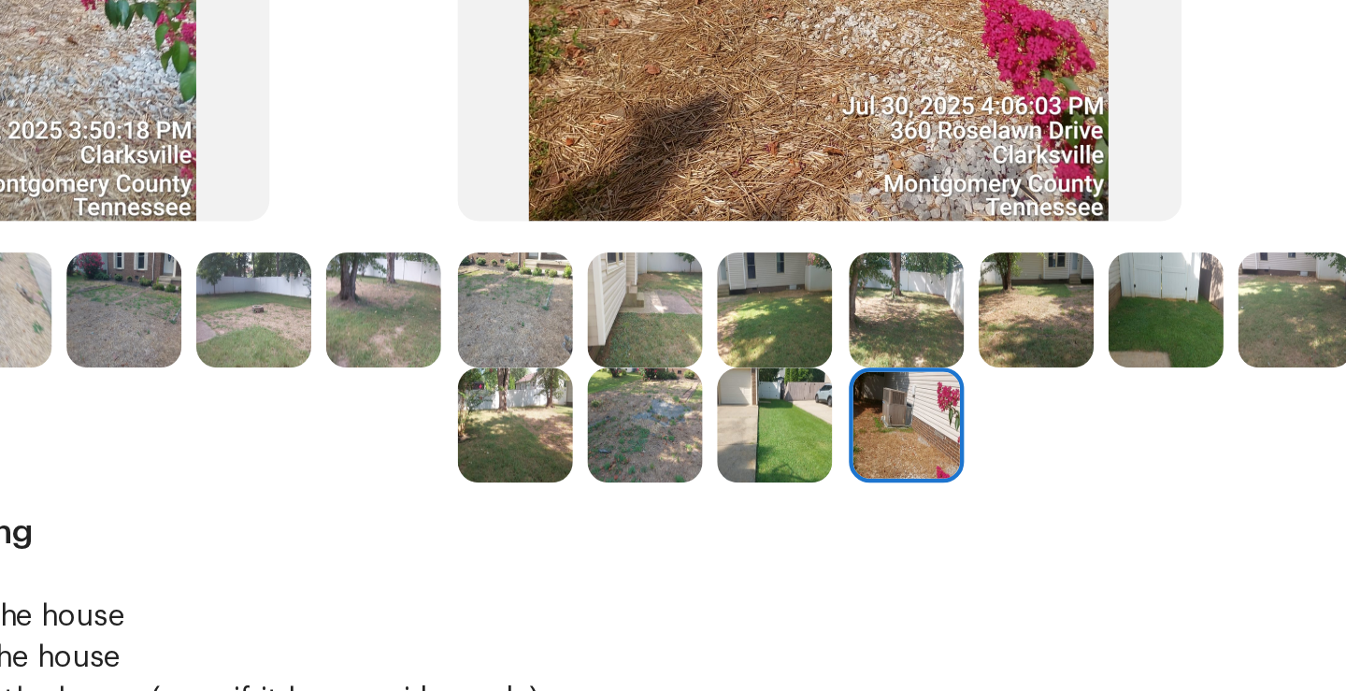
click at [846, 308] on img at bounding box center [871, 282] width 51 height 51
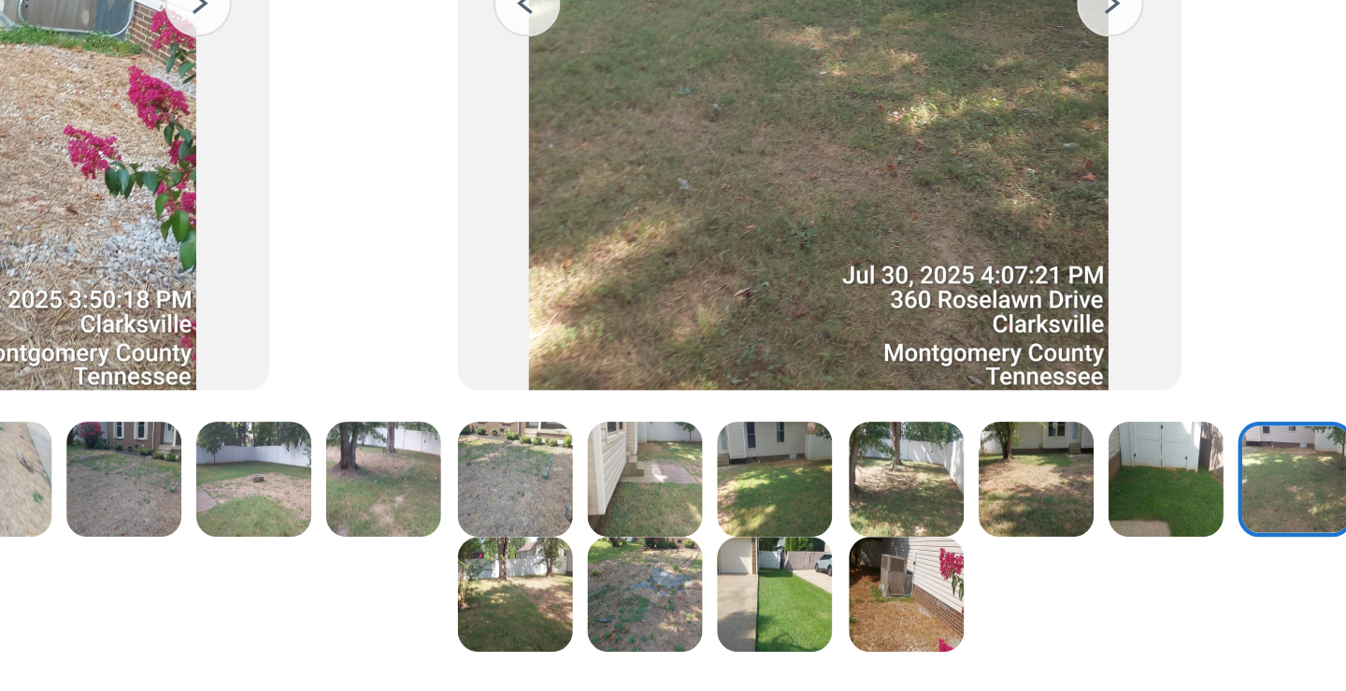
scroll to position [199, 0]
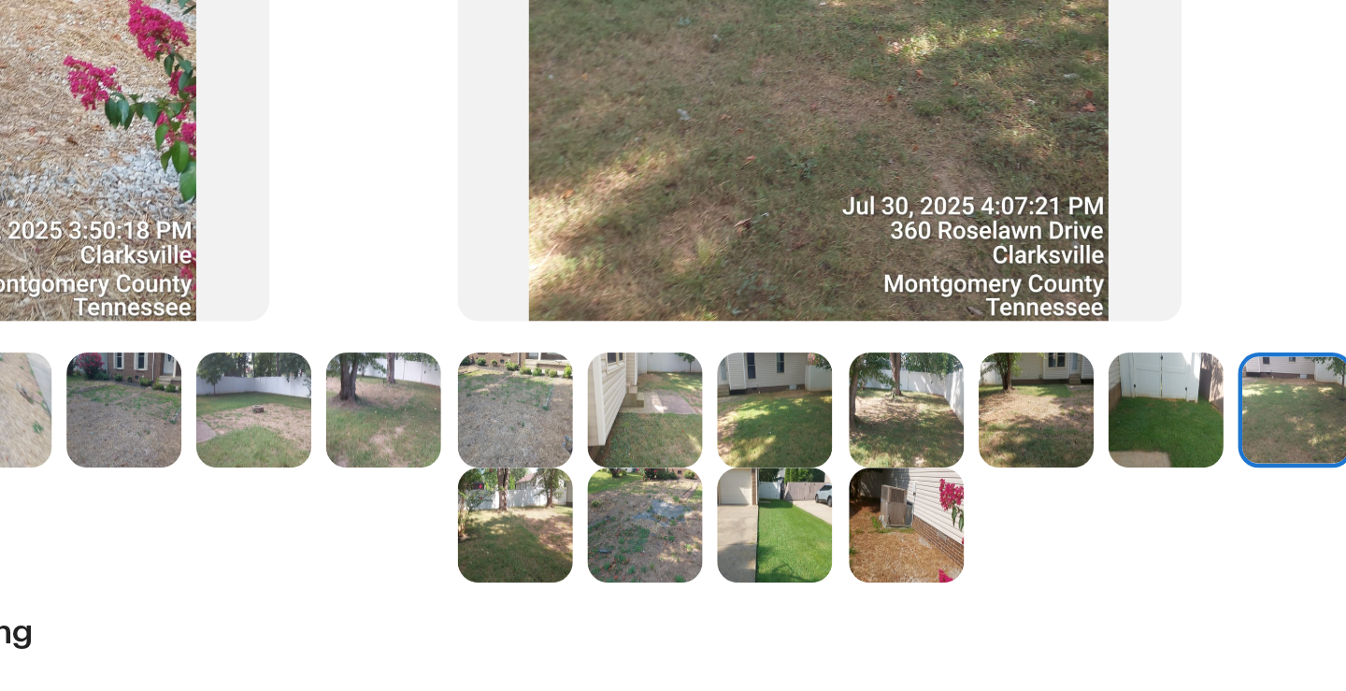
click at [679, 349] on img at bounding box center [697, 327] width 51 height 51
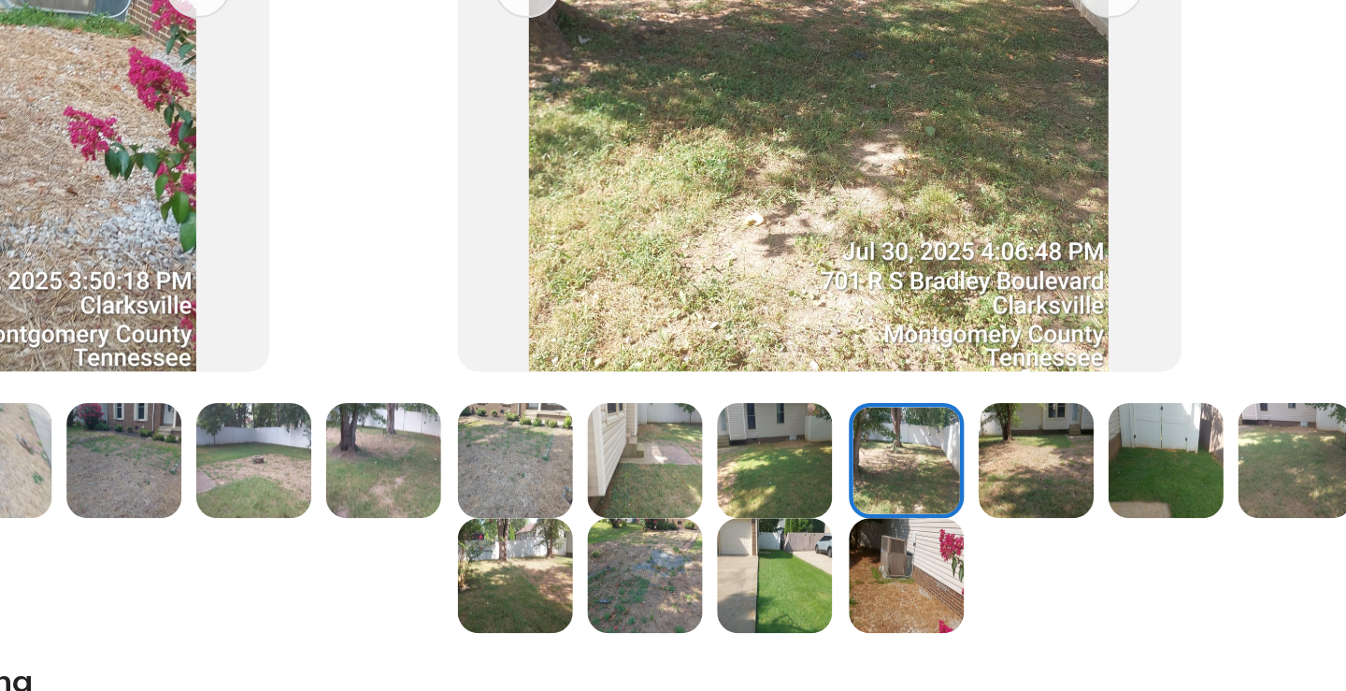
scroll to position [210, 0]
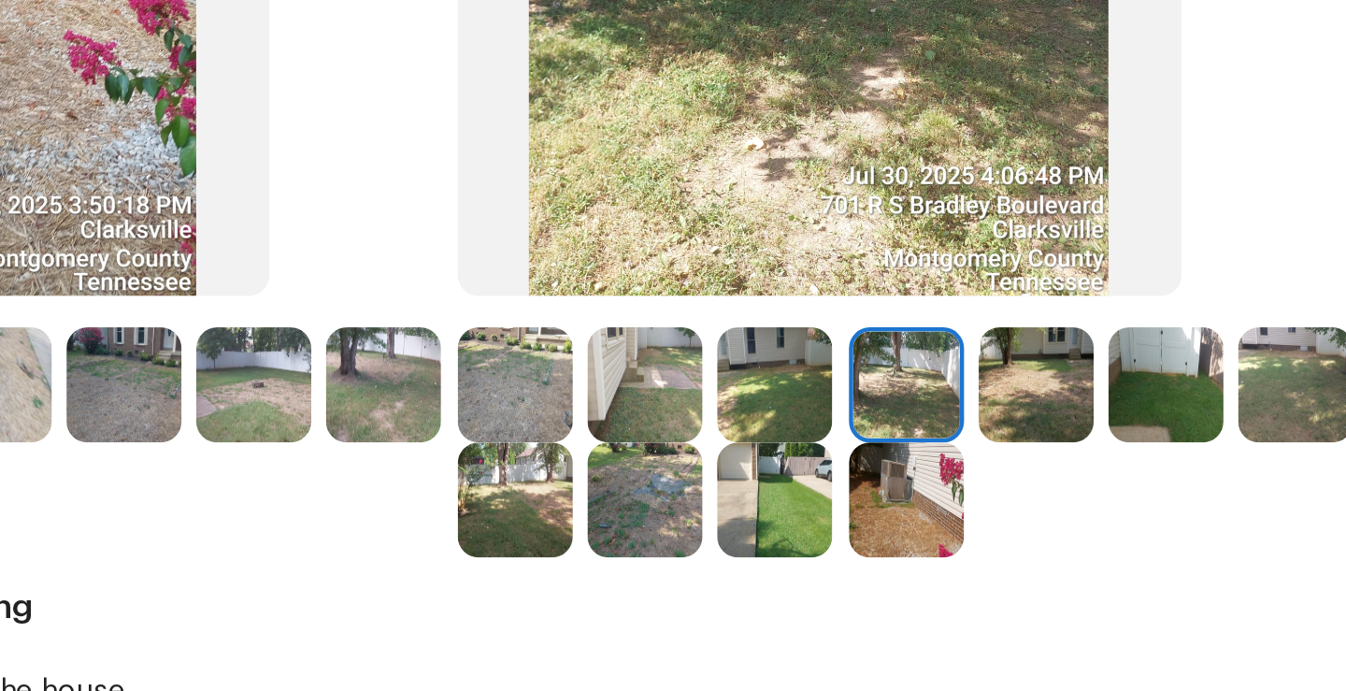
click at [697, 327] on img at bounding box center [697, 316] width 51 height 51
click at [739, 327] on img at bounding box center [755, 316] width 51 height 51
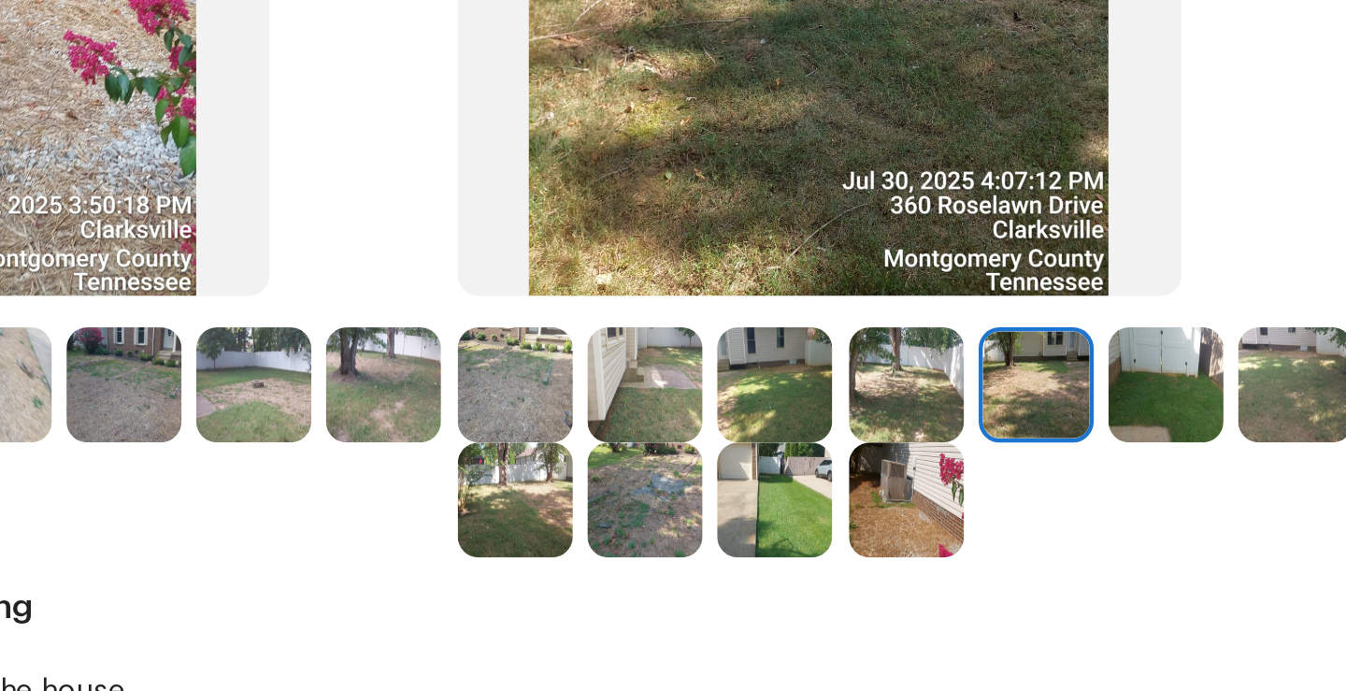
click at [723, 384] on img at bounding box center [697, 367] width 51 height 51
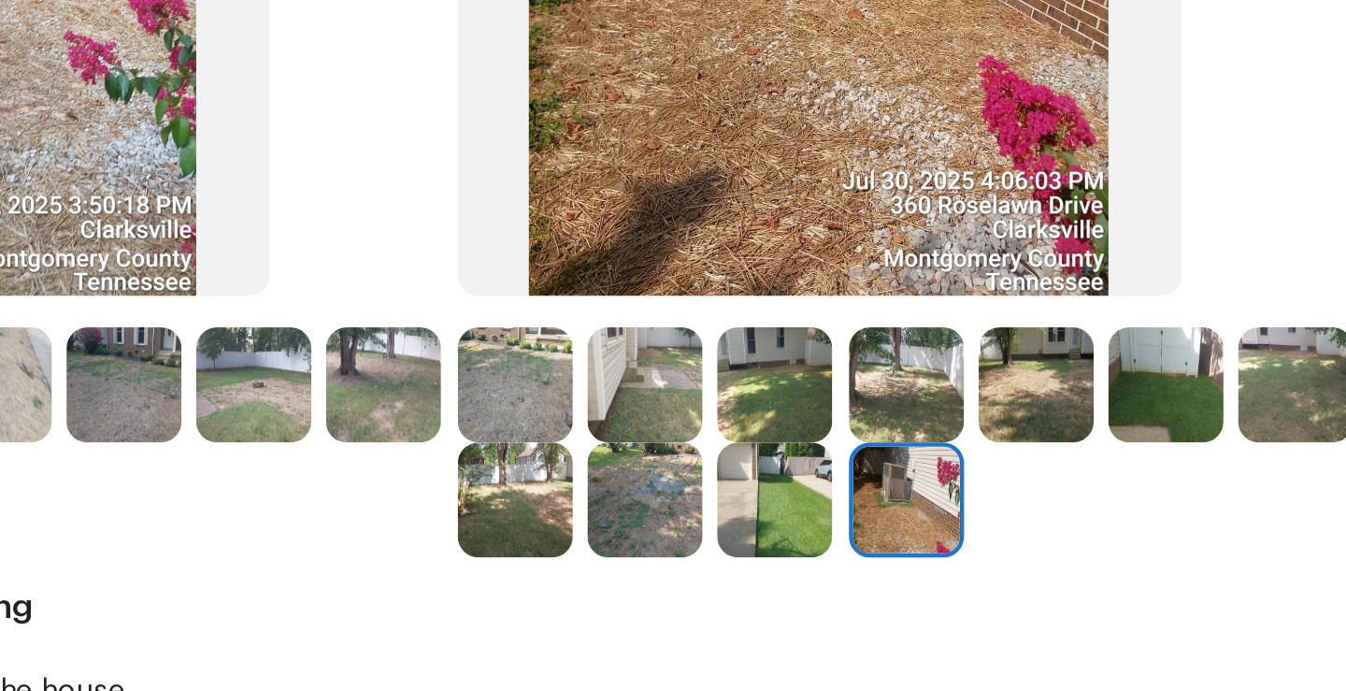
click at [664, 363] on img at bounding box center [638, 367] width 51 height 51
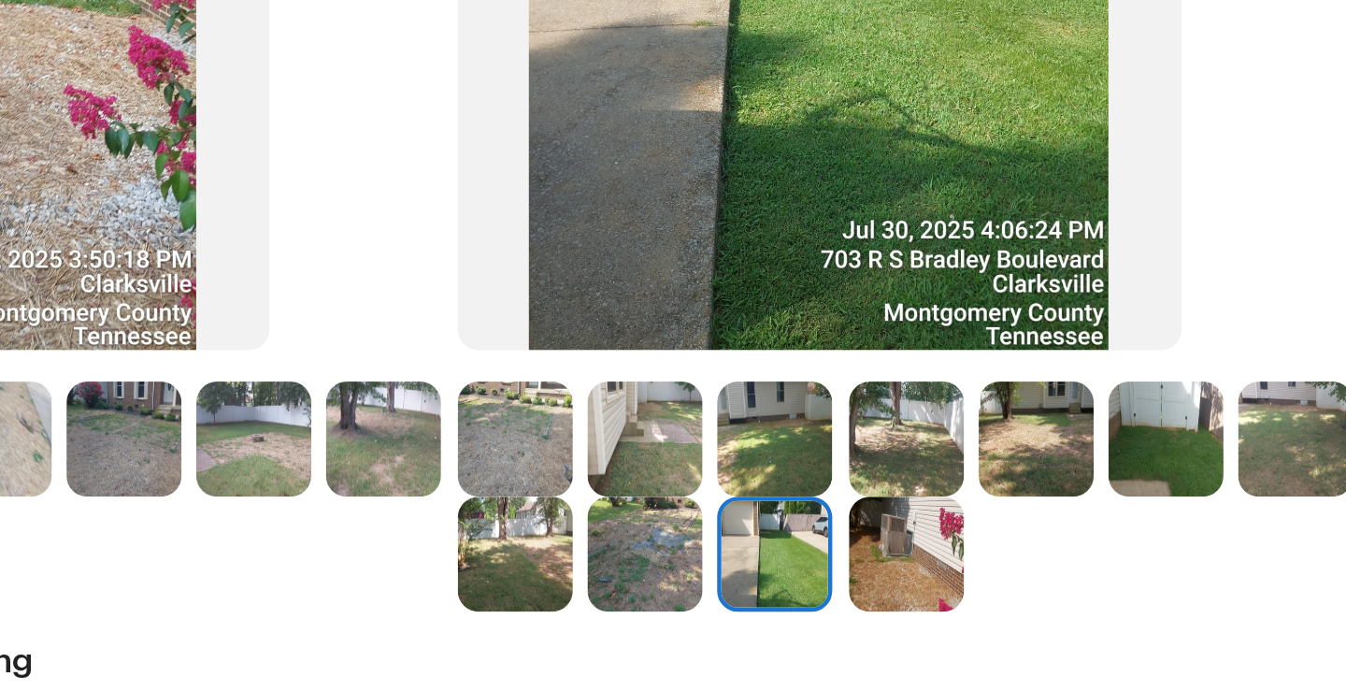
scroll to position [195, 0]
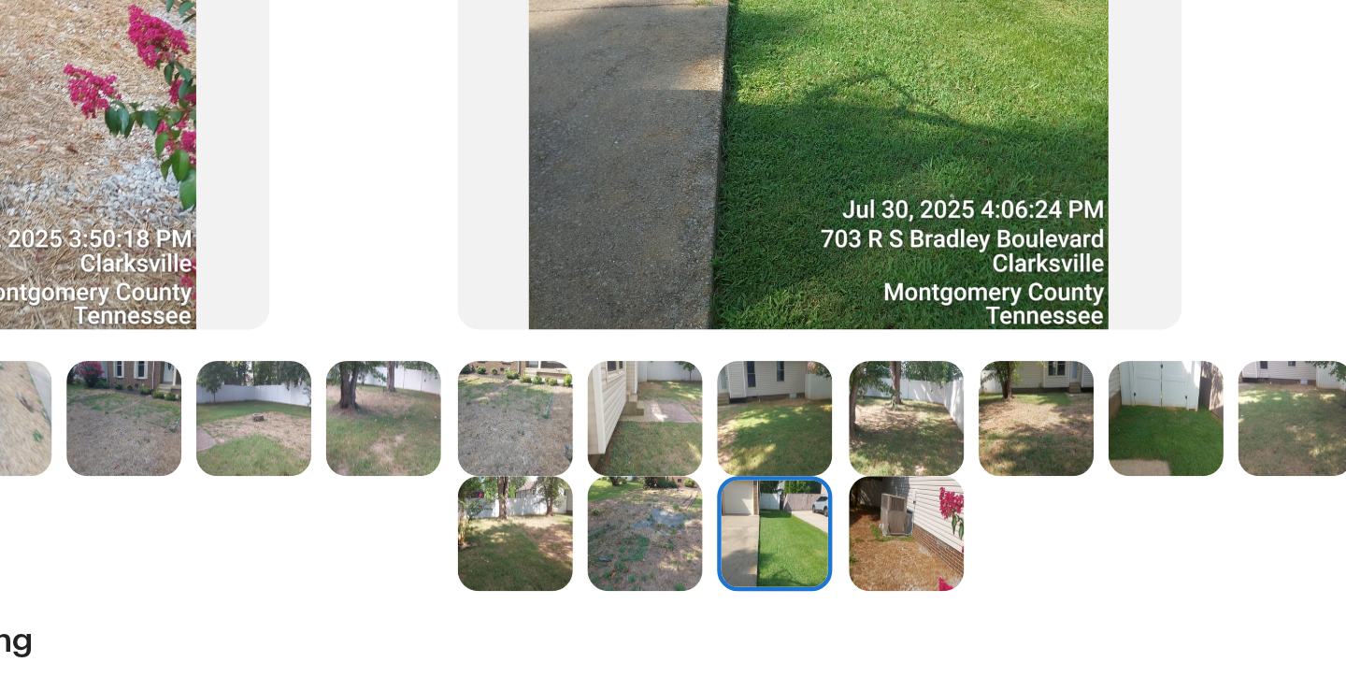
click at [652, 342] on img at bounding box center [638, 331] width 51 height 51
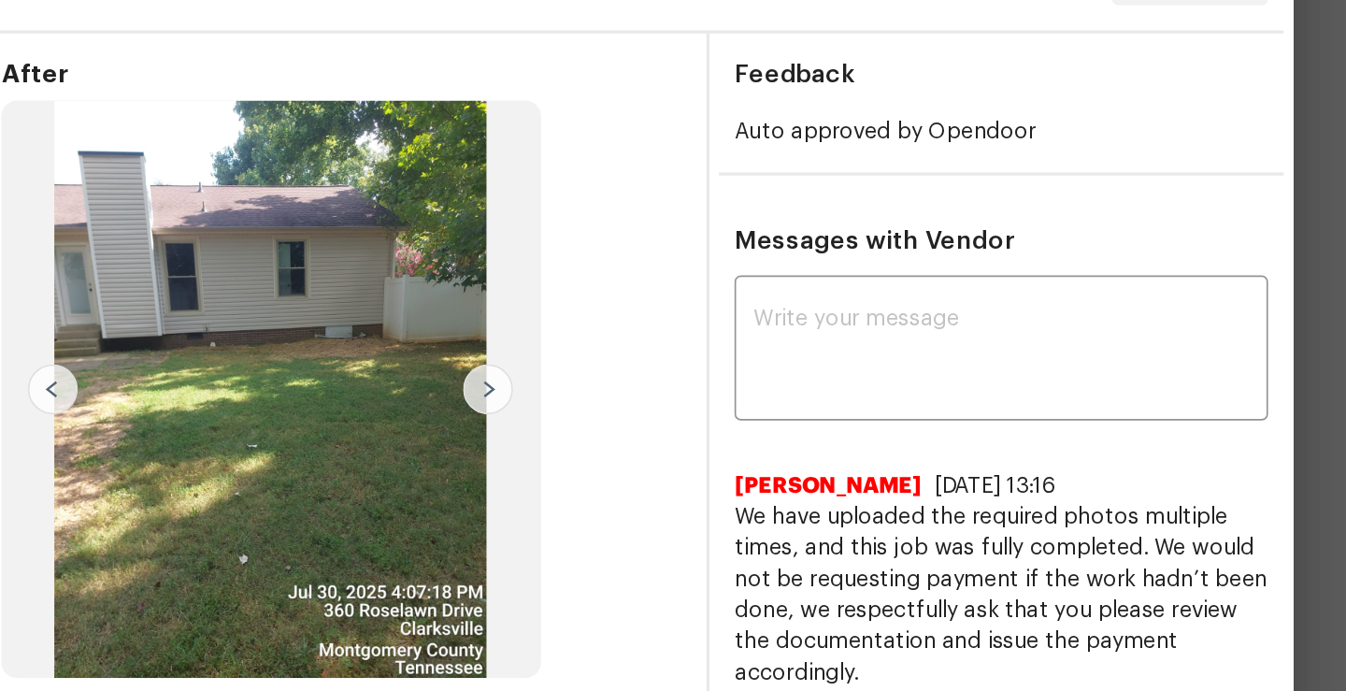
scroll to position [0, 0]
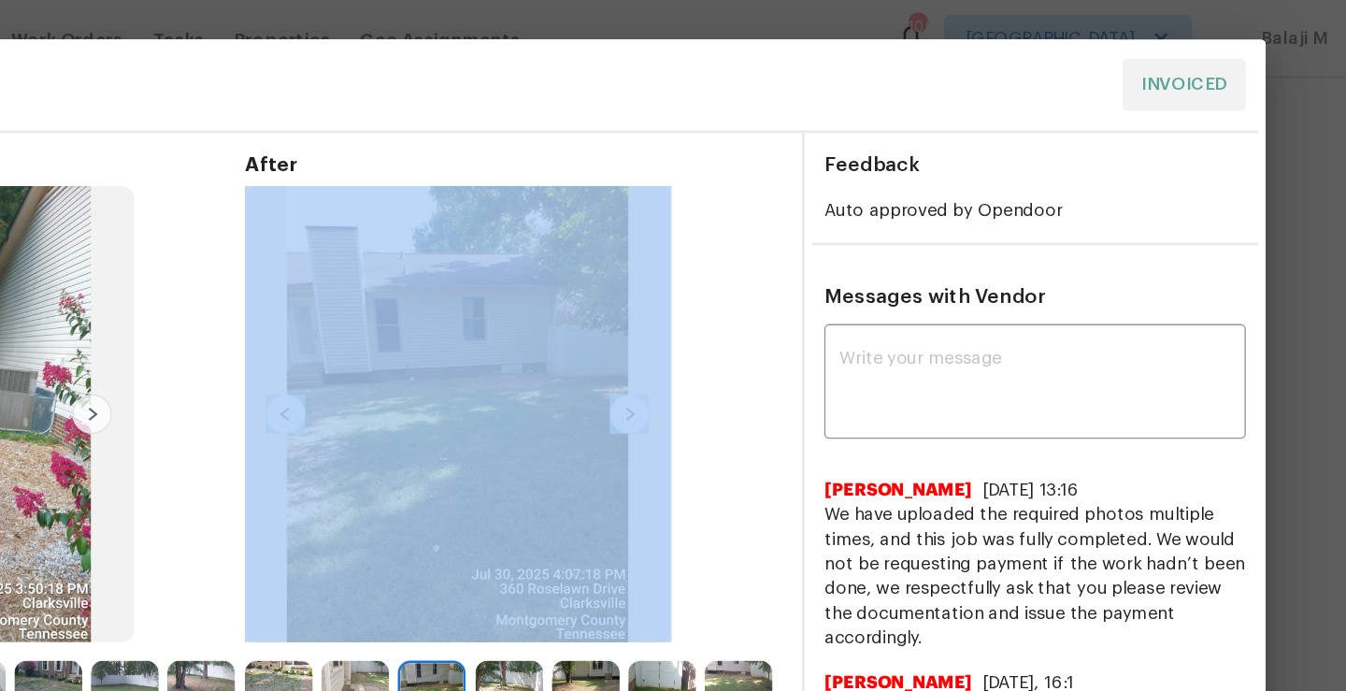
drag, startPoint x: 842, startPoint y: 149, endPoint x: 700, endPoint y: 207, distance: 153.4
click at [700, 207] on div "After" at bounding box center [700, 360] width 407 height 488
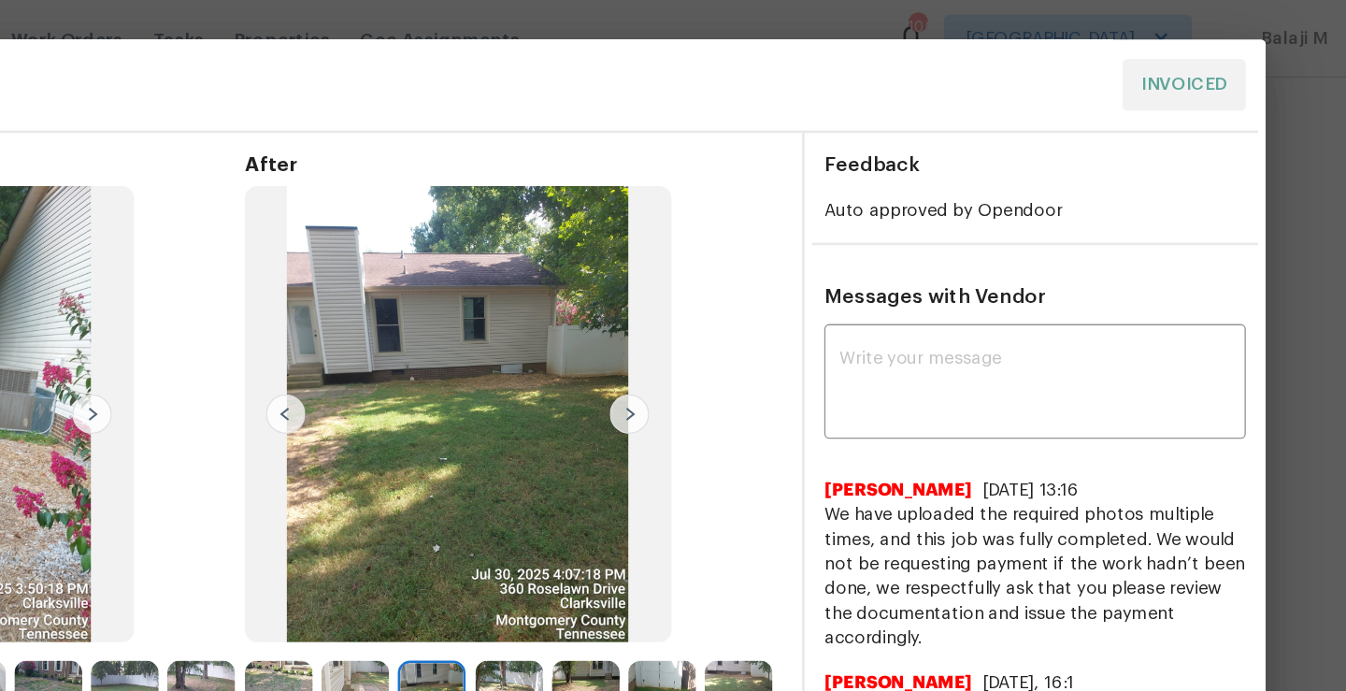
click at [742, 119] on span "After" at bounding box center [700, 125] width 407 height 19
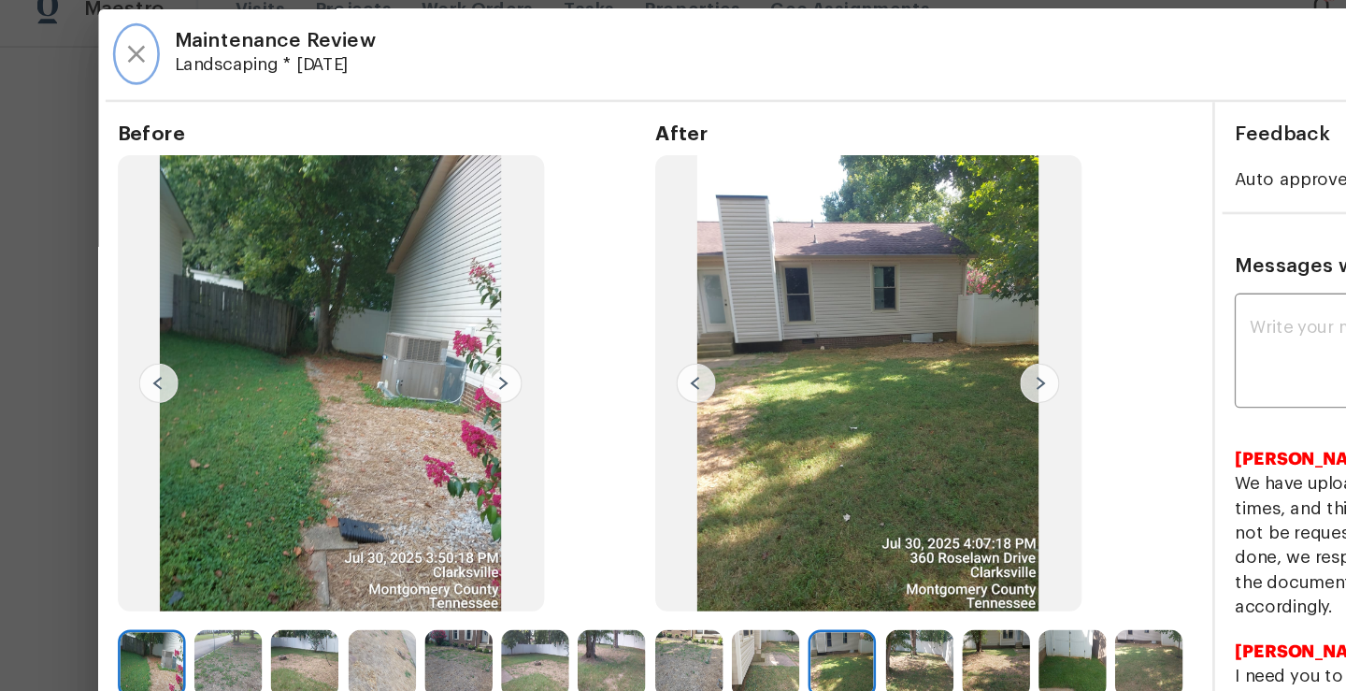
click at [99, 61] on icon "button" at bounding box center [104, 63] width 22 height 22
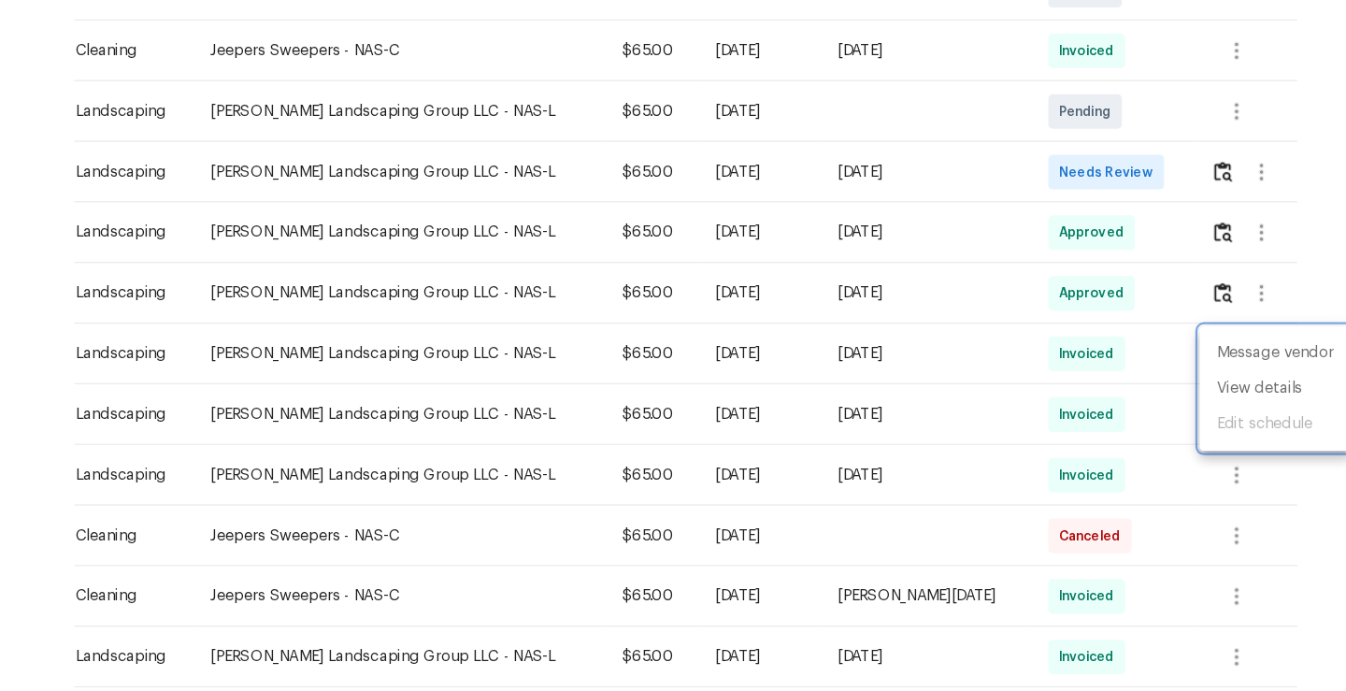
drag, startPoint x: 260, startPoint y: 293, endPoint x: 285, endPoint y: 292, distance: 25.3
click at [285, 292] on div at bounding box center [673, 345] width 1346 height 691
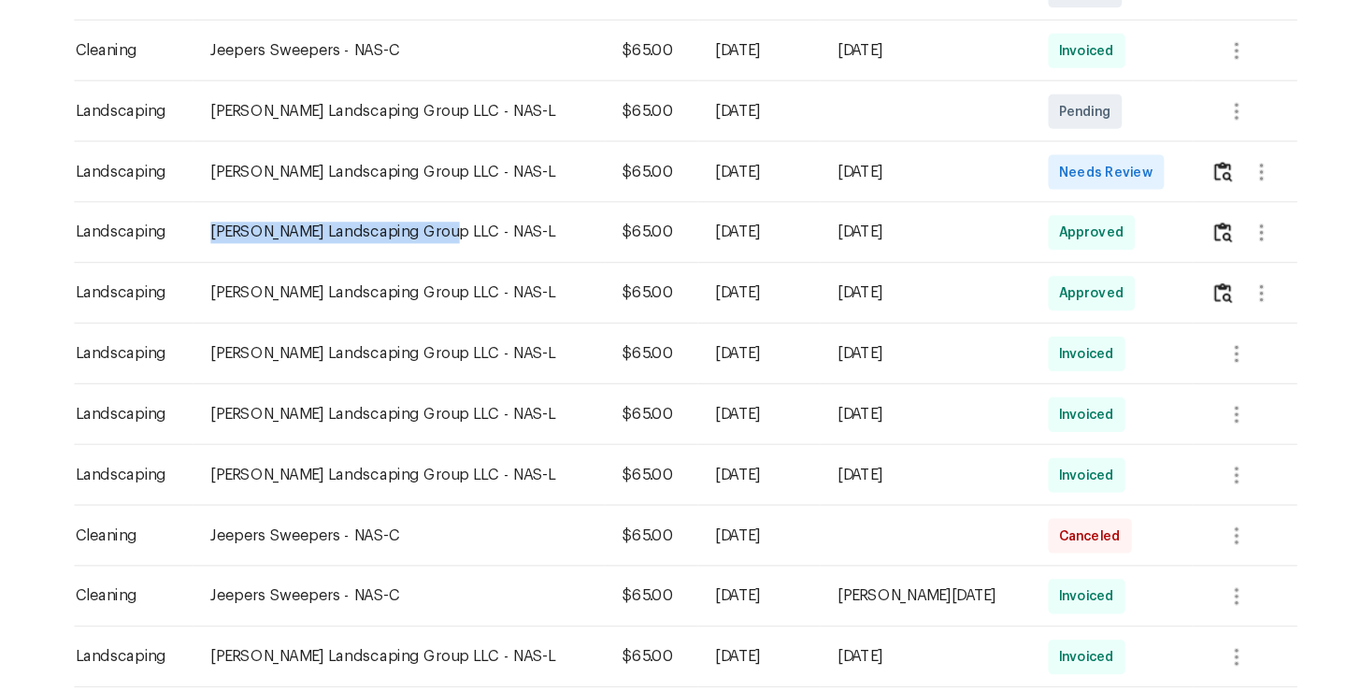
drag, startPoint x: 258, startPoint y: 291, endPoint x: 463, endPoint y: 299, distance: 205.7
click at [463, 299] on div "Sandoval Landscaping Group LLC - NAS-L" at bounding box center [426, 294] width 326 height 19
copy div "Sandoval Landscaping Group LLC"
